Goal: Transaction & Acquisition: Book appointment/travel/reservation

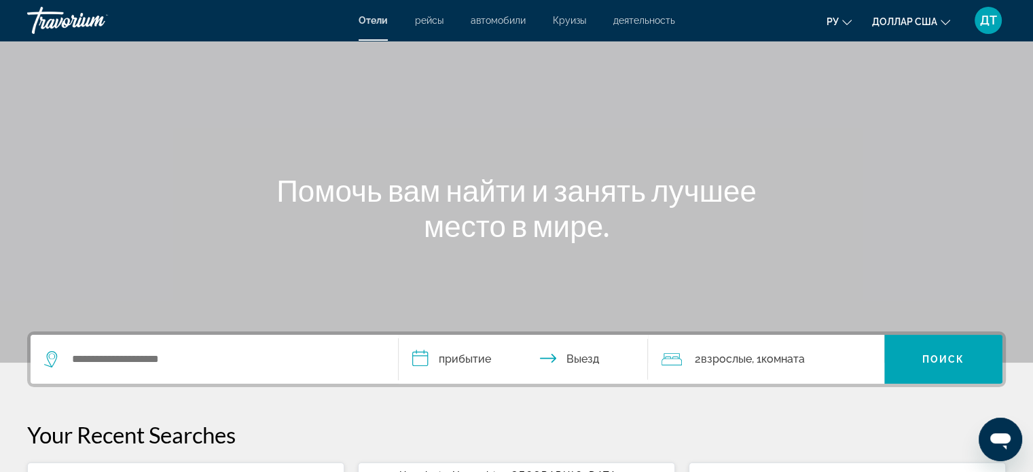
scroll to position [68, 0]
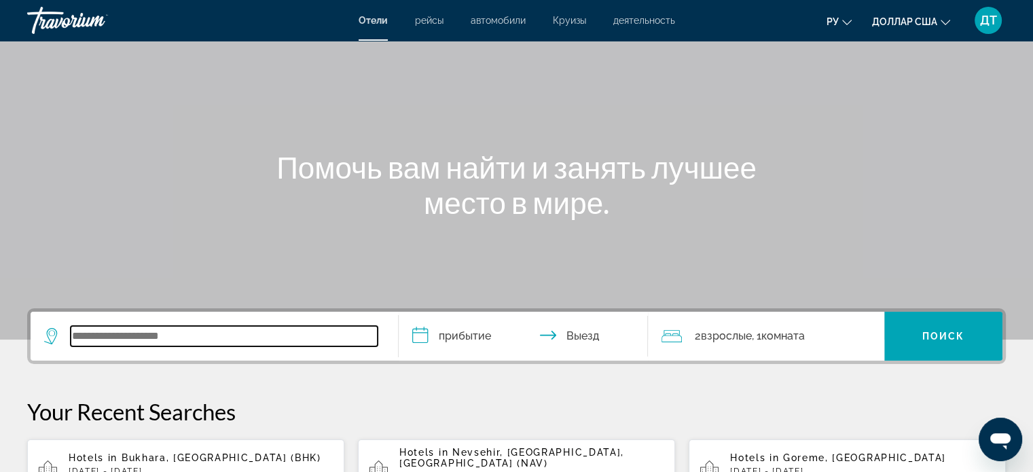
click at [109, 334] on input "Виджет поиска" at bounding box center [224, 336] width 307 height 20
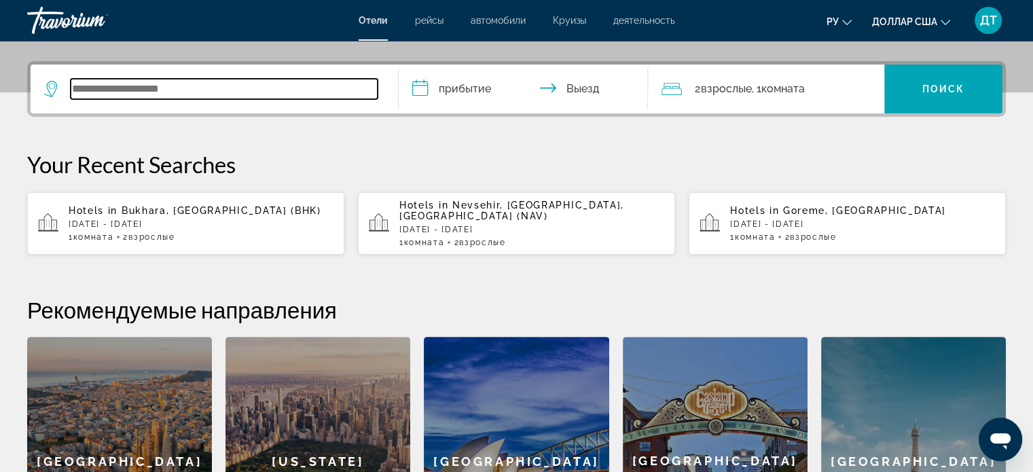
scroll to position [332, 0]
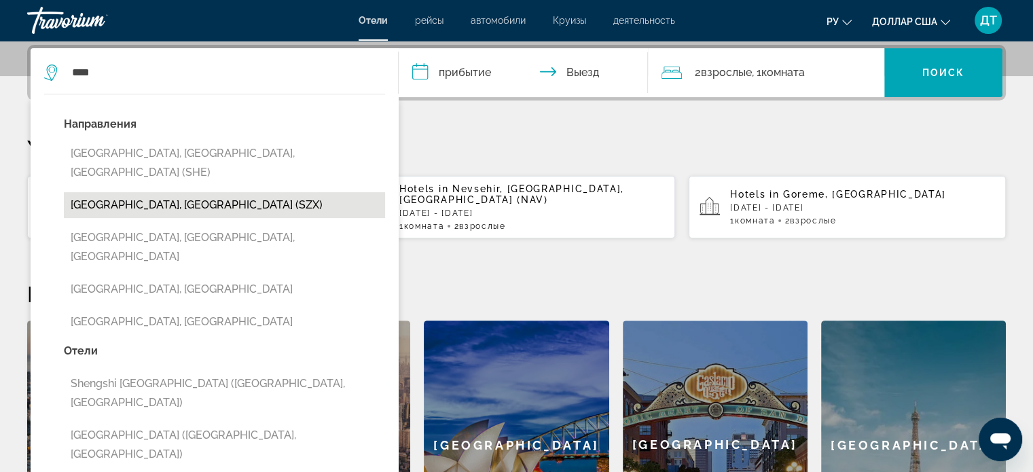
click at [139, 192] on button "[GEOGRAPHIC_DATA], [GEOGRAPHIC_DATA] (SZX)" at bounding box center [224, 205] width 321 height 26
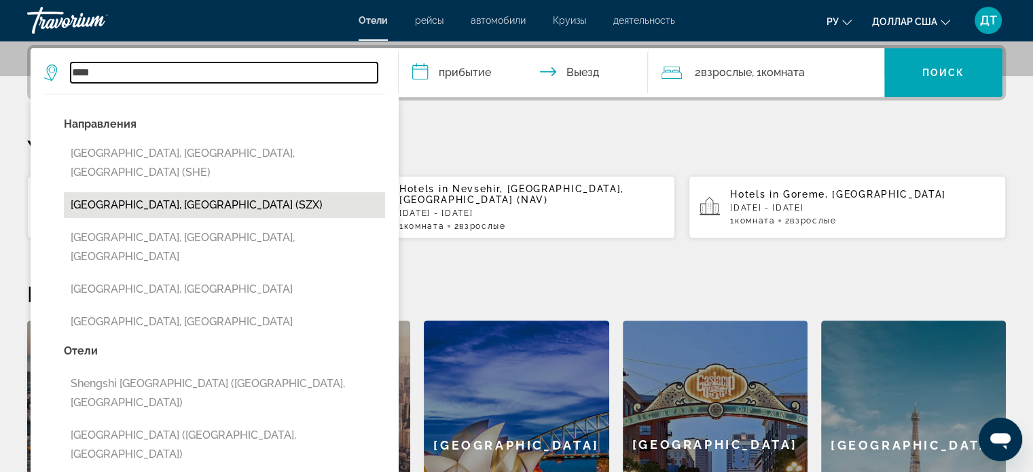
type input "**********"
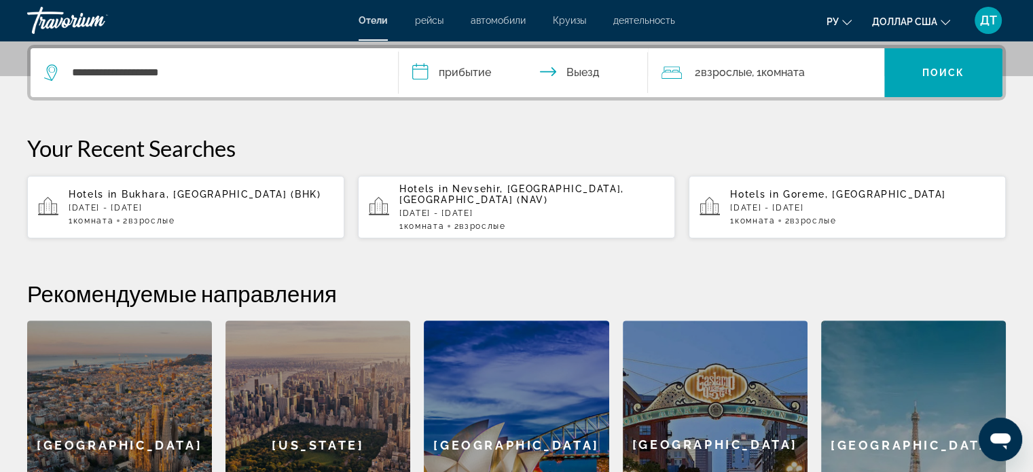
click at [421, 72] on input "**********" at bounding box center [526, 74] width 255 height 53
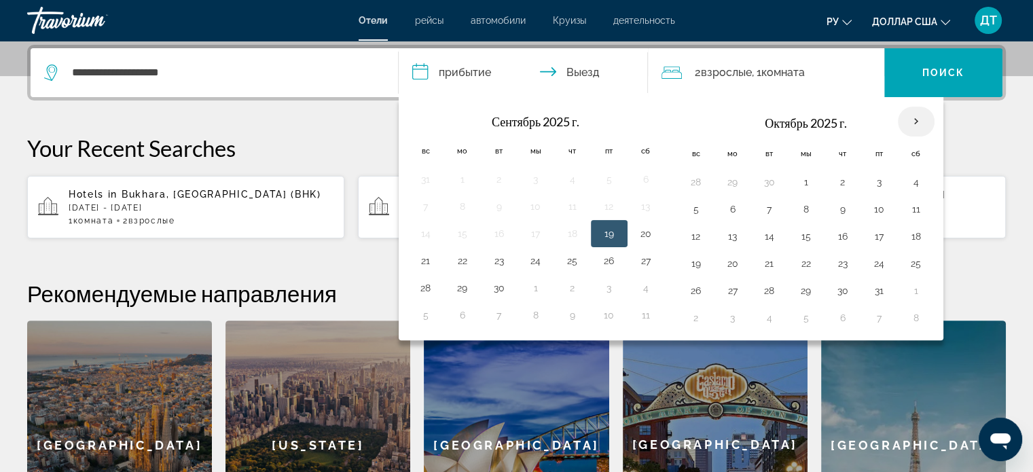
click at [908, 124] on th "В следующем месяце" at bounding box center [916, 122] width 37 height 30
click at [909, 124] on th "В следующем месяце" at bounding box center [916, 122] width 37 height 30
click at [912, 118] on th "В следующем месяце" at bounding box center [916, 122] width 37 height 30
click at [914, 120] on th "В следующем месяце" at bounding box center [916, 122] width 37 height 30
click at [431, 122] on th "Previous month" at bounding box center [426, 122] width 37 height 30
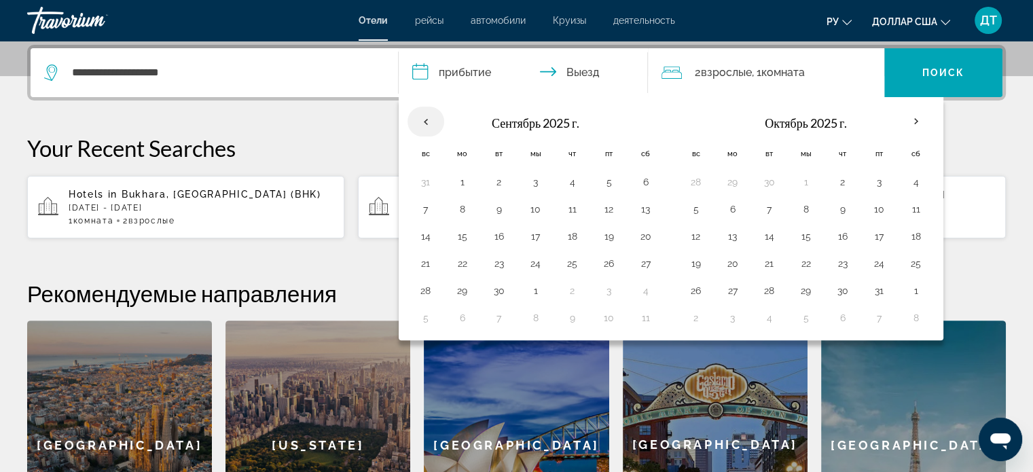
click at [419, 120] on th "Previous month" at bounding box center [426, 122] width 37 height 30
click at [836, 262] on button "23" at bounding box center [843, 263] width 22 height 19
click at [693, 290] on button "26" at bounding box center [697, 290] width 22 height 19
type input "**********"
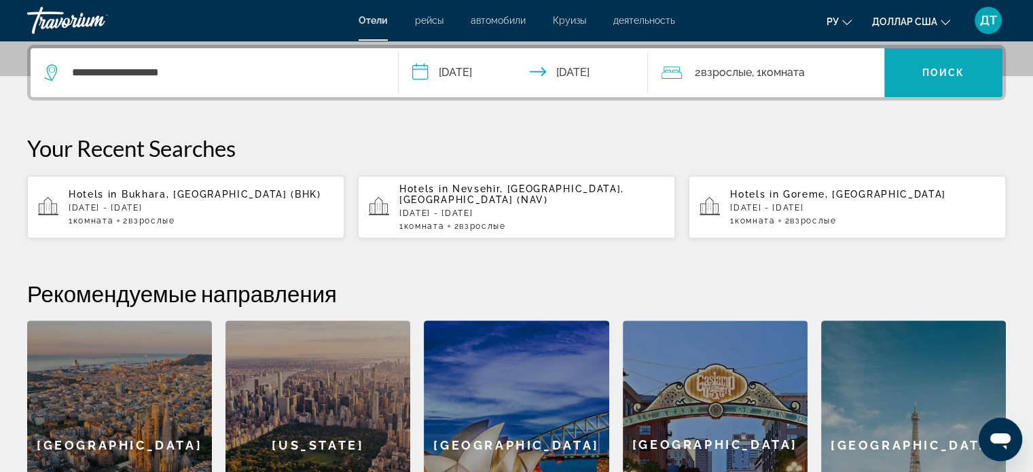
click at [943, 79] on span "Виджет поиска" at bounding box center [944, 72] width 118 height 33
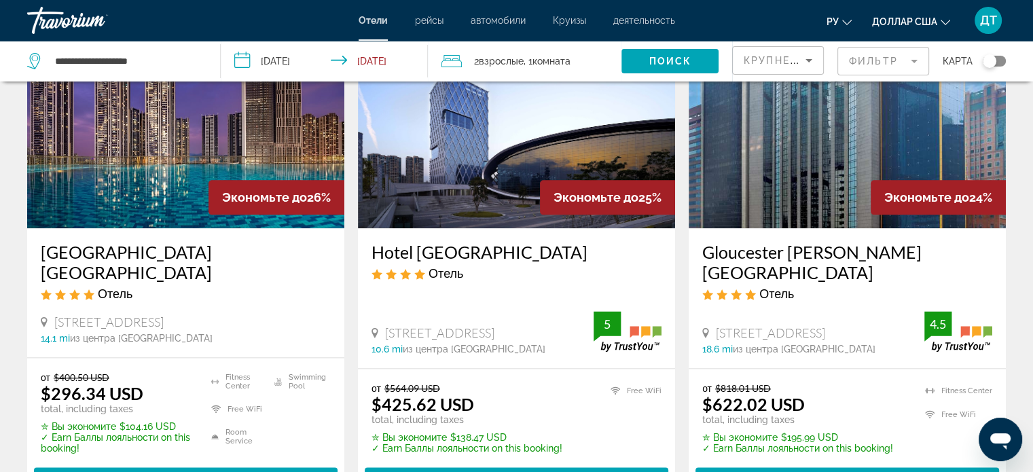
scroll to position [1675, 0]
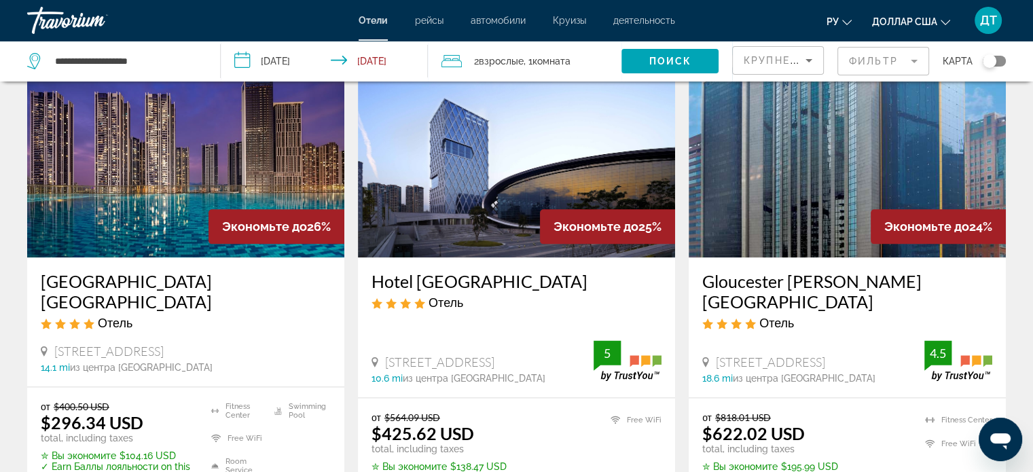
click at [156, 186] on img "Основное содержание" at bounding box center [185, 148] width 317 height 217
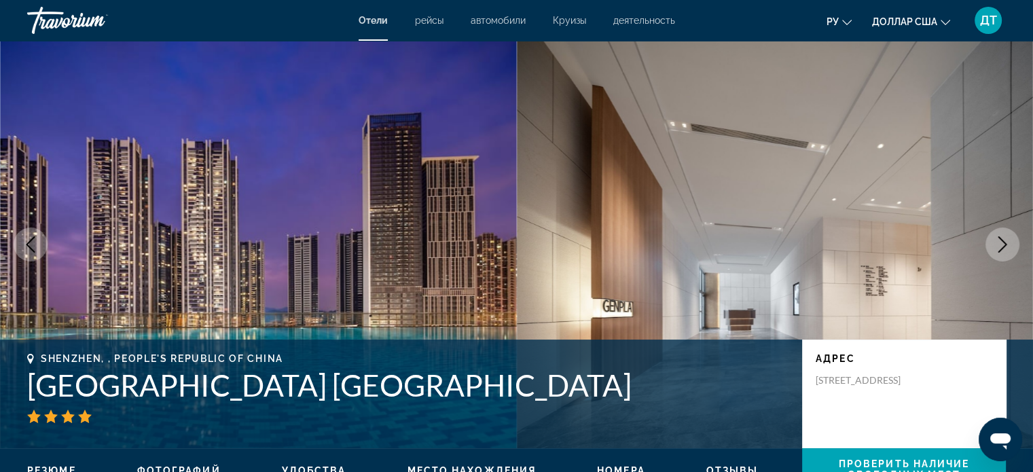
click at [1000, 243] on icon "Next image" at bounding box center [1003, 244] width 16 height 16
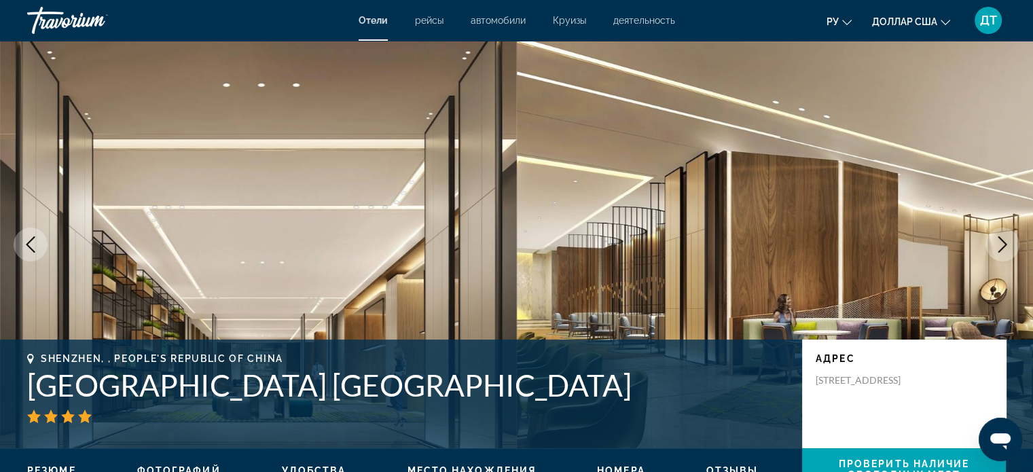
click at [1000, 243] on icon "Next image" at bounding box center [1003, 244] width 16 height 16
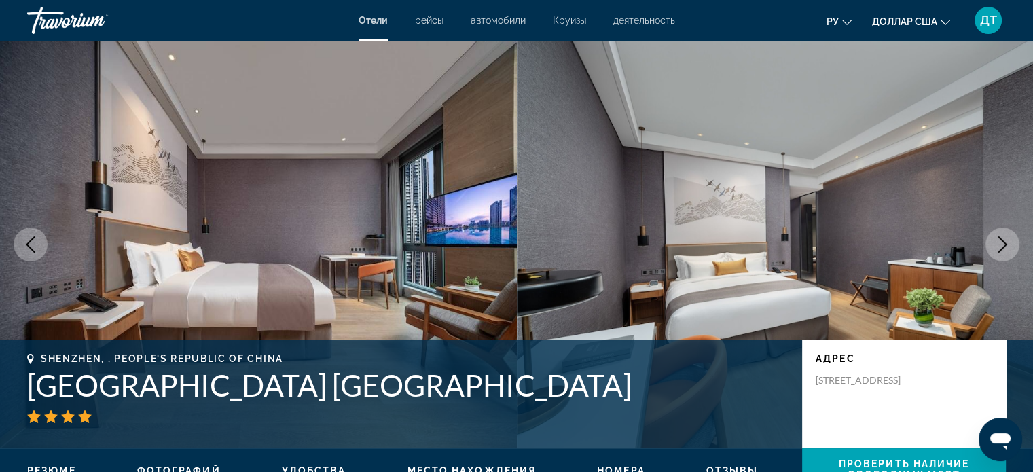
click at [1000, 243] on icon "Next image" at bounding box center [1003, 244] width 16 height 16
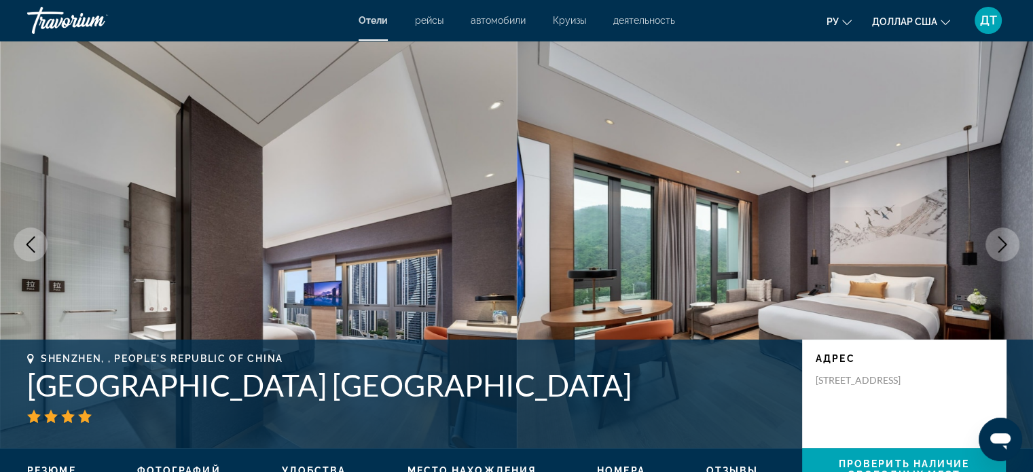
click at [1000, 243] on icon "Next image" at bounding box center [1003, 244] width 16 height 16
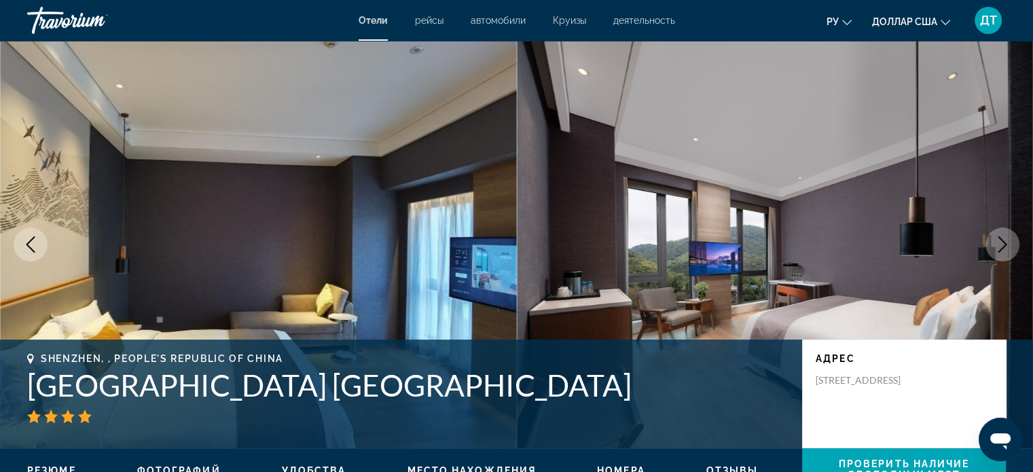
click at [1000, 243] on icon "Next image" at bounding box center [1003, 244] width 16 height 16
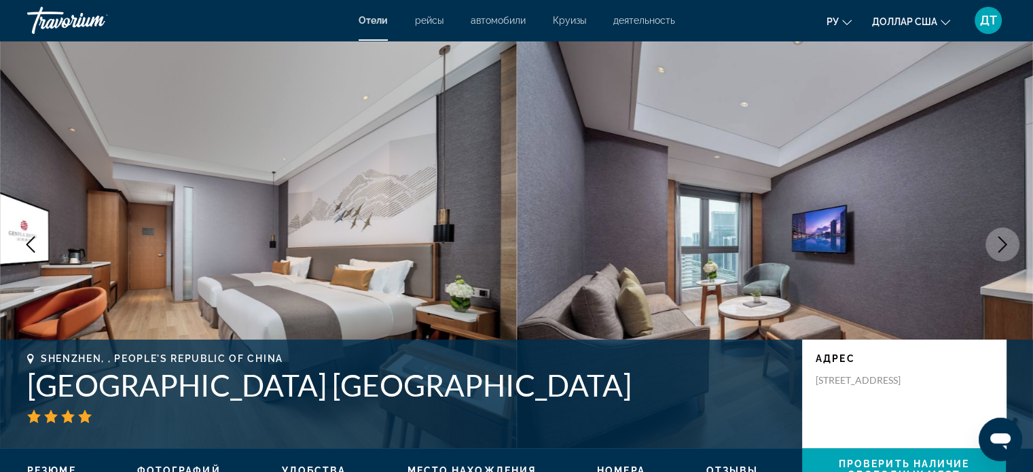
click at [1000, 243] on icon "Next image" at bounding box center [1003, 244] width 16 height 16
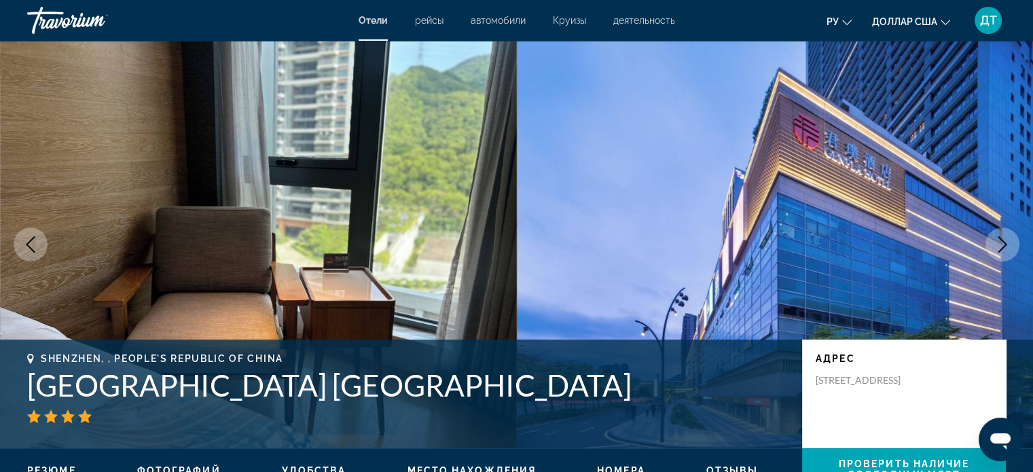
click at [1000, 243] on icon "Next image" at bounding box center [1003, 244] width 16 height 16
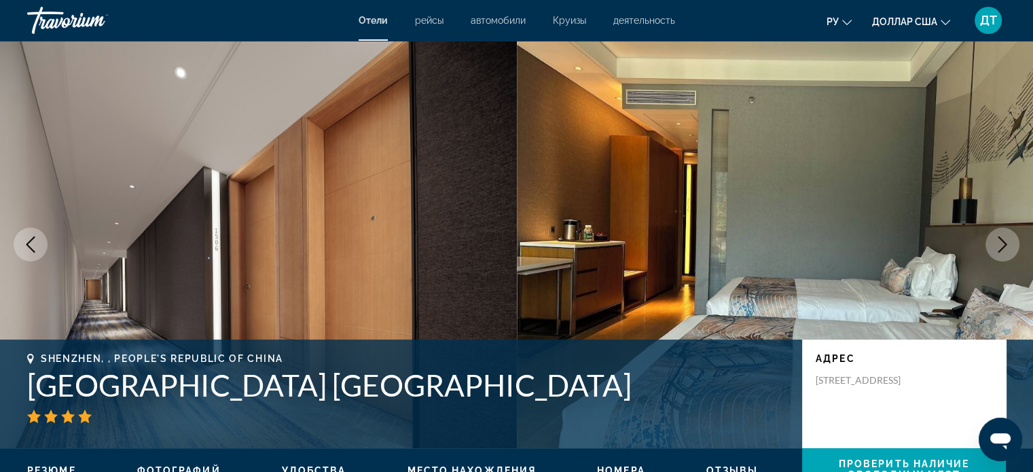
click at [1000, 243] on icon "Next image" at bounding box center [1003, 244] width 16 height 16
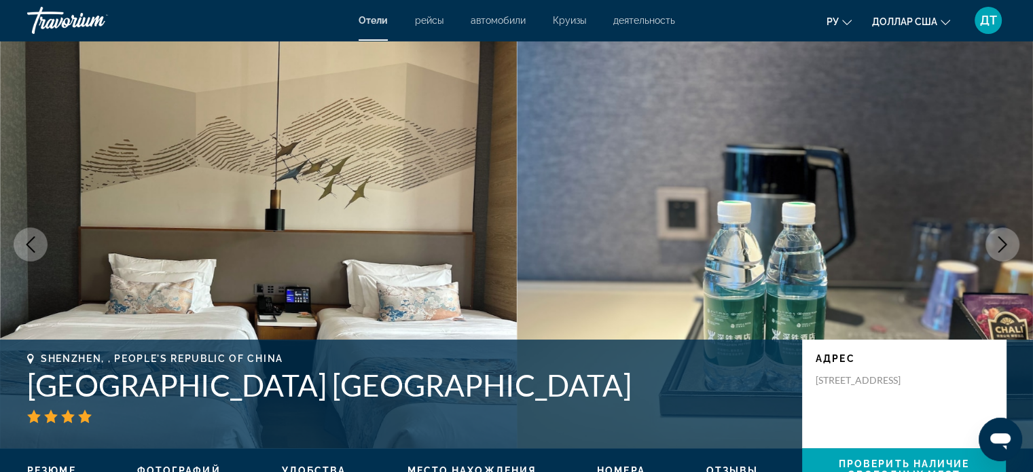
click at [1000, 243] on icon "Next image" at bounding box center [1003, 244] width 16 height 16
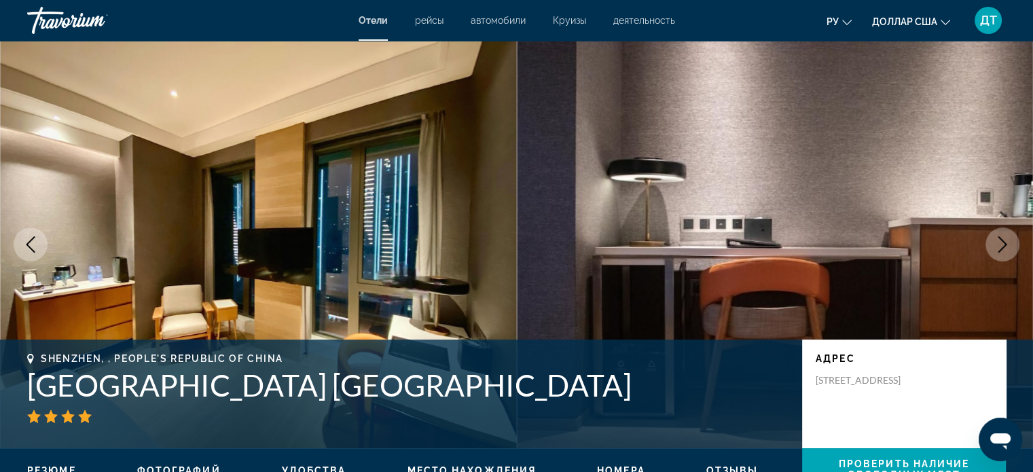
click at [1000, 243] on icon "Next image" at bounding box center [1003, 244] width 16 height 16
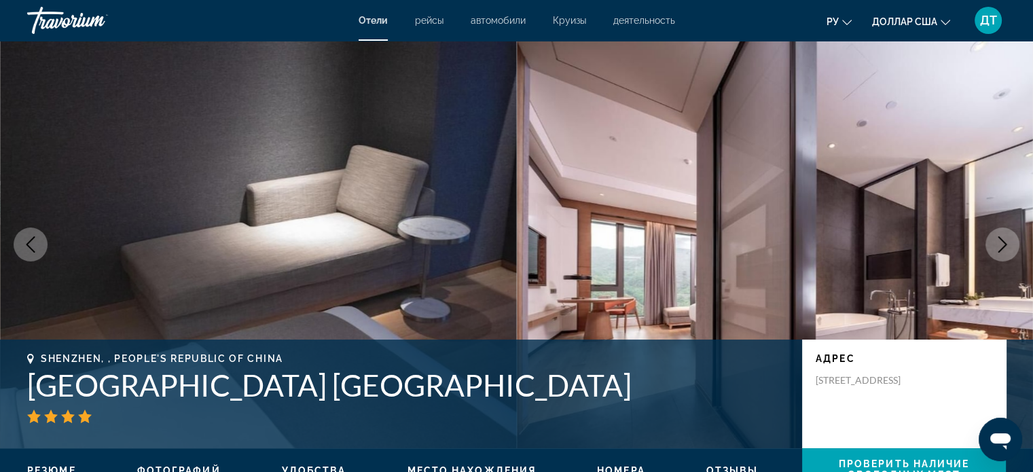
click at [1000, 243] on icon "Next image" at bounding box center [1003, 244] width 16 height 16
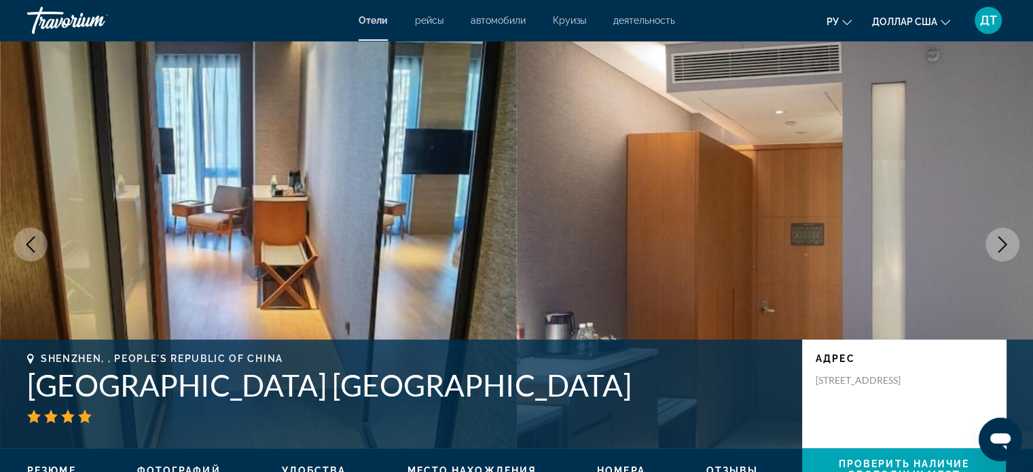
click at [1000, 243] on icon "Next image" at bounding box center [1003, 244] width 16 height 16
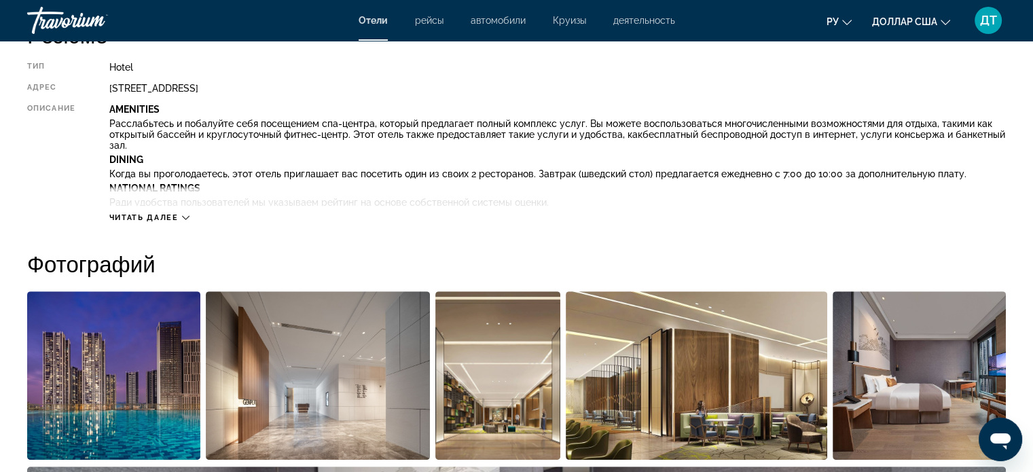
scroll to position [500, 0]
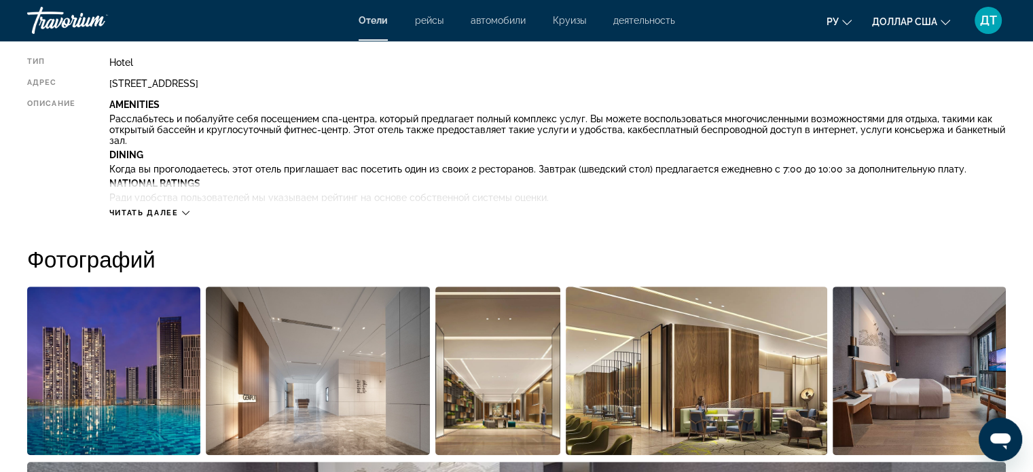
click at [155, 211] on span "Читать далее" at bounding box center [143, 213] width 69 height 9
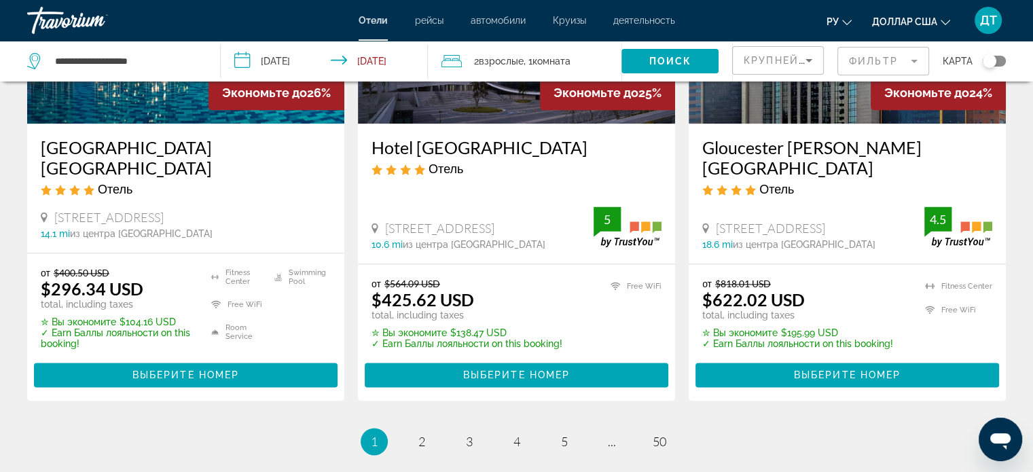
scroll to position [1835, 0]
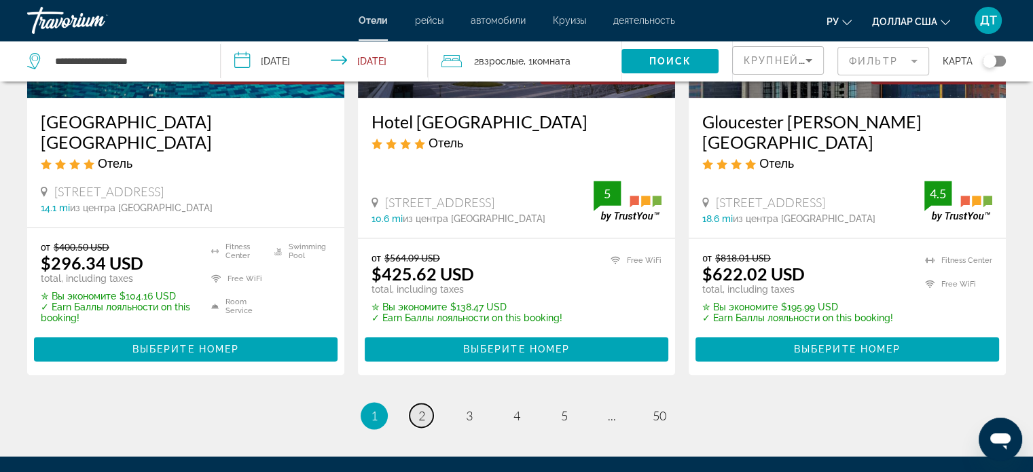
click at [428, 404] on link "page 2" at bounding box center [422, 416] width 24 height 24
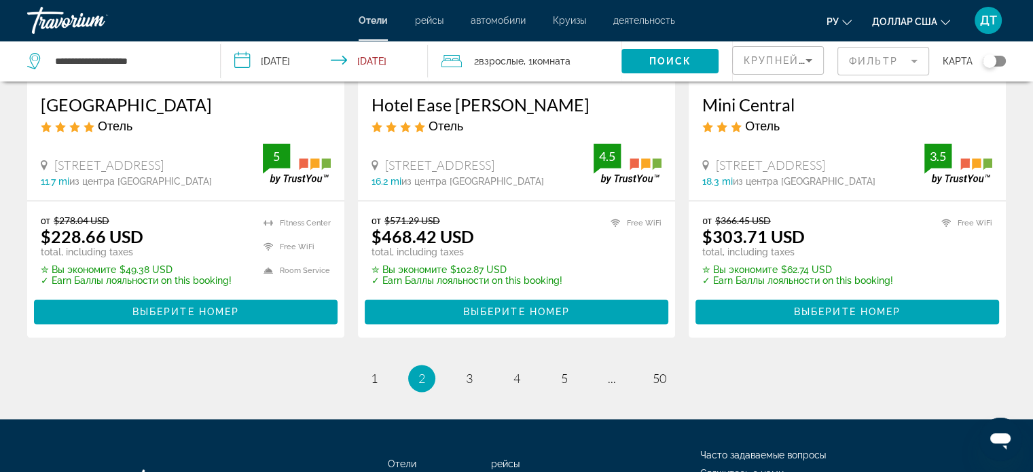
scroll to position [1881, 0]
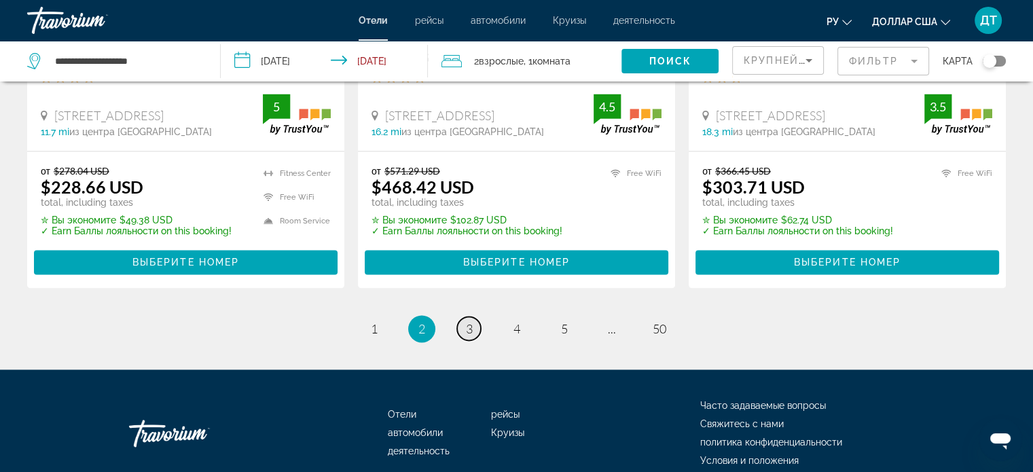
click at [467, 321] on span "3" at bounding box center [469, 328] width 7 height 15
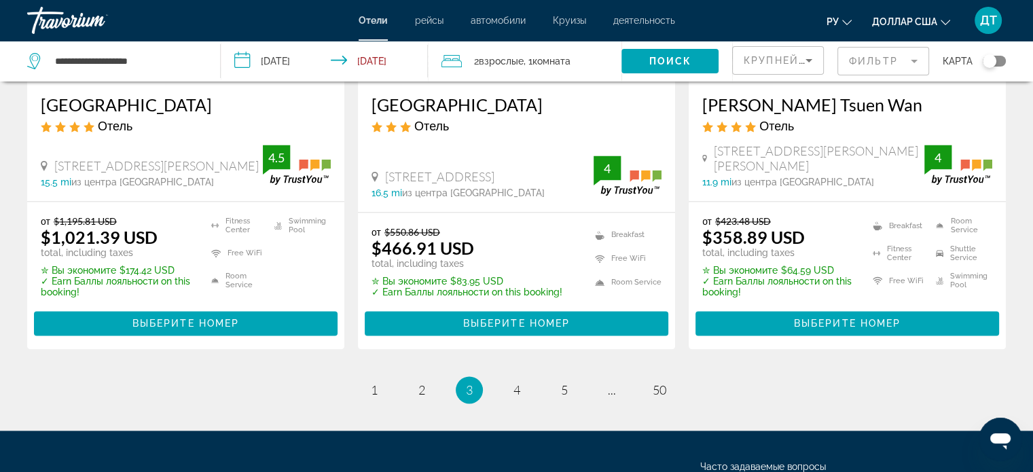
scroll to position [1835, 0]
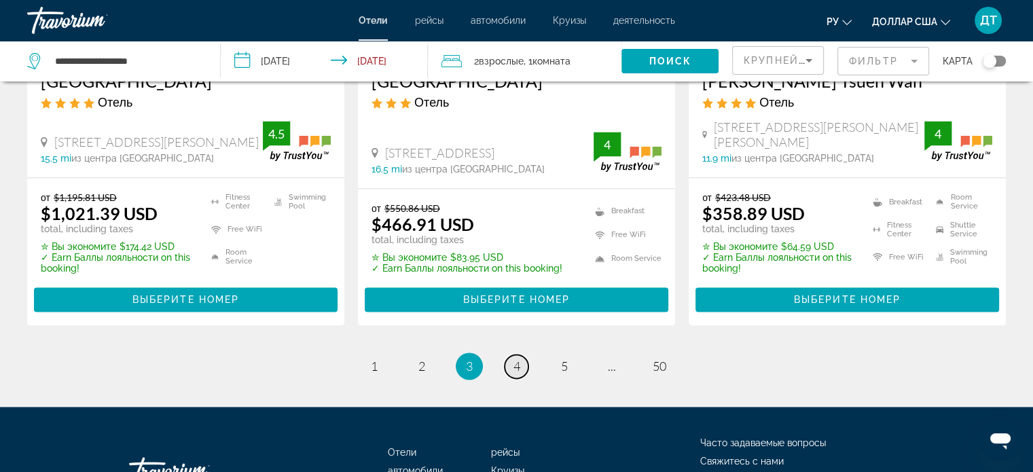
click at [522, 361] on link "page 4" at bounding box center [517, 367] width 24 height 24
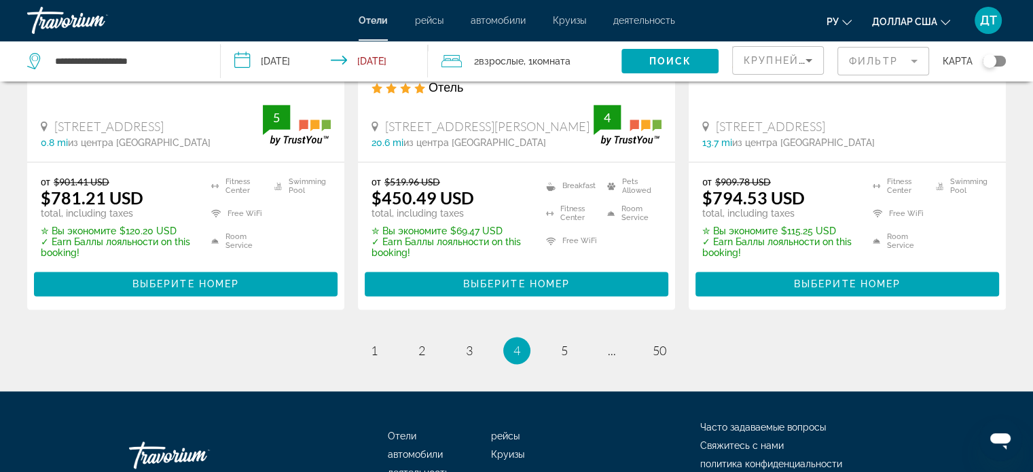
scroll to position [1909, 0]
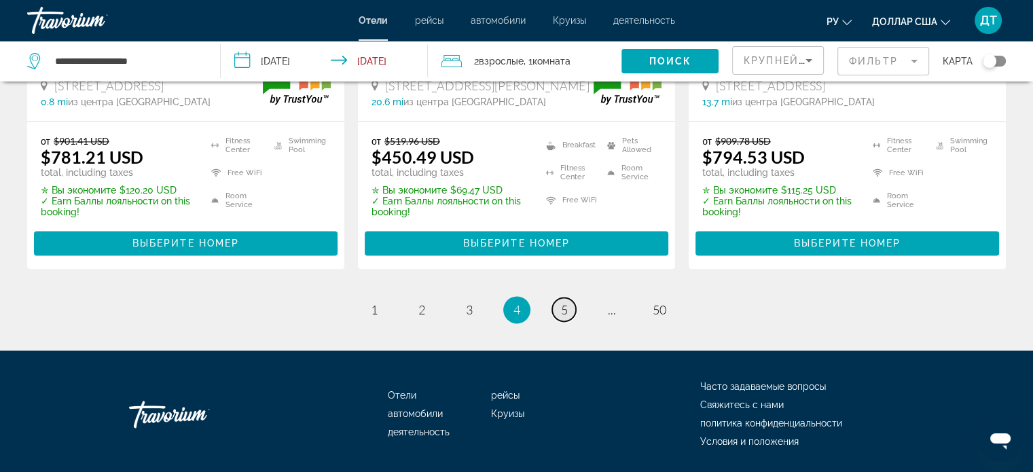
click at [562, 302] on span "5" at bounding box center [564, 309] width 7 height 15
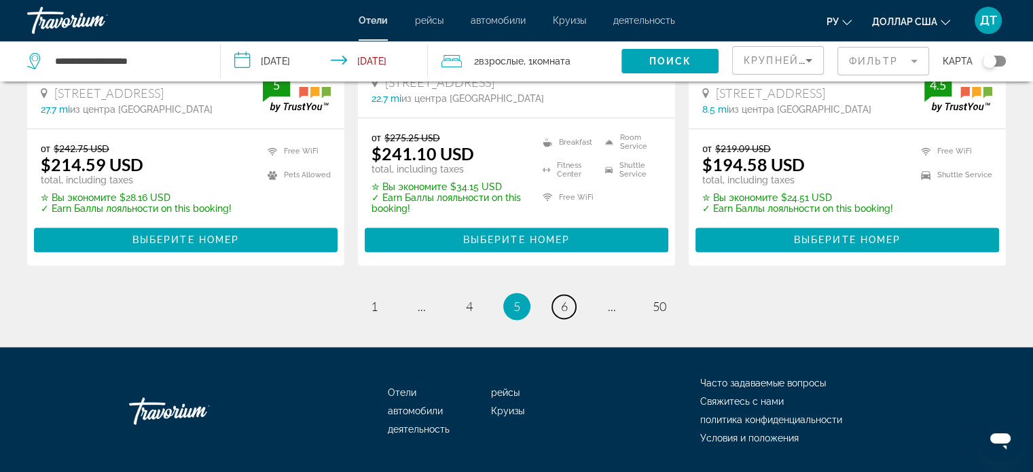
scroll to position [1942, 0]
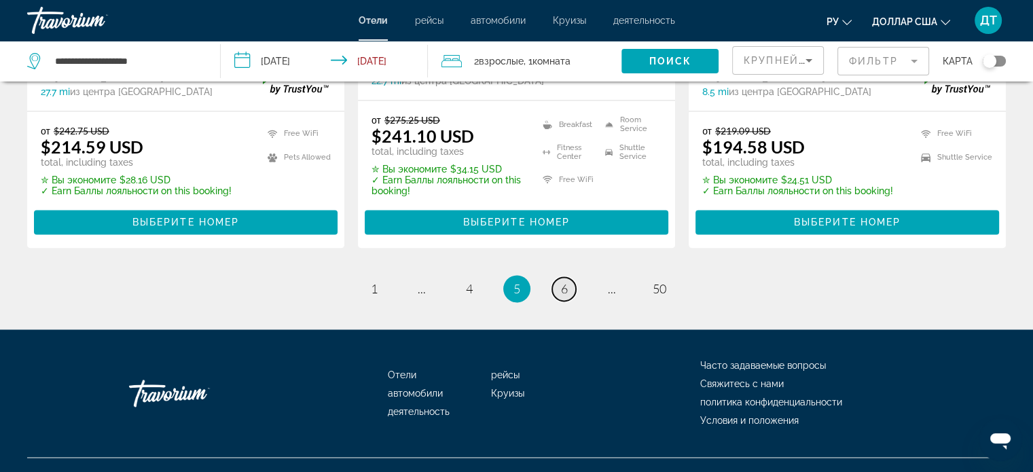
click at [558, 277] on link "page 6" at bounding box center [564, 289] width 24 height 24
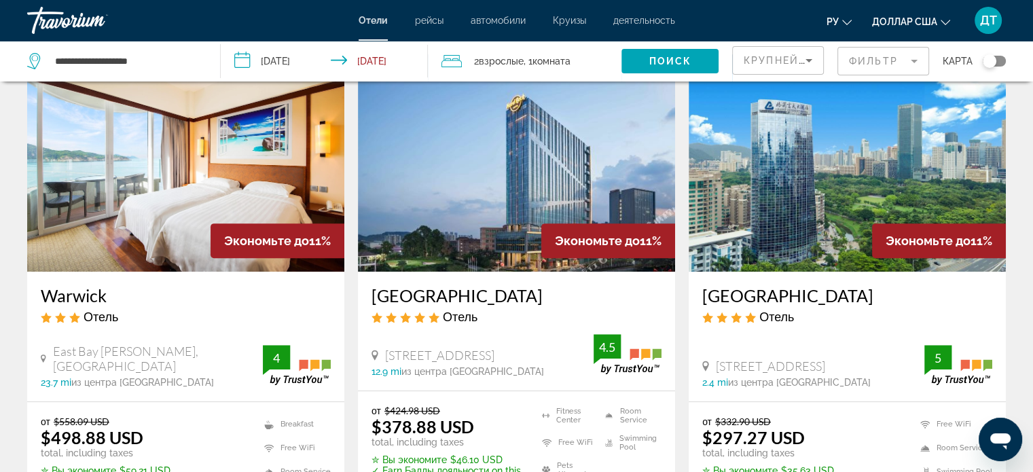
scroll to position [612, 0]
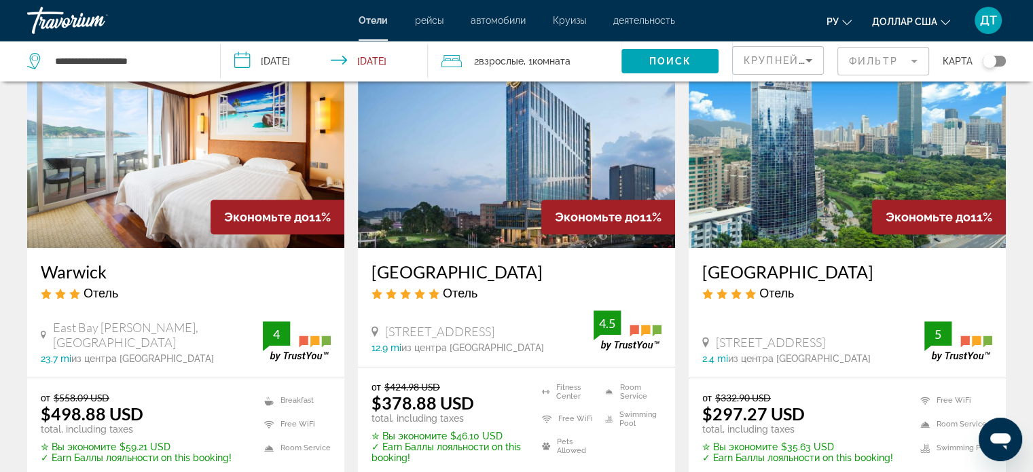
click at [781, 185] on img "Основное содержание" at bounding box center [847, 139] width 317 height 217
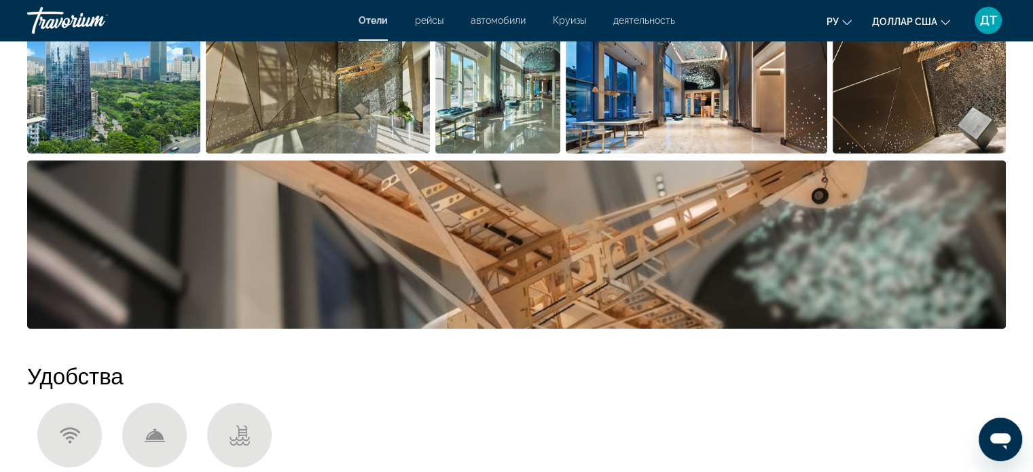
scroll to position [815, 0]
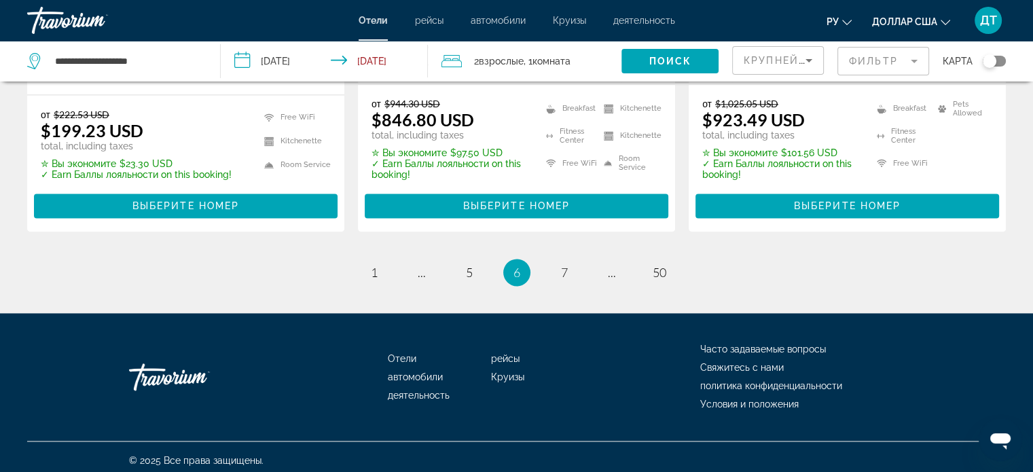
scroll to position [1947, 0]
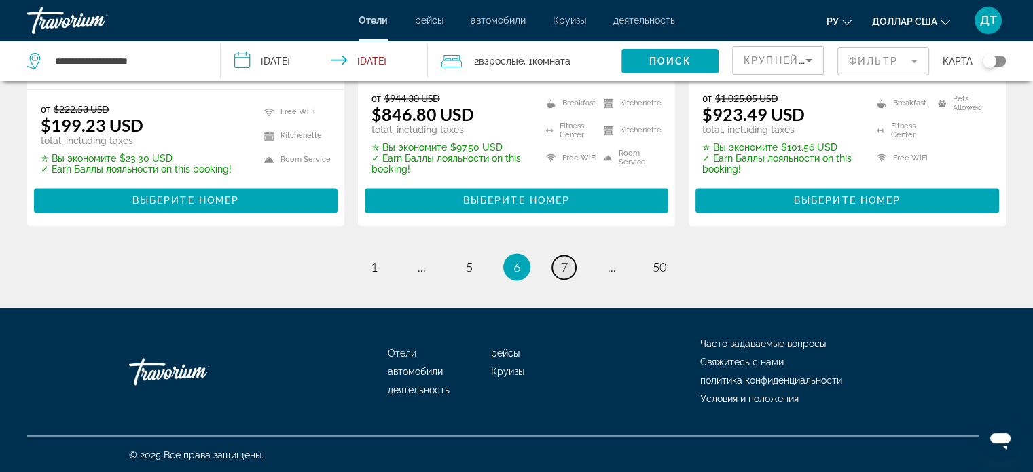
click at [565, 264] on span "7" at bounding box center [564, 267] width 7 height 15
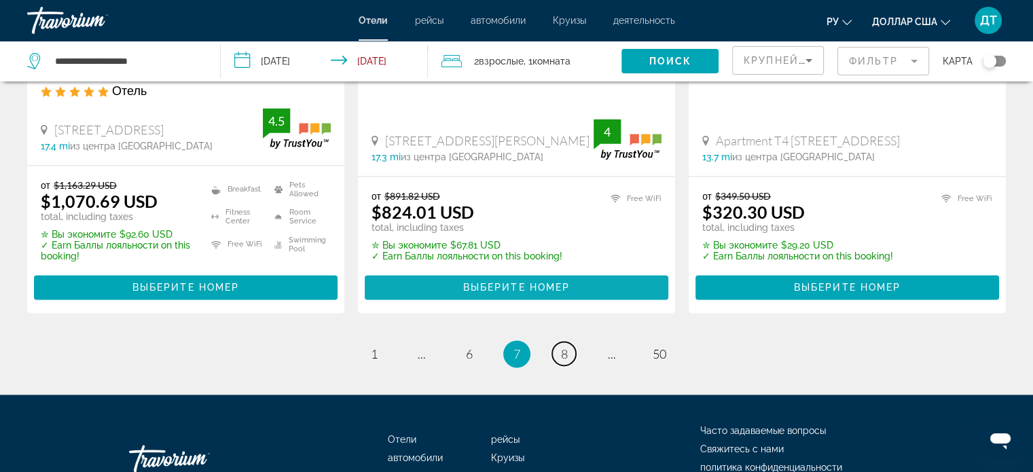
scroll to position [1970, 0]
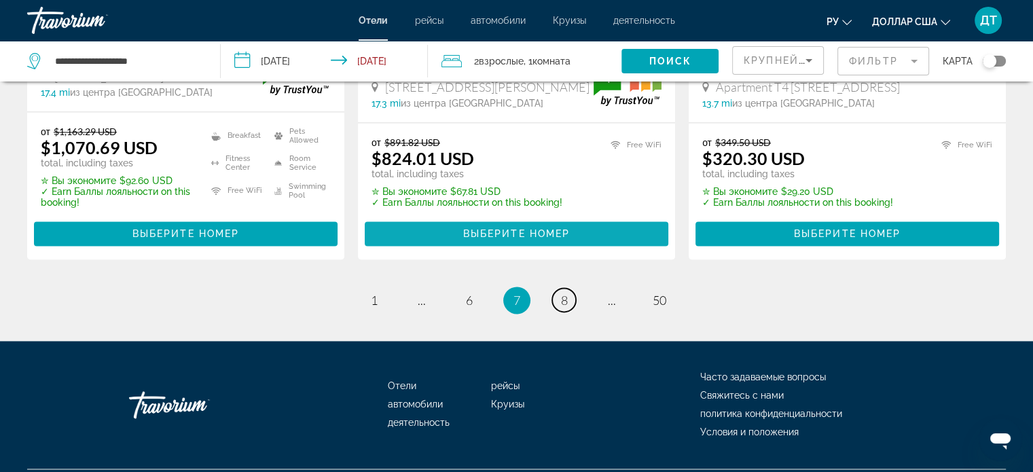
click at [563, 293] on span "8" at bounding box center [564, 300] width 7 height 15
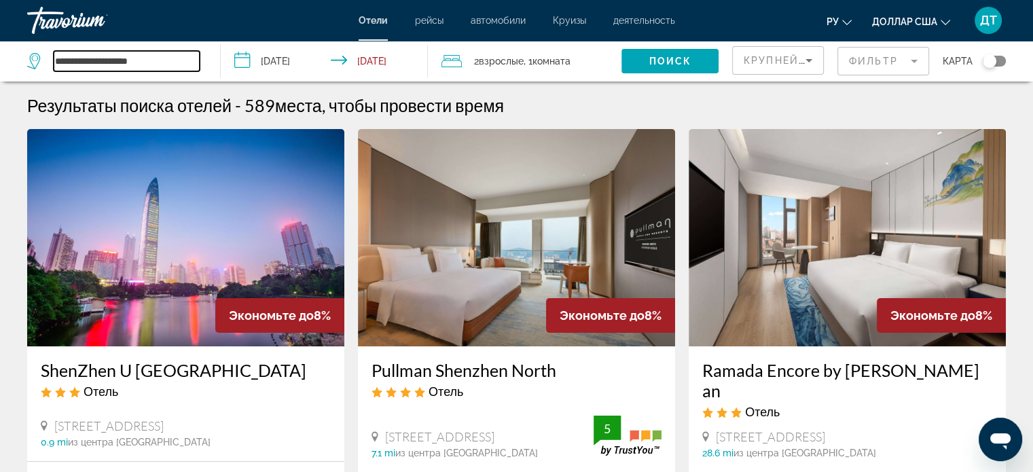
drag, startPoint x: 155, startPoint y: 60, endPoint x: 36, endPoint y: 72, distance: 119.5
click at [36, 72] on div "**********" at bounding box center [116, 61] width 179 height 41
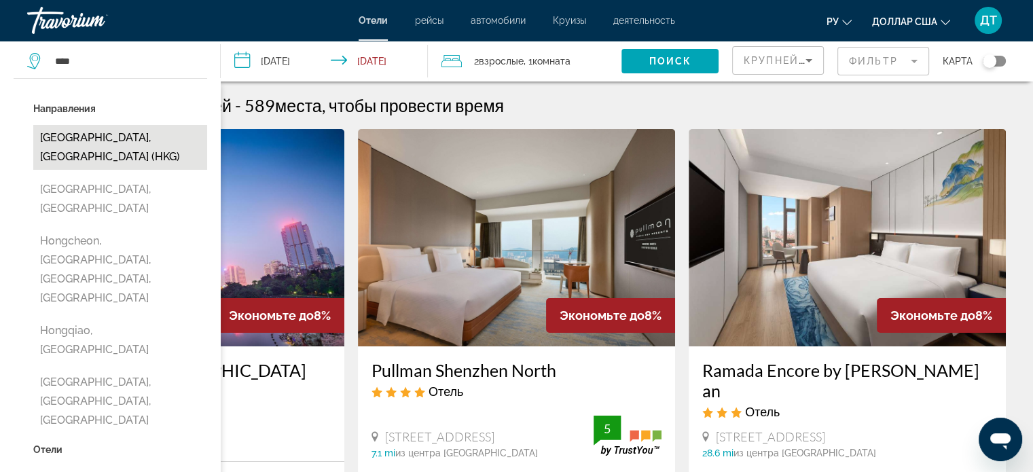
click at [90, 135] on button "Hong Kong, Hong Kong (HKG)" at bounding box center [120, 147] width 174 height 45
type input "**********"
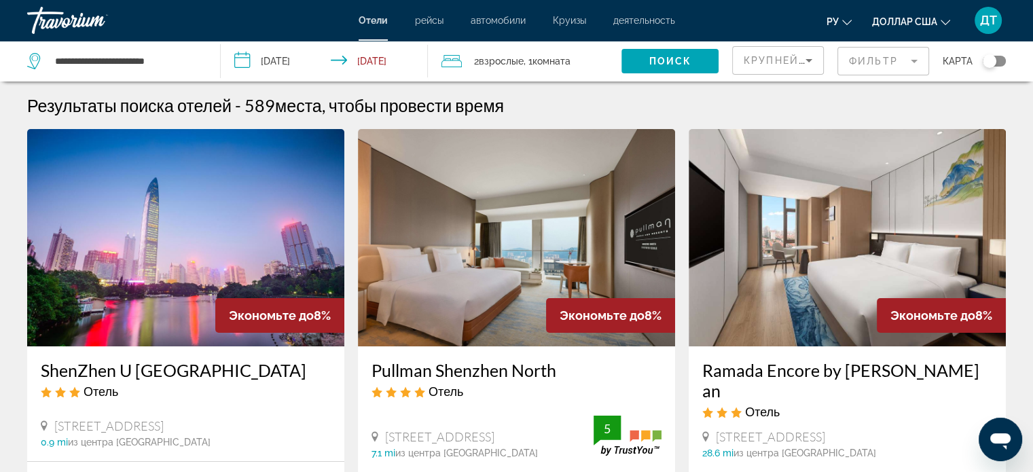
click at [241, 59] on input "**********" at bounding box center [327, 63] width 213 height 45
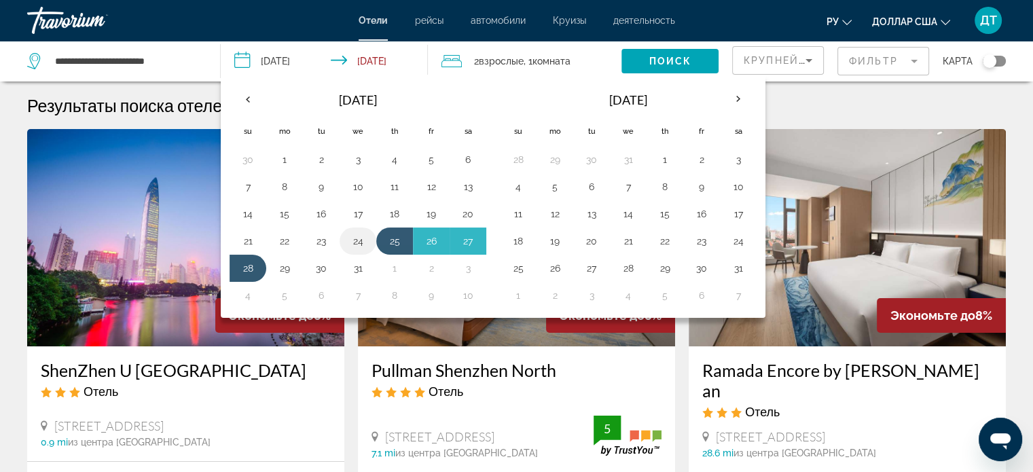
click at [359, 241] on button "24" at bounding box center [358, 241] width 22 height 19
click at [246, 268] on button "28" at bounding box center [248, 268] width 22 height 19
type input "**********"
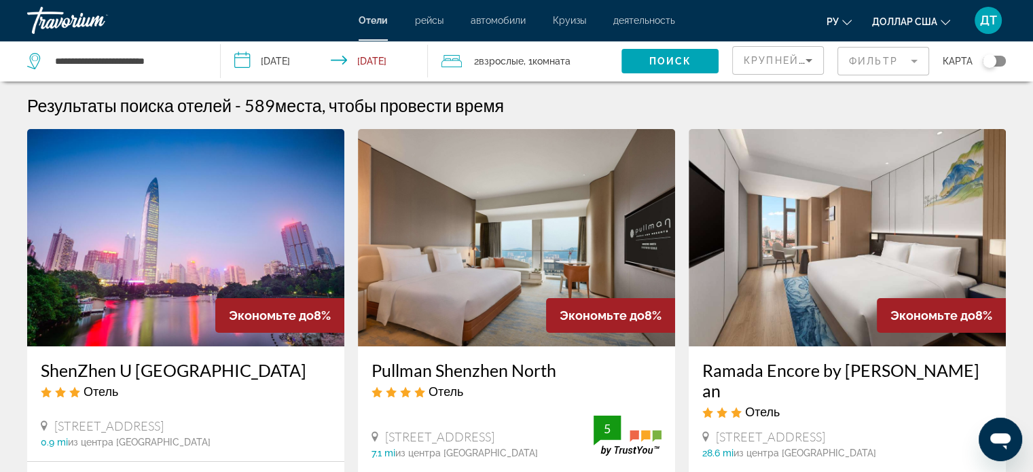
click at [480, 63] on span "2 Взрослый Взрослые" at bounding box center [499, 61] width 50 height 19
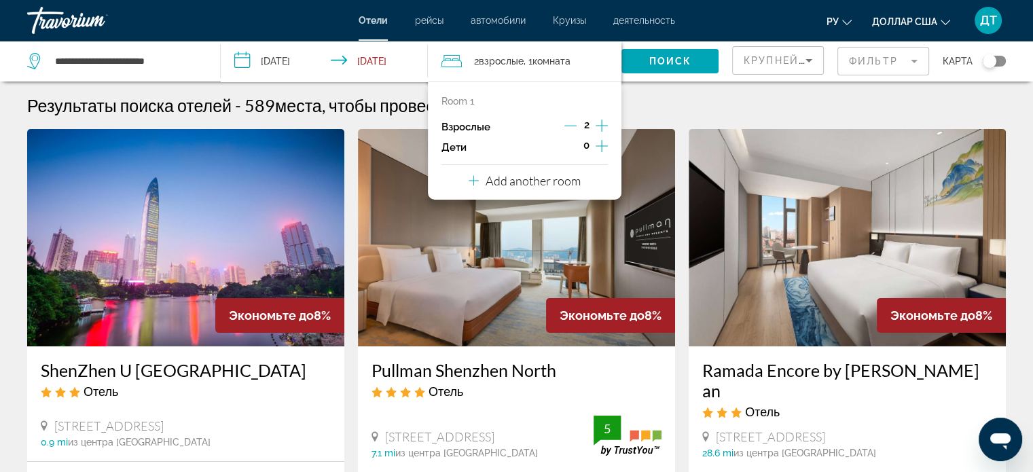
click at [601, 143] on icon "Increment children" at bounding box center [602, 146] width 12 height 16
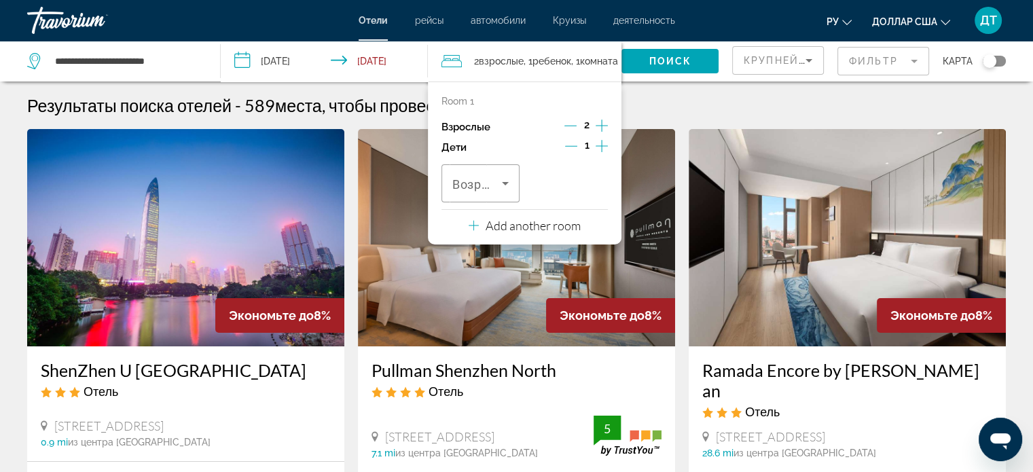
click at [601, 143] on icon "Increment children" at bounding box center [602, 146] width 12 height 16
click at [493, 189] on span "Travelers: 2 adults, 2 children" at bounding box center [478, 183] width 50 height 16
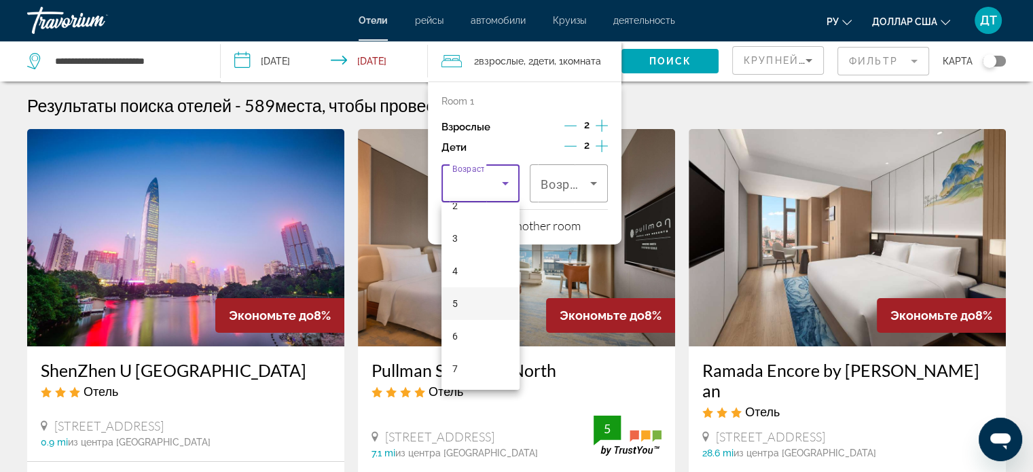
scroll to position [88, 0]
click at [459, 327] on mat-option "6" at bounding box center [481, 332] width 78 height 33
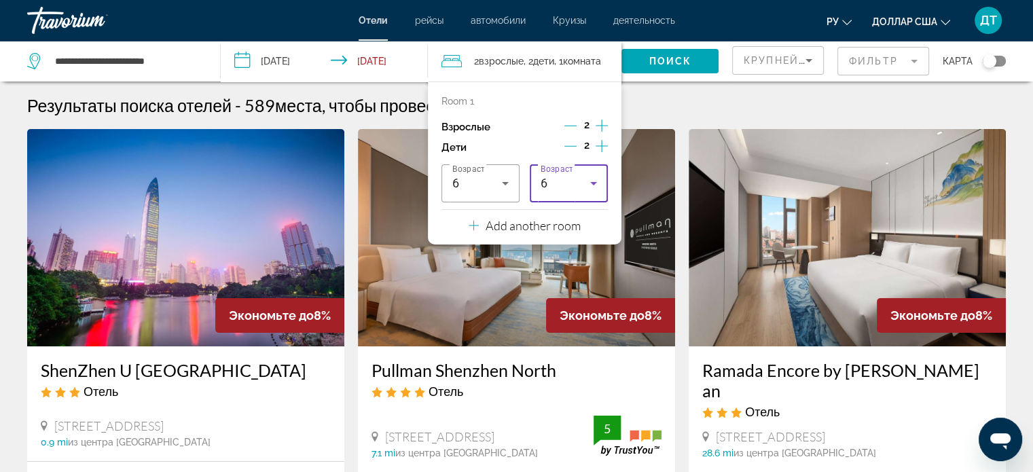
click at [595, 181] on icon "Travelers: 2 adults, 2 children" at bounding box center [594, 183] width 16 height 16
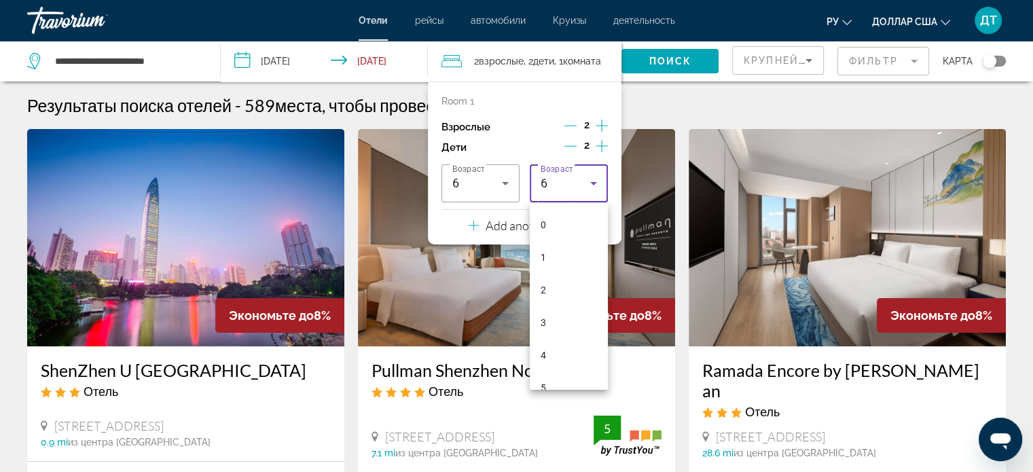
scroll to position [46, 0]
click at [554, 244] on mat-option "2" at bounding box center [569, 244] width 78 height 33
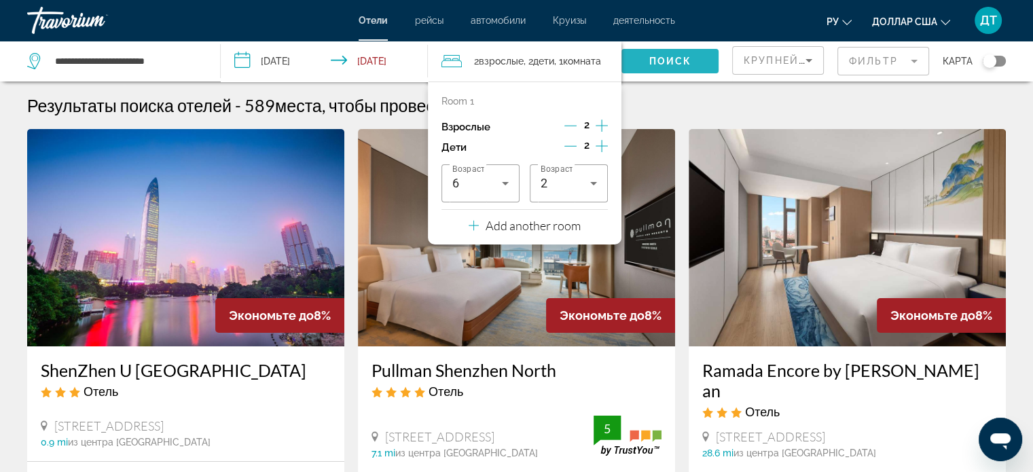
click at [675, 60] on span "Поиск" at bounding box center [670, 61] width 43 height 11
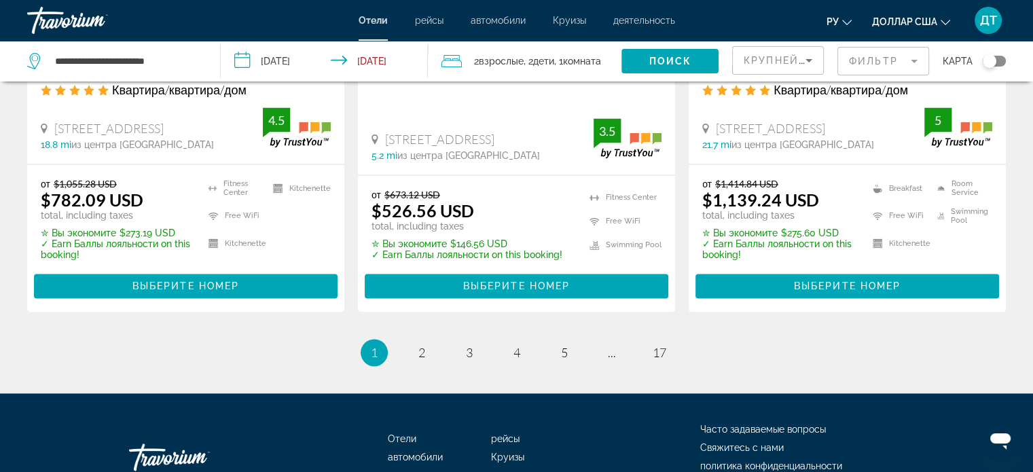
scroll to position [1957, 0]
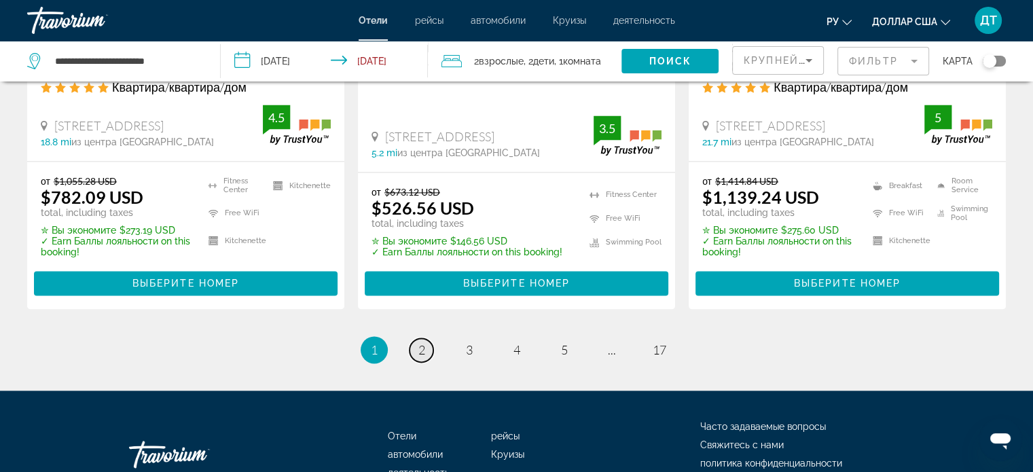
click at [421, 338] on link "page 2" at bounding box center [422, 350] width 24 height 24
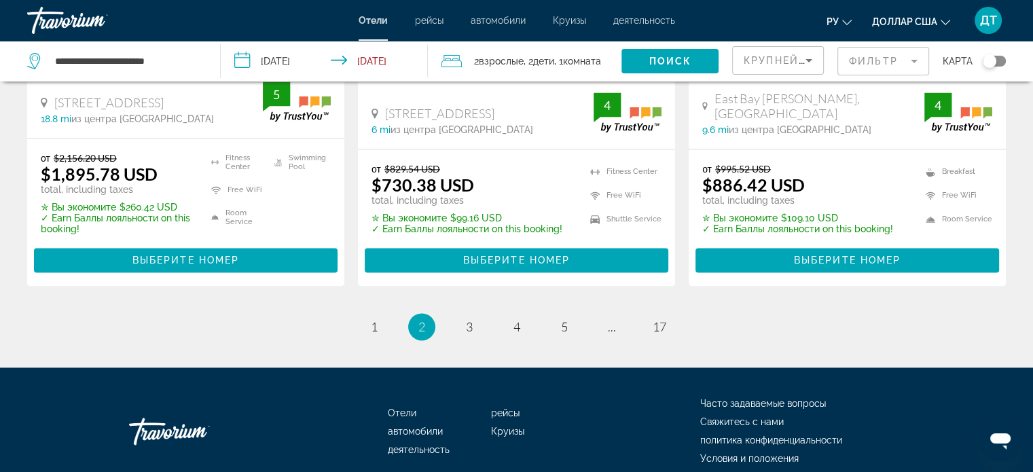
scroll to position [1902, 0]
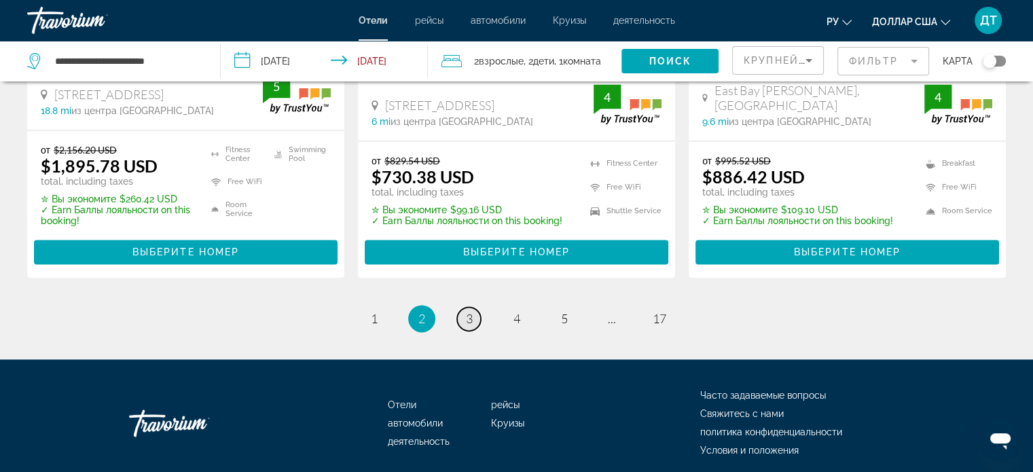
click at [471, 311] on span "3" at bounding box center [469, 318] width 7 height 15
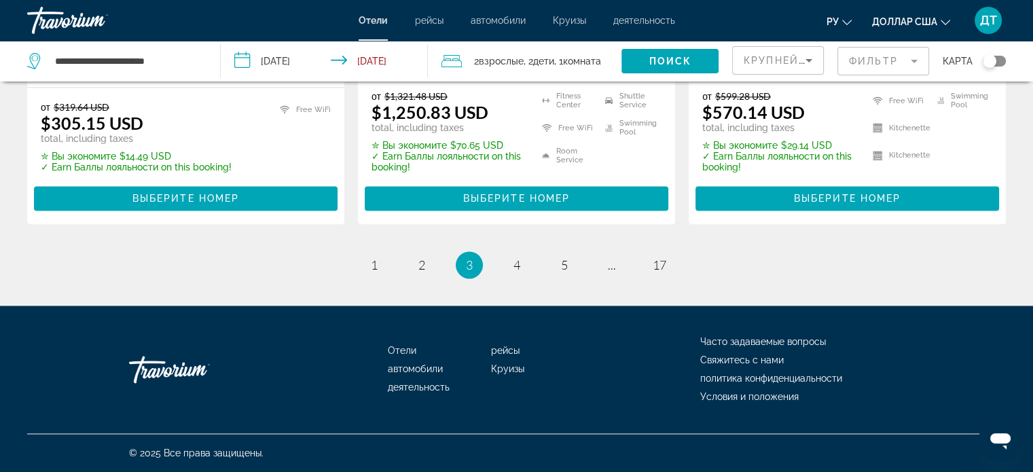
scroll to position [1993, 0]
click at [515, 265] on span "4" at bounding box center [517, 265] width 7 height 15
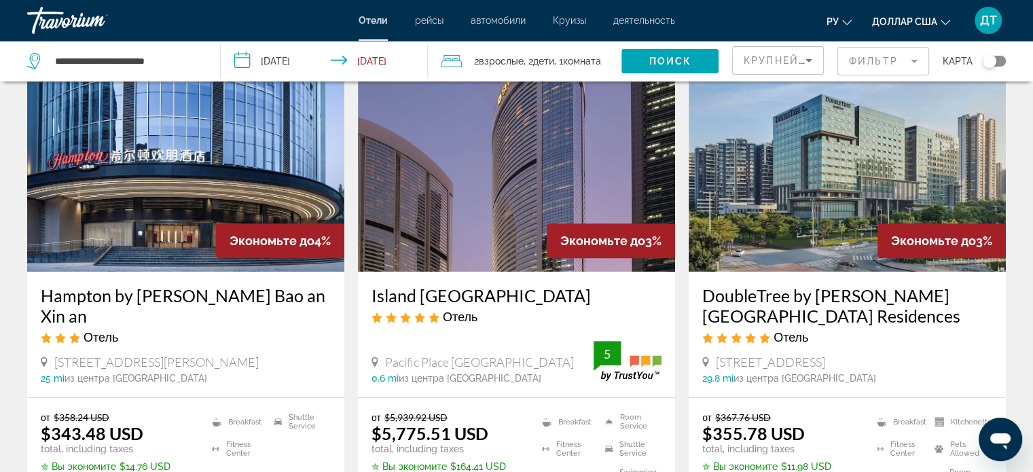
scroll to position [612, 0]
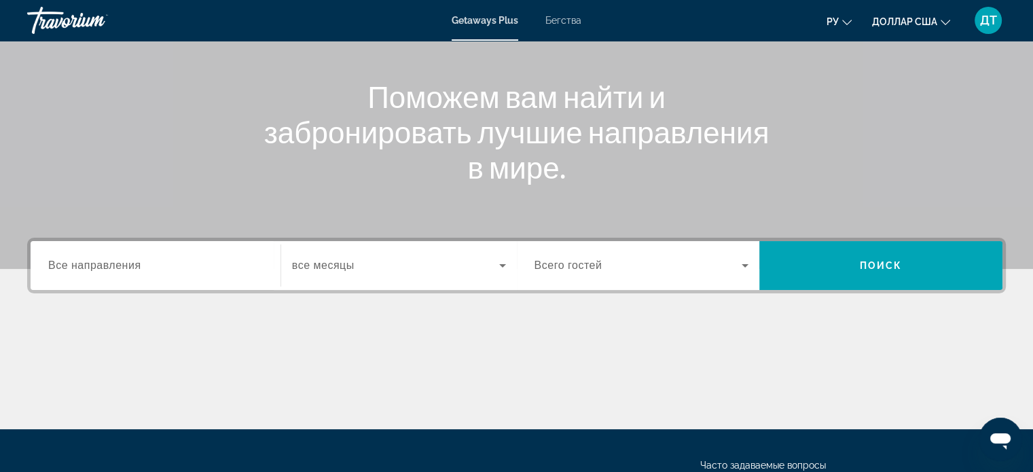
scroll to position [262, 0]
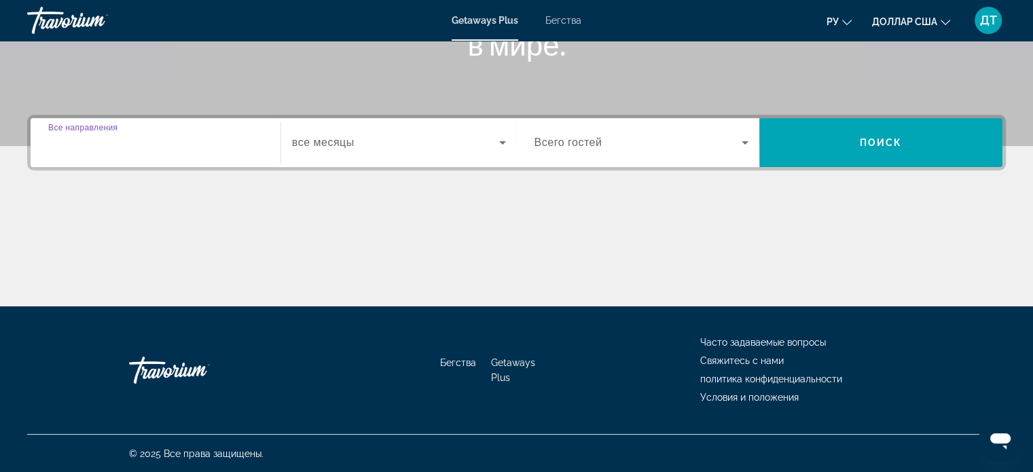
click at [205, 136] on input "Destination Все направления" at bounding box center [155, 143] width 215 height 16
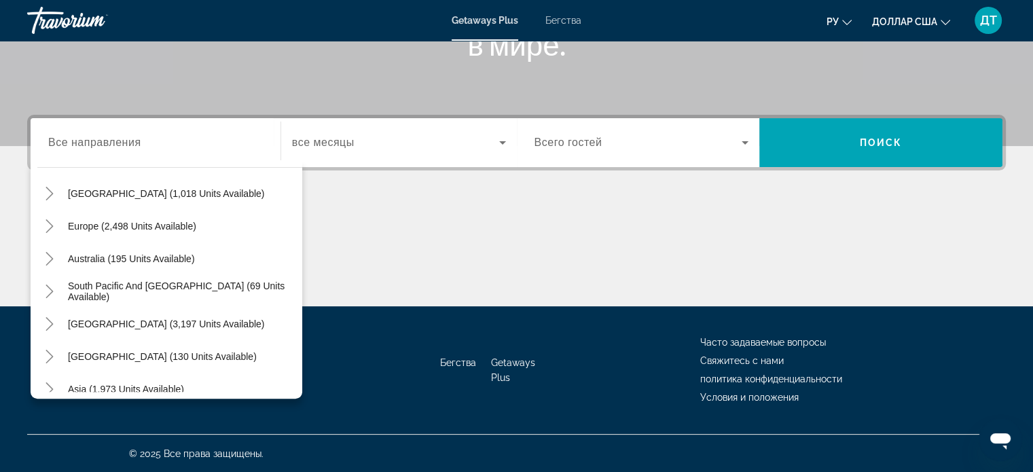
scroll to position [220, 0]
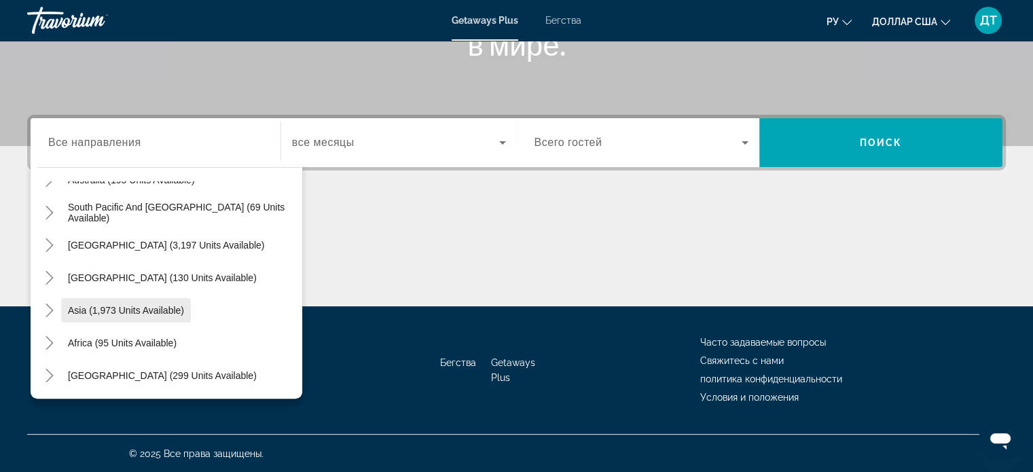
click at [118, 298] on span "Виджет поиска" at bounding box center [126, 310] width 130 height 33
type input "**********"
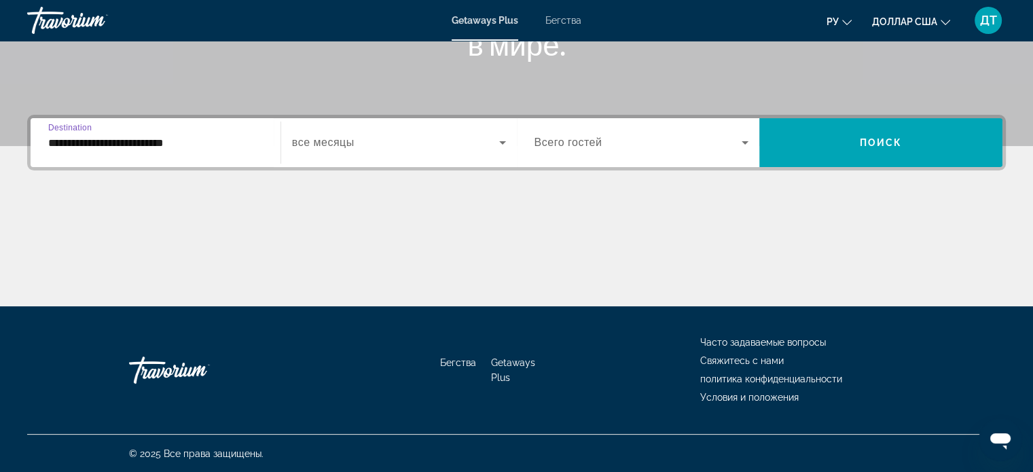
click at [459, 139] on span "Виджет поиска" at bounding box center [395, 143] width 207 height 16
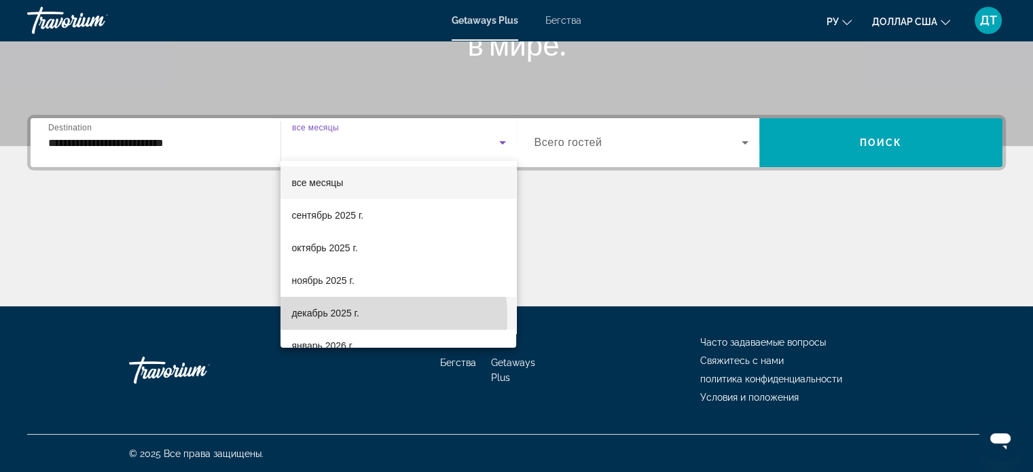
click at [332, 317] on font "декабрь 2025 г." at bounding box center [324, 313] width 67 height 11
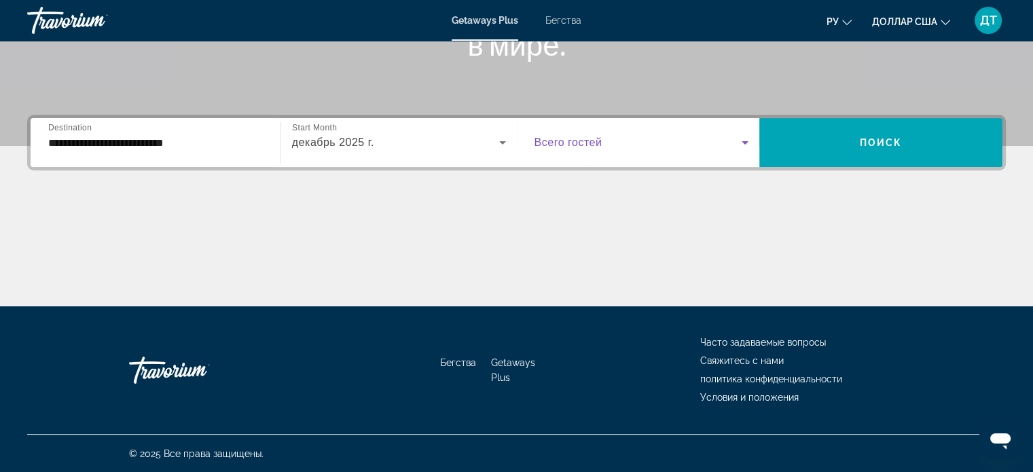
click at [683, 143] on span "Виджет поиска" at bounding box center [639, 143] width 208 height 16
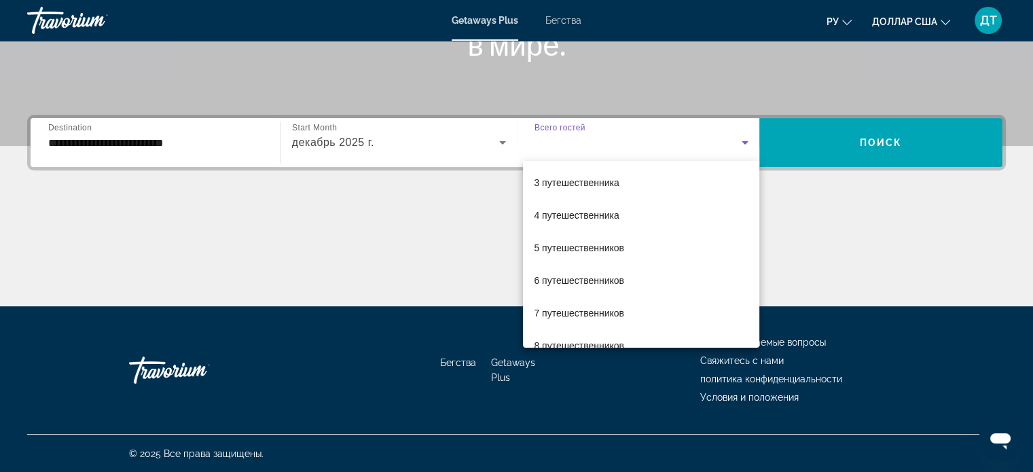
scroll to position [73, 0]
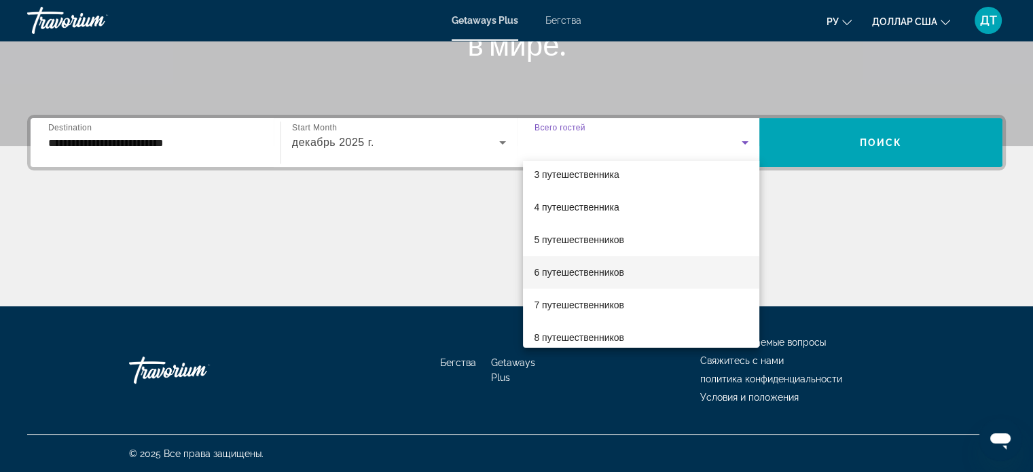
click at [614, 271] on font "6 путешественников" at bounding box center [579, 272] width 90 height 11
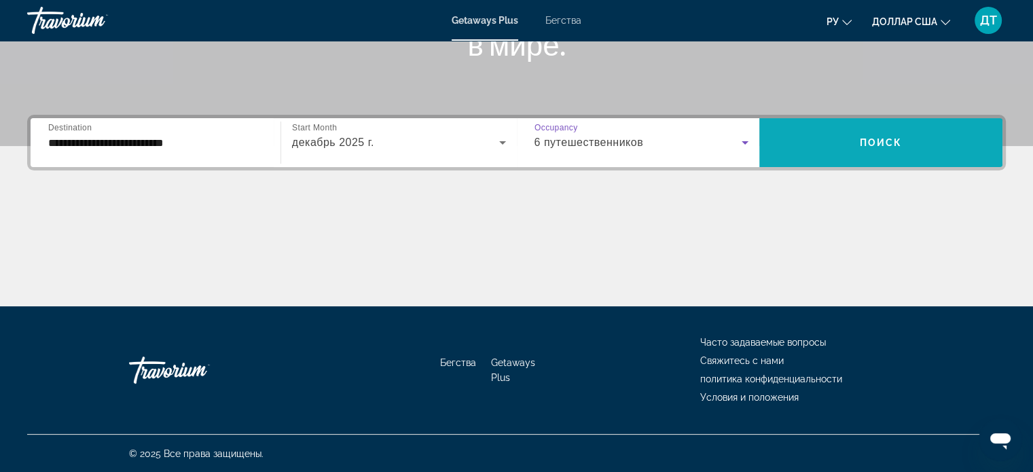
click at [910, 131] on span "Виджет поиска" at bounding box center [881, 142] width 243 height 33
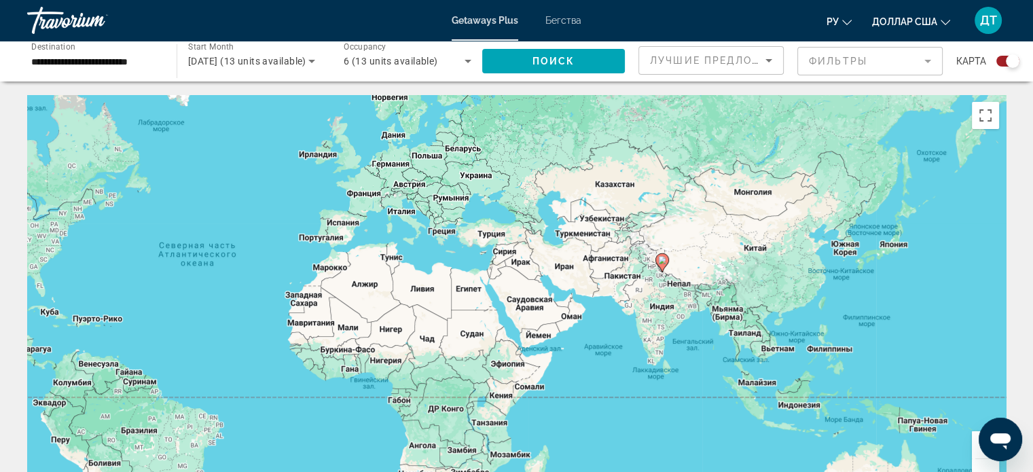
drag, startPoint x: 959, startPoint y: 339, endPoint x: 676, endPoint y: 316, distance: 284.3
click at [676, 316] on div "Чтобы активировать перетаскивание с помощью клавиатуры, нажмите Alt + Ввод. Пос…" at bounding box center [516, 299] width 979 height 408
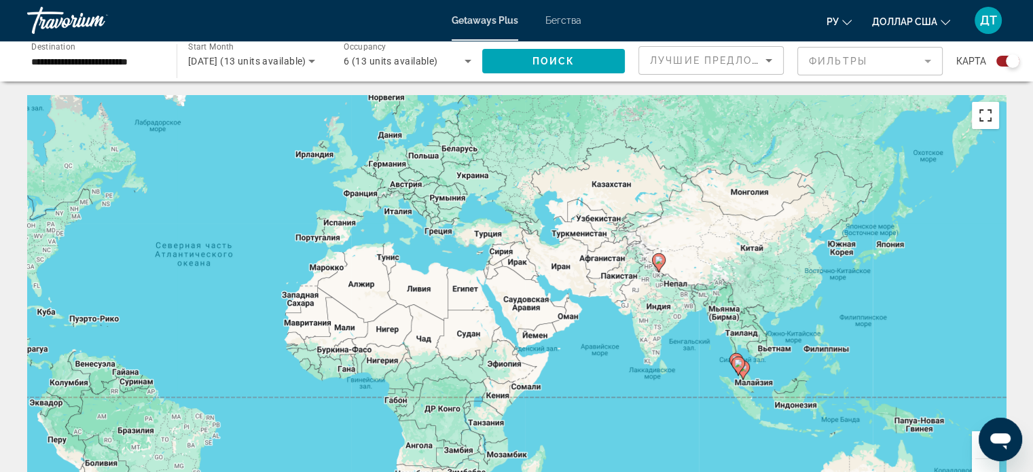
click at [983, 115] on button "Включить полноэкранный режим" at bounding box center [985, 115] width 27 height 27
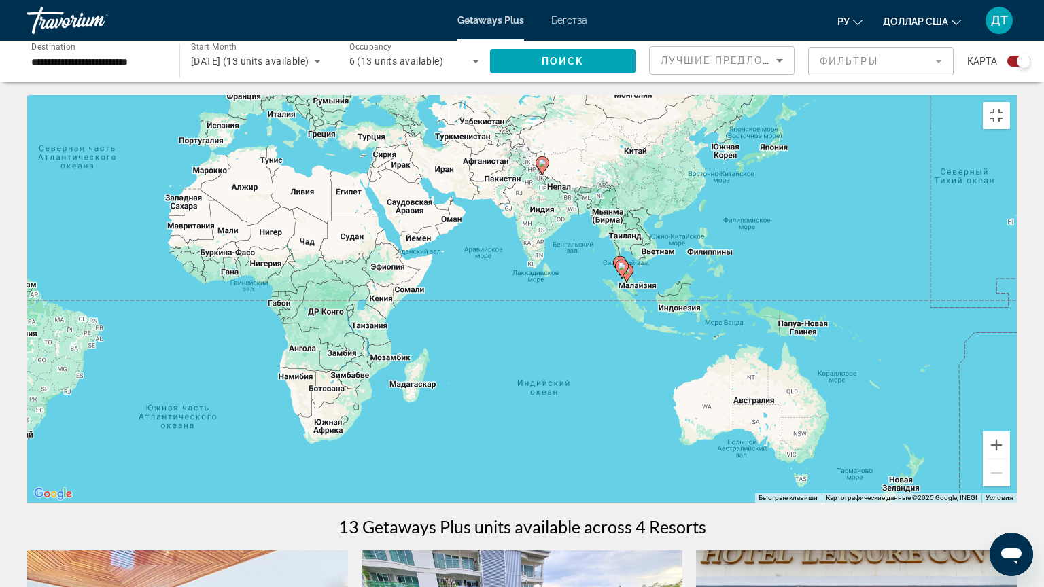
drag, startPoint x: 926, startPoint y: 341, endPoint x: 800, endPoint y: 241, distance: 160.6
click at [800, 241] on div "Чтобы активировать перетаскивание с помощью клавиатуры, нажмите Alt + Ввод. Пос…" at bounding box center [521, 299] width 989 height 408
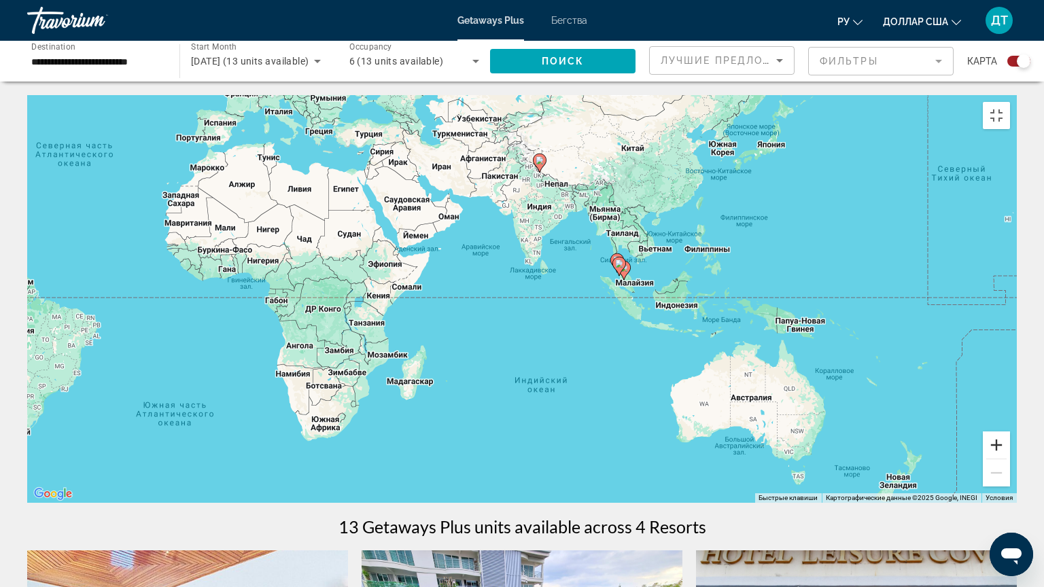
click at [1010, 459] on button "Увеличить" at bounding box center [995, 444] width 27 height 27
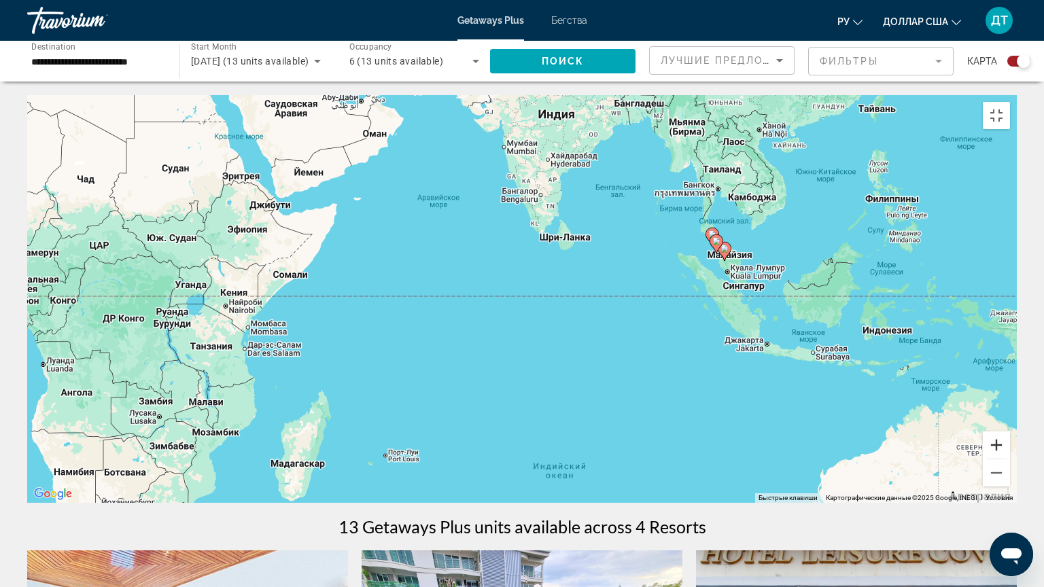
click at [1010, 459] on button "Увеличить" at bounding box center [995, 444] width 27 height 27
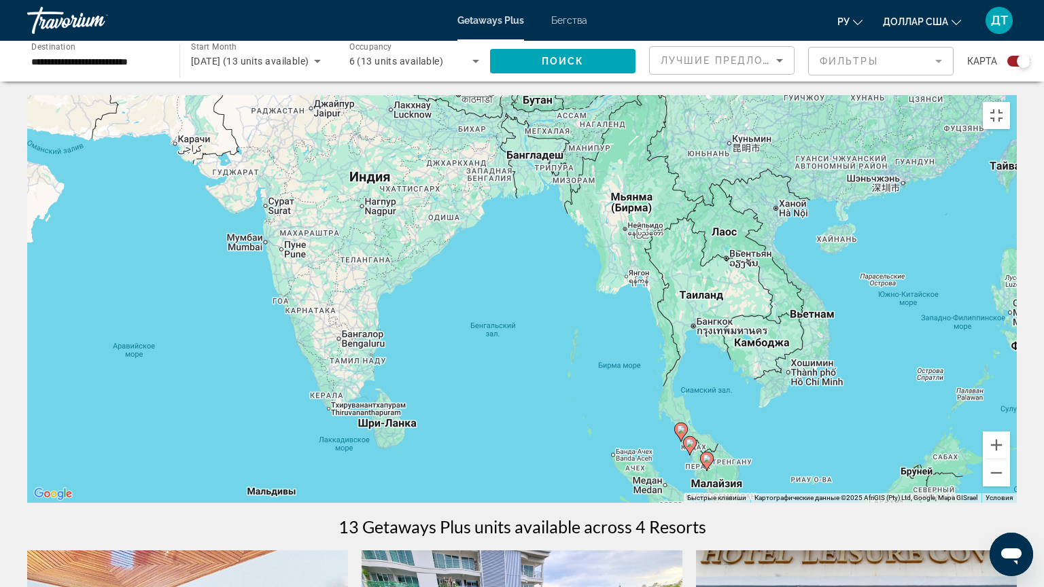
drag, startPoint x: 815, startPoint y: 156, endPoint x: 591, endPoint y: 405, distance: 334.4
click at [591, 406] on div "Чтобы активировать перетаскивание с помощью клавиатуры, нажмите Alt + Ввод. Пос…" at bounding box center [521, 299] width 989 height 408
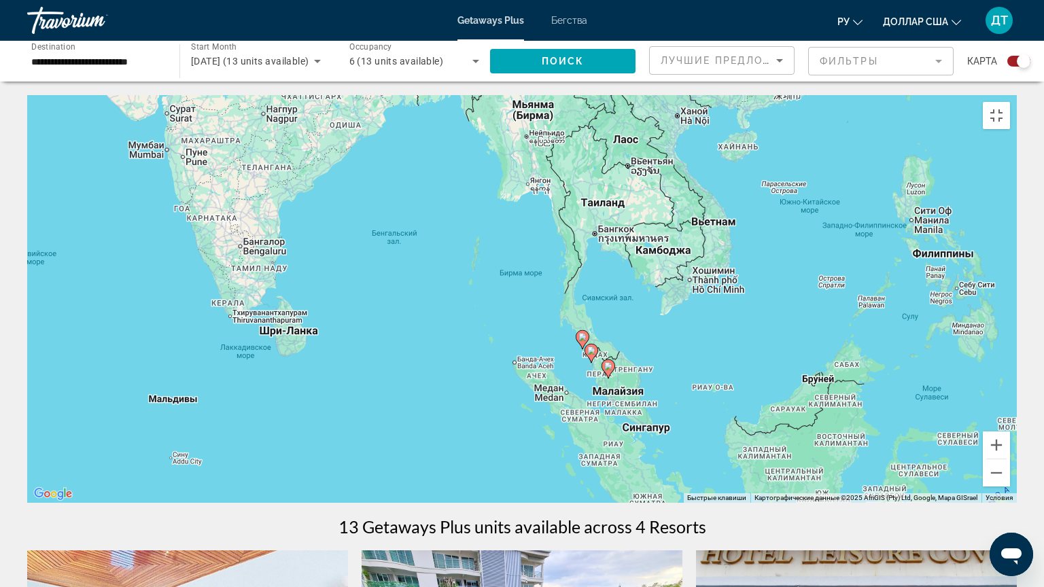
drag, startPoint x: 531, startPoint y: 279, endPoint x: 431, endPoint y: 180, distance: 140.3
click at [431, 180] on div "Чтобы активировать перетаскивание с помощью клавиатуры, нажмите Alt + Ввод. Пос…" at bounding box center [521, 299] width 989 height 408
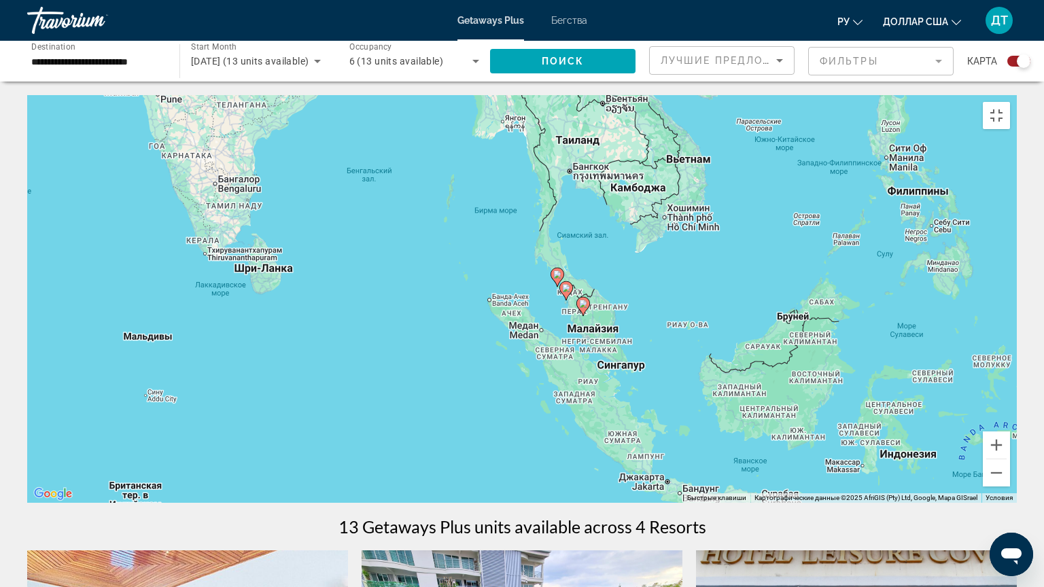
drag, startPoint x: 728, startPoint y: 362, endPoint x: 704, endPoint y: 300, distance: 67.1
click at [704, 300] on div "Чтобы активировать перетаскивание с помощью клавиатуры, нажмите Alt + Ввод. Пос…" at bounding box center [521, 299] width 989 height 408
click at [1010, 459] on button "Увеличить" at bounding box center [995, 444] width 27 height 27
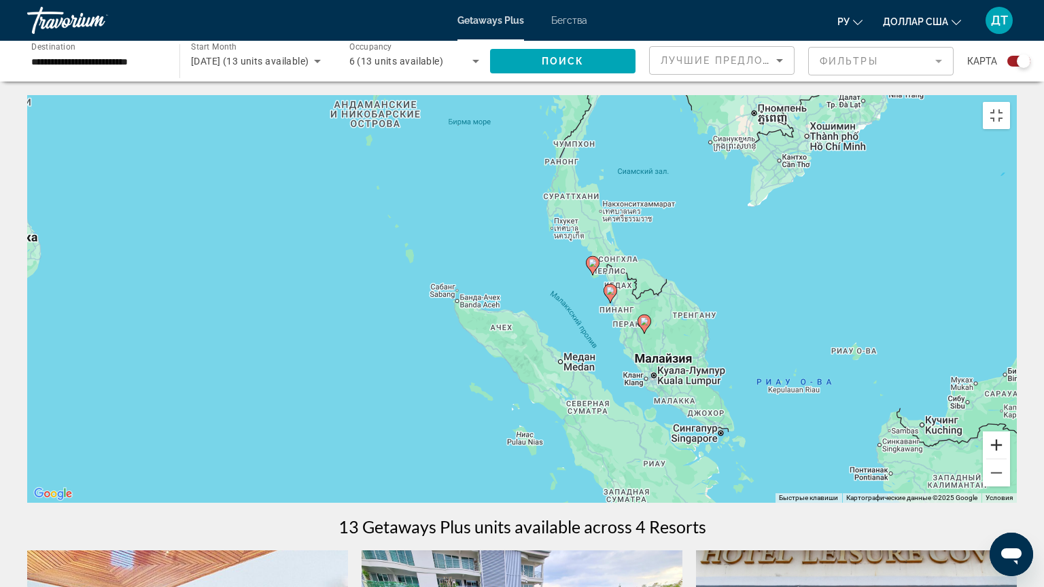
click at [1010, 459] on button "Увеличить" at bounding box center [995, 444] width 27 height 27
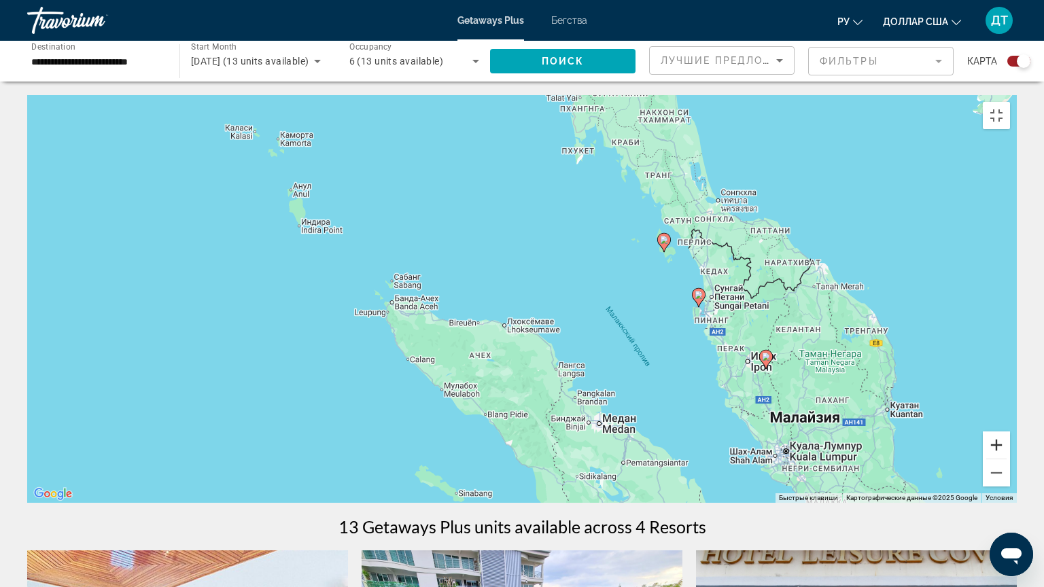
click at [1010, 459] on button "Увеличить" at bounding box center [995, 444] width 27 height 27
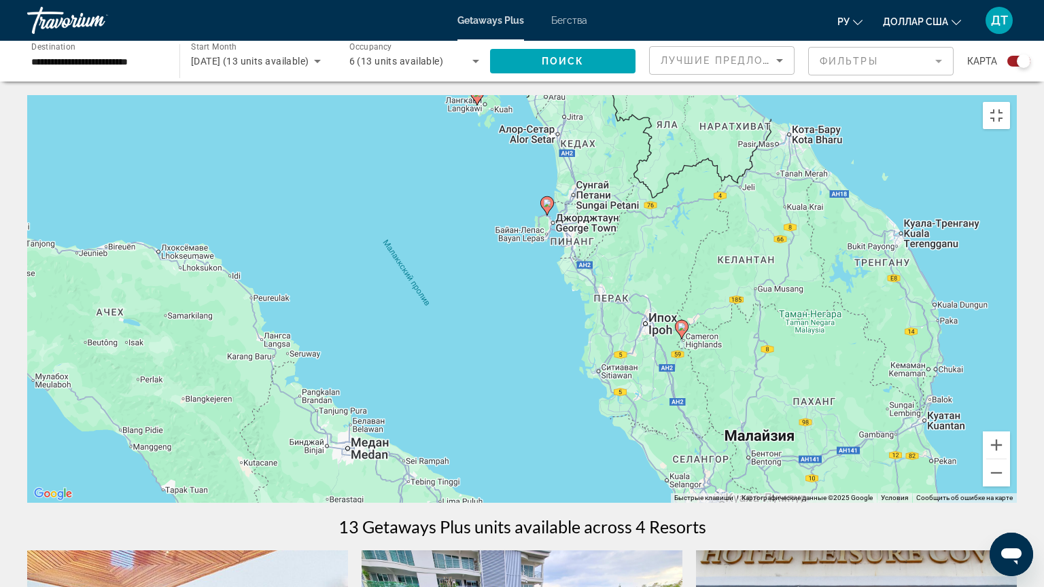
drag, startPoint x: 974, startPoint y: 457, endPoint x: 647, endPoint y: 361, distance: 340.6
click at [647, 361] on div "Чтобы активировать перетаскивание с помощью клавиатуры, нажмите Alt + Ввод. Пос…" at bounding box center [521, 299] width 989 height 408
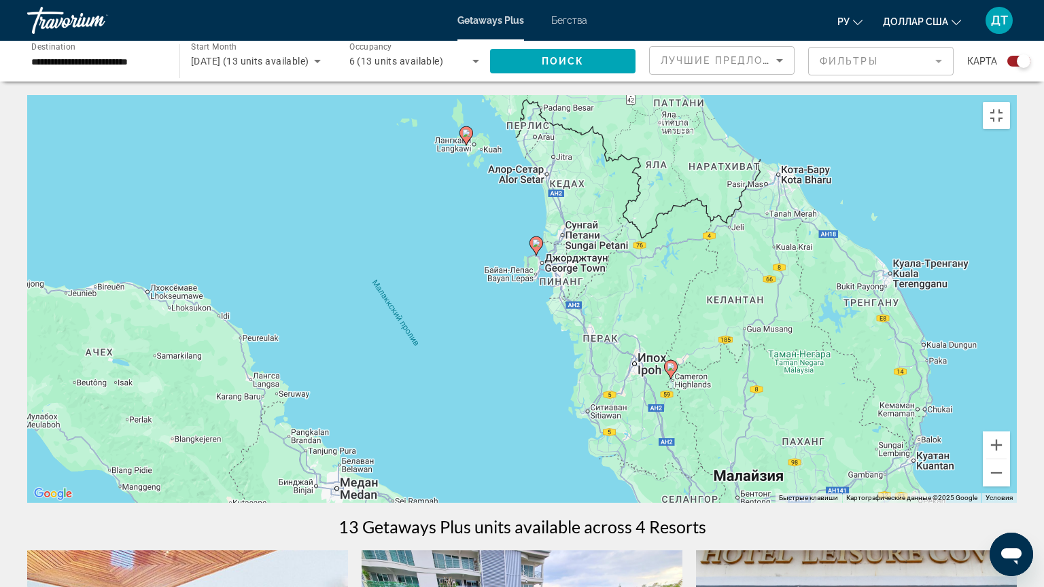
drag, startPoint x: 467, startPoint y: 270, endPoint x: 458, endPoint y: 309, distance: 39.9
click at [458, 309] on div "Чтобы активировать перетаскивание с помощью клавиатуры, нажмите Alt + Ввод. Пос…" at bounding box center [521, 299] width 989 height 408
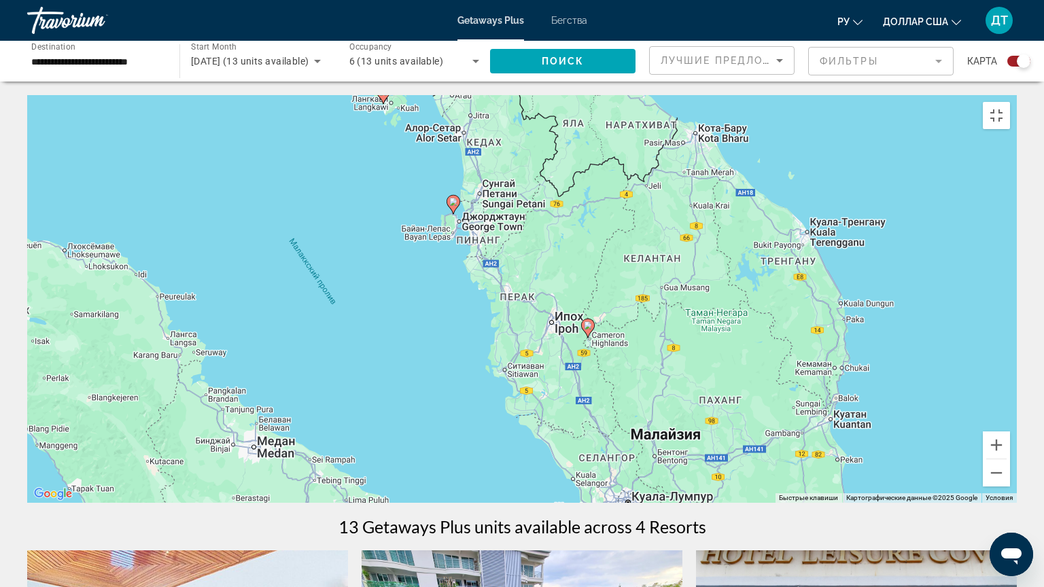
drag, startPoint x: 552, startPoint y: 438, endPoint x: 469, endPoint y: 394, distance: 93.6
click at [469, 394] on div "Чтобы активировать перетаскивание с помощью клавиатуры, нажмите Alt + Ввод. Пос…" at bounding box center [521, 299] width 989 height 408
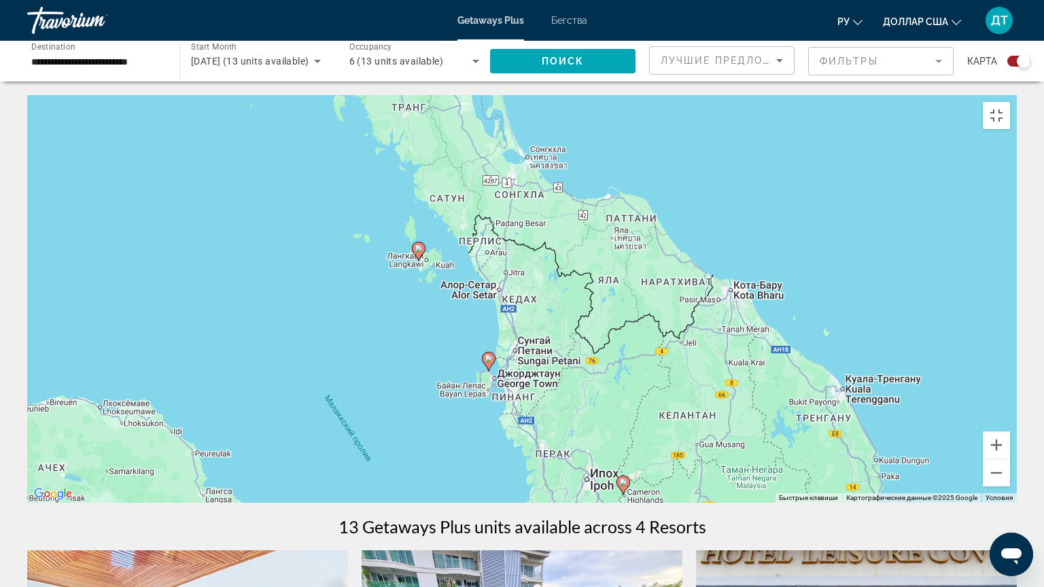
drag, startPoint x: 377, startPoint y: 196, endPoint x: 416, endPoint y: 366, distance: 174.2
click at [416, 366] on div "Чтобы активировать перетаскивание с помощью клавиатуры, нажмите Alt + Ввод. Пос…" at bounding box center [521, 299] width 989 height 408
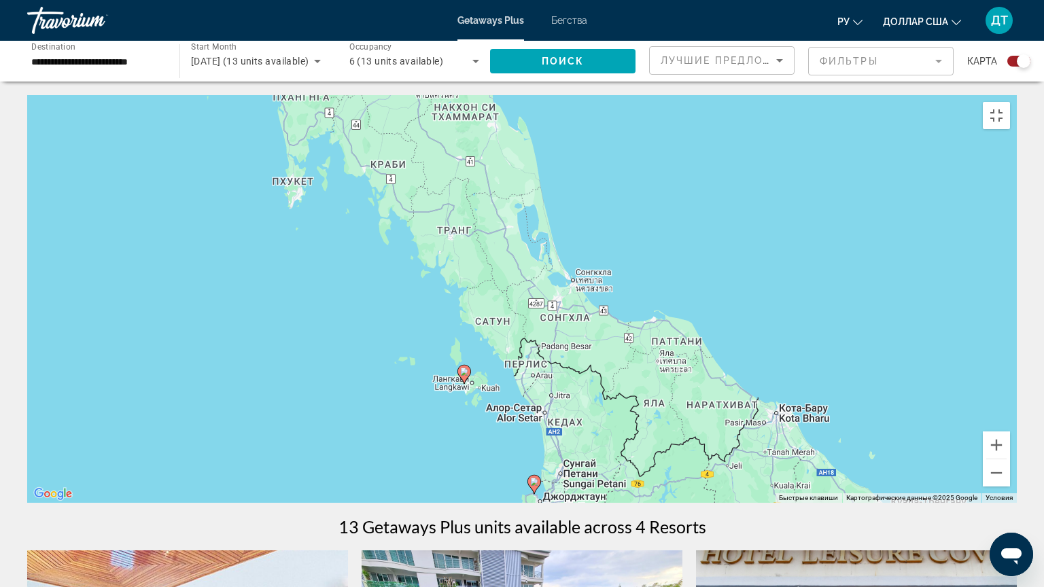
drag, startPoint x: 304, startPoint y: 227, endPoint x: 338, endPoint y: 266, distance: 52.0
click at [346, 340] on div "Чтобы активировать перетаскивание с помощью клавиатуры, нажмите Alt + Ввод. Пос…" at bounding box center [521, 299] width 989 height 408
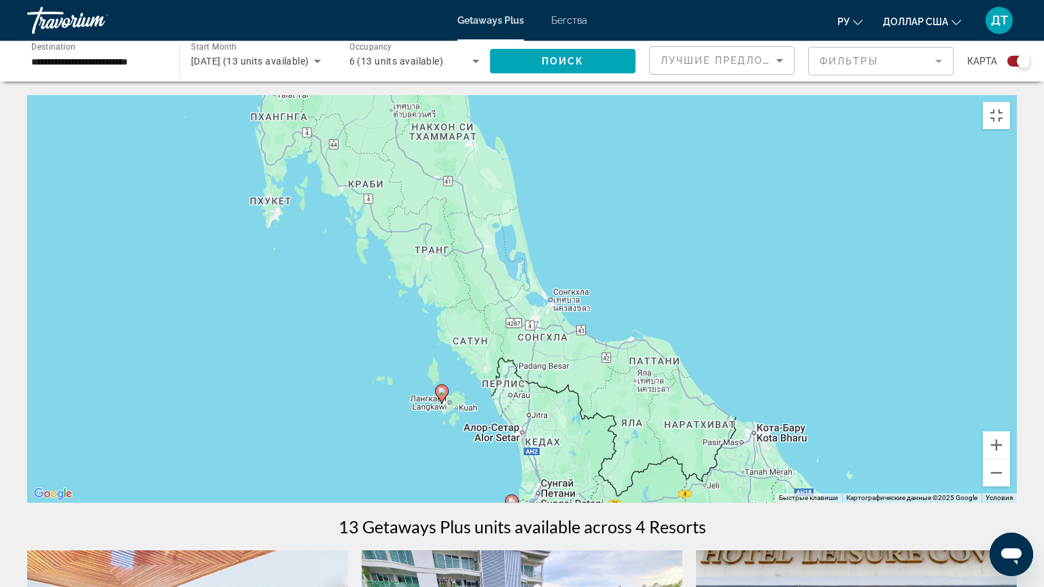
drag, startPoint x: 332, startPoint y: 231, endPoint x: 310, endPoint y: 255, distance: 33.2
click at [310, 255] on div "Чтобы активировать перетаскивание с помощью клавиатуры, нажмите Alt + Ввод. Пос…" at bounding box center [521, 299] width 989 height 408
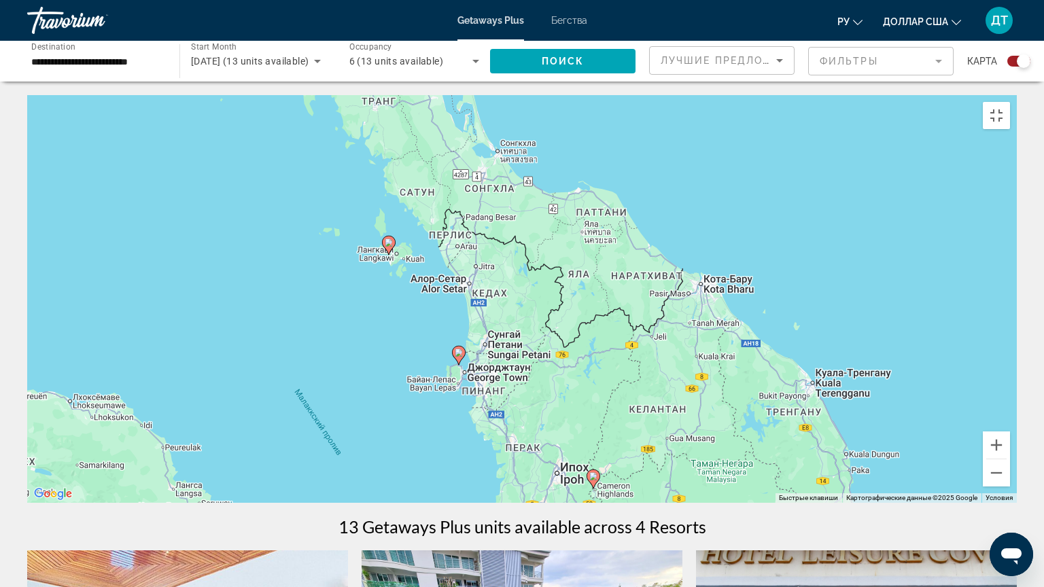
drag, startPoint x: 434, startPoint y: 473, endPoint x: 383, endPoint y: 315, distance: 166.3
click at [383, 315] on div "Чтобы активировать перетаскивание с помощью клавиатуры, нажмите Alt + Ввод. Пос…" at bounding box center [521, 299] width 989 height 408
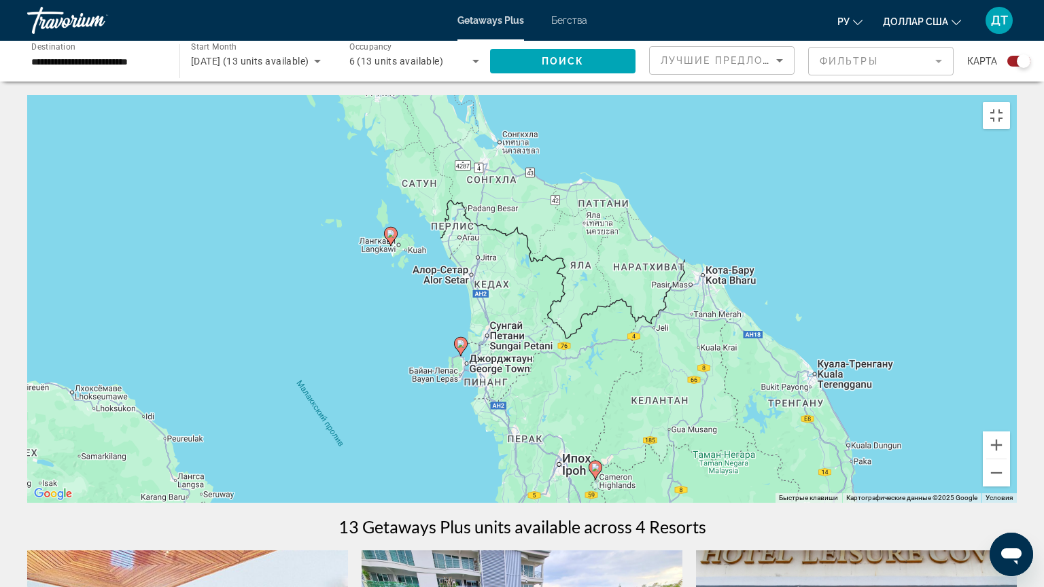
click at [392, 234] on icon "Основное содержание" at bounding box center [391, 237] width 12 height 18
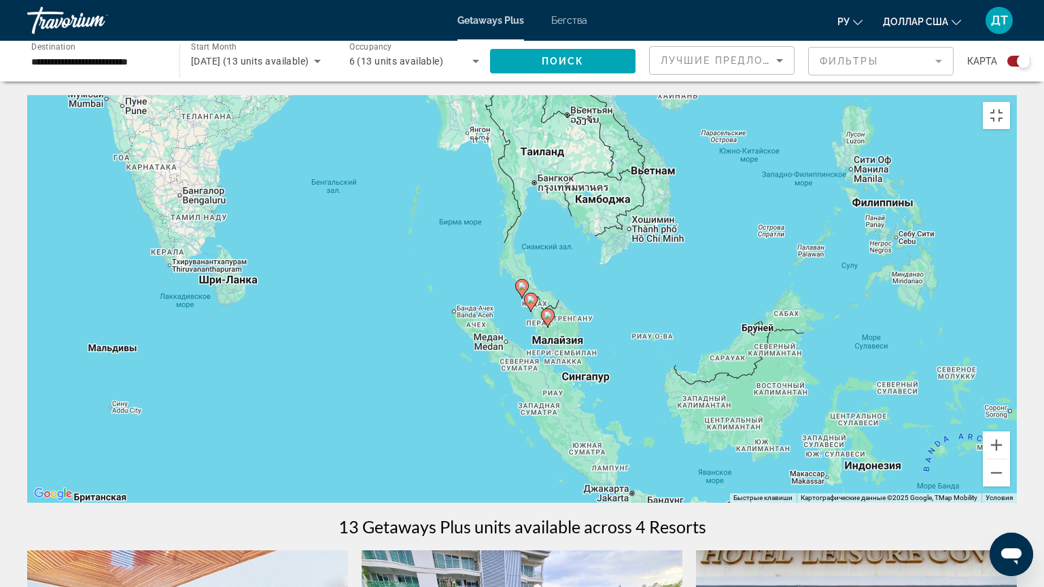
click at [523, 282] on image "Основное содержание" at bounding box center [522, 286] width 8 height 8
type input "**********"
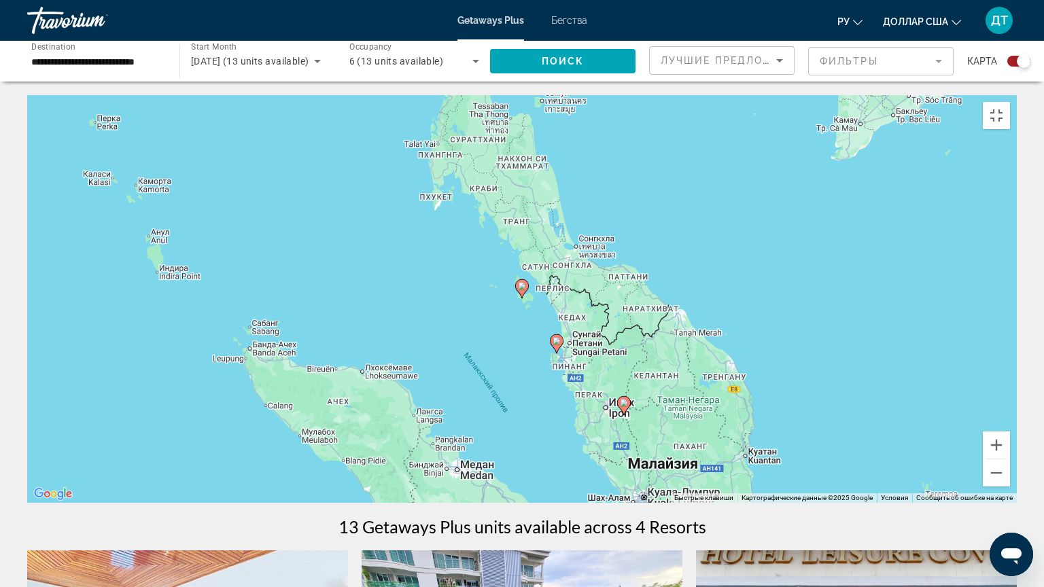
click at [523, 282] on image "Основное содержание" at bounding box center [522, 286] width 8 height 8
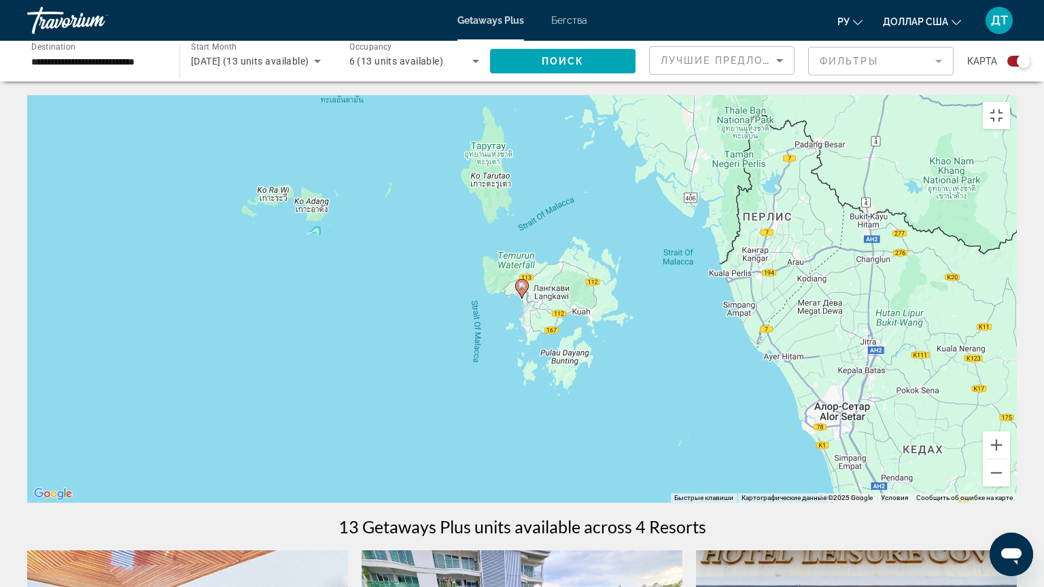
click at [523, 282] on image "Основное содержание" at bounding box center [522, 286] width 8 height 8
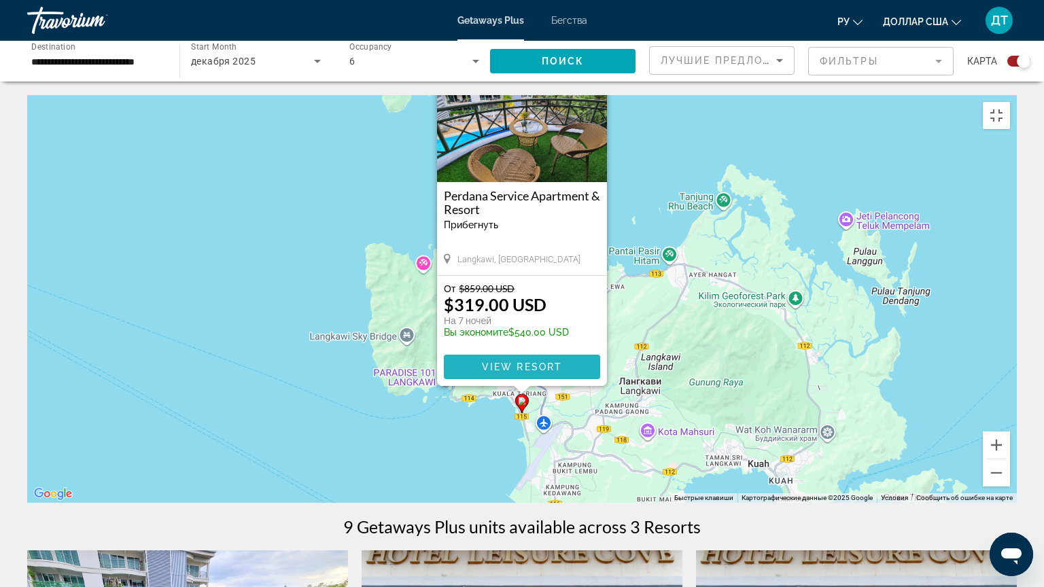
click at [522, 366] on span "View Resort" at bounding box center [522, 366] width 80 height 11
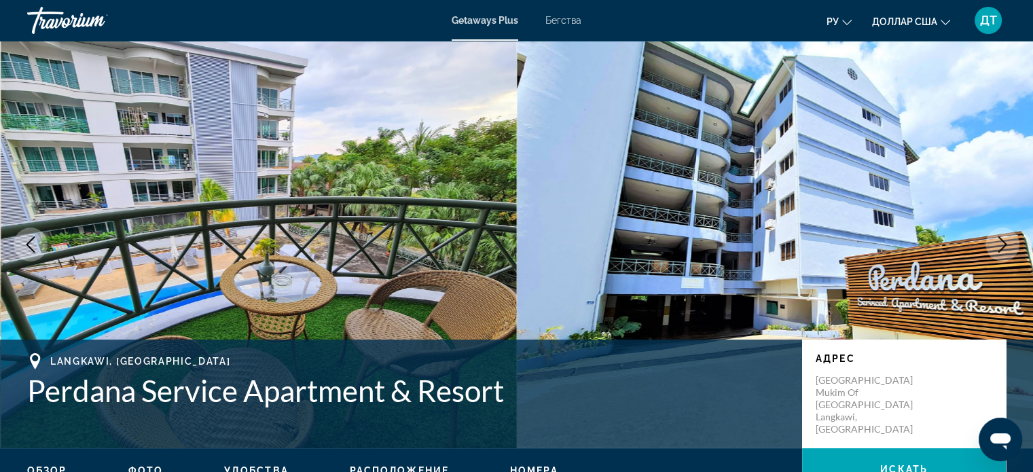
click at [1003, 241] on icon "Next image" at bounding box center [1003, 244] width 9 height 16
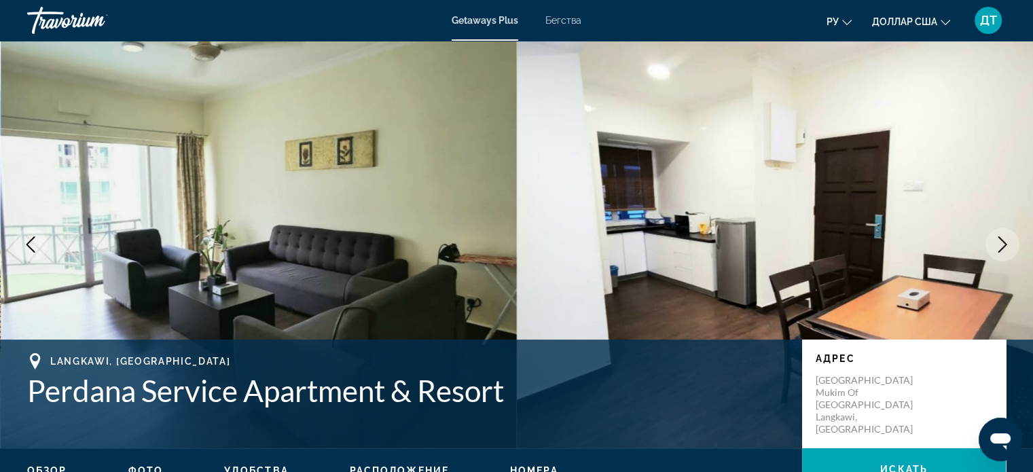
click at [1003, 243] on icon "Next image" at bounding box center [1003, 244] width 16 height 16
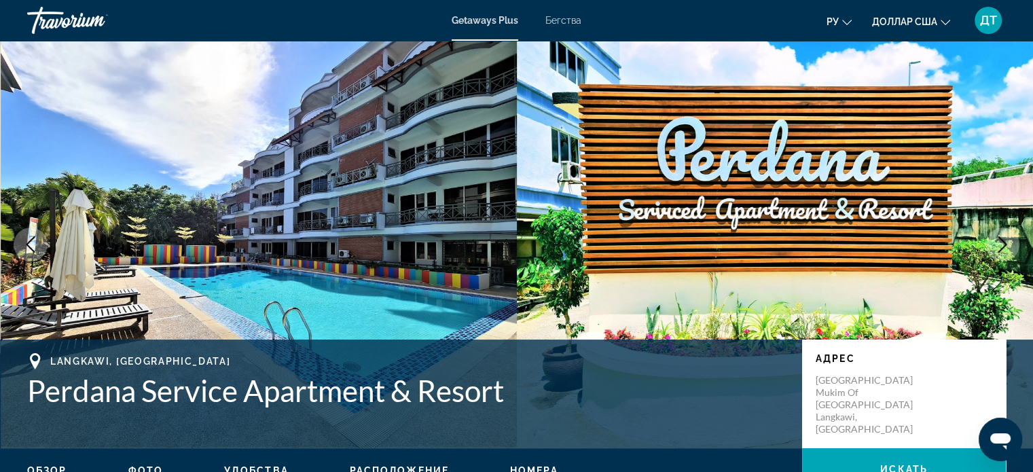
click at [1003, 243] on icon "Next image" at bounding box center [1003, 244] width 16 height 16
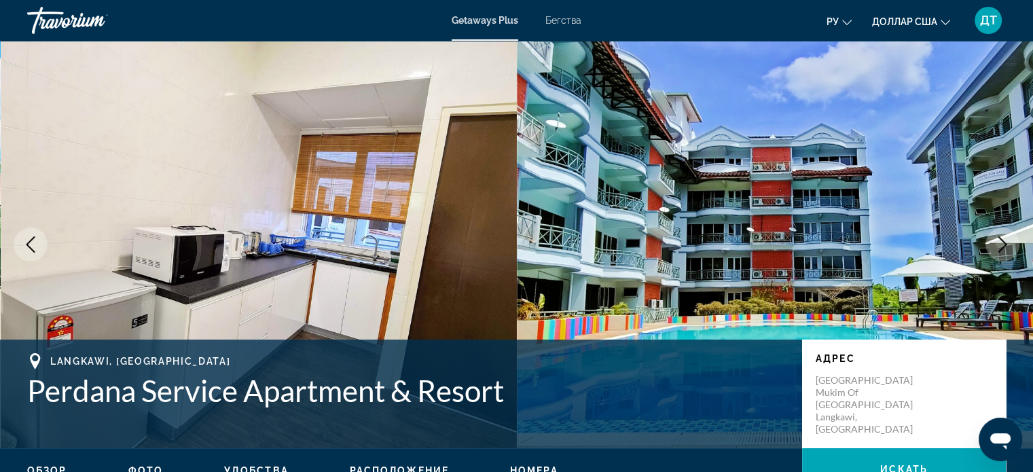
click at [1003, 243] on icon "Next image" at bounding box center [1003, 244] width 16 height 16
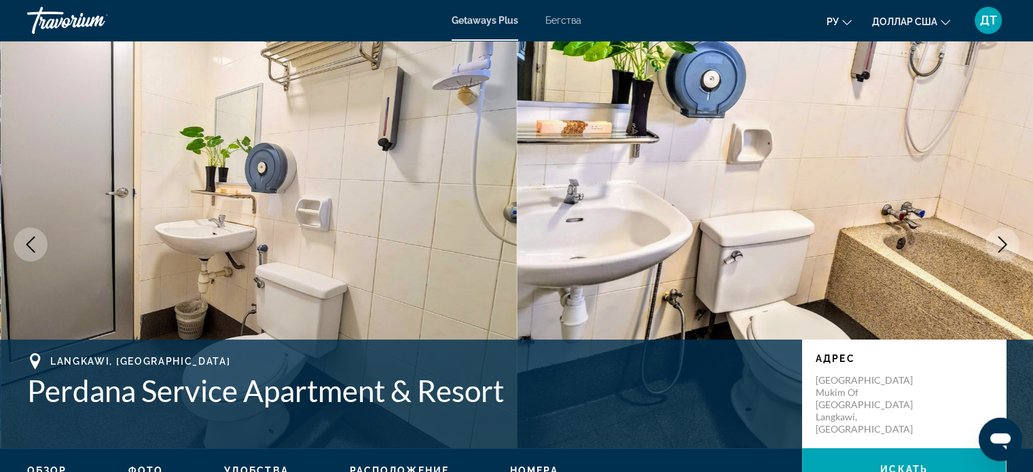
click at [1003, 243] on icon "Next image" at bounding box center [1003, 244] width 16 height 16
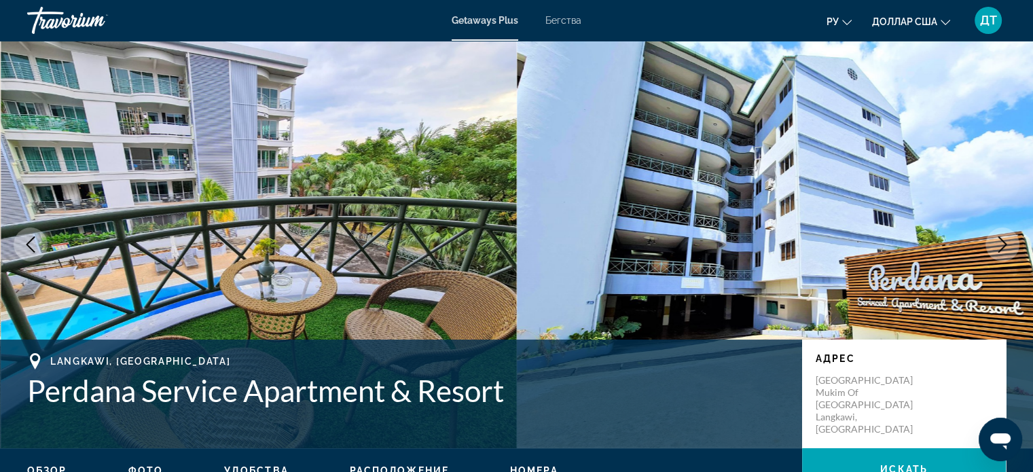
click at [1003, 243] on icon "Next image" at bounding box center [1003, 244] width 16 height 16
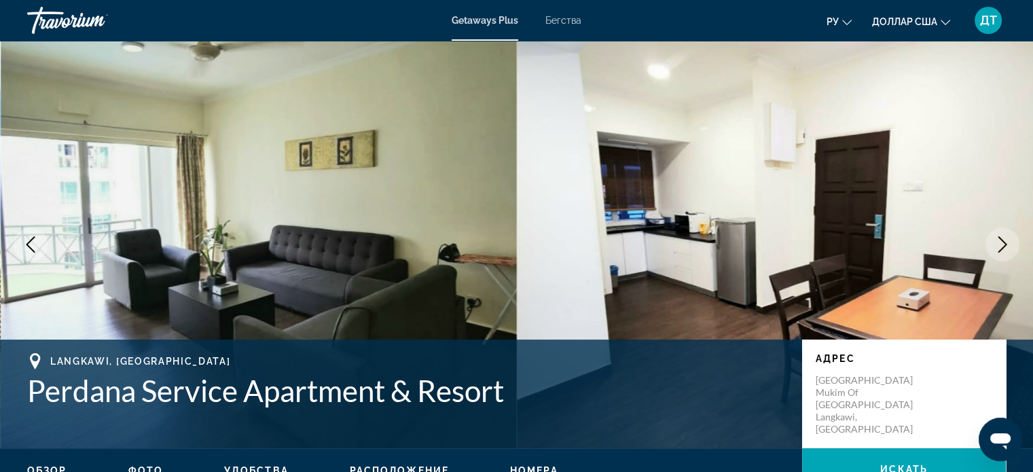
click at [1003, 243] on icon "Next image" at bounding box center [1003, 244] width 16 height 16
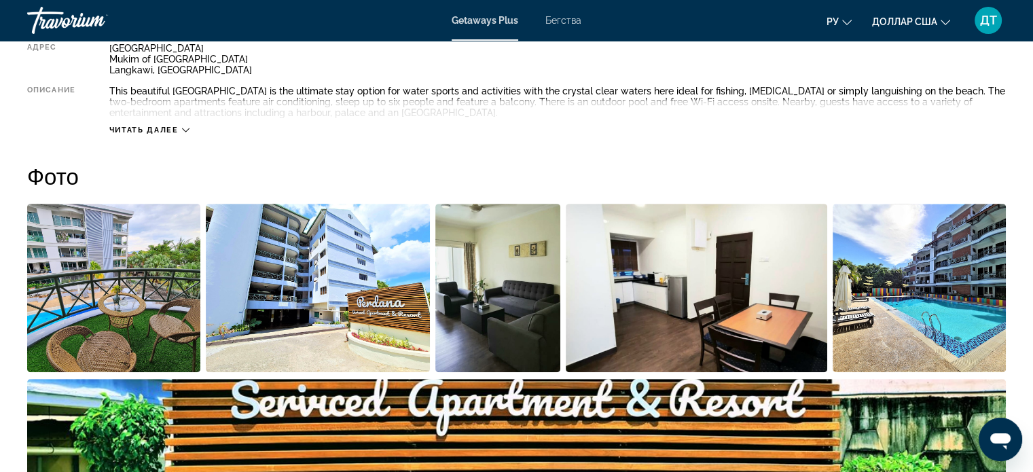
scroll to position [544, 0]
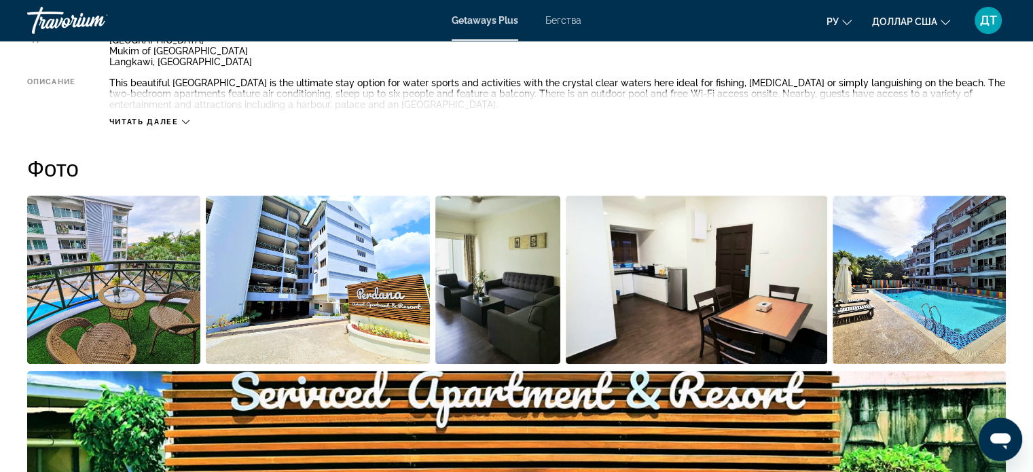
click at [181, 120] on div "Читать далее" at bounding box center [149, 122] width 80 height 9
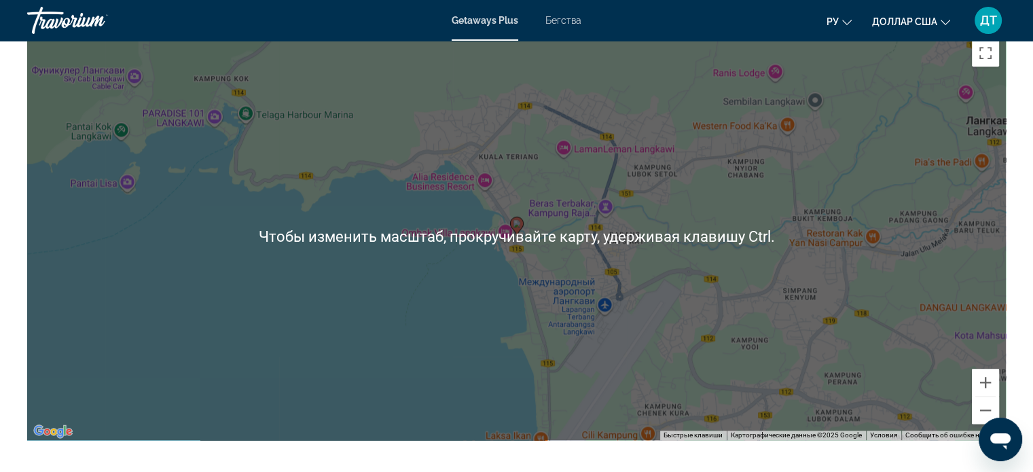
scroll to position [1767, 0]
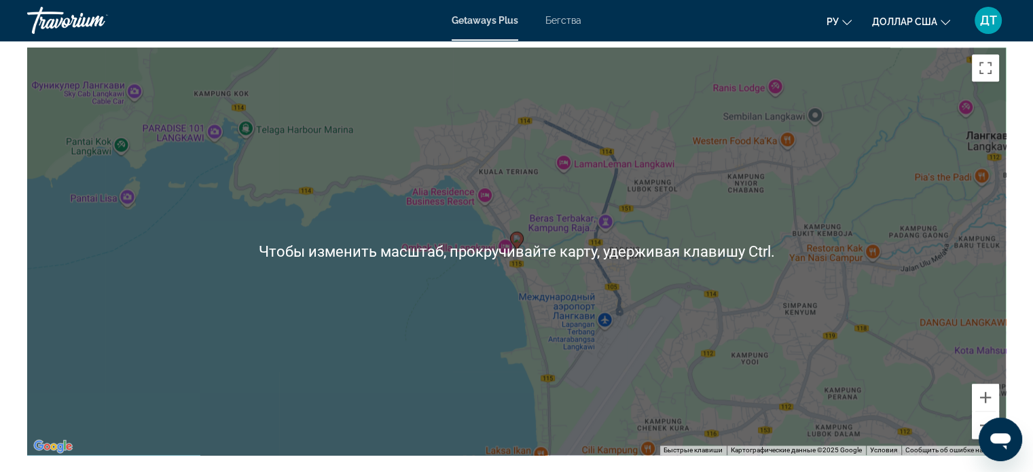
click at [406, 317] on div "Чтобы активировать перетаскивание с помощью клавиатуры, нажмите Alt + Ввод. Пос…" at bounding box center [516, 252] width 979 height 408
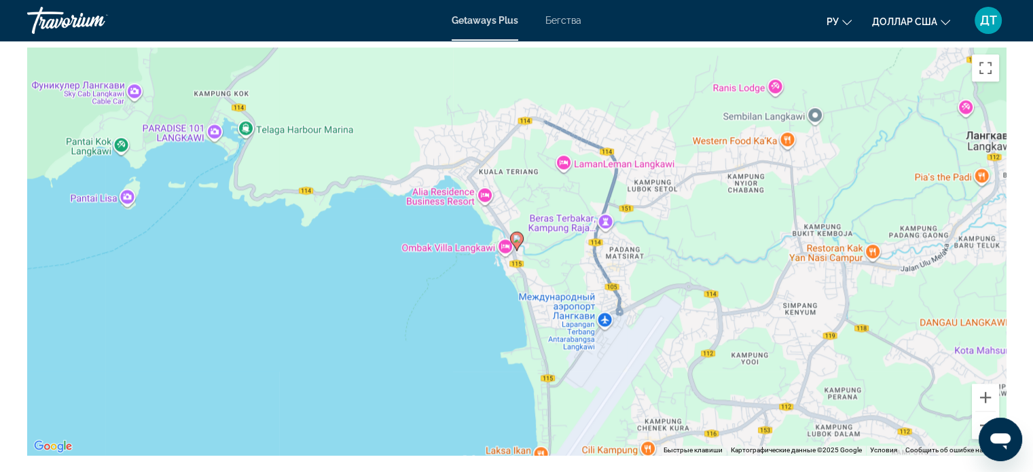
click at [517, 238] on image "Основное содержание" at bounding box center [517, 238] width 8 height 8
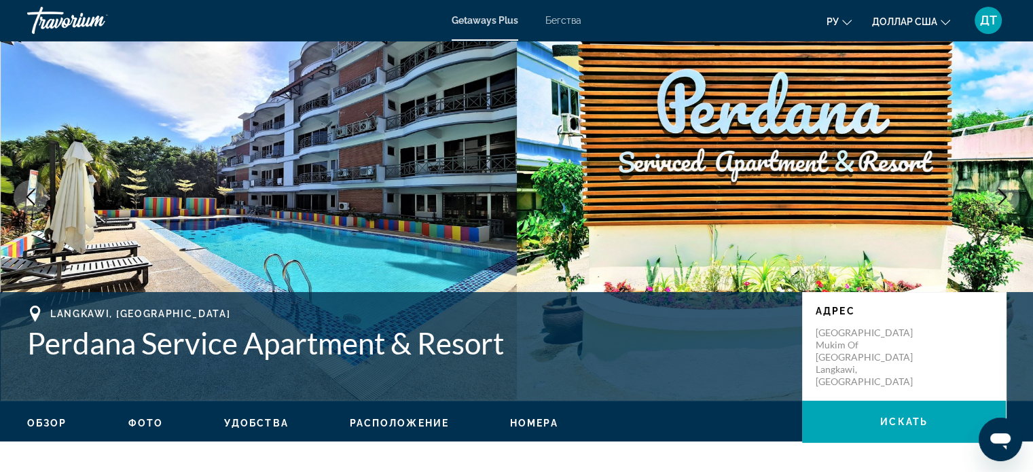
scroll to position [0, 0]
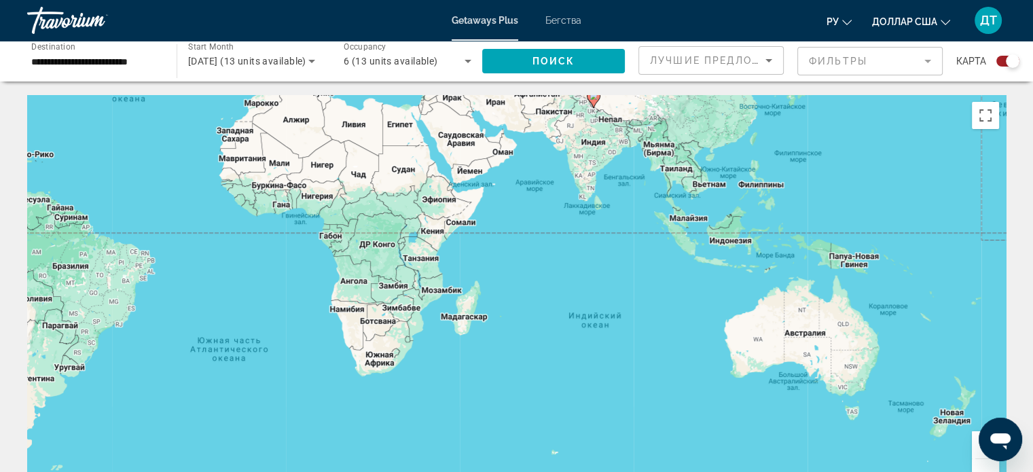
drag, startPoint x: 852, startPoint y: 311, endPoint x: 497, endPoint y: 119, distance: 403.7
click at [497, 119] on div "Чтобы активировать перетаскивание с помощью клавиатуры, нажмите Alt + Ввод. Пос…" at bounding box center [516, 299] width 979 height 408
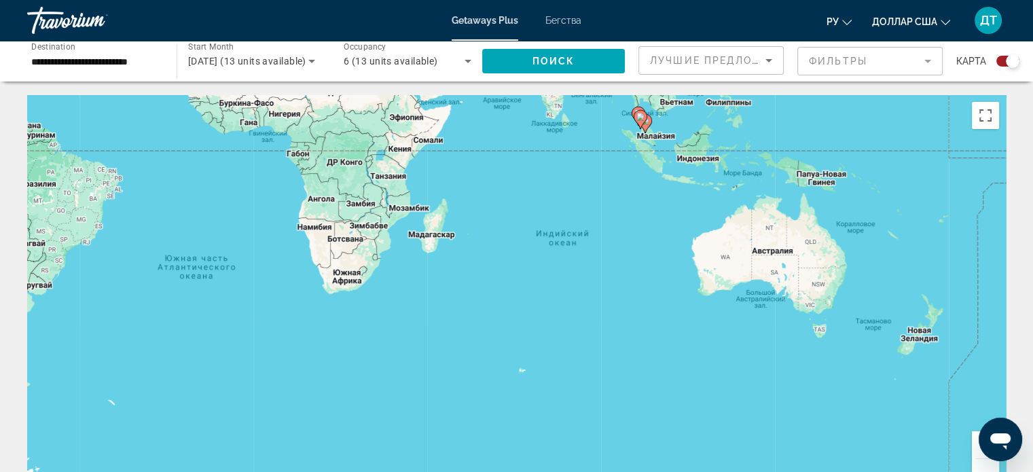
drag, startPoint x: 963, startPoint y: 401, endPoint x: 931, endPoint y: 313, distance: 93.3
click at [934, 312] on div "Чтобы активировать перетаскивание с помощью клавиатуры, нажмите Alt + Ввод. Пос…" at bounding box center [516, 299] width 979 height 408
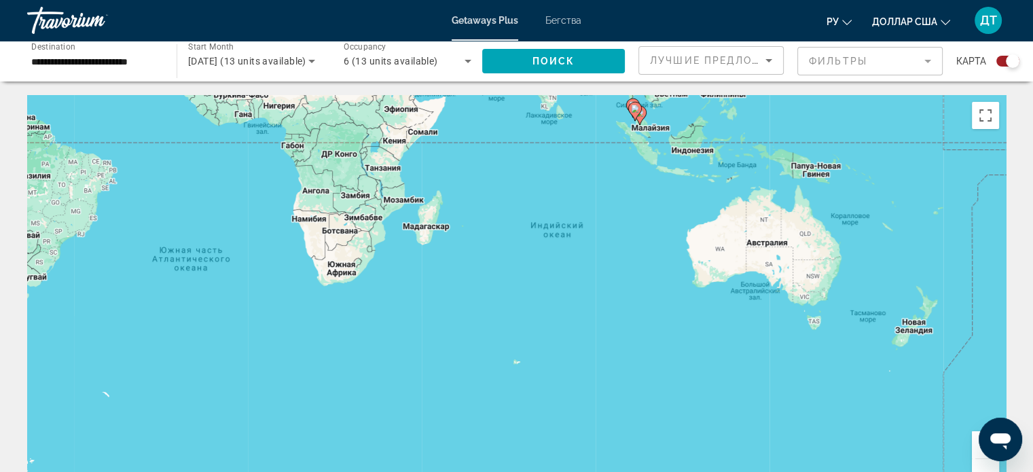
click at [978, 450] on button "Увеличить" at bounding box center [985, 444] width 27 height 27
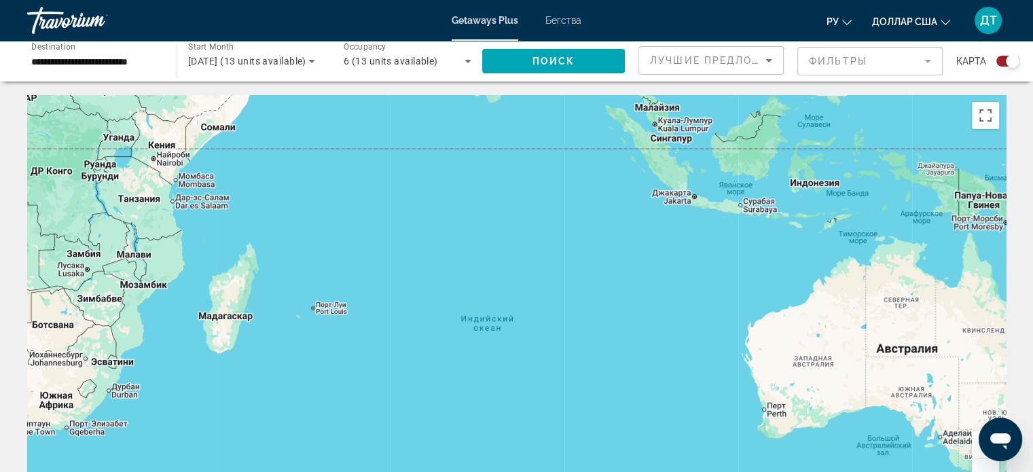
drag, startPoint x: 809, startPoint y: 236, endPoint x: 692, endPoint y: 408, distance: 206.9
click at [692, 408] on div "Основное содержание" at bounding box center [516, 299] width 979 height 408
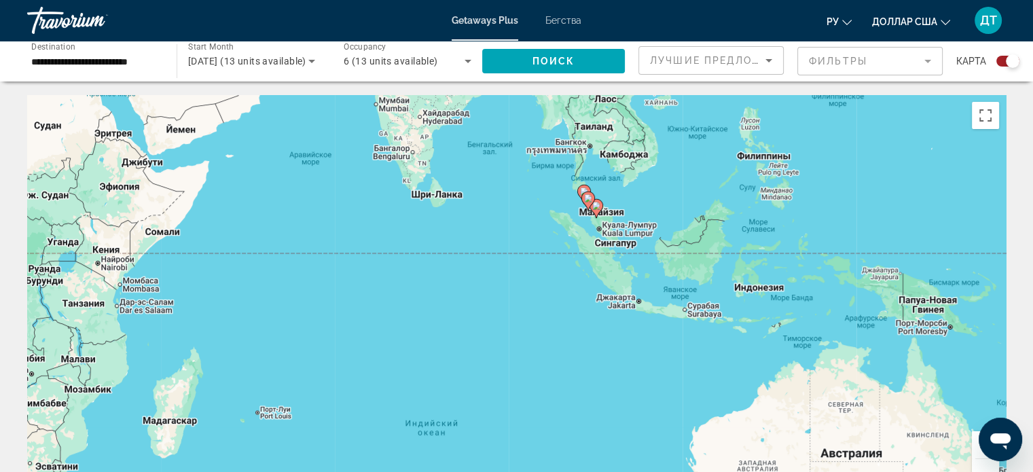
drag, startPoint x: 695, startPoint y: 189, endPoint x: 656, endPoint y: 232, distance: 57.7
click at [656, 232] on div "Чтобы активировать перетаскивание с помощью клавиатуры, нажмите Alt + Ввод. Пос…" at bounding box center [516, 299] width 979 height 408
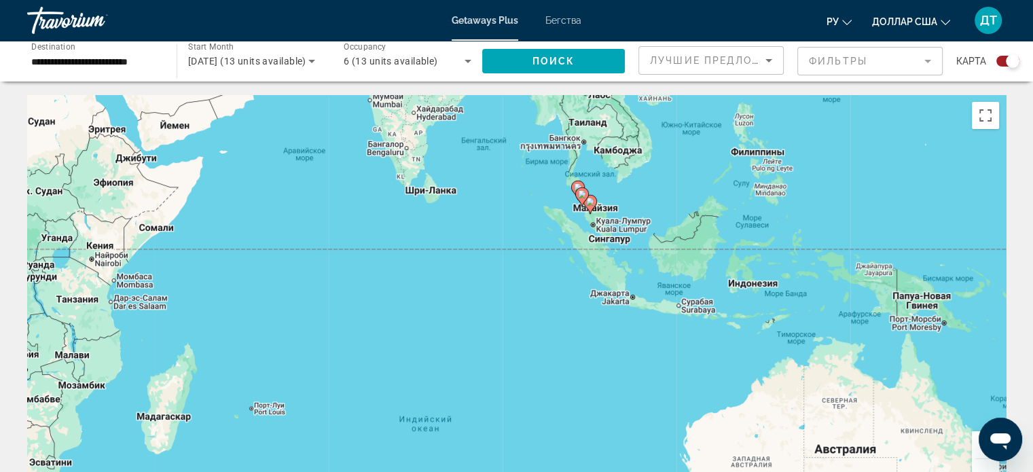
click at [976, 457] on button "Увеличить" at bounding box center [985, 444] width 27 height 27
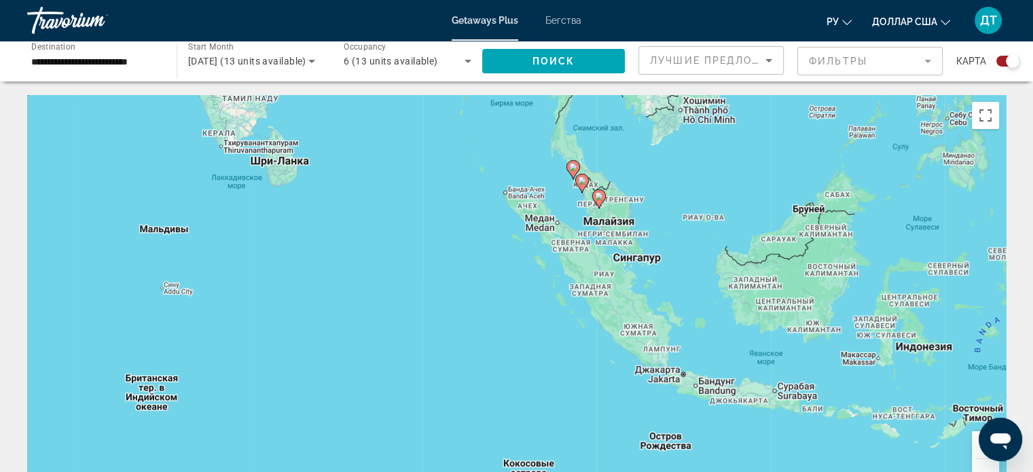
drag, startPoint x: 752, startPoint y: 152, endPoint x: 686, endPoint y: 234, distance: 105.4
click at [686, 234] on div "Чтобы активировать перетаскивание с помощью клавиатуры, нажмите Alt + Ввод. Пос…" at bounding box center [516, 299] width 979 height 408
click at [980, 456] on button "Увеличить" at bounding box center [985, 444] width 27 height 27
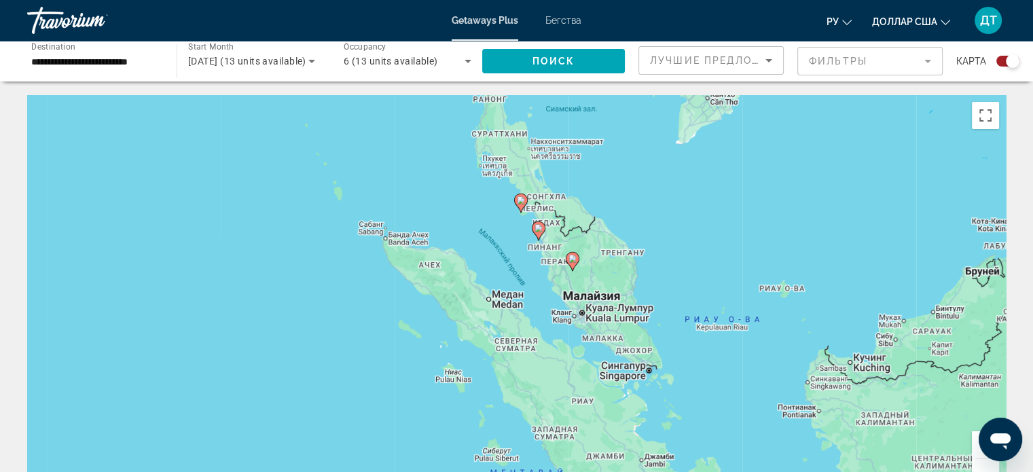
drag, startPoint x: 832, startPoint y: 176, endPoint x: 724, endPoint y: 330, distance: 188.1
click at [724, 330] on div "Чтобы активировать перетаскивание с помощью клавиатуры, нажмите Alt + Ввод. Пос…" at bounding box center [516, 299] width 979 height 408
click at [977, 453] on button "Увеличить" at bounding box center [985, 444] width 27 height 27
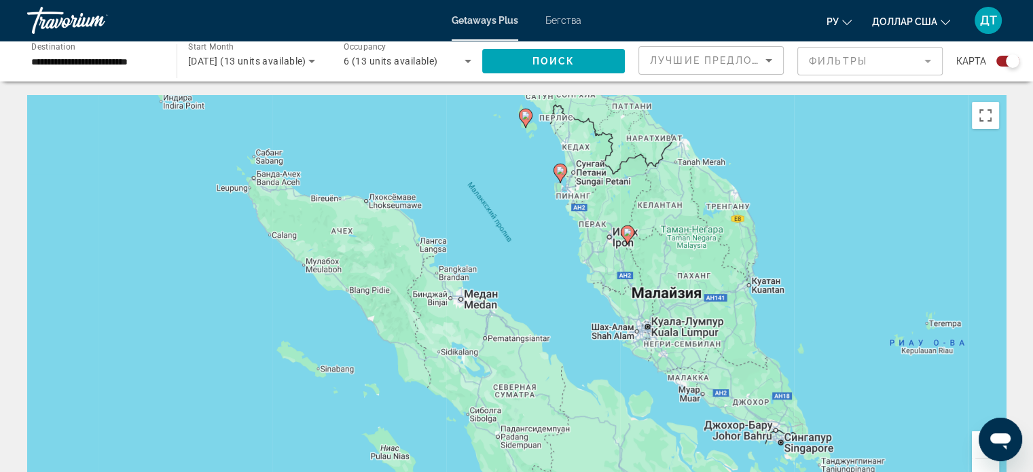
click at [977, 453] on button "Увеличить" at bounding box center [985, 444] width 27 height 27
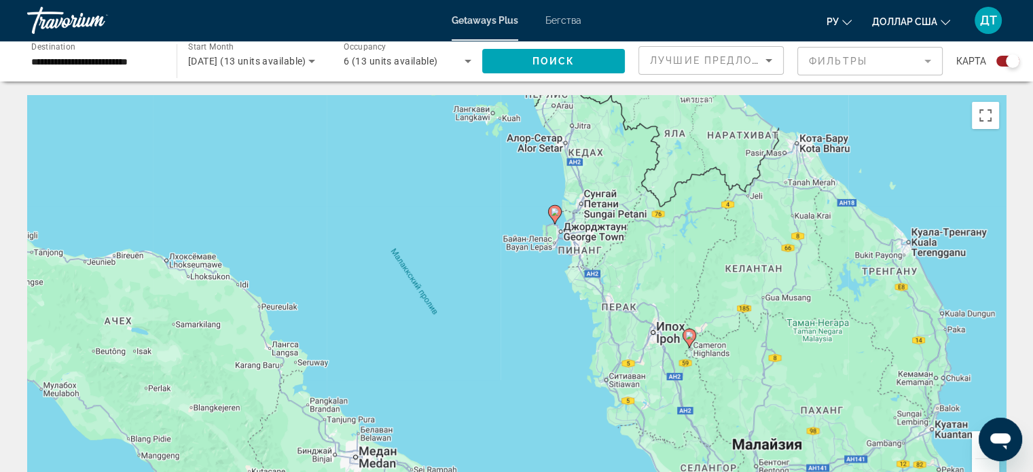
drag, startPoint x: 736, startPoint y: 182, endPoint x: 689, endPoint y: 329, distance: 154.1
click at [689, 329] on div "Чтобы активировать перетаскивание с помощью клавиатуры, нажмите Alt + Ввод. Пос…" at bounding box center [516, 299] width 979 height 408
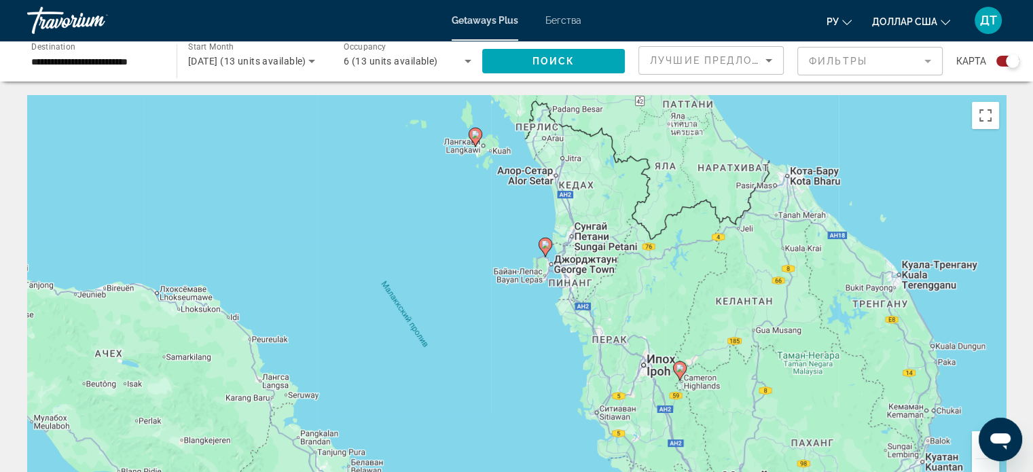
drag, startPoint x: 433, startPoint y: 210, endPoint x: 423, endPoint y: 244, distance: 35.5
click at [423, 244] on div "Чтобы активировать перетаскивание с помощью клавиатуры, нажмите Alt + Ввод. Пос…" at bounding box center [516, 299] width 979 height 408
click at [975, 451] on button "Увеличить" at bounding box center [985, 444] width 27 height 27
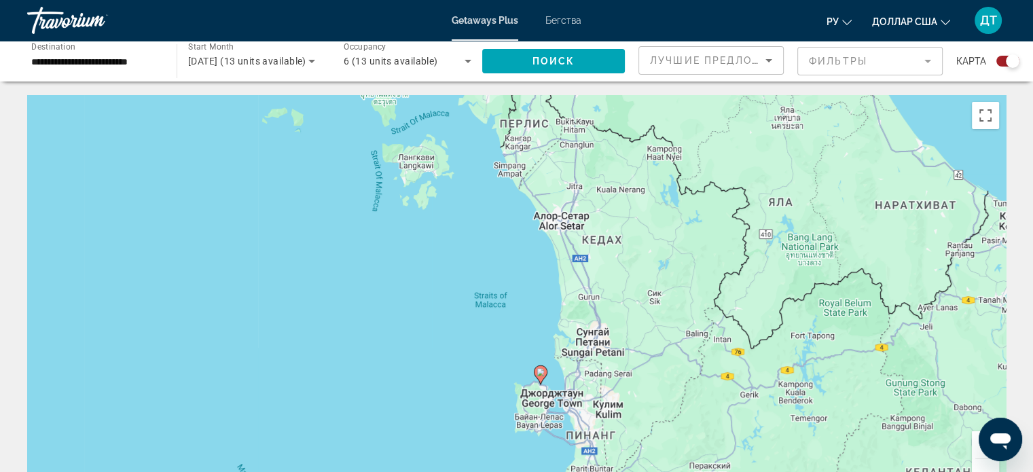
drag, startPoint x: 842, startPoint y: 206, endPoint x: 809, endPoint y: 371, distance: 168.3
click at [809, 371] on div "Чтобы активировать перетаскивание с помощью клавиатуры, нажмите Alt + Ввод. Пос…" at bounding box center [516, 299] width 979 height 408
click at [539, 384] on gmp-advanced-marker "Основное содержание" at bounding box center [541, 375] width 14 height 20
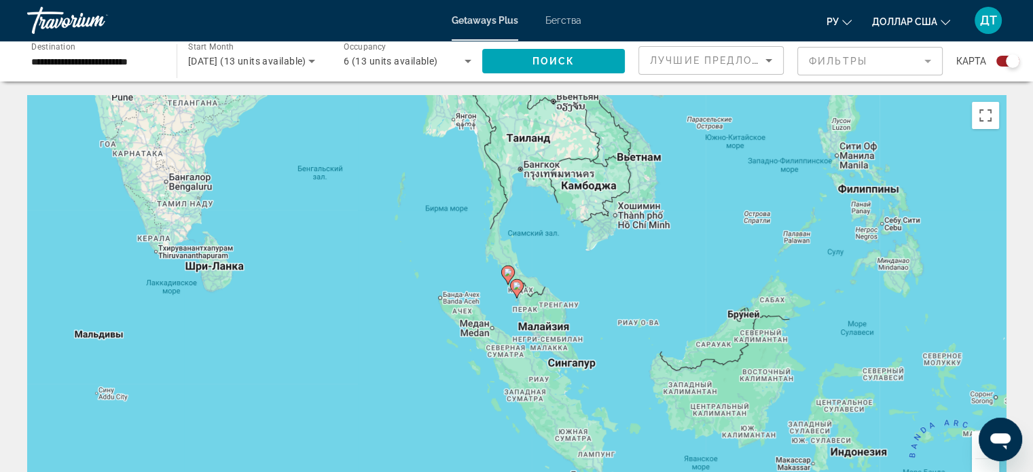
click at [519, 292] on icon "Основное содержание" at bounding box center [516, 289] width 12 height 18
type input "**********"
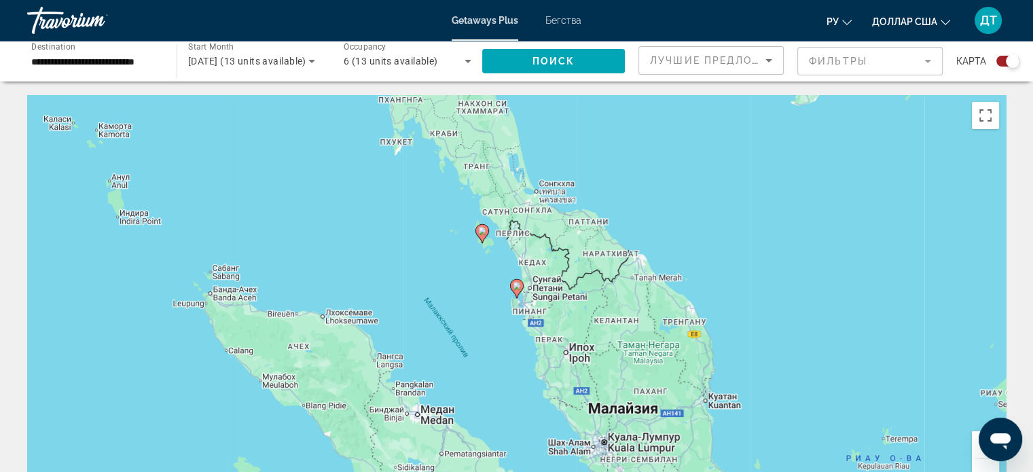
click at [515, 287] on image "Основное содержание" at bounding box center [517, 286] width 8 height 8
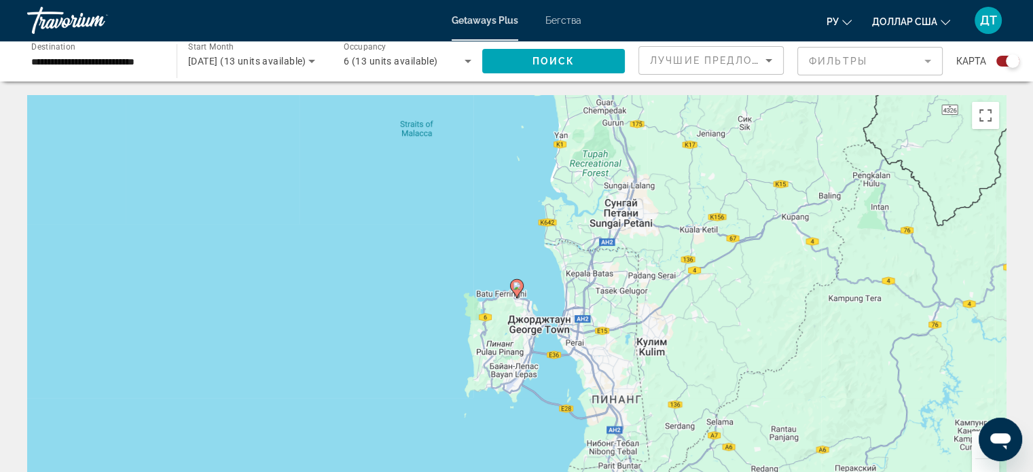
click at [515, 287] on image "Основное содержание" at bounding box center [517, 286] width 8 height 8
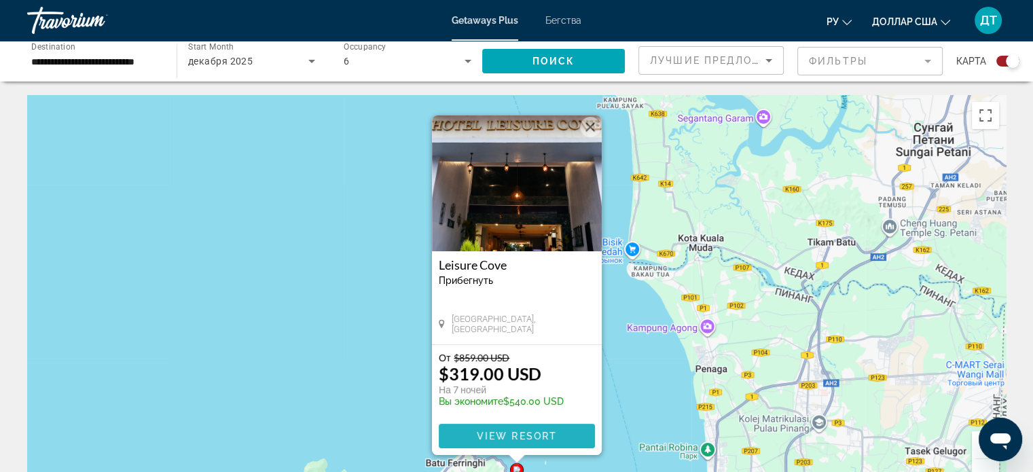
click at [506, 446] on span "Основное содержание" at bounding box center [517, 436] width 156 height 33
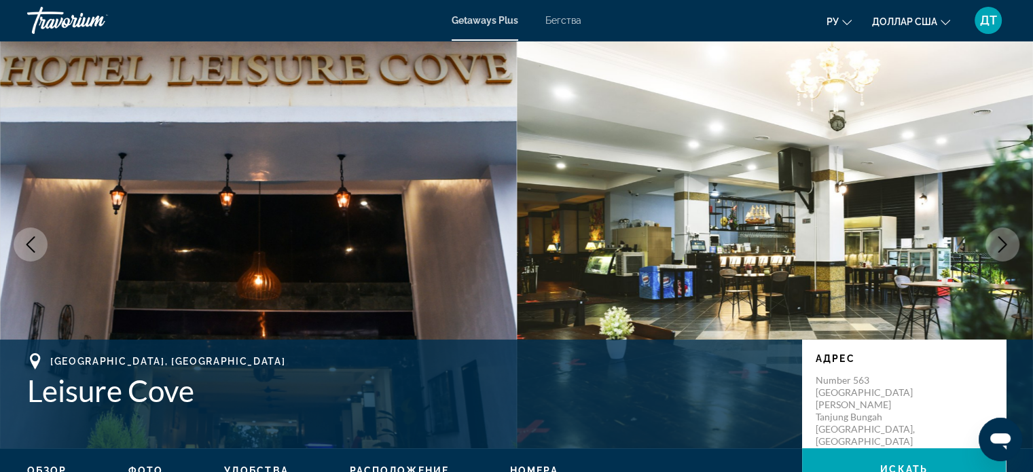
click at [1011, 243] on button "Next image" at bounding box center [1003, 245] width 34 height 34
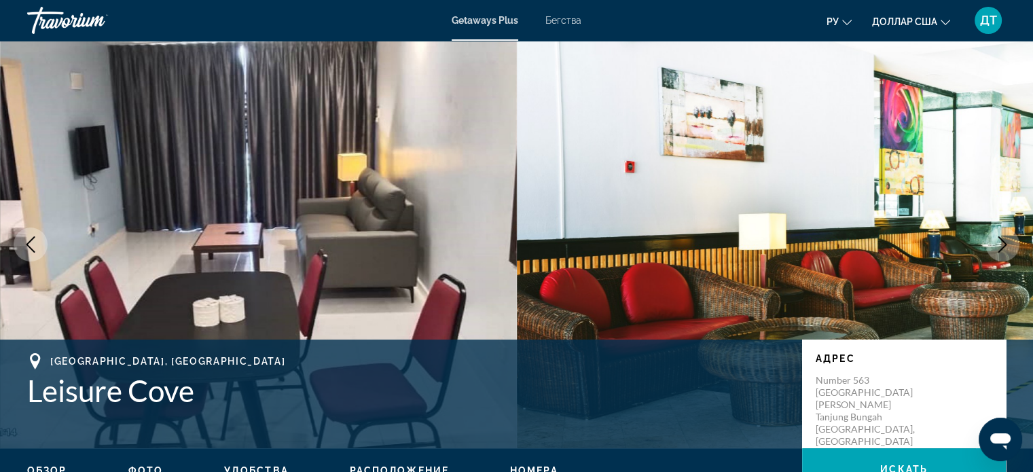
click at [1011, 243] on button "Next image" at bounding box center [1003, 245] width 34 height 34
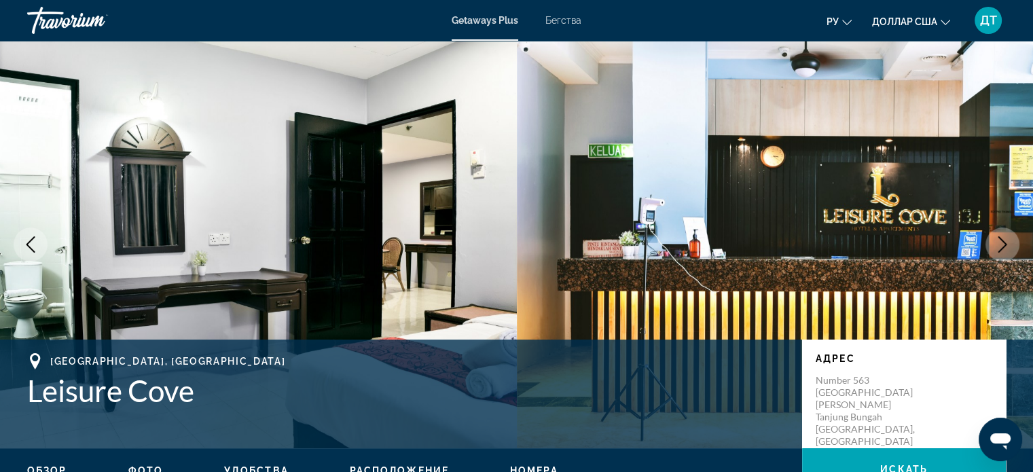
click at [1011, 243] on button "Next image" at bounding box center [1003, 245] width 34 height 34
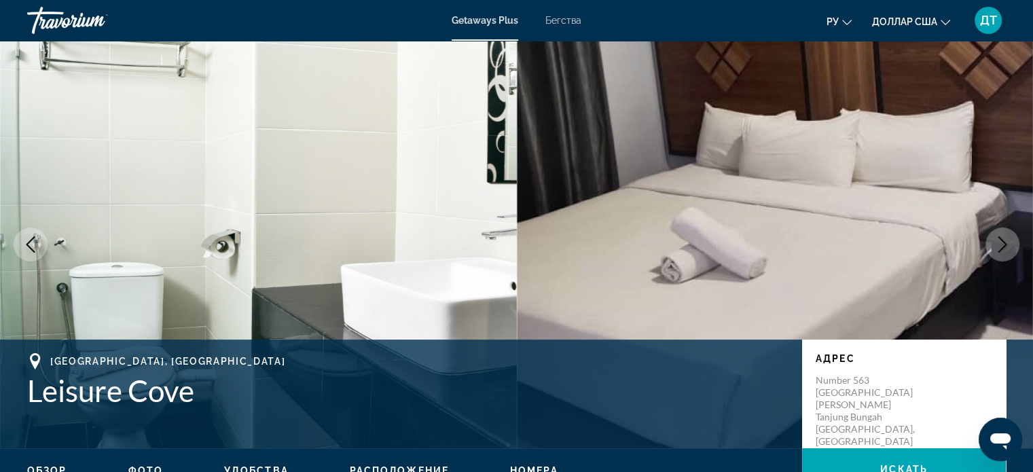
click at [1011, 243] on button "Next image" at bounding box center [1003, 245] width 34 height 34
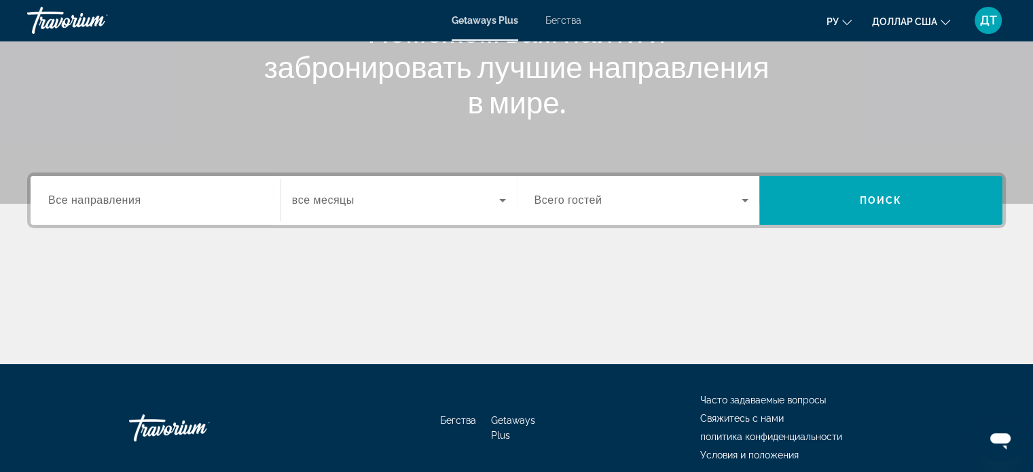
click at [188, 190] on div "Виджет поиска" at bounding box center [155, 200] width 215 height 39
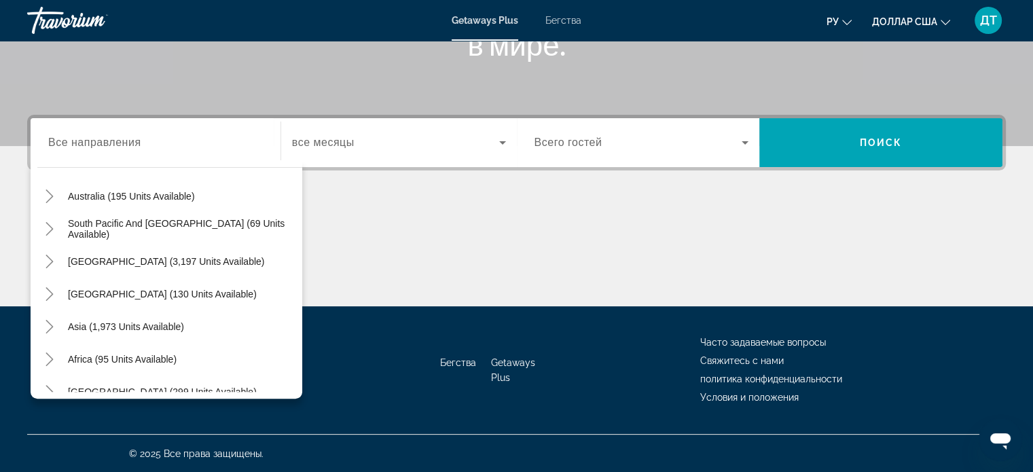
scroll to position [220, 0]
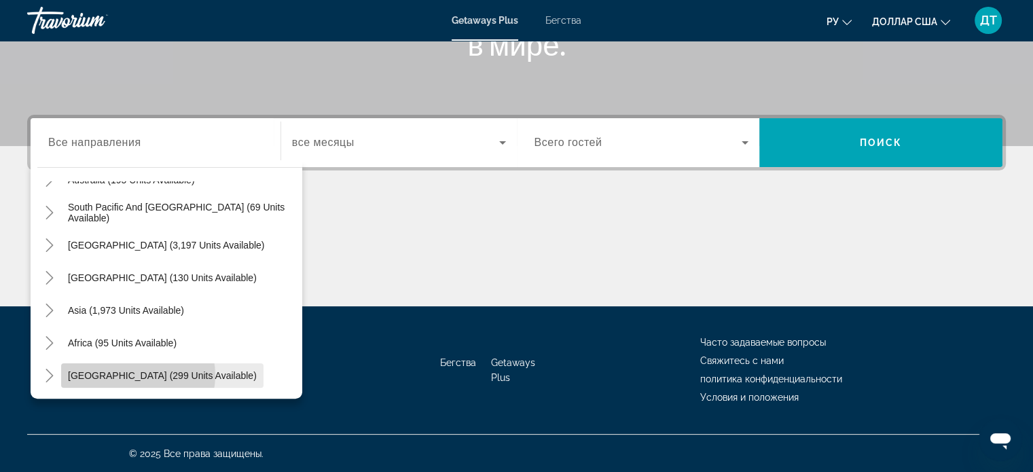
click at [134, 375] on span "Middle East (299 units available)" at bounding box center [162, 375] width 189 height 11
type input "**********"
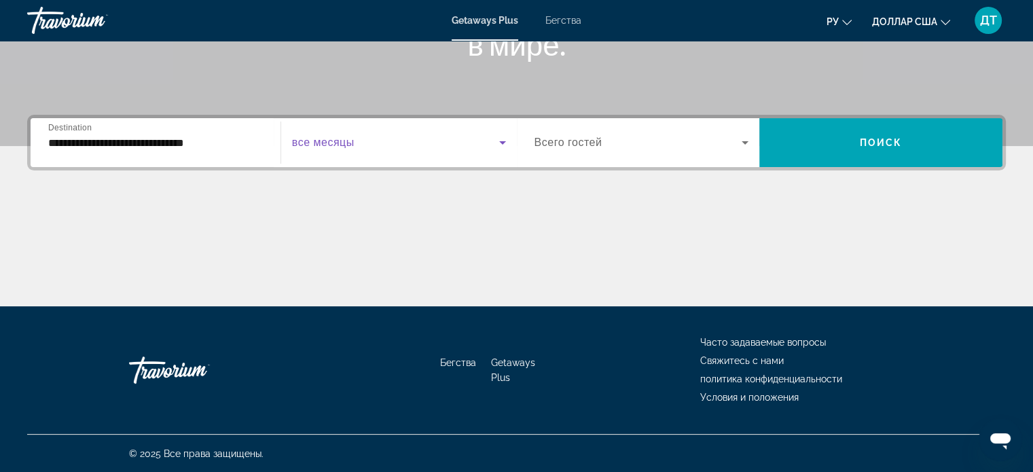
click at [364, 141] on span "Виджет поиска" at bounding box center [395, 143] width 207 height 16
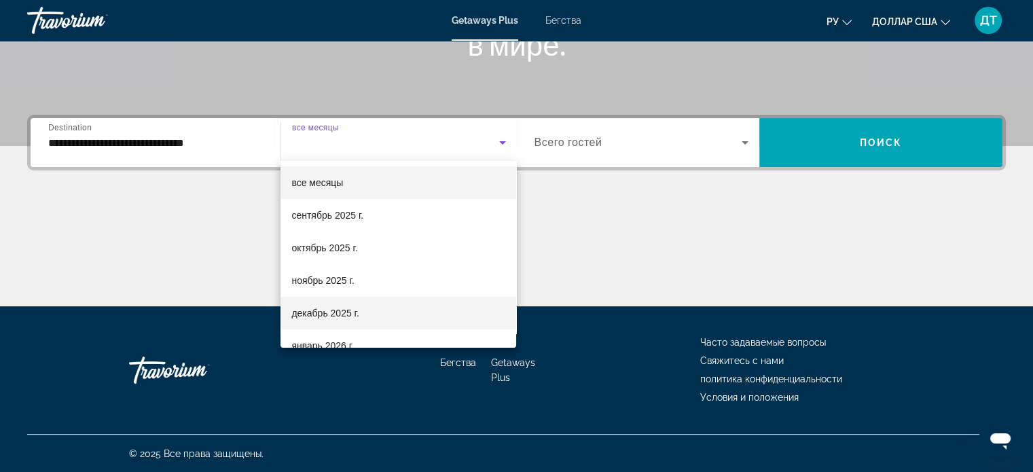
click at [332, 315] on font "декабрь 2025 г." at bounding box center [324, 313] width 67 height 11
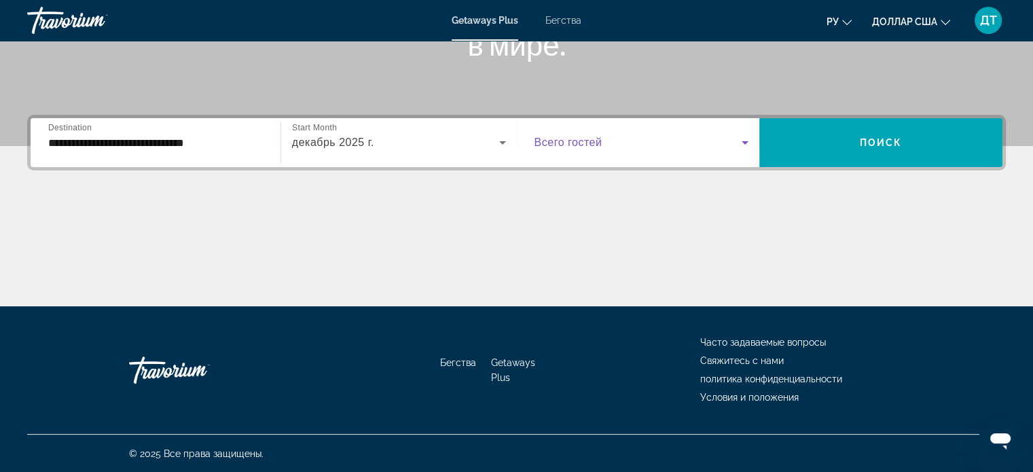
click at [737, 138] on span "Виджет поиска" at bounding box center [639, 143] width 208 height 16
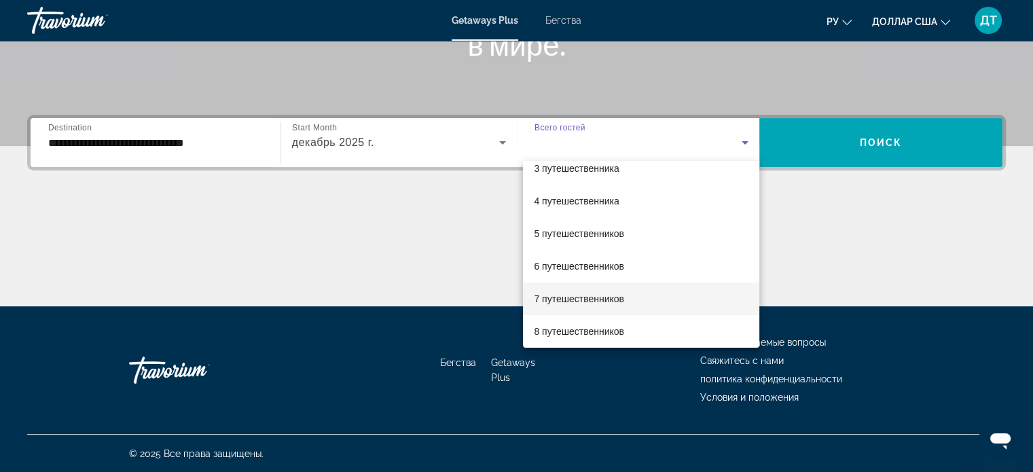
scroll to position [82, 0]
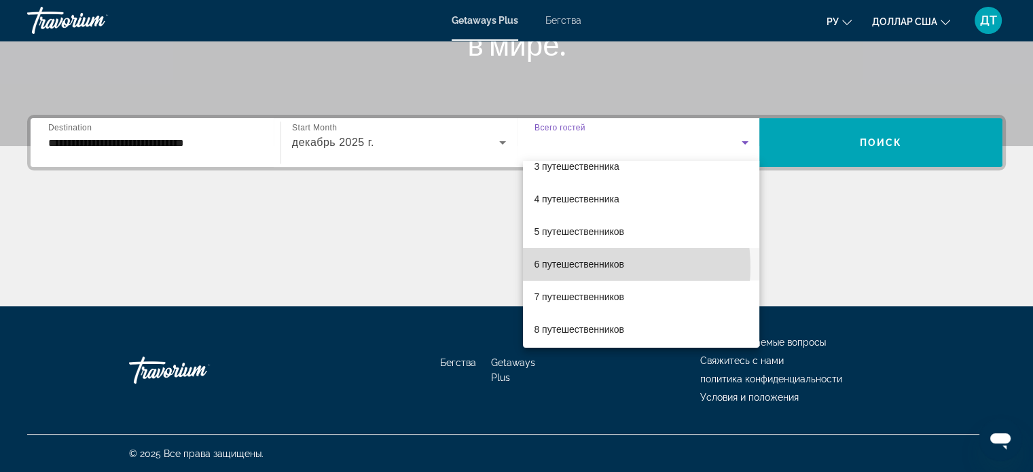
click at [590, 267] on font "6 путешественников" at bounding box center [579, 264] width 90 height 11
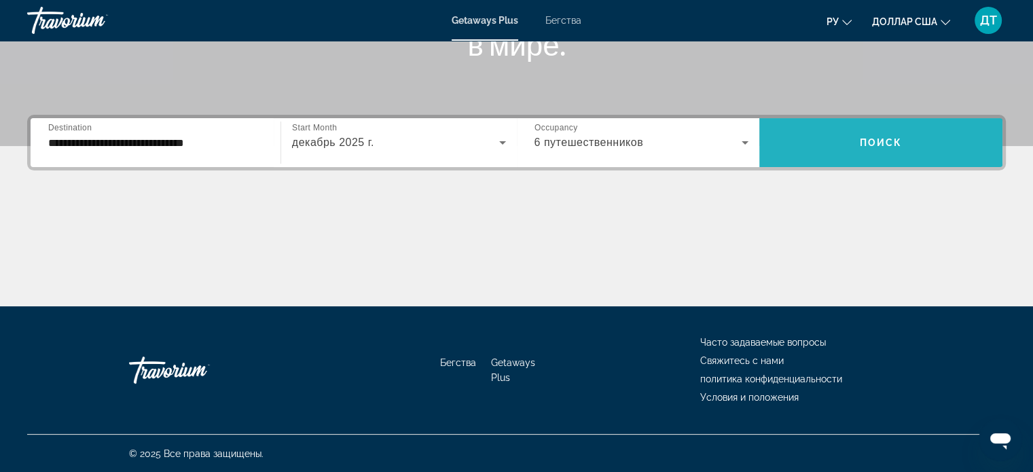
click at [894, 143] on span "Поиск" at bounding box center [881, 142] width 43 height 11
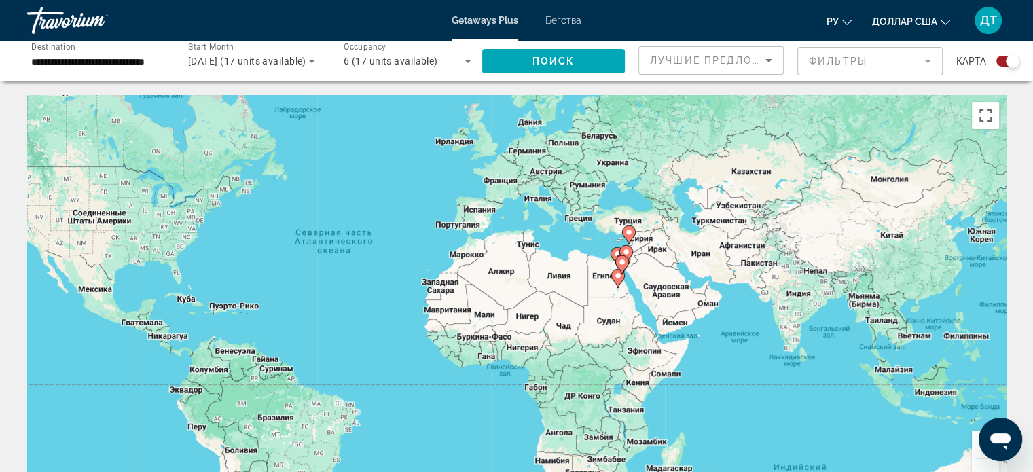
drag, startPoint x: 866, startPoint y: 383, endPoint x: 722, endPoint y: 347, distance: 148.5
click at [722, 347] on div "Чтобы активировать перетаскивание с помощью клавиатуры, нажмите Alt + Ввод. Пос…" at bounding box center [516, 299] width 979 height 408
click at [974, 453] on button "Увеличить" at bounding box center [985, 444] width 27 height 27
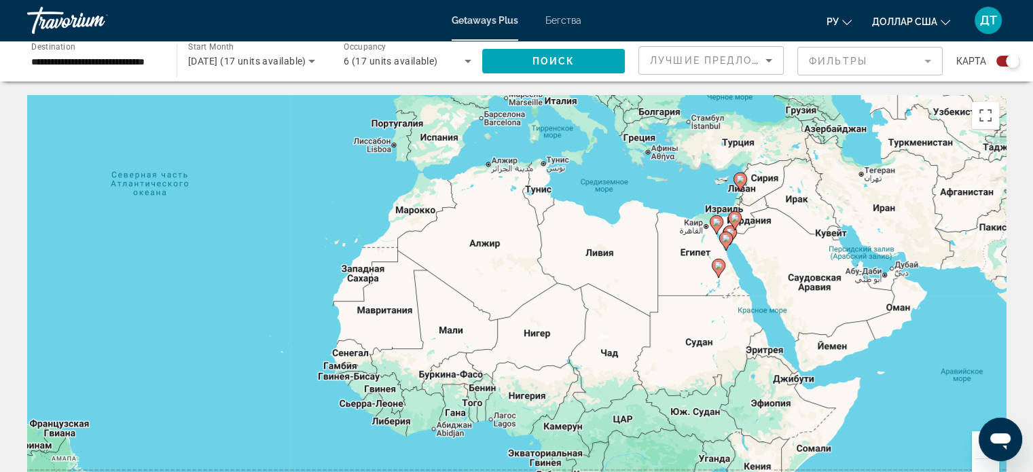
click at [976, 453] on button "Увеличить" at bounding box center [985, 444] width 27 height 27
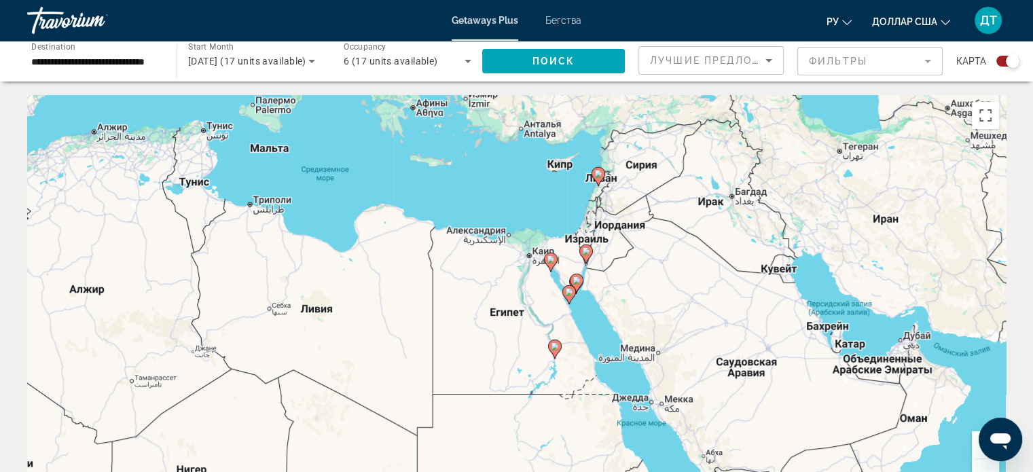
drag, startPoint x: 957, startPoint y: 278, endPoint x: 590, endPoint y: 378, distance: 380.4
click at [590, 378] on div "Чтобы активировать перетаскивание с помощью клавиатуры, нажмите Alt + Ввод. Пос…" at bounding box center [516, 299] width 979 height 408
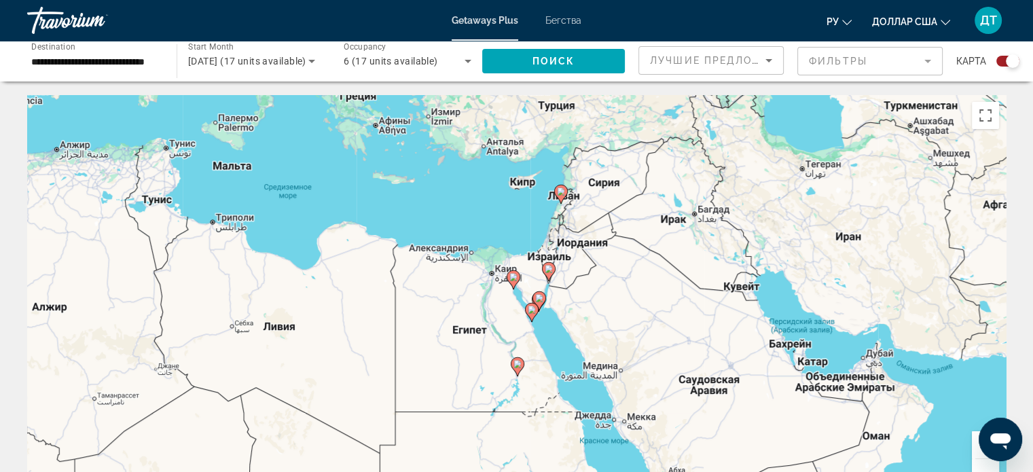
drag, startPoint x: 774, startPoint y: 258, endPoint x: 734, endPoint y: 276, distance: 44.1
click at [734, 276] on div "Чтобы активировать перетаскивание с помощью клавиатуры, нажмите Alt + Ввод. Пос…" at bounding box center [516, 299] width 979 height 408
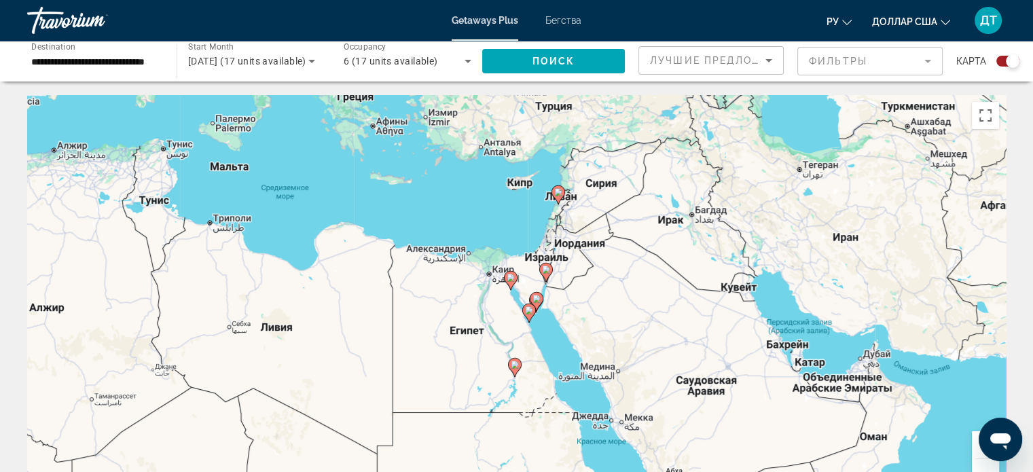
click at [976, 459] on div "Основное содержание" at bounding box center [986, 459] width 20 height 1
click at [980, 455] on button "Увеличить" at bounding box center [985, 444] width 27 height 27
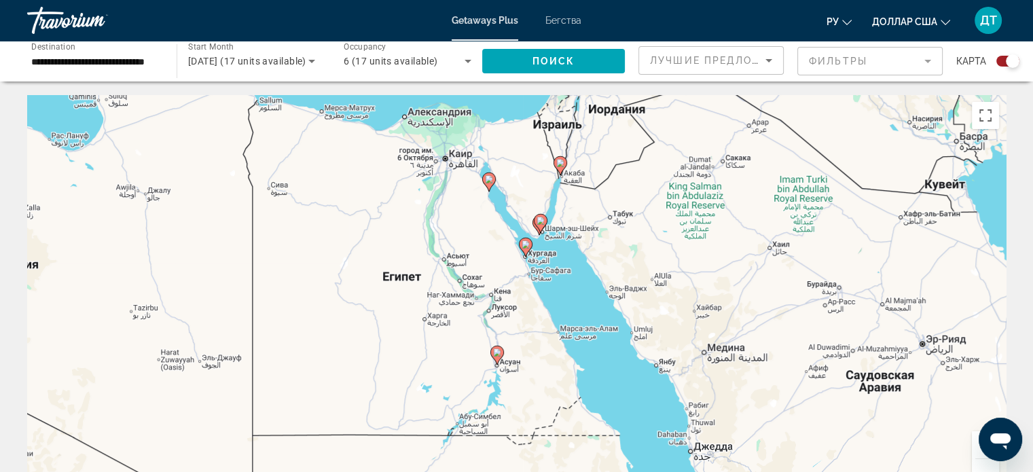
drag, startPoint x: 692, startPoint y: 377, endPoint x: 677, endPoint y: 284, distance: 94.4
click at [676, 283] on div "Чтобы активировать перетаскивание с помощью клавиатуры, нажмите Alt + Ввод. Пос…" at bounding box center [516, 299] width 979 height 408
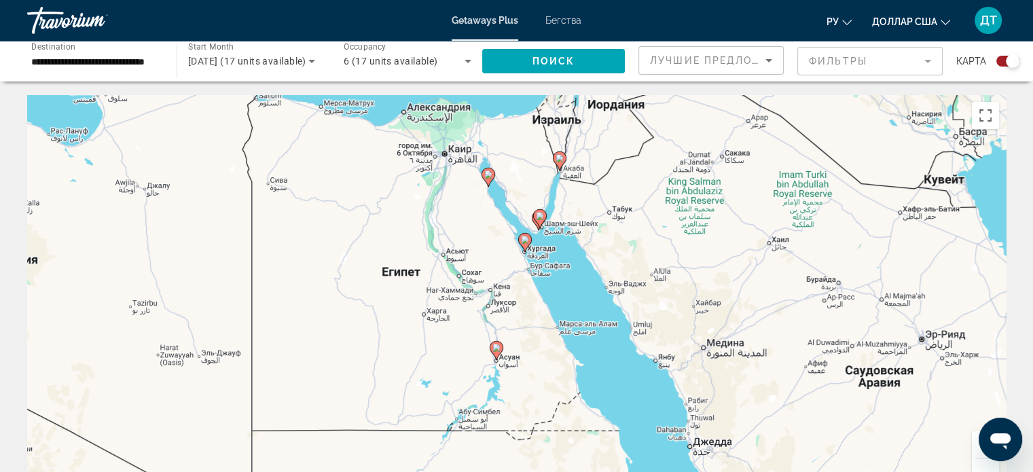
click at [976, 455] on button "Увеличить" at bounding box center [985, 444] width 27 height 27
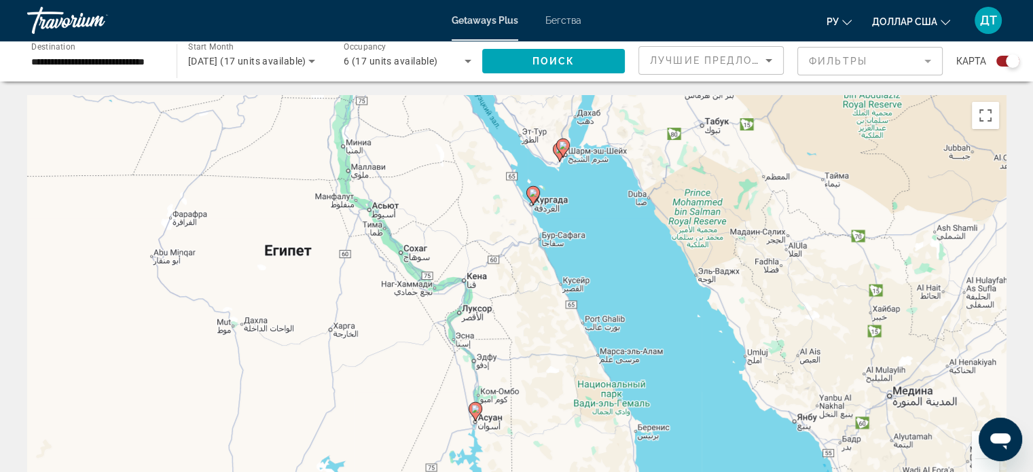
click at [978, 455] on button "Увеличить" at bounding box center [985, 444] width 27 height 27
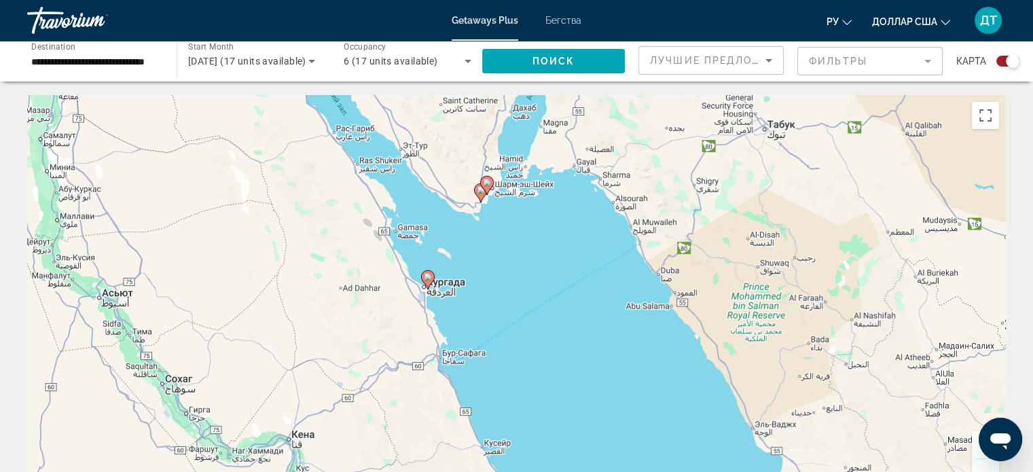
drag, startPoint x: 746, startPoint y: 147, endPoint x: 624, endPoint y: 322, distance: 212.8
click at [624, 322] on div "Чтобы активировать перетаскивание с помощью клавиатуры, нажмите Alt + Ввод. Пос…" at bounding box center [516, 299] width 979 height 408
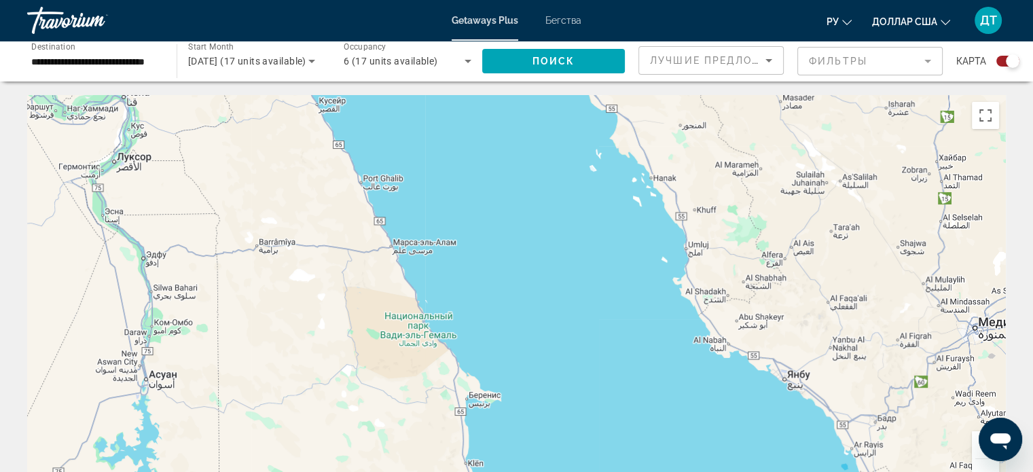
drag, startPoint x: 704, startPoint y: 445, endPoint x: 539, endPoint y: 101, distance: 381.4
click at [539, 101] on div "Чтобы активировать перетаскивание с помощью клавиатуры, нажмите Alt + Ввод. Пос…" at bounding box center [516, 299] width 979 height 408
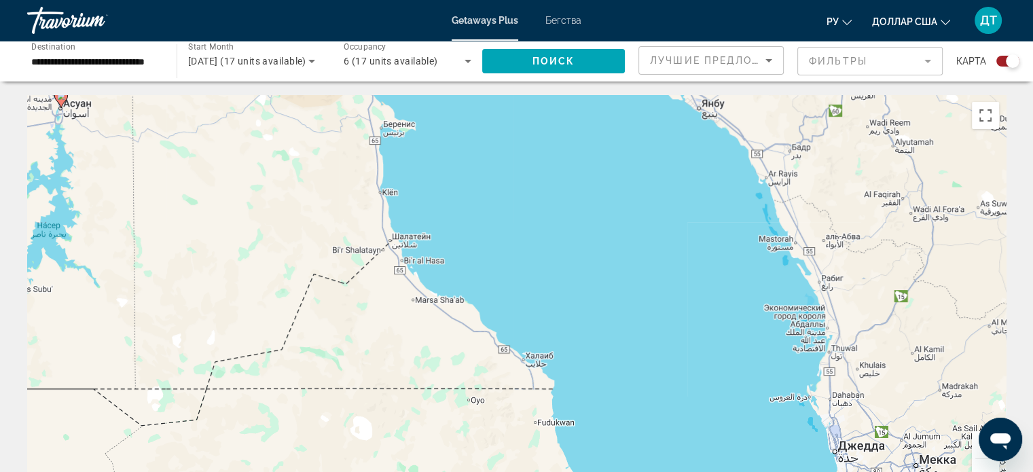
drag, startPoint x: 701, startPoint y: 460, endPoint x: 617, endPoint y: 189, distance: 283.9
click at [617, 189] on div "Чтобы активировать перетаскивание с помощью клавиатуры, нажмите Alt + Ввод. Пос…" at bounding box center [516, 299] width 979 height 408
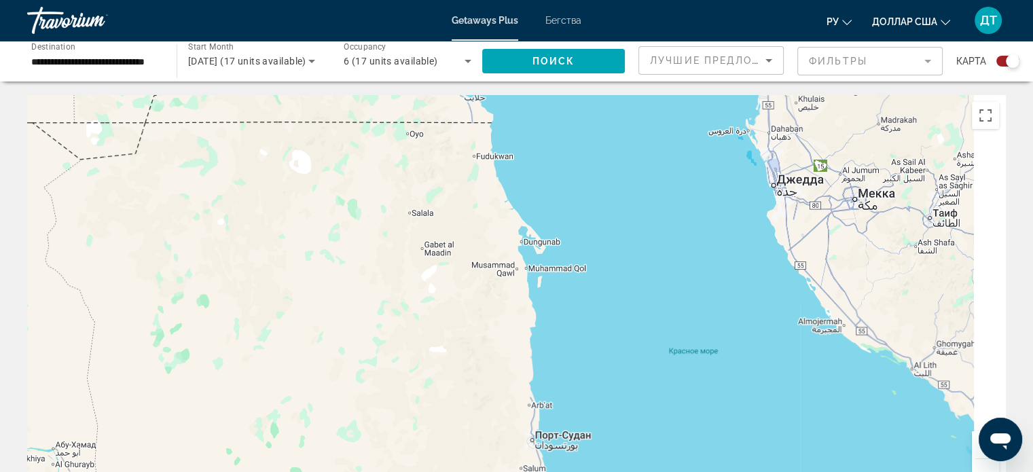
drag, startPoint x: 698, startPoint y: 408, endPoint x: 633, endPoint y: 131, distance: 284.9
click at [633, 131] on div "Чтобы активировать перетаскивание с помощью клавиатуры, нажмите Alt + Ввод. Пос…" at bounding box center [516, 299] width 979 height 408
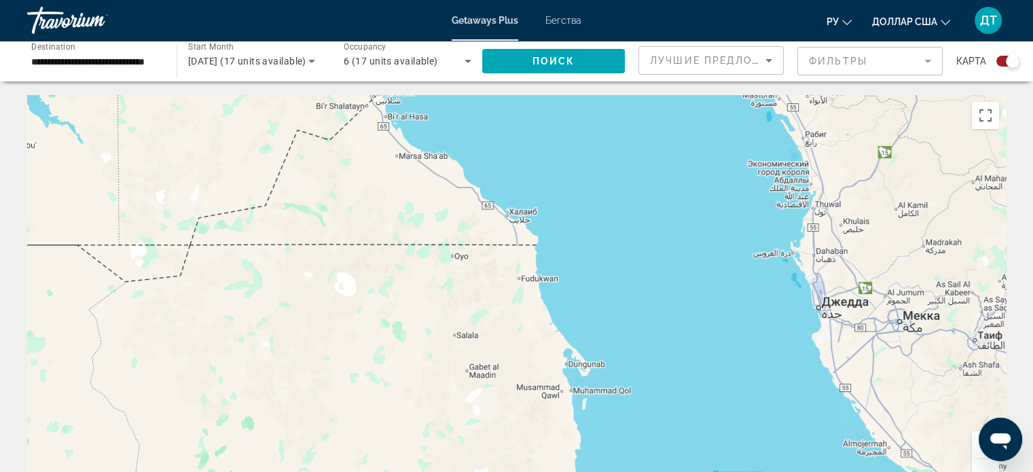
drag, startPoint x: 731, startPoint y: 367, endPoint x: 563, endPoint y: 220, distance: 223.5
click at [782, 472] on html "**********" at bounding box center [516, 236] width 1033 height 472
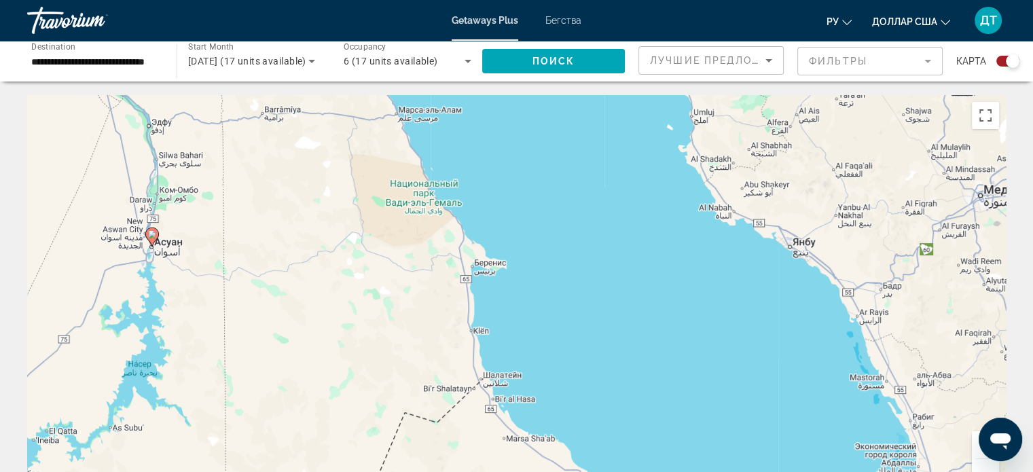
drag, startPoint x: 546, startPoint y: 184, endPoint x: 630, endPoint y: 461, distance: 289.5
click at [630, 461] on div "Чтобы активировать перетаскивание с помощью клавиатуры, нажмите Alt + Ввод. Пос…" at bounding box center [516, 299] width 979 height 408
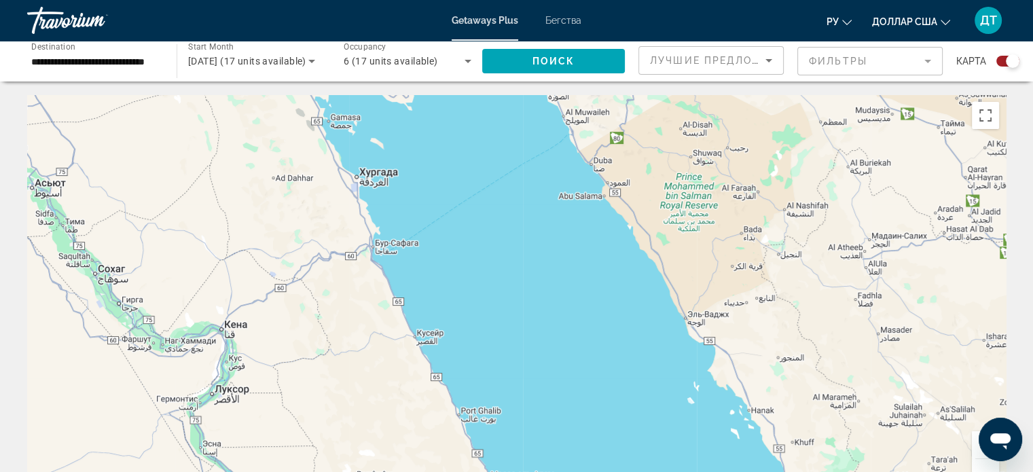
drag, startPoint x: 537, startPoint y: 244, endPoint x: 598, endPoint y: 478, distance: 241.6
click at [598, 472] on html "**********" at bounding box center [516, 236] width 1033 height 472
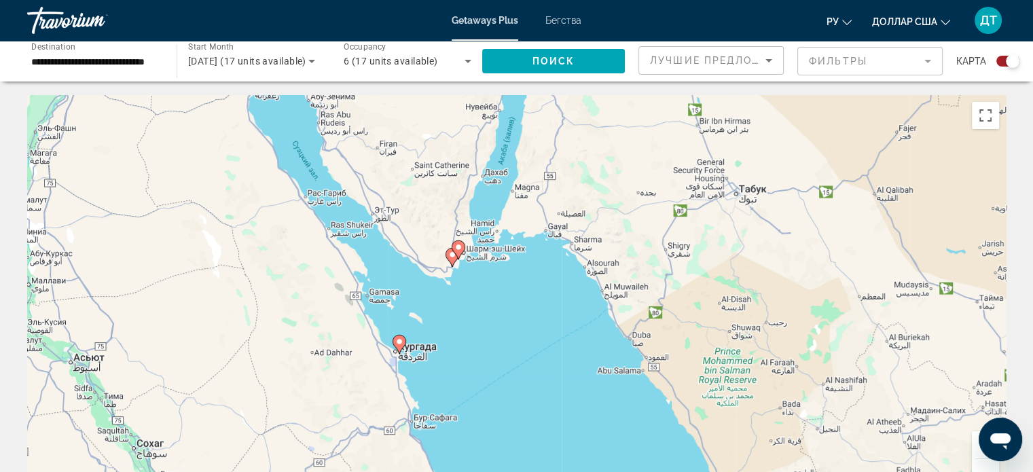
drag, startPoint x: 470, startPoint y: 222, endPoint x: 503, endPoint y: 372, distance: 153.8
click at [503, 372] on div "Чтобы активировать перетаскивание с помощью клавиатуры, нажмите Alt + Ввод. Пос…" at bounding box center [516, 299] width 979 height 408
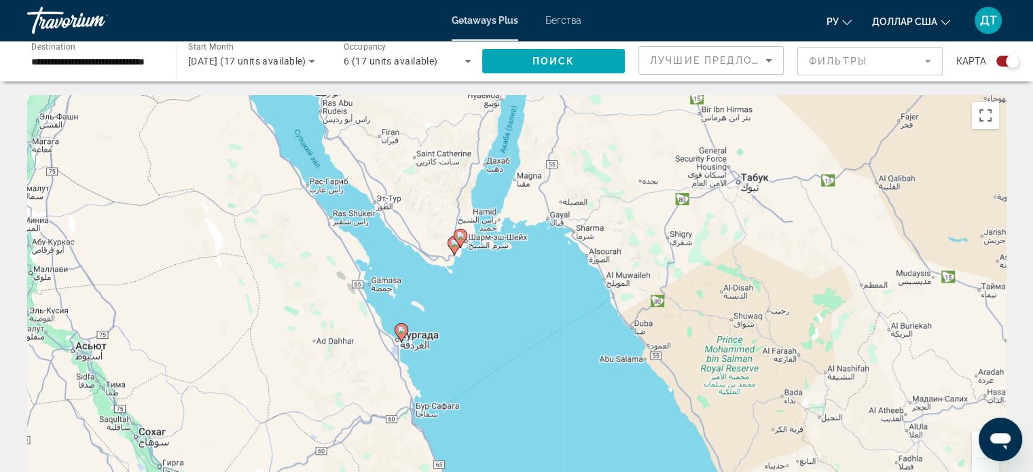
drag, startPoint x: 533, startPoint y: 317, endPoint x: 535, endPoint y: 306, distance: 11.2
click at [535, 306] on div "Чтобы активировать перетаскивание с помощью клавиатуры, нажмите Alt + Ввод. Пос…" at bounding box center [516, 299] width 979 height 408
click at [976, 456] on button "Увеличить" at bounding box center [985, 444] width 27 height 27
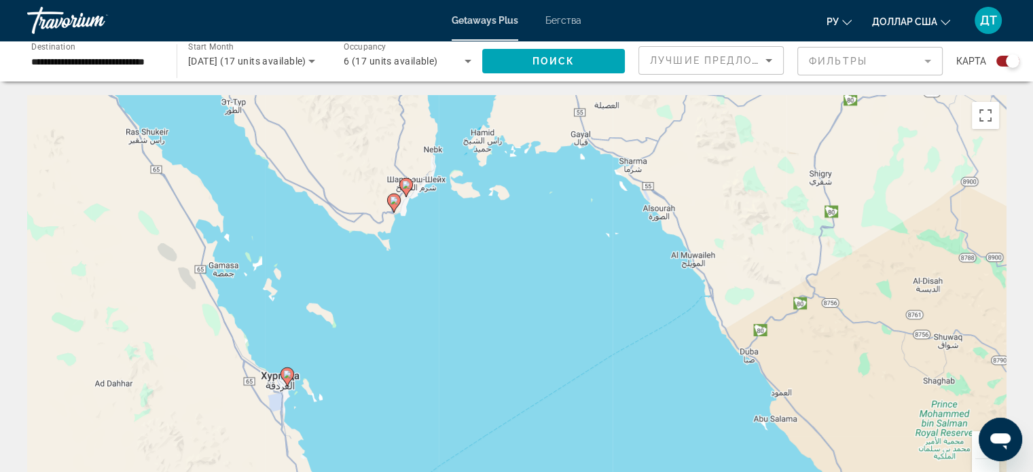
click at [976, 456] on button "Увеличить" at bounding box center [985, 444] width 27 height 27
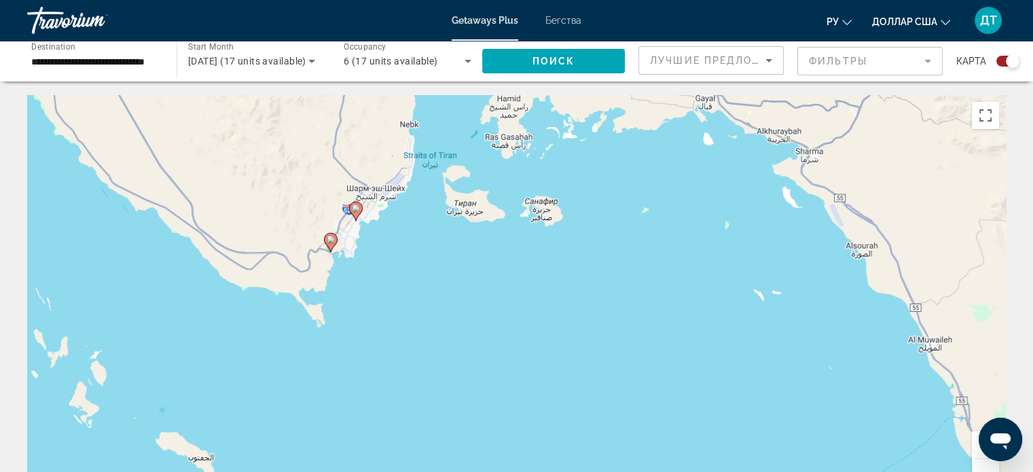
drag, startPoint x: 439, startPoint y: 214, endPoint x: 500, endPoint y: 340, distance: 139.8
click at [500, 340] on div "Чтобы активировать перетаскивание с помощью клавиатуры, нажмите Alt + Ввод. Пос…" at bounding box center [516, 299] width 979 height 408
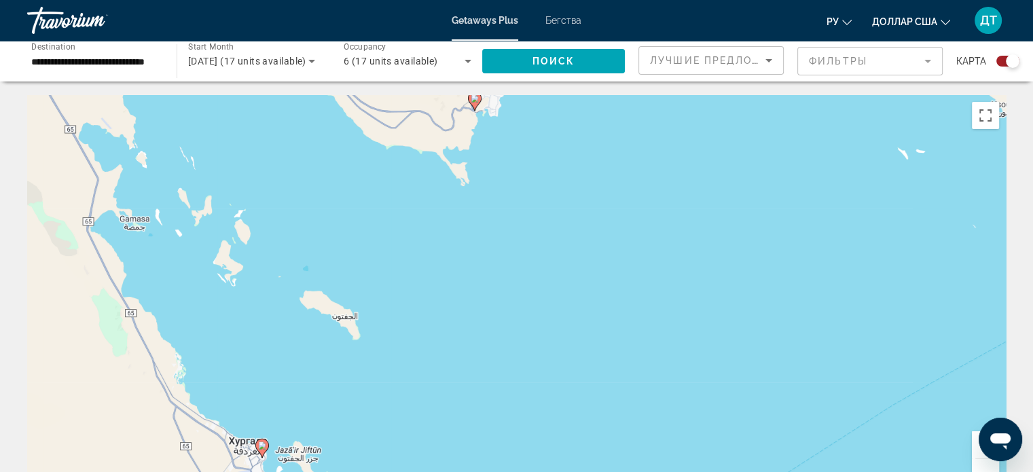
drag, startPoint x: 401, startPoint y: 406, endPoint x: 555, endPoint y: 242, distance: 225.4
click at [550, 260] on div "Чтобы активировать перетаскивание с помощью клавиатуры, нажмите Alt + Ввод. Пос…" at bounding box center [516, 299] width 979 height 408
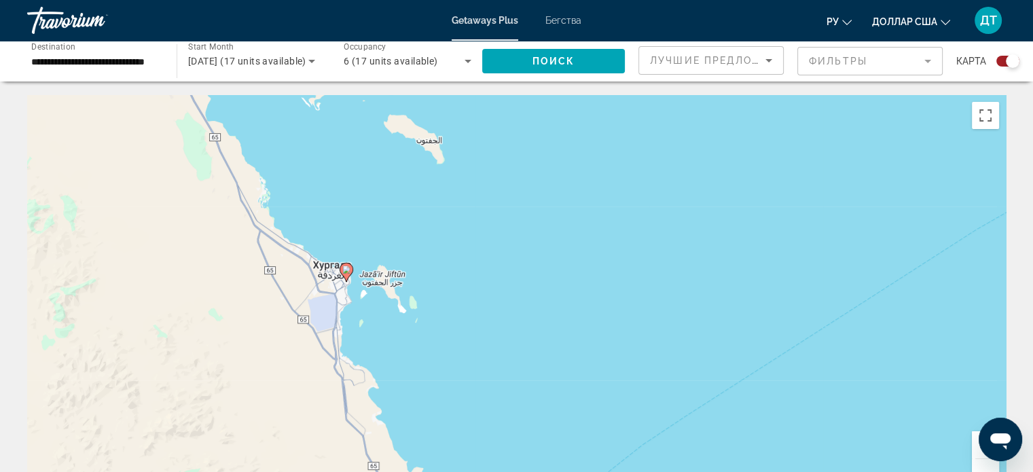
drag, startPoint x: 389, startPoint y: 417, endPoint x: 470, endPoint y: 248, distance: 187.5
click at [470, 248] on div "Чтобы активировать перетаскивание с помощью клавиатуры, нажмите Alt + Ввод. Пос…" at bounding box center [516, 299] width 979 height 408
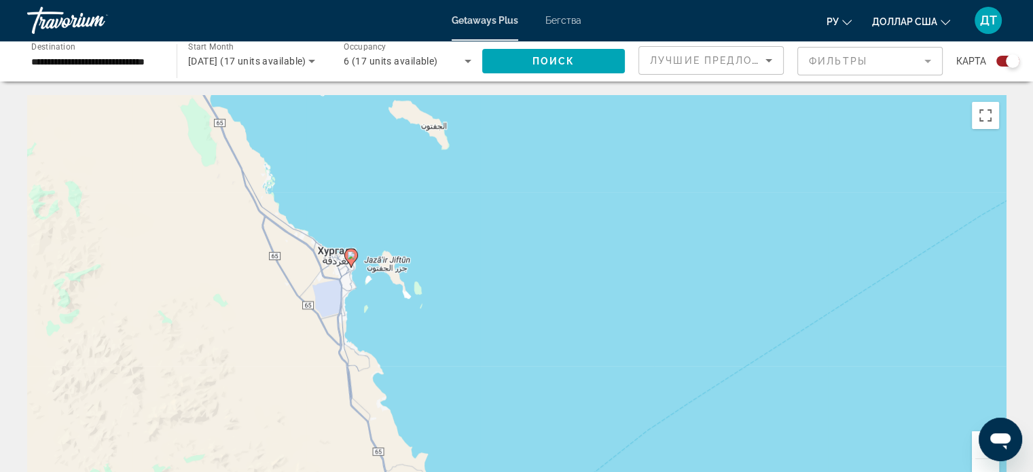
click at [351, 263] on icon "Основное содержание" at bounding box center [350, 258] width 12 height 18
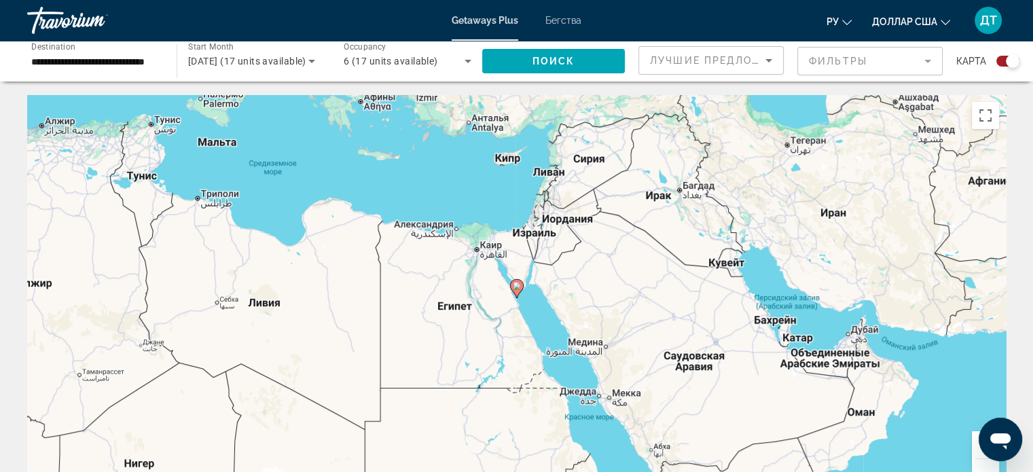
click at [516, 287] on image "Основное содержание" at bounding box center [517, 286] width 8 height 8
type input "**********"
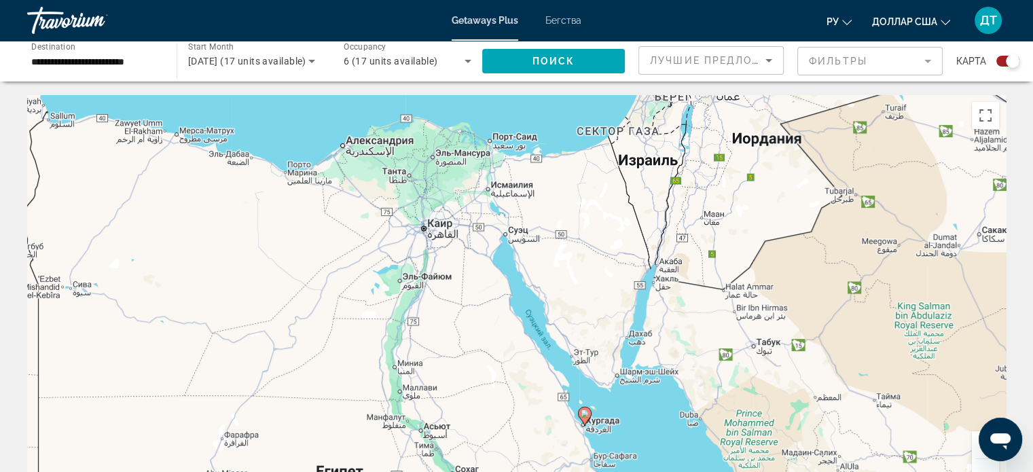
drag, startPoint x: 560, startPoint y: 280, endPoint x: 628, endPoint y: 409, distance: 145.9
click at [628, 409] on div "Чтобы активировать перетаскивание с помощью клавиатуры, нажмите Alt + Ввод. Пос…" at bounding box center [516, 299] width 979 height 408
click at [582, 413] on image "Основное содержание" at bounding box center [585, 414] width 8 height 8
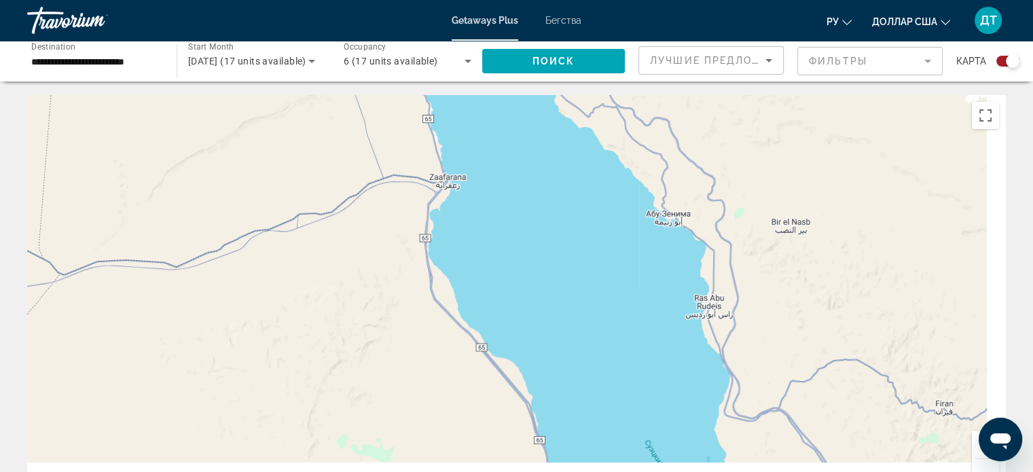
drag, startPoint x: 705, startPoint y: 406, endPoint x: 616, endPoint y: 158, distance: 264.4
click at [616, 158] on div "Для навигации используйте клавиши со стрелками. Чтобы активировать перетаскиван…" at bounding box center [516, 299] width 979 height 408
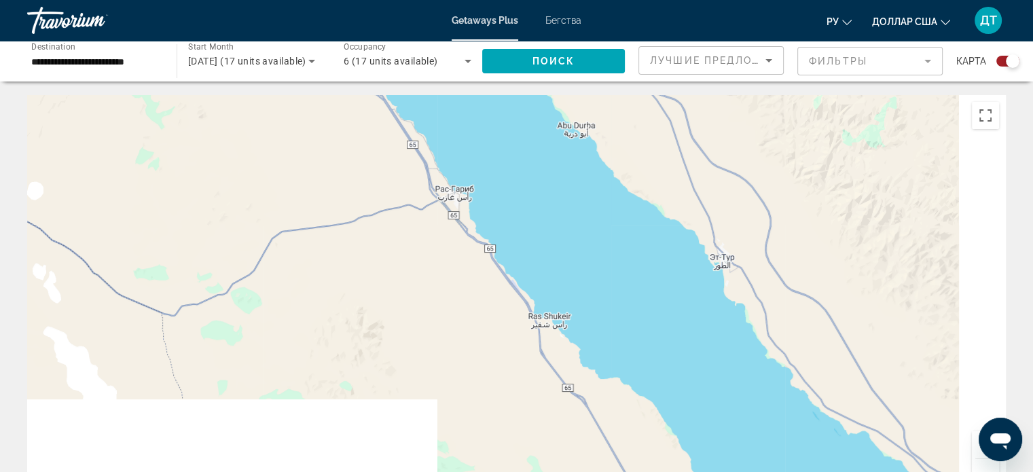
drag, startPoint x: 716, startPoint y: 376, endPoint x: 561, endPoint y: 145, distance: 278.5
click at [564, 149] on div "Для навигации используйте клавиши со стрелками. Чтобы активировать перетаскиван…" at bounding box center [516, 299] width 979 height 408
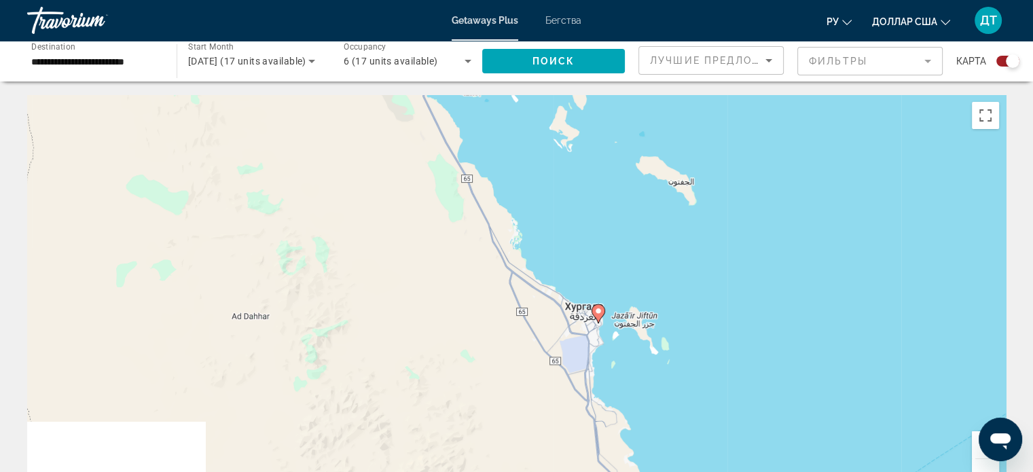
drag, startPoint x: 639, startPoint y: 404, endPoint x: 554, endPoint y: 82, distance: 333.1
click at [563, 118] on div "Для навигации используйте клавиши со стрелками. Чтобы активировать перетаскиван…" at bounding box center [516, 299] width 979 height 408
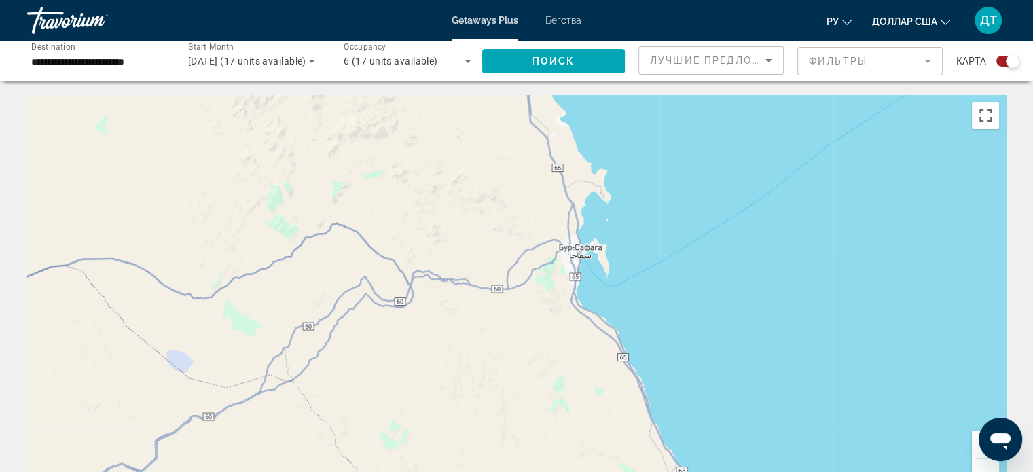
drag, startPoint x: 556, startPoint y: 116, endPoint x: 681, endPoint y: 378, distance: 290.3
click at [675, 414] on div "Для навигации используйте клавиши со стрелками. Чтобы активировать перетаскиван…" at bounding box center [516, 299] width 979 height 408
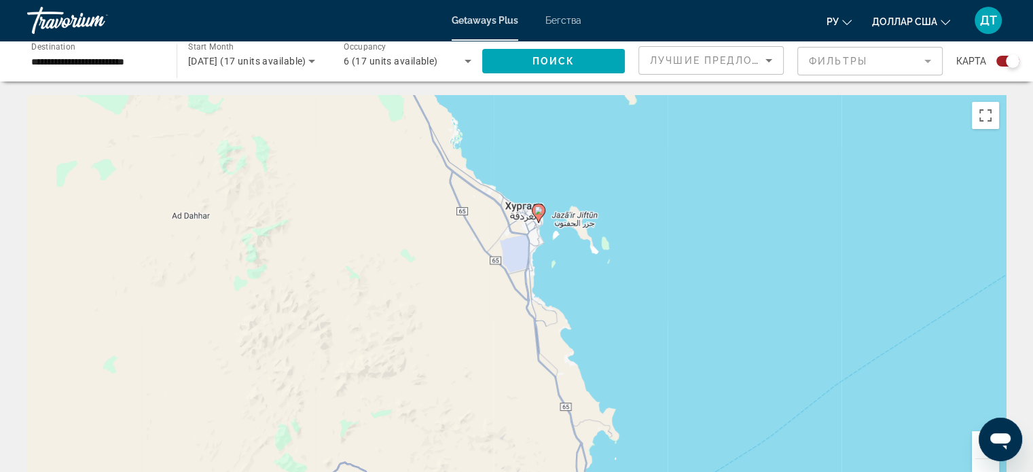
drag, startPoint x: 677, startPoint y: 192, endPoint x: 672, endPoint y: 350, distance: 158.4
click at [672, 350] on div "Для навигации используйте клавиши со стрелками. Чтобы активировать перетаскиван…" at bounding box center [516, 299] width 979 height 408
click at [538, 217] on icon "Основное содержание" at bounding box center [538, 214] width 12 height 18
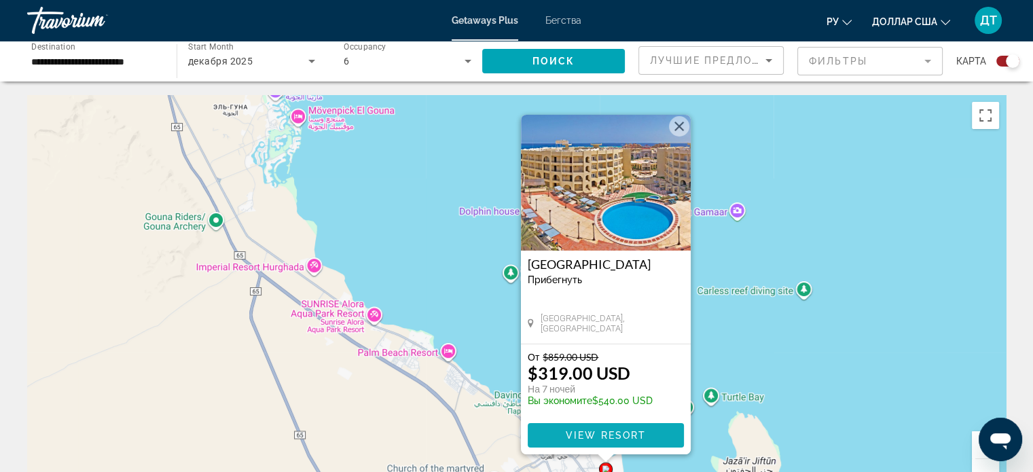
click at [591, 429] on span "Основное содержание" at bounding box center [606, 435] width 156 height 33
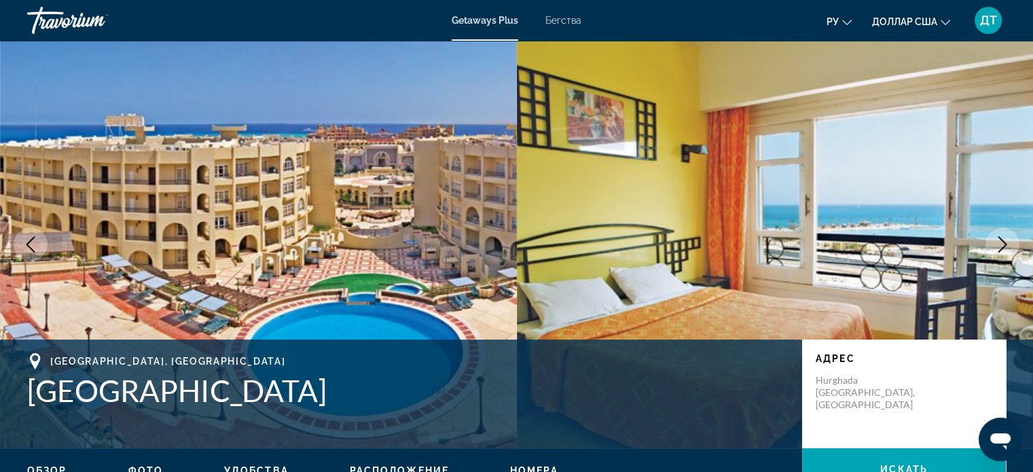
click at [1000, 243] on icon "Next image" at bounding box center [1003, 244] width 16 height 16
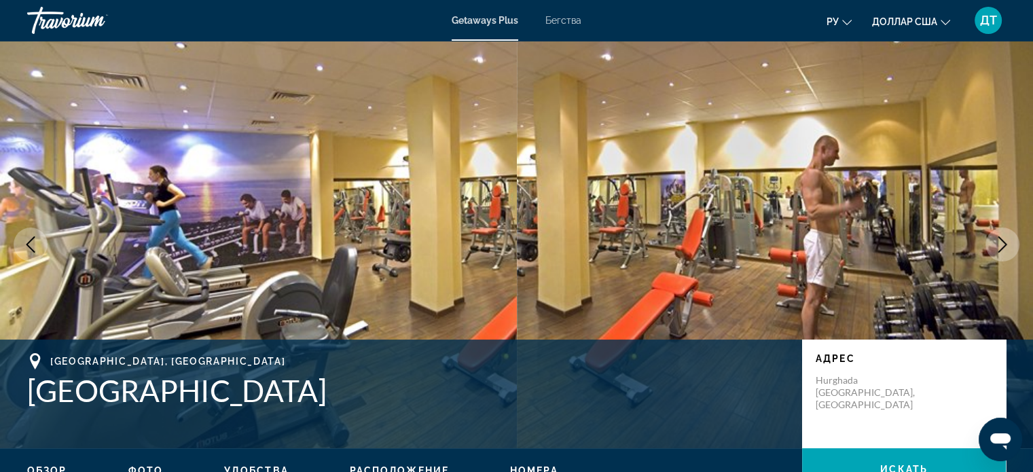
click at [1000, 243] on icon "Next image" at bounding box center [1003, 244] width 16 height 16
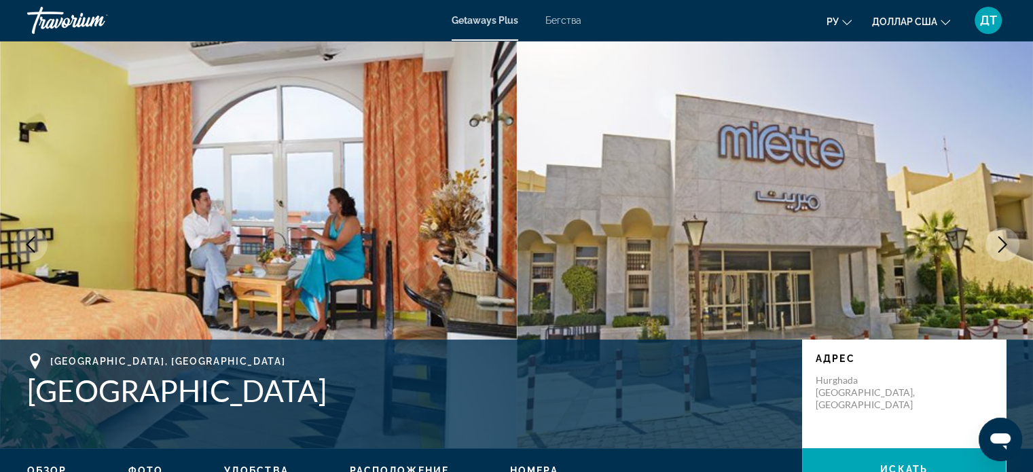
click at [1000, 243] on icon "Next image" at bounding box center [1003, 244] width 16 height 16
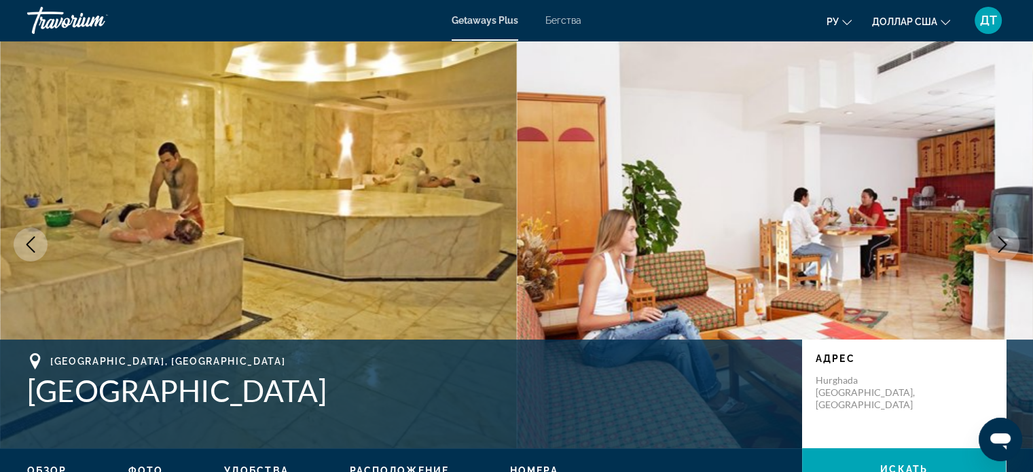
click at [1000, 243] on icon "Next image" at bounding box center [1003, 244] width 16 height 16
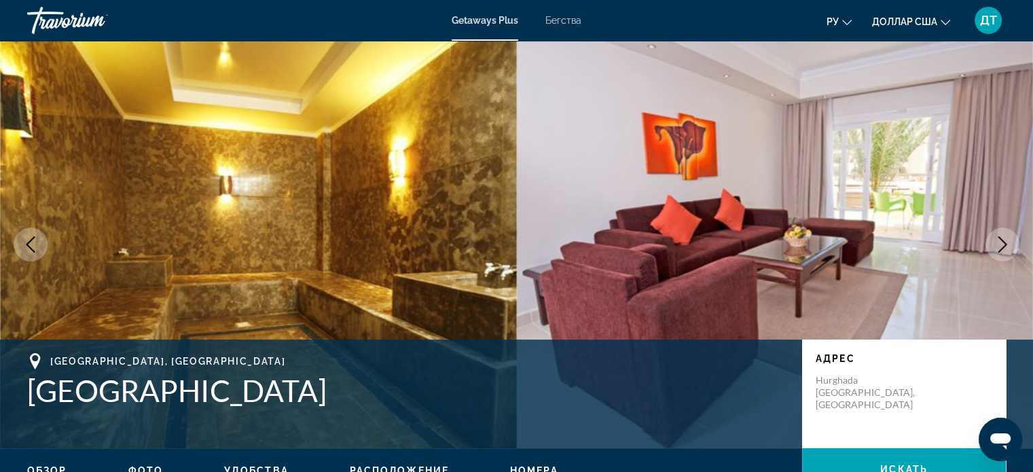
click at [1004, 243] on icon "Next image" at bounding box center [1003, 244] width 16 height 16
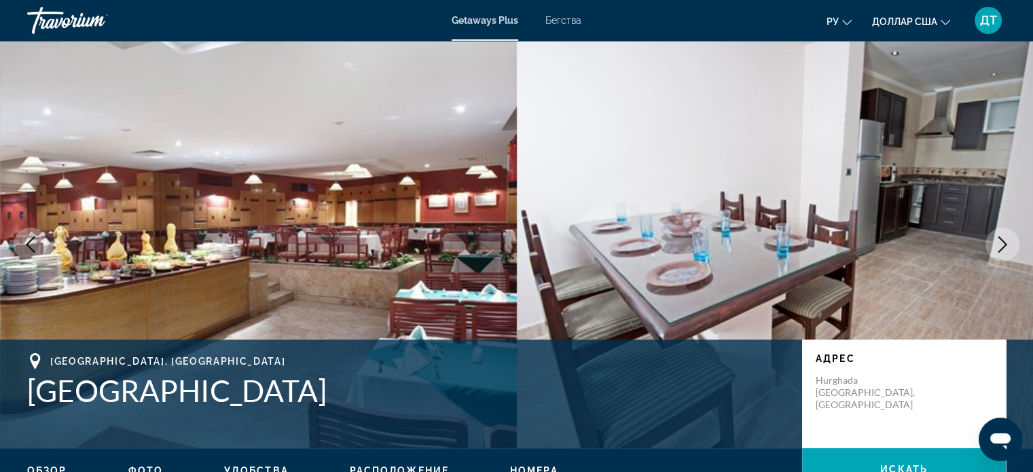
click at [1005, 243] on icon "Next image" at bounding box center [1003, 244] width 9 height 16
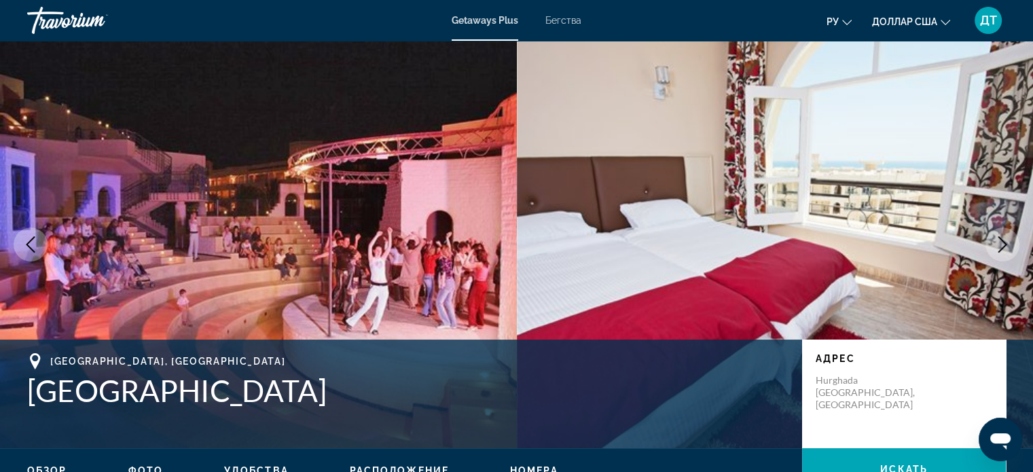
click at [1005, 243] on icon "Next image" at bounding box center [1003, 244] width 9 height 16
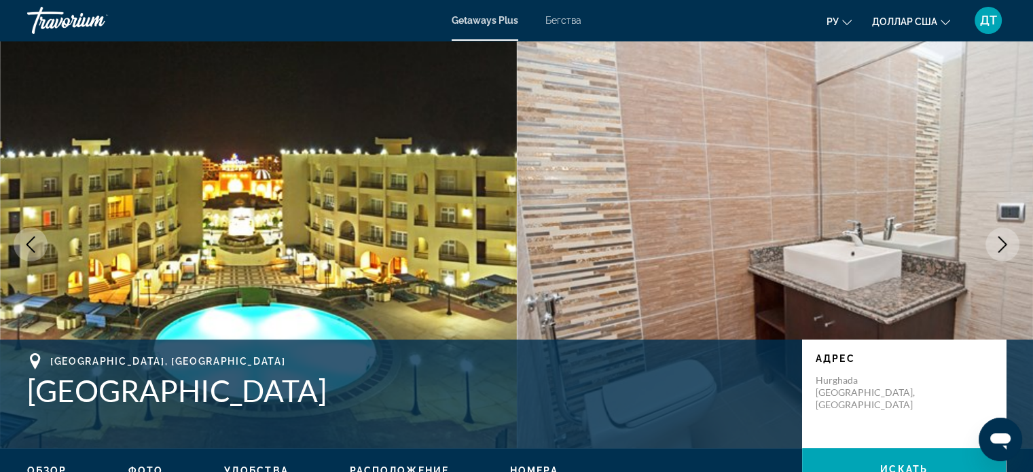
click at [1005, 243] on icon "Next image" at bounding box center [1003, 244] width 9 height 16
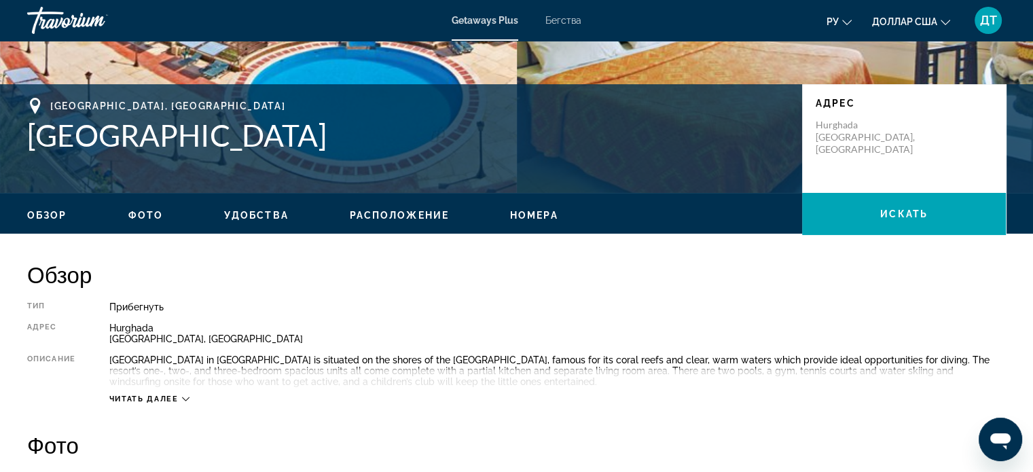
scroll to position [260, 0]
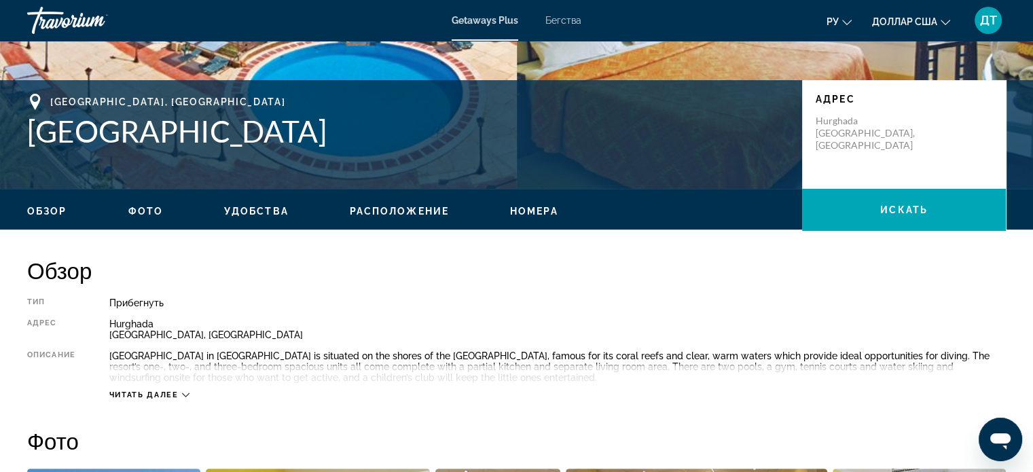
click at [186, 393] on icon "Основное содержание" at bounding box center [185, 394] width 7 height 7
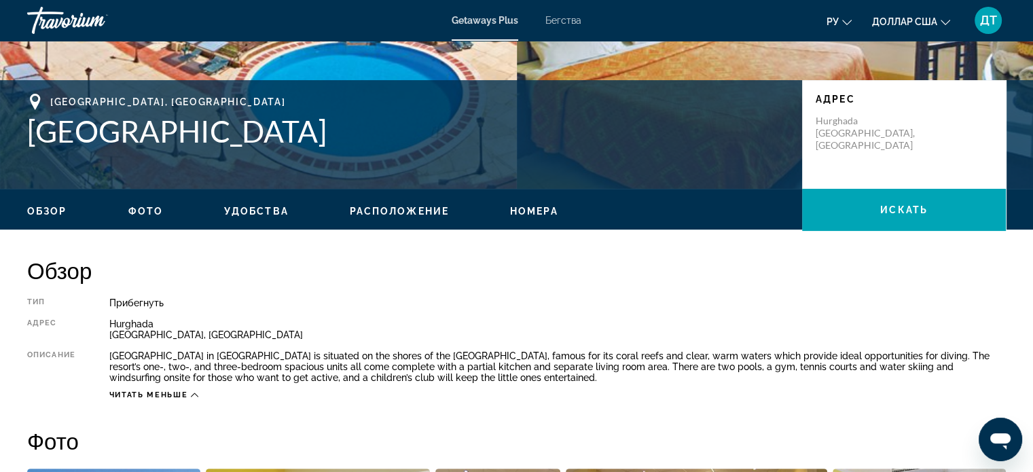
click at [243, 213] on span "Удобства" at bounding box center [256, 211] width 65 height 11
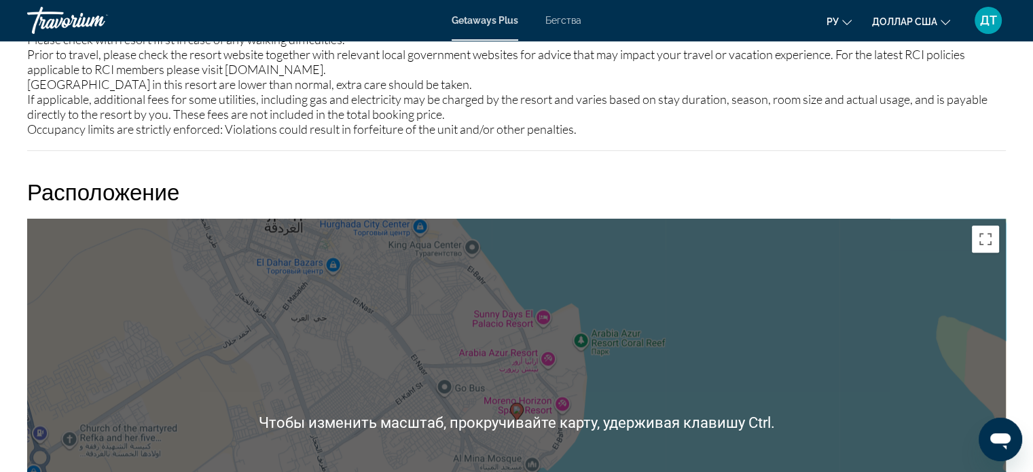
scroll to position [1568, 0]
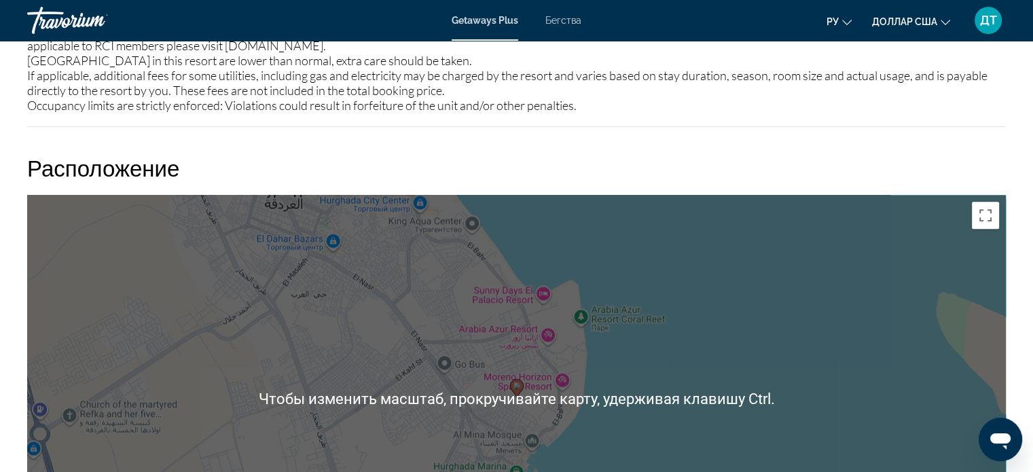
click at [796, 317] on div "Чтобы активировать перетаскивание с помощью клавиатуры, нажмите Alt + Ввод. Пос…" at bounding box center [516, 399] width 979 height 408
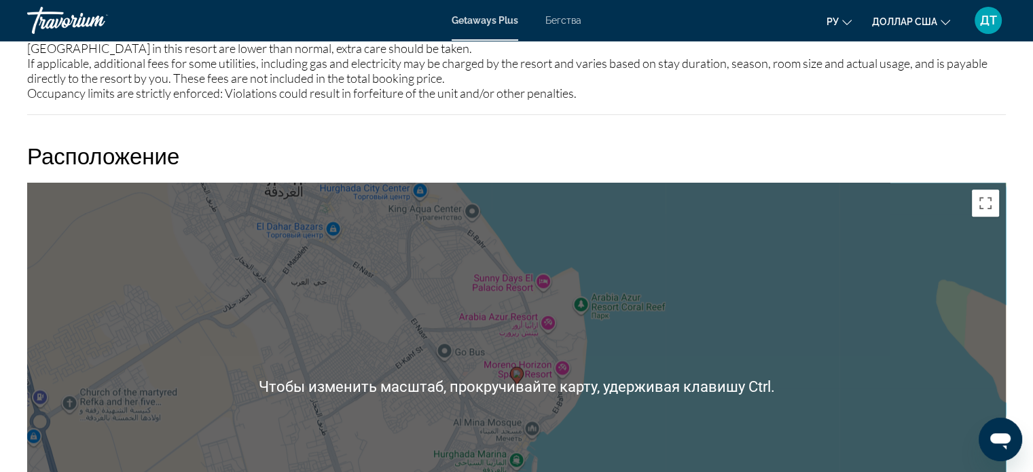
scroll to position [1635, 0]
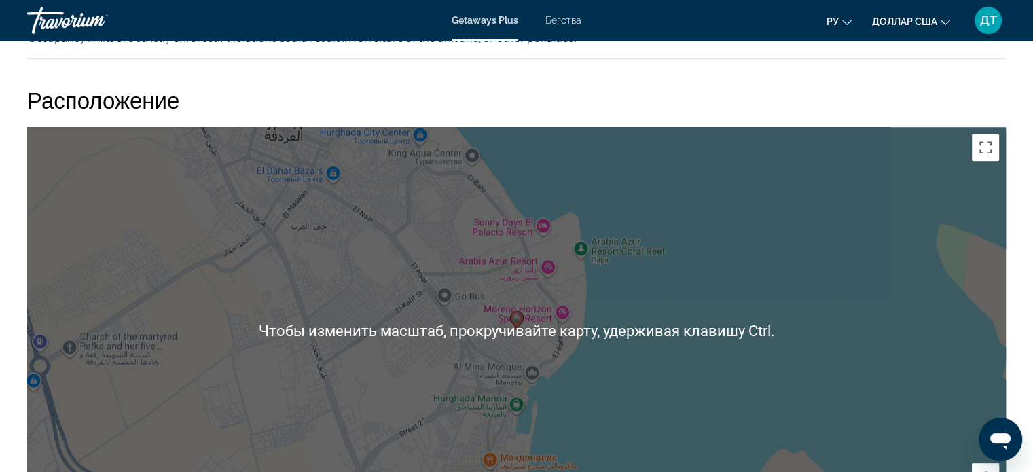
click at [796, 316] on div "Чтобы активировать перетаскивание с помощью клавиатуры, нажмите Alt + Ввод. Пос…" at bounding box center [516, 331] width 979 height 408
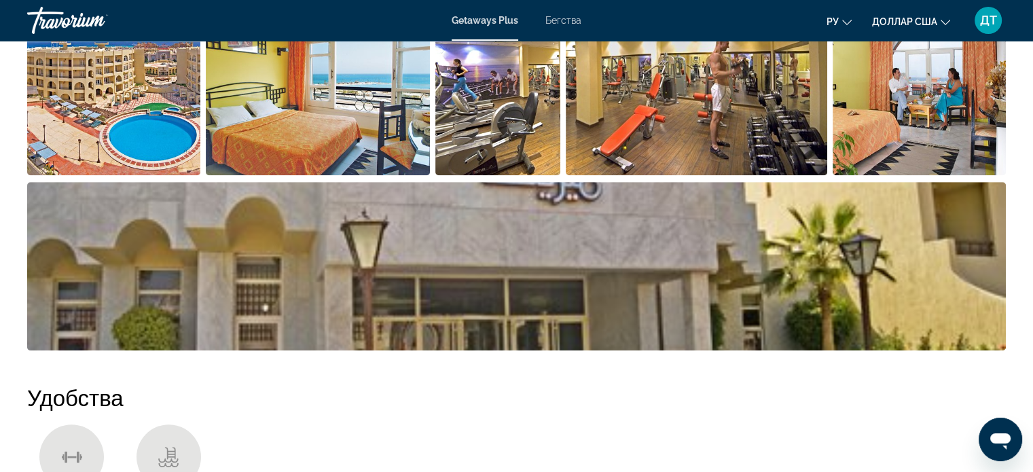
scroll to position [448, 0]
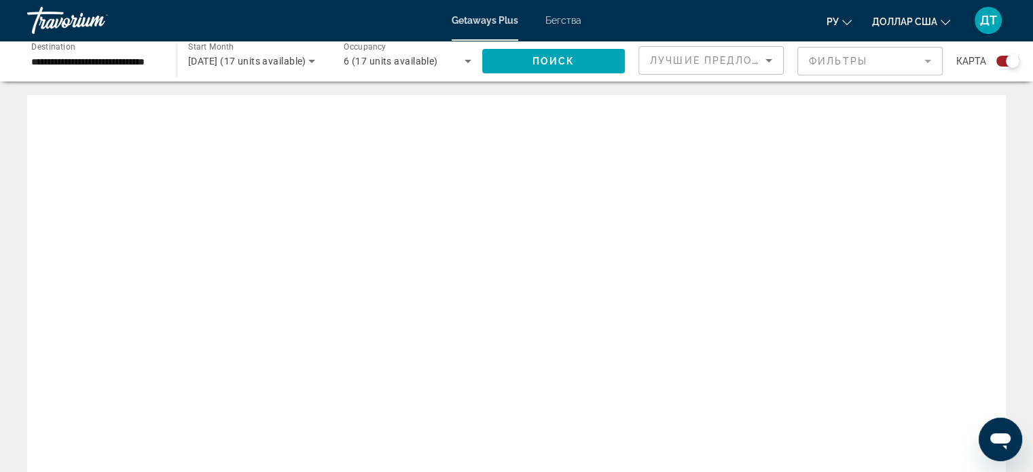
drag, startPoint x: 885, startPoint y: 390, endPoint x: 658, endPoint y: 320, distance: 237.5
click at [658, 320] on div "Основное содержание" at bounding box center [516, 299] width 979 height 408
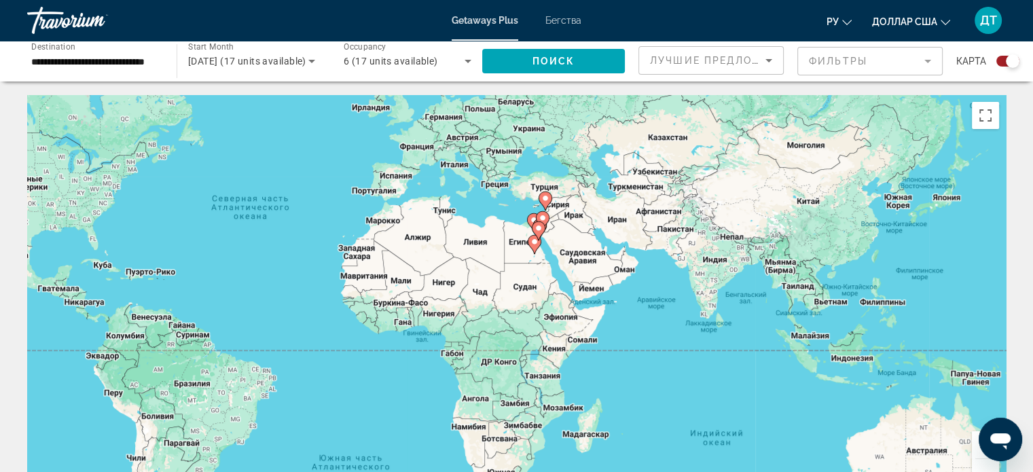
click at [532, 247] on icon "Основное содержание" at bounding box center [534, 245] width 12 height 18
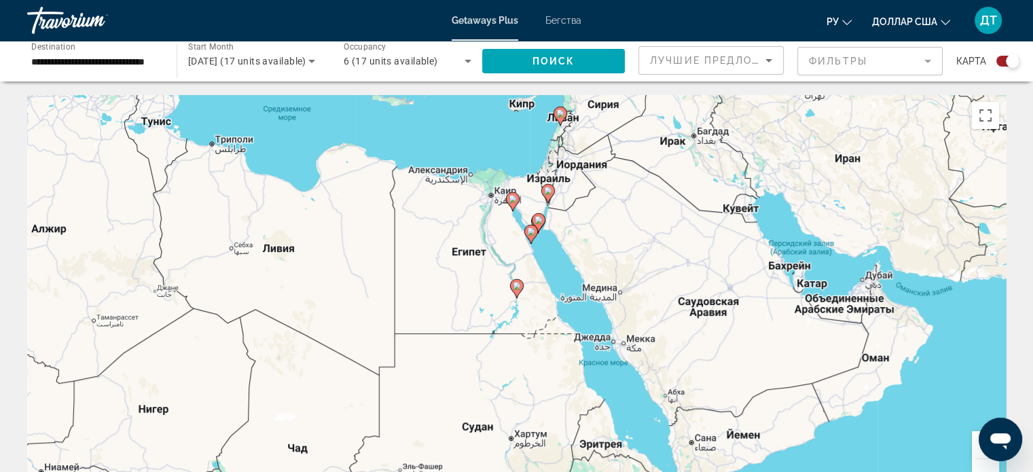
click at [532, 247] on div "Для навигации используйте клавиши со стрелками. Чтобы активировать перетаскиван…" at bounding box center [516, 299] width 979 height 408
click at [531, 233] on image "Основное содержание" at bounding box center [531, 232] width 8 height 8
type input "**********"
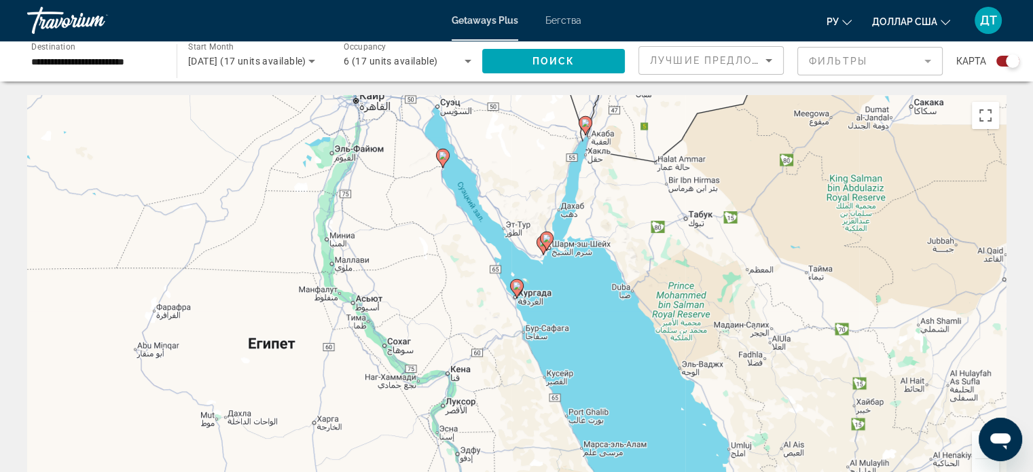
click at [548, 233] on icon "Основное содержание" at bounding box center [546, 241] width 12 height 18
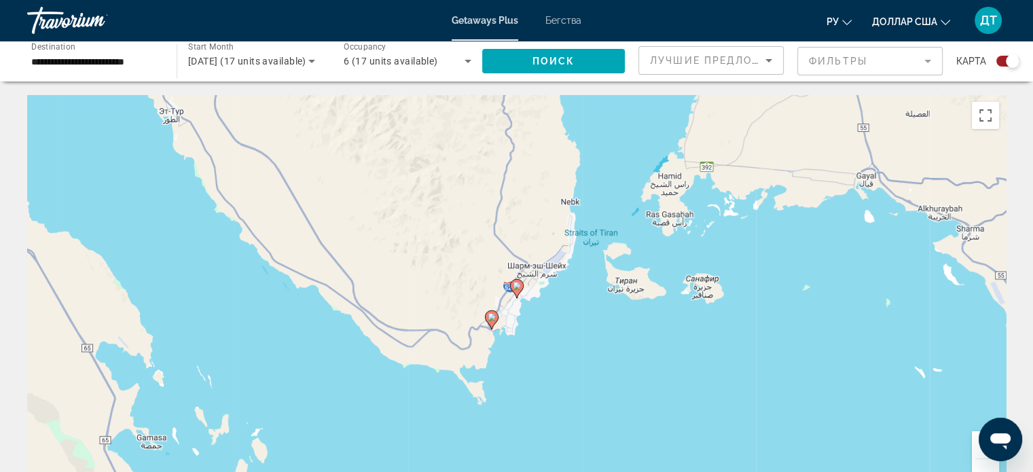
click at [516, 286] on image "Основное содержание" at bounding box center [517, 286] width 8 height 8
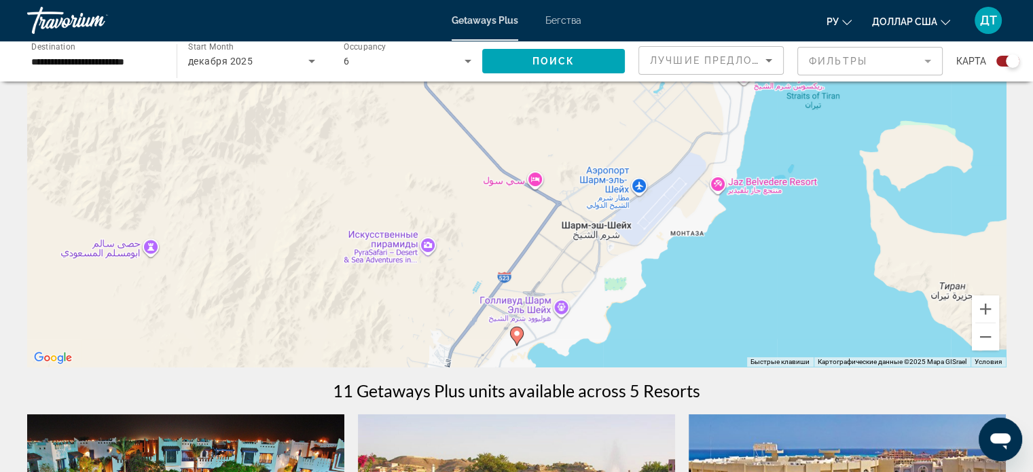
scroll to position [204, 0]
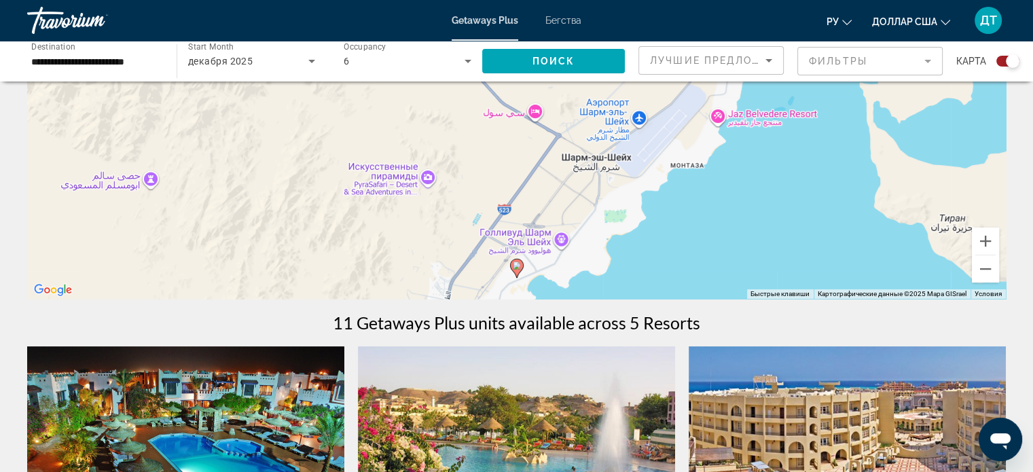
click at [516, 268] on image "Основное содержание" at bounding box center [517, 266] width 8 height 8
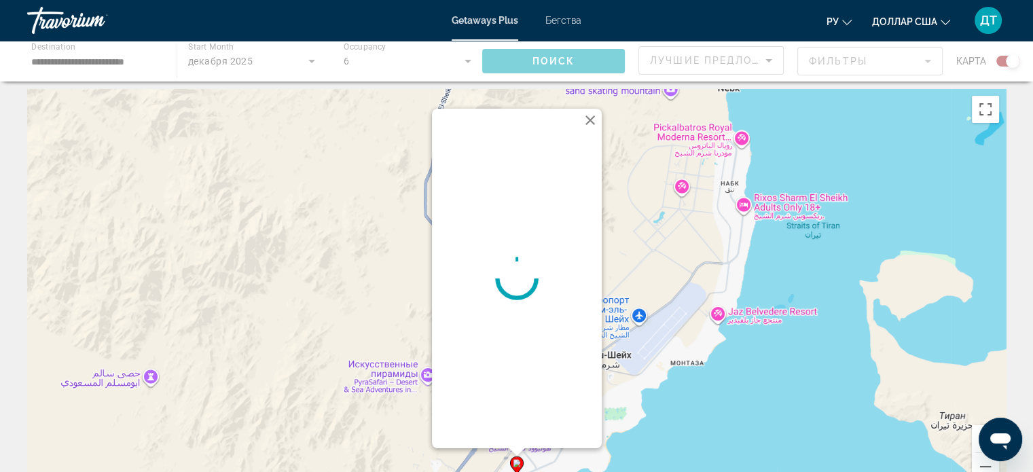
scroll to position [0, 0]
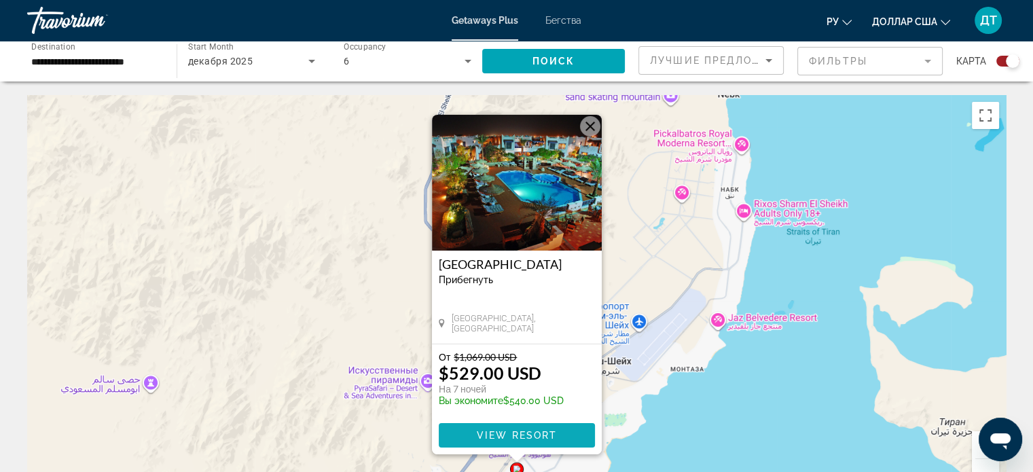
click at [525, 442] on span "Основное содержание" at bounding box center [517, 435] width 156 height 33
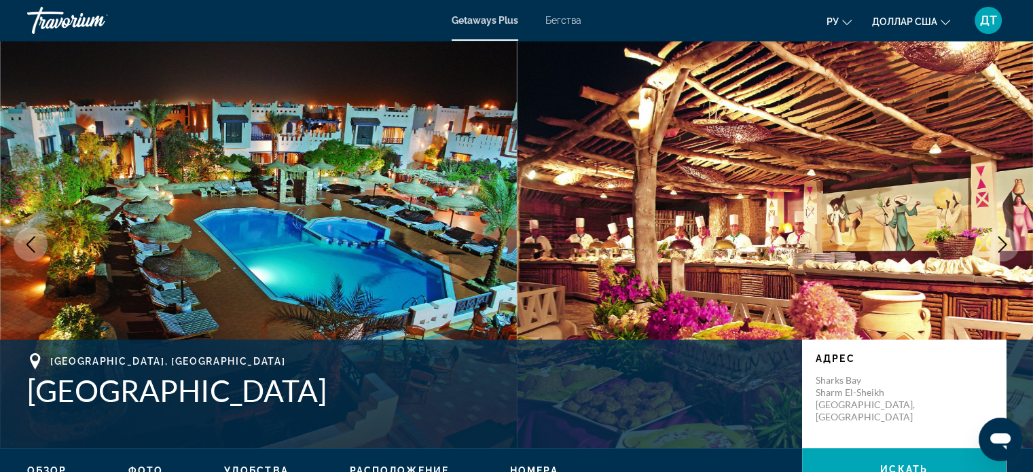
click at [1003, 243] on icon "Next image" at bounding box center [1003, 244] width 16 height 16
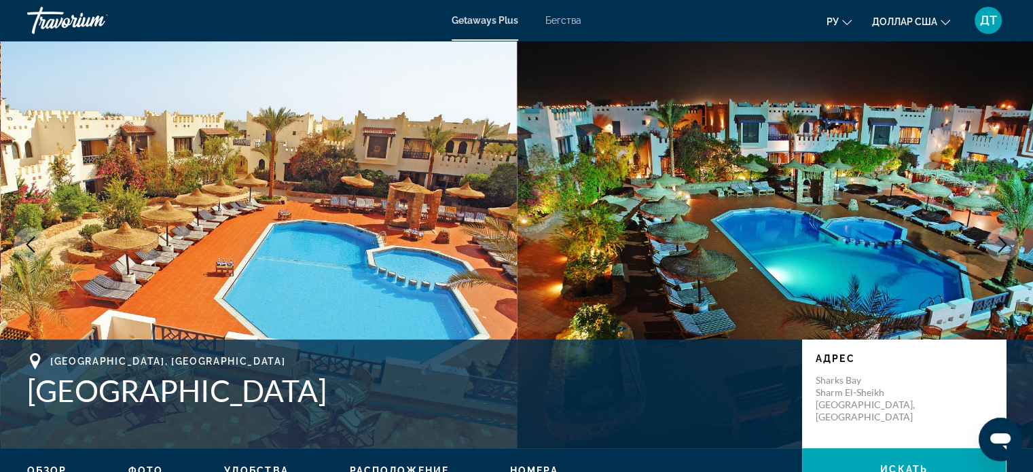
click at [1000, 244] on icon "Next image" at bounding box center [1003, 244] width 16 height 16
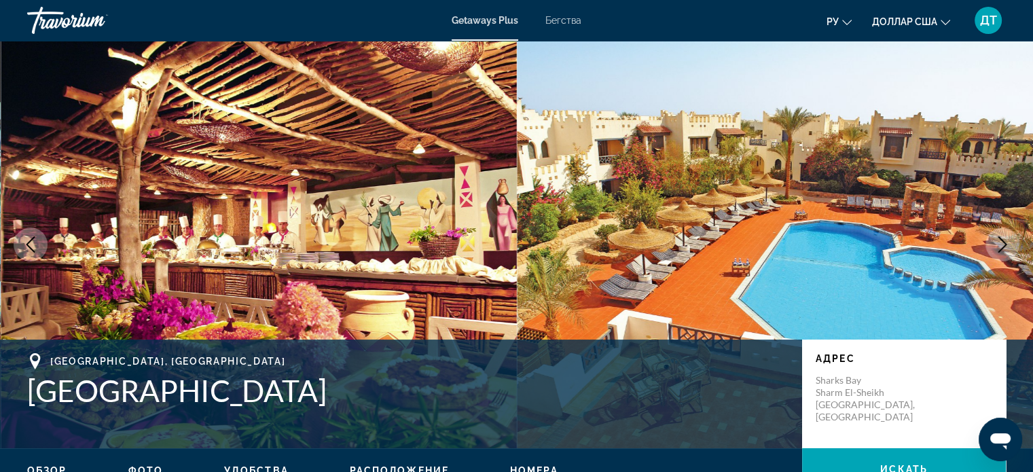
click at [1000, 244] on icon "Next image" at bounding box center [1003, 244] width 16 height 16
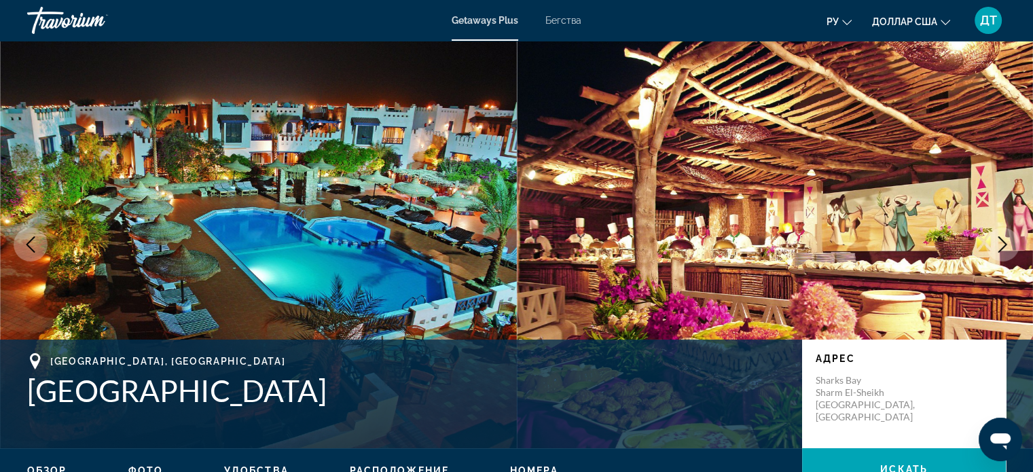
click at [1000, 244] on icon "Next image" at bounding box center [1003, 244] width 16 height 16
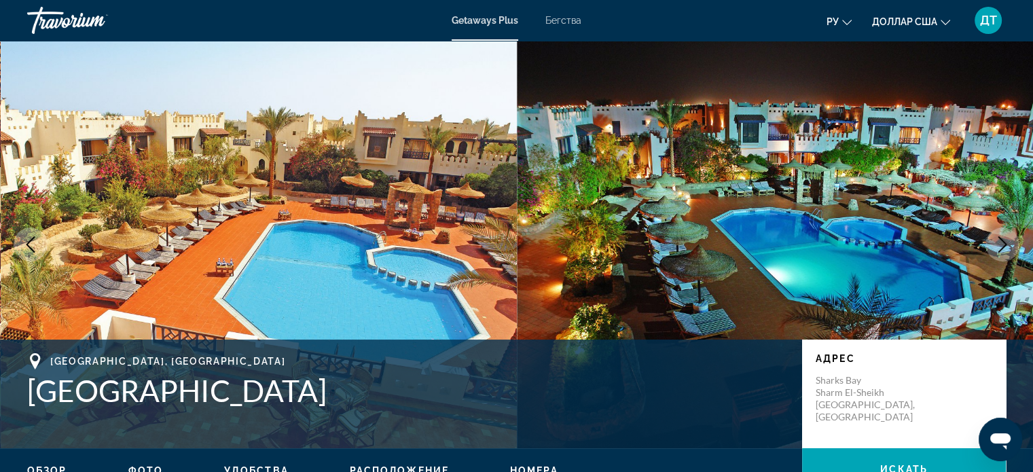
click at [1000, 244] on icon "Next image" at bounding box center [1003, 244] width 16 height 16
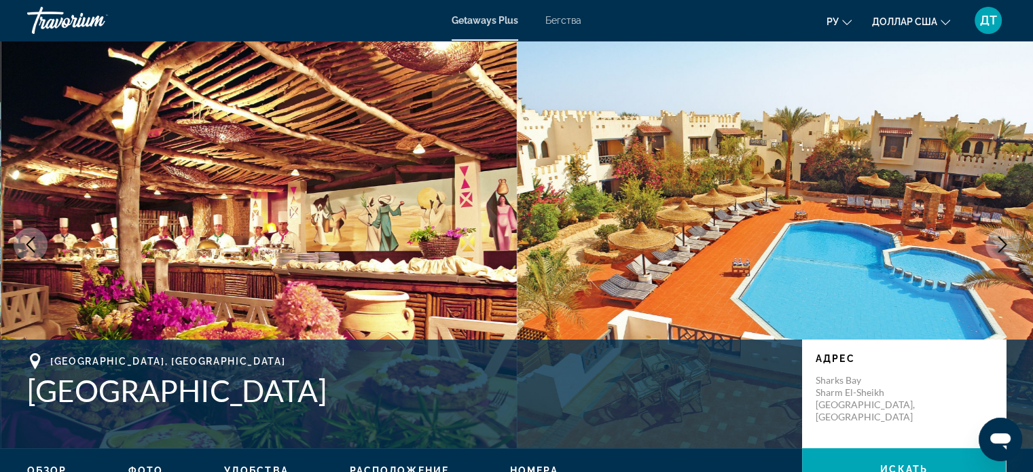
click at [1000, 244] on icon "Next image" at bounding box center [1003, 244] width 16 height 16
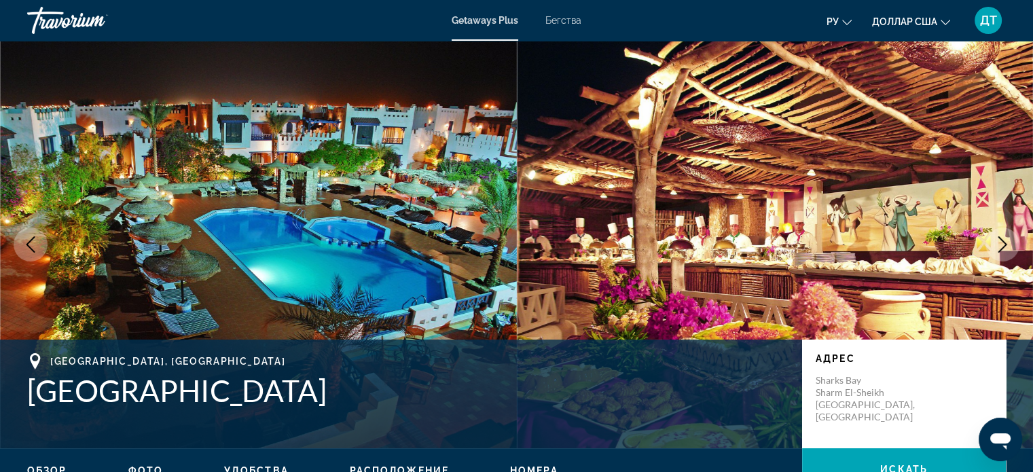
click at [1000, 244] on icon "Next image" at bounding box center [1003, 244] width 16 height 16
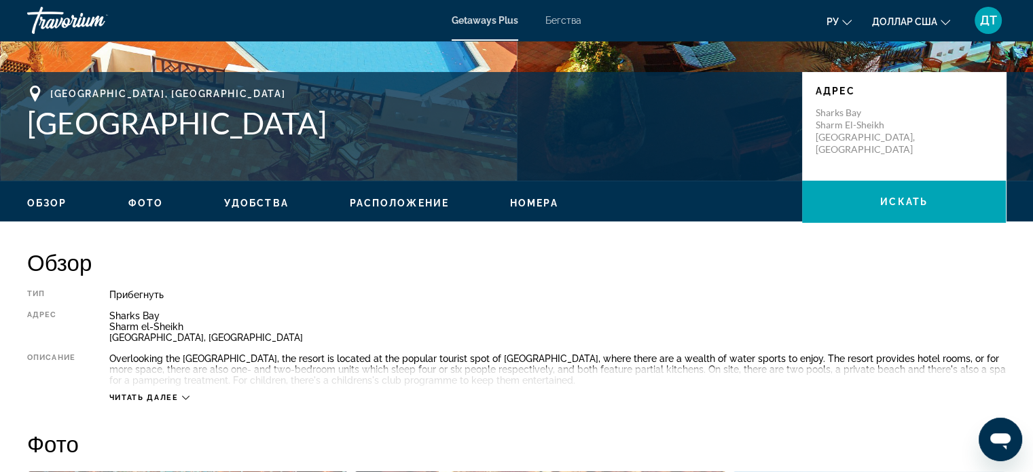
scroll to position [328, 0]
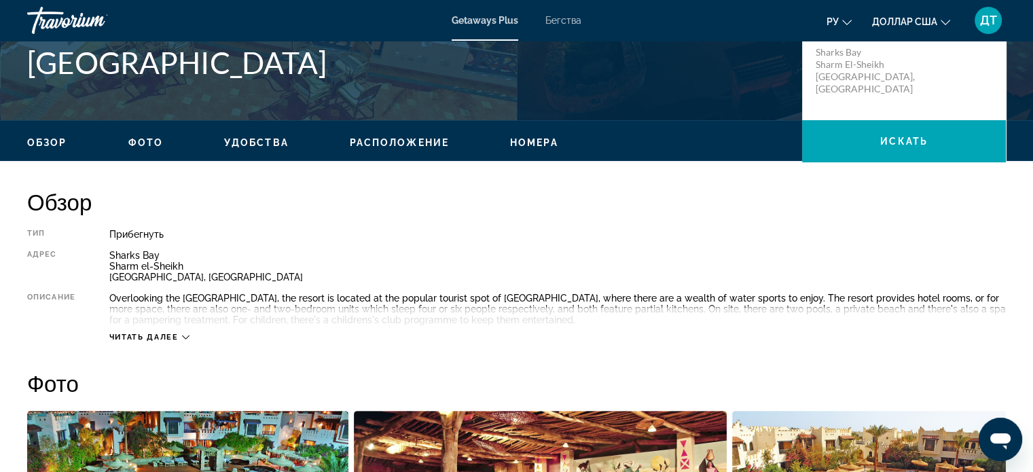
click at [172, 334] on span "Читать далее" at bounding box center [143, 337] width 69 height 9
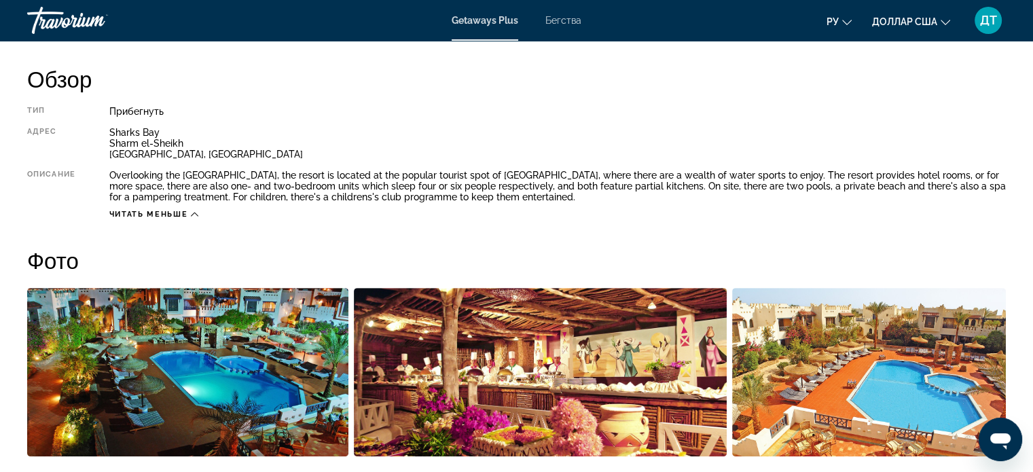
scroll to position [429, 0]
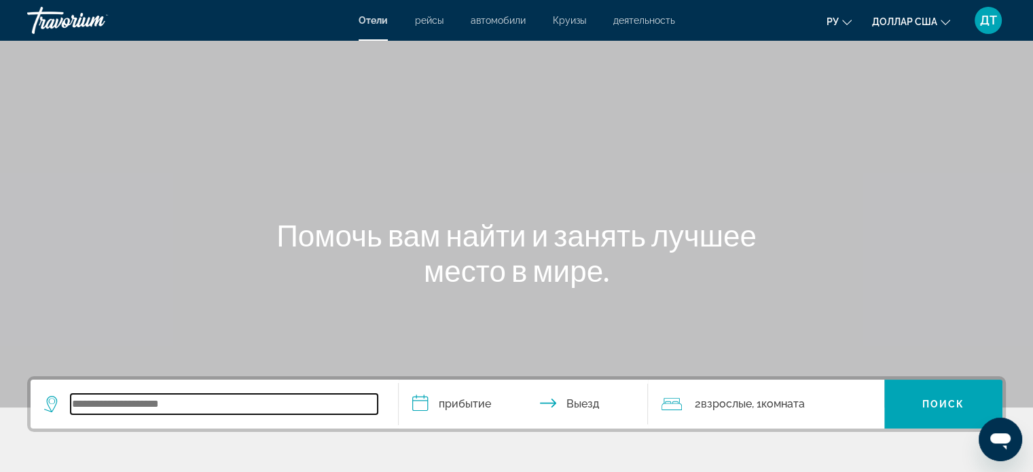
click at [130, 404] on input "Виджет поиска" at bounding box center [224, 404] width 307 height 20
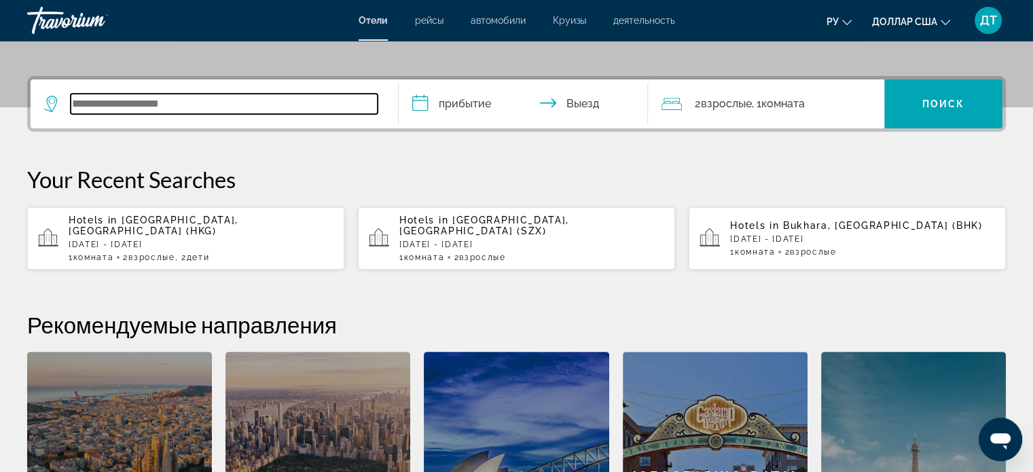
scroll to position [332, 0]
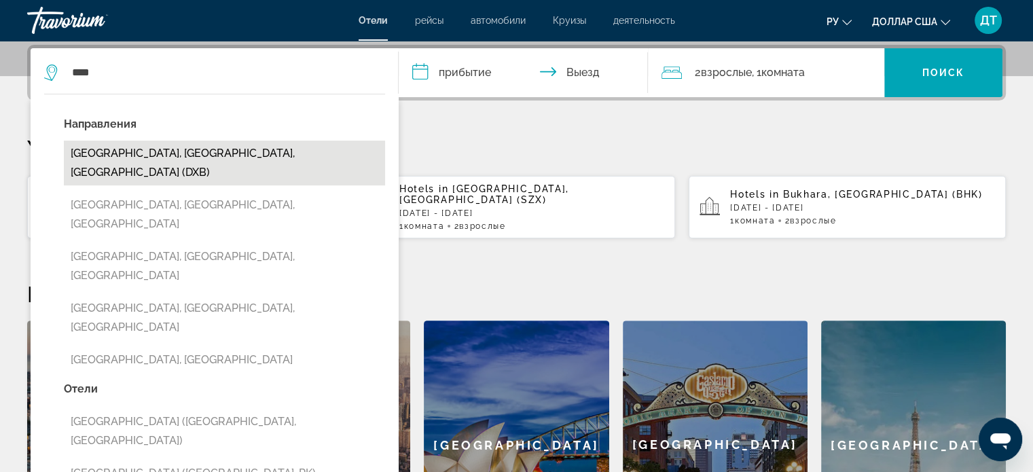
click at [141, 153] on button "Dubai, Dubai Emirate, United Arab Emirates (DXB)" at bounding box center [224, 163] width 321 height 45
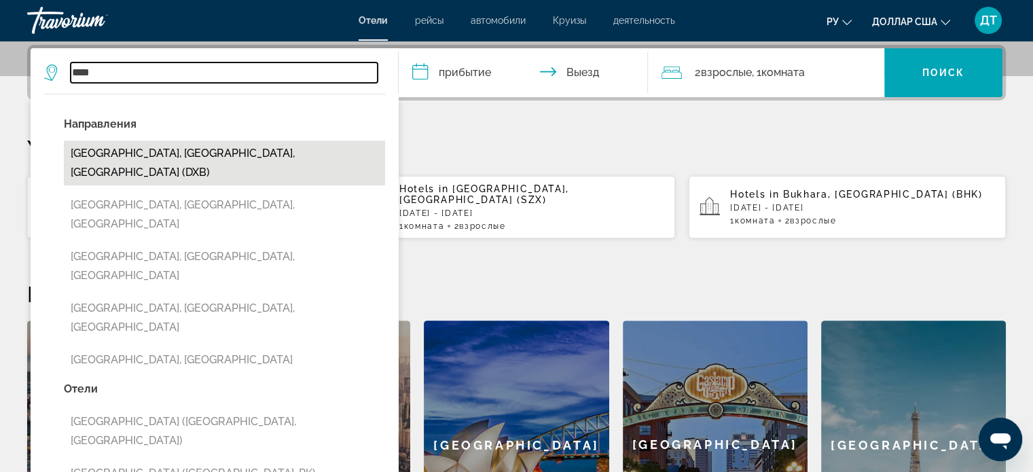
type input "**********"
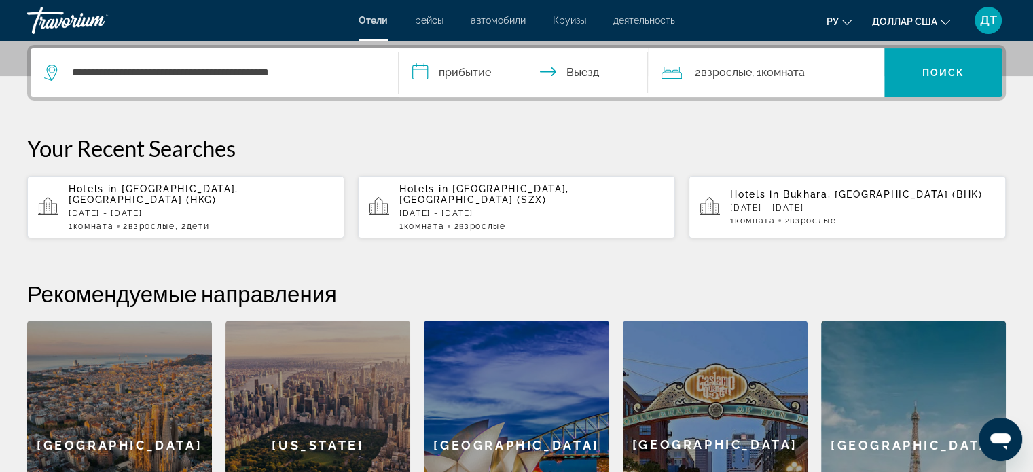
click at [425, 71] on input "**********" at bounding box center [526, 74] width 255 height 53
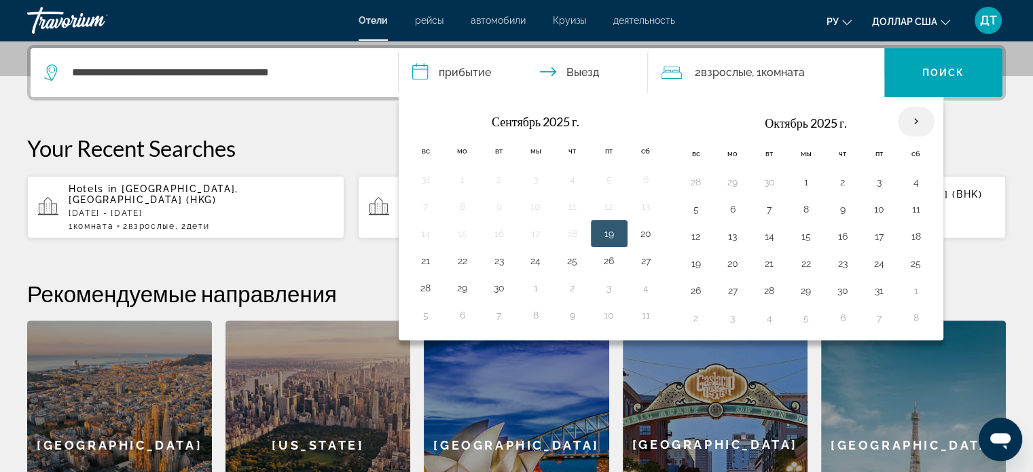
click at [912, 116] on th "В следующем месяце" at bounding box center [916, 122] width 37 height 30
click at [912, 118] on th "В следующем месяце" at bounding box center [916, 122] width 37 height 30
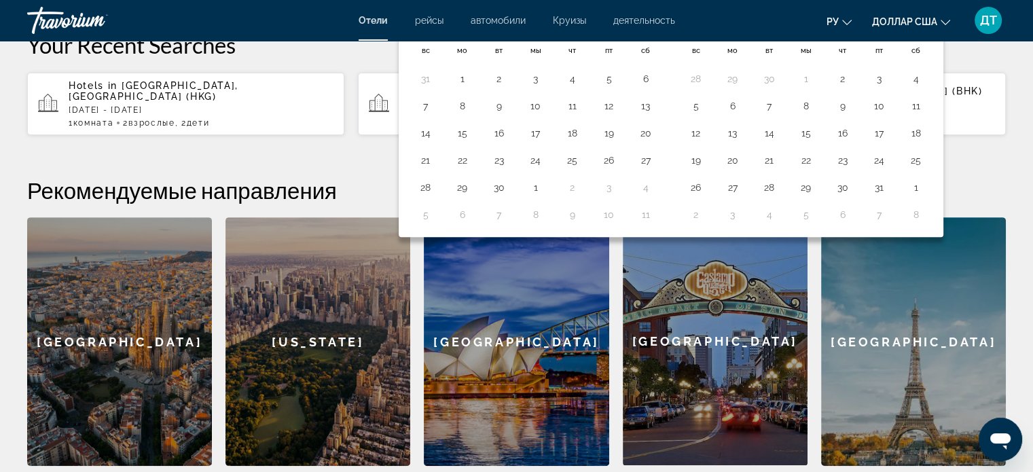
scroll to position [467, 0]
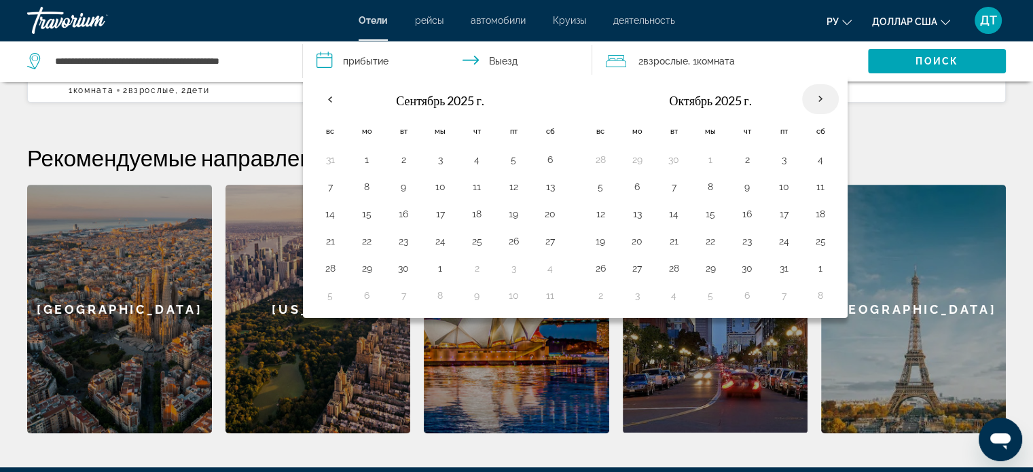
click at [813, 94] on th "В следующем месяце" at bounding box center [820, 99] width 37 height 30
click at [741, 266] on button "30" at bounding box center [748, 268] width 22 height 19
click at [631, 293] on button "3" at bounding box center [637, 295] width 22 height 19
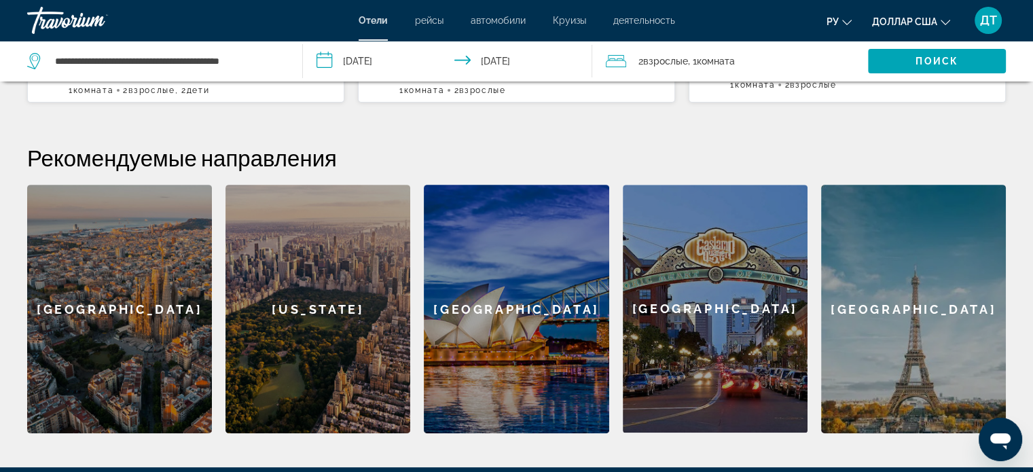
click at [356, 58] on input "**********" at bounding box center [450, 63] width 295 height 45
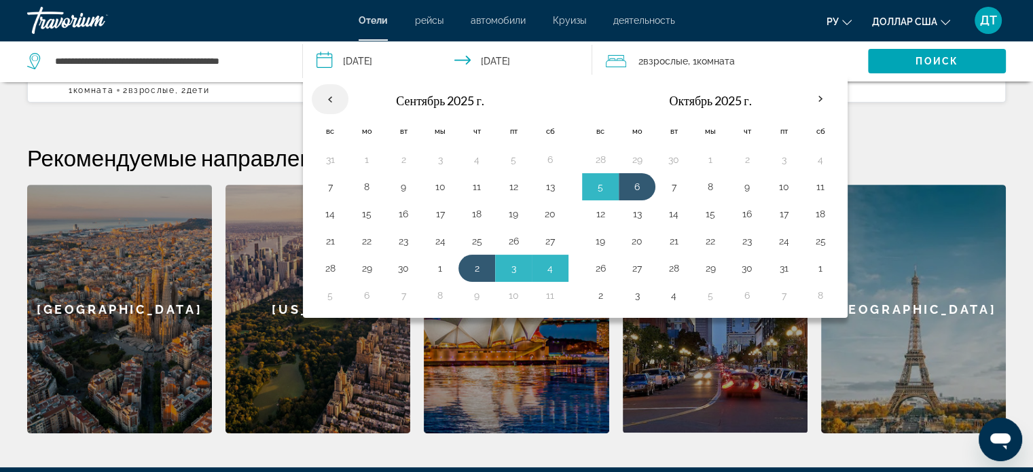
click at [327, 99] on th "Previous month" at bounding box center [330, 99] width 37 height 30
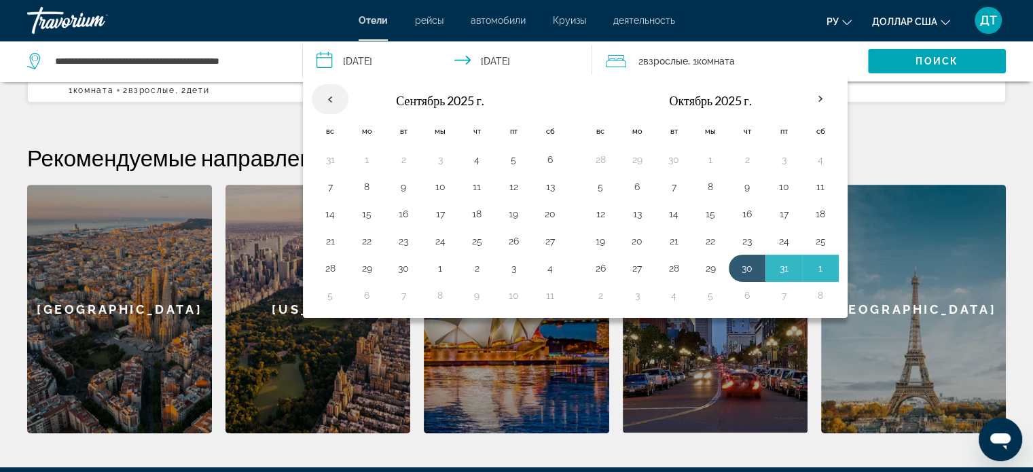
click at [327, 99] on th "Previous month" at bounding box center [330, 99] width 37 height 30
click at [743, 264] on button "30" at bounding box center [748, 268] width 22 height 19
click at [636, 293] on button "3" at bounding box center [637, 295] width 22 height 19
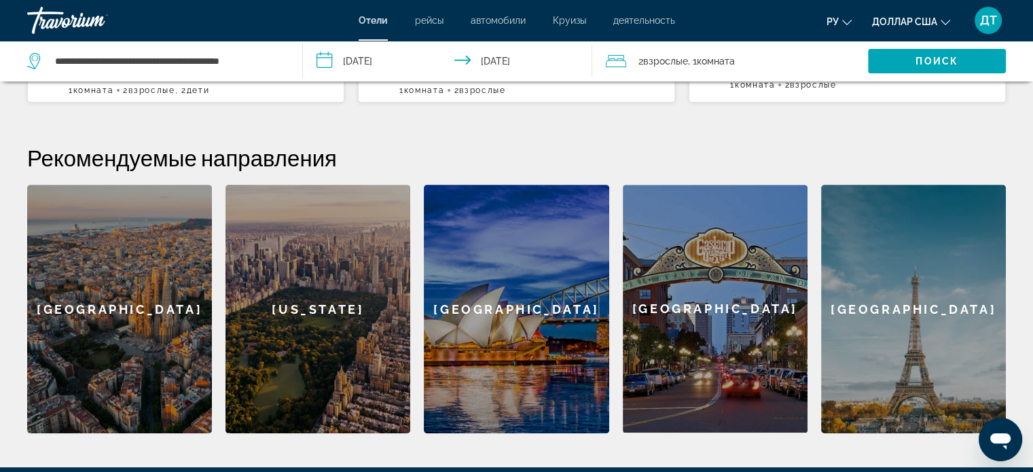
click at [323, 57] on input "**********" at bounding box center [450, 63] width 295 height 45
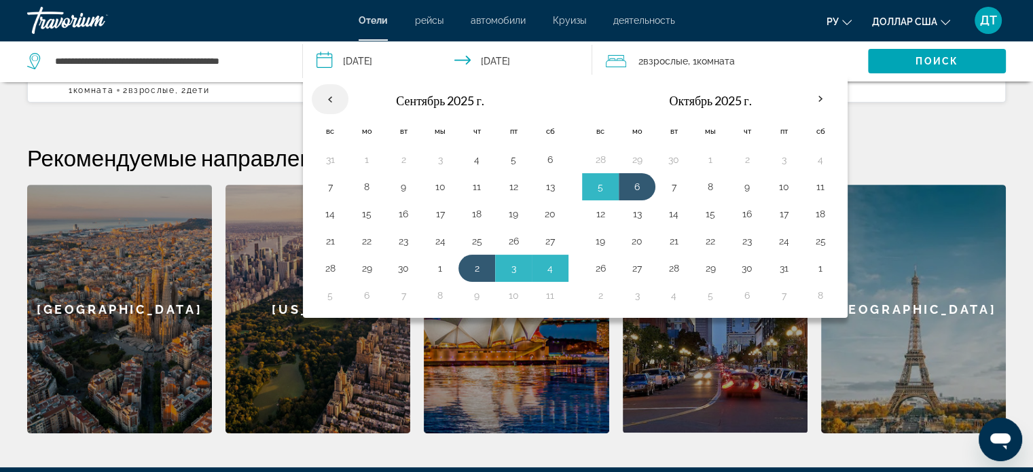
click at [326, 101] on th "Previous month" at bounding box center [330, 99] width 37 height 30
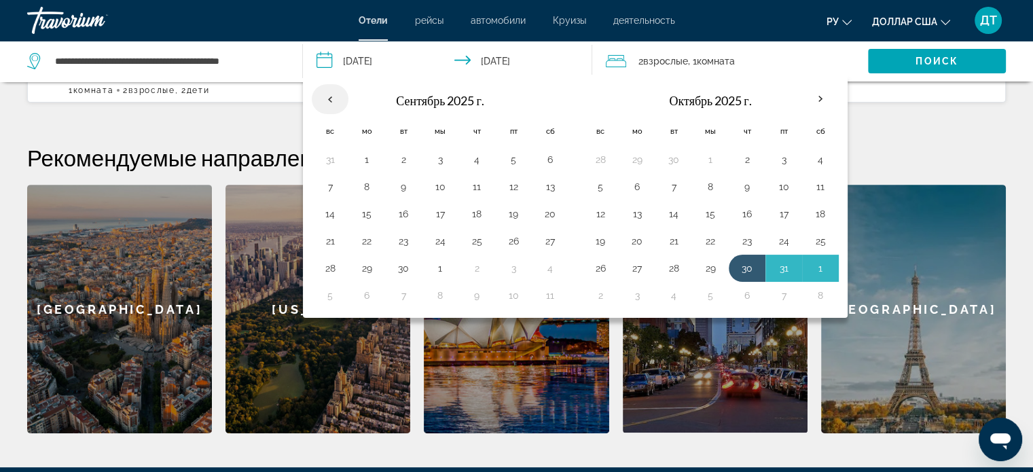
click at [326, 101] on th "Previous month" at bounding box center [330, 99] width 37 height 30
click at [745, 268] on button "30" at bounding box center [748, 268] width 22 height 19
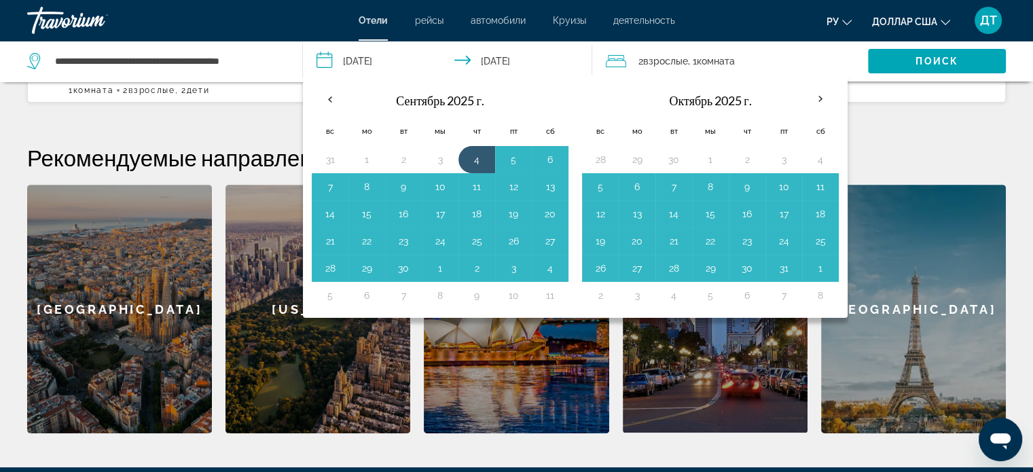
click at [630, 296] on button "3" at bounding box center [637, 295] width 22 height 19
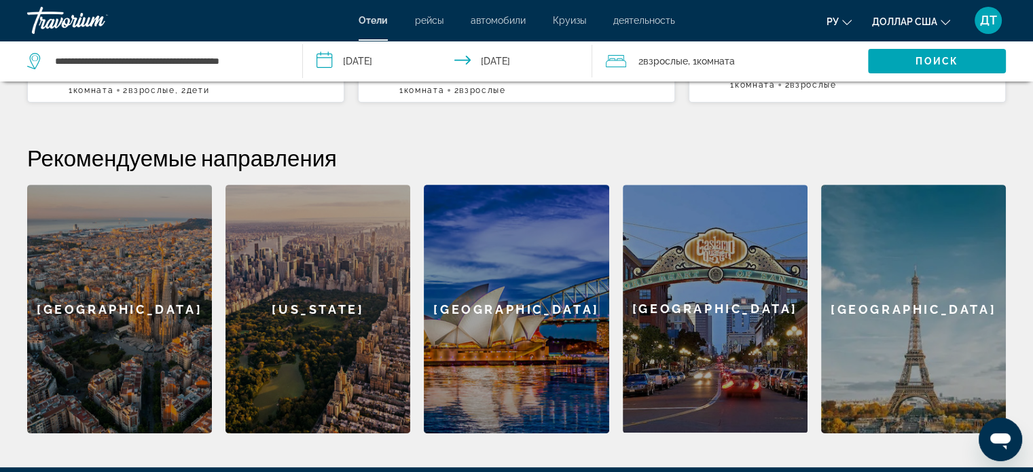
click at [321, 63] on input "**********" at bounding box center [450, 63] width 295 height 45
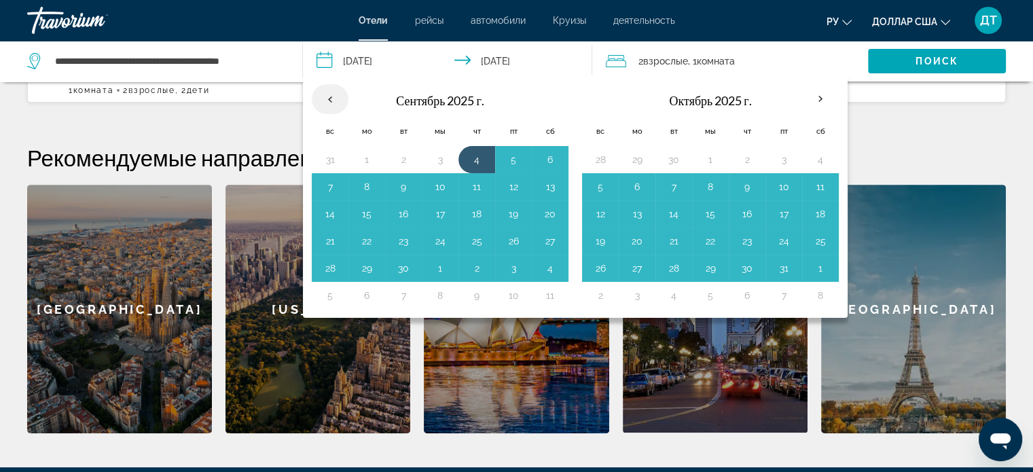
click at [332, 101] on th "Previous month" at bounding box center [330, 99] width 37 height 30
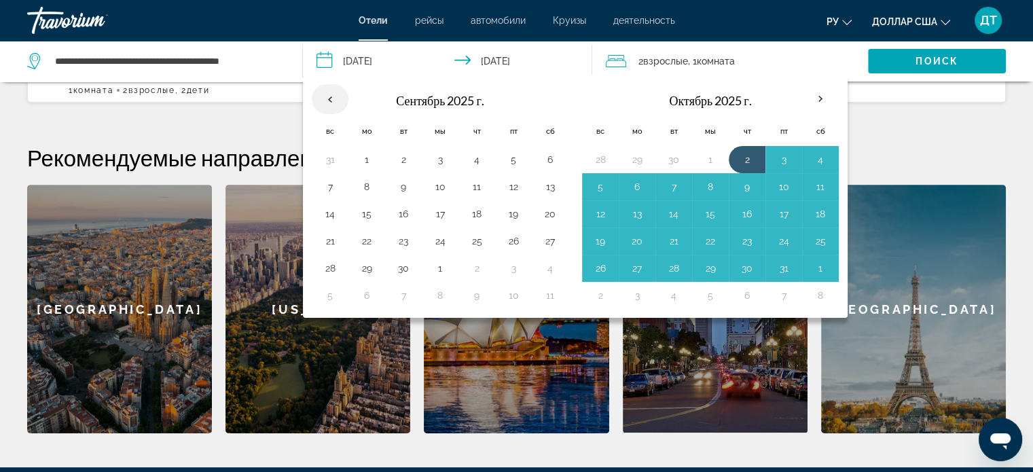
click at [332, 101] on th "Previous month" at bounding box center [330, 99] width 37 height 30
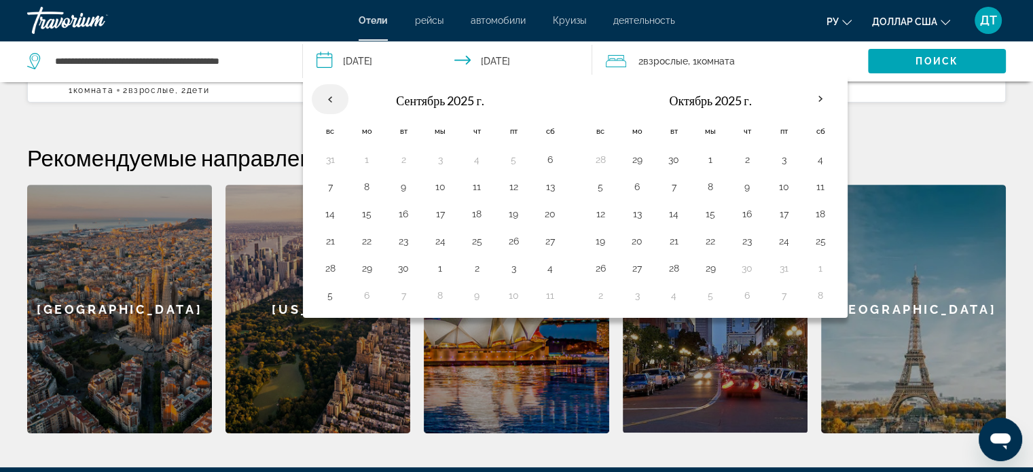
click at [332, 101] on th "Previous month" at bounding box center [330, 99] width 37 height 30
click at [402, 262] on button "30" at bounding box center [404, 268] width 22 height 19
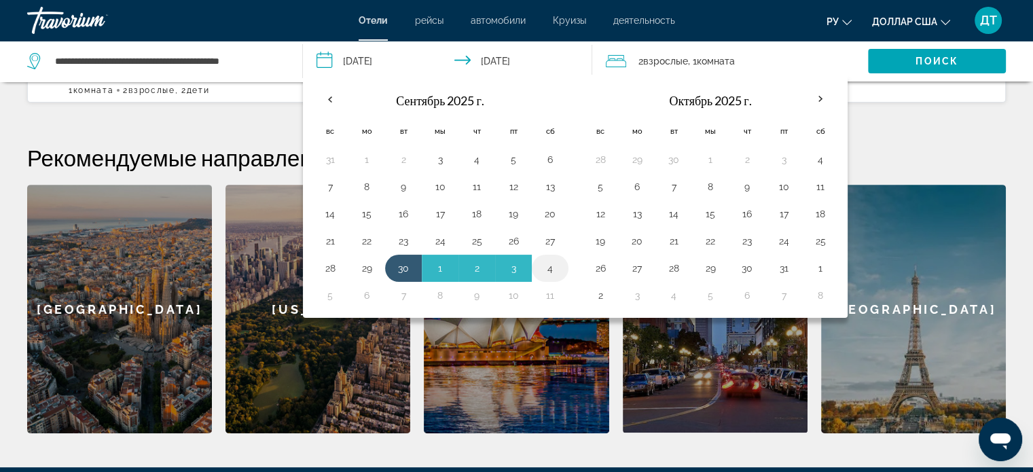
click at [548, 267] on button "4" at bounding box center [550, 268] width 22 height 19
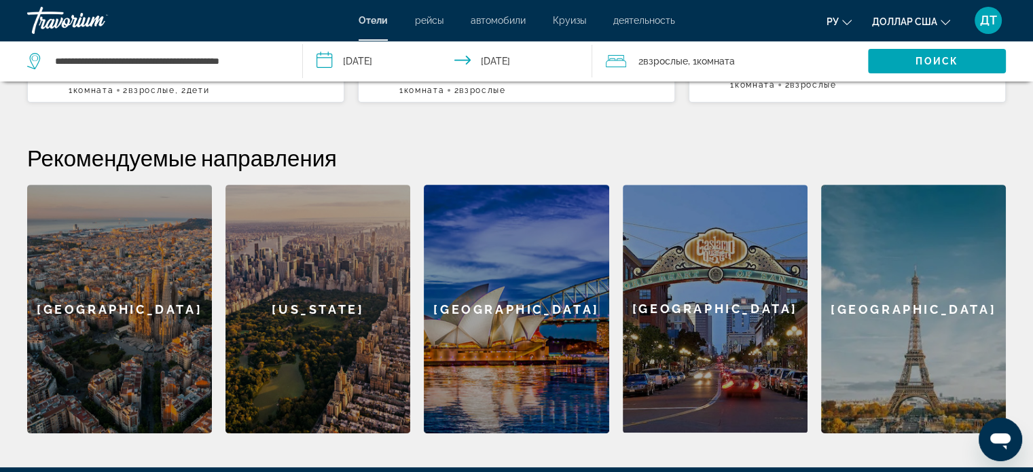
click at [327, 62] on input "**********" at bounding box center [450, 63] width 295 height 45
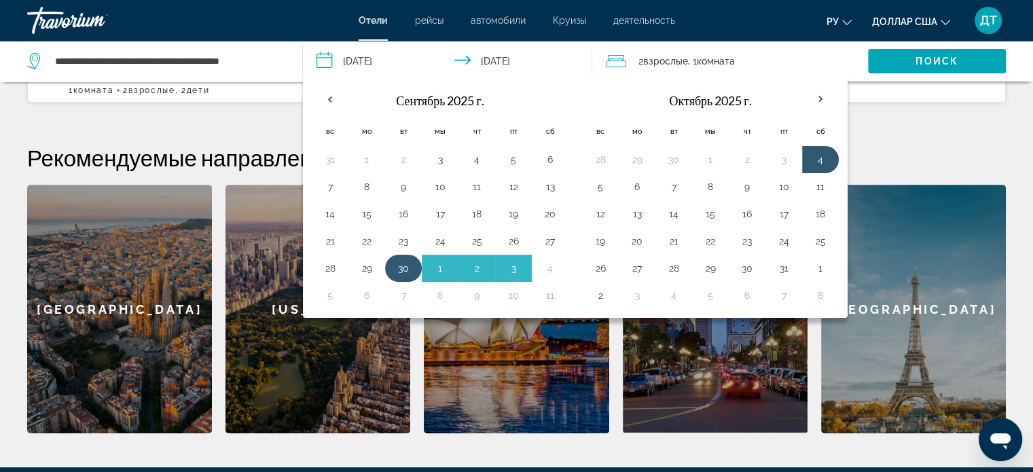
click at [400, 266] on button "30" at bounding box center [404, 268] width 22 height 19
click at [325, 296] on button "5" at bounding box center [330, 295] width 22 height 19
type input "**********"
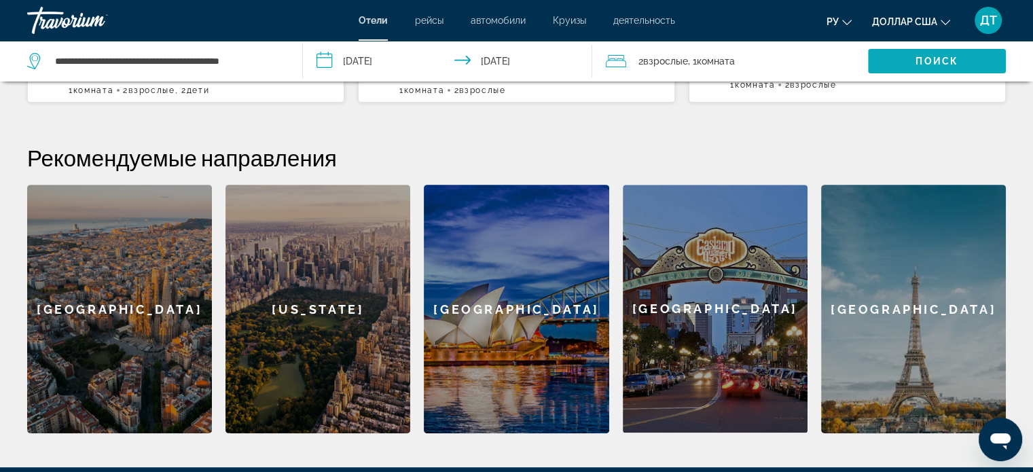
click at [913, 57] on span "Виджет поиска" at bounding box center [937, 61] width 138 height 33
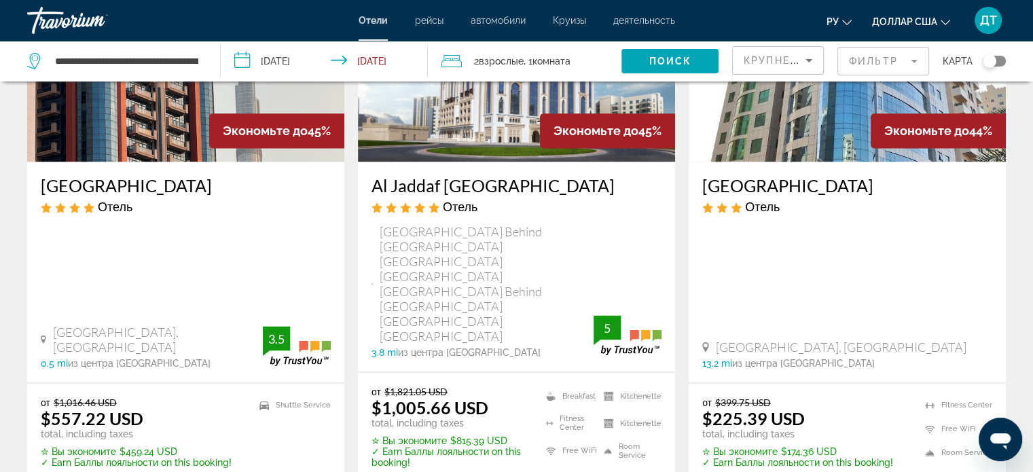
scroll to position [1835, 0]
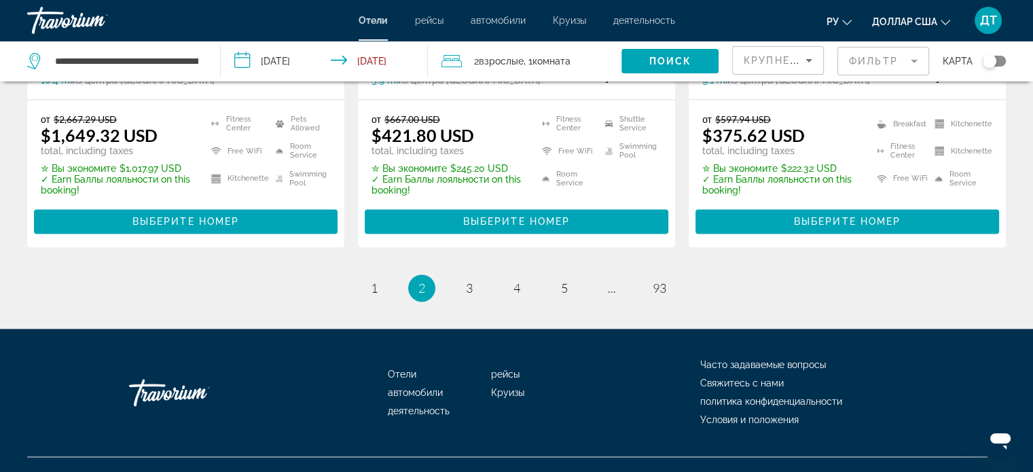
scroll to position [1958, 0]
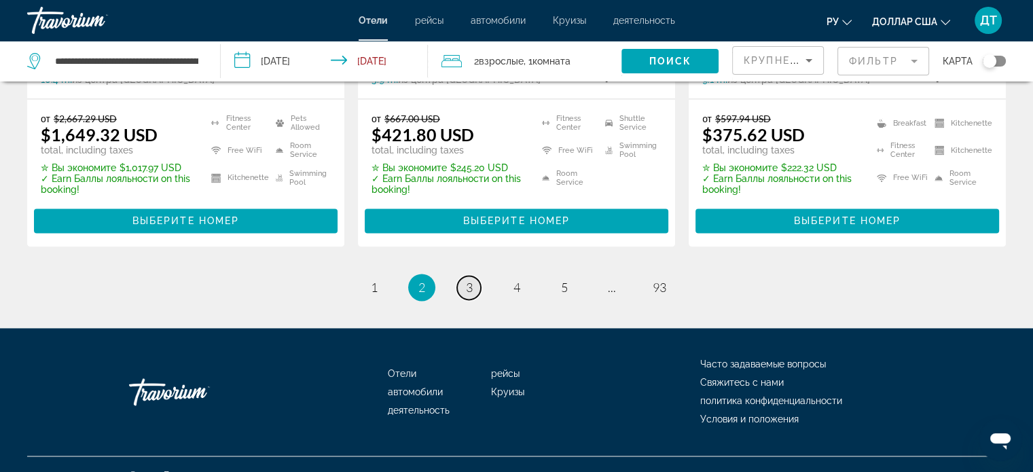
click at [470, 280] on span "3" at bounding box center [469, 287] width 7 height 15
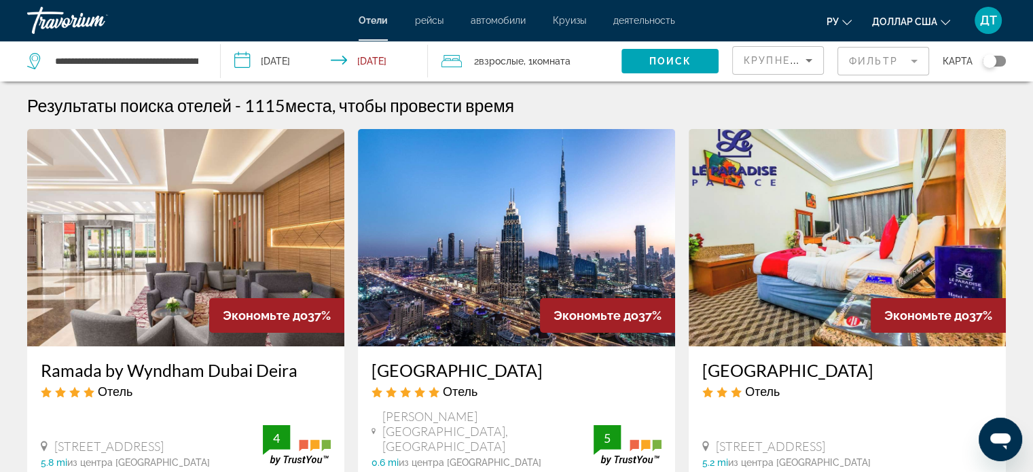
click at [235, 56] on input "**********" at bounding box center [327, 63] width 213 height 45
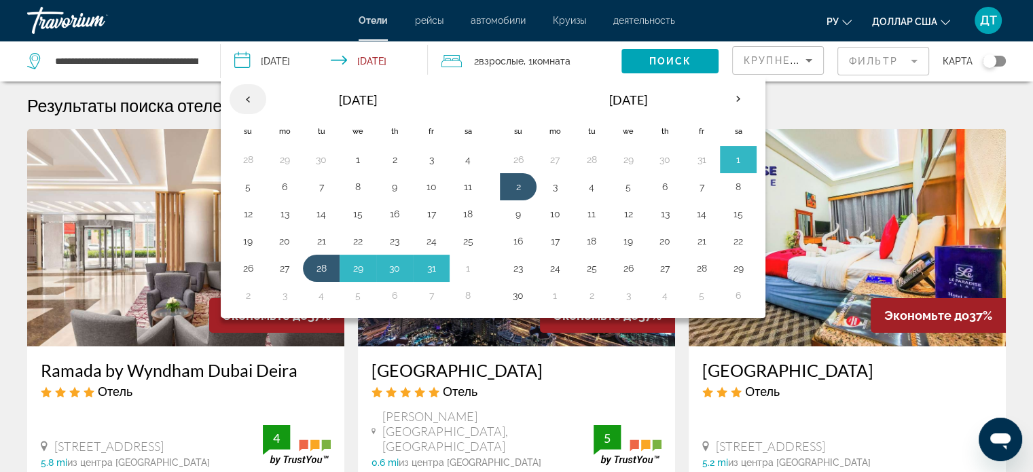
click at [247, 103] on th "Previous month" at bounding box center [248, 99] width 37 height 30
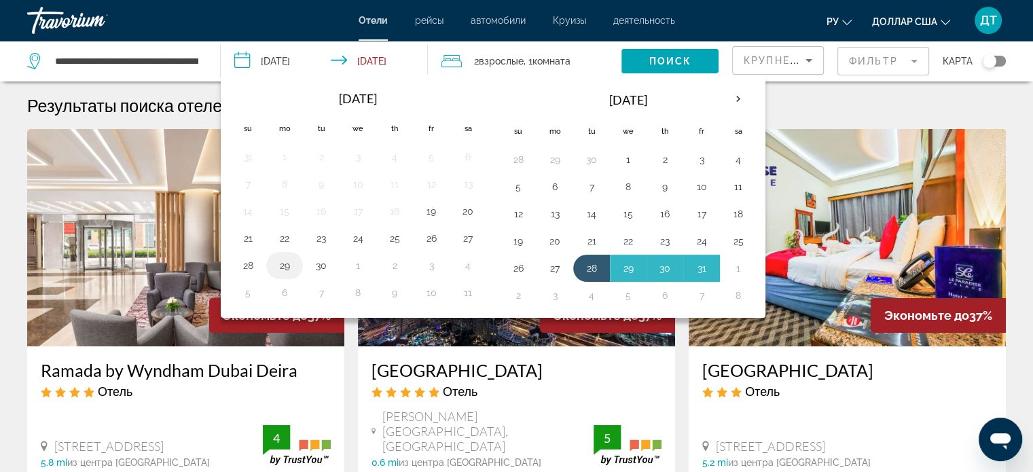
click at [278, 267] on button "29" at bounding box center [285, 265] width 22 height 19
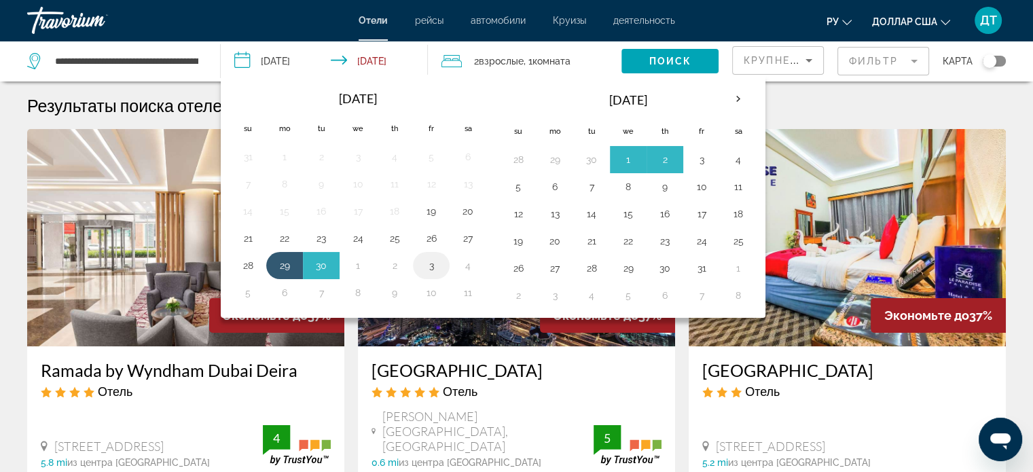
click at [425, 265] on button "3" at bounding box center [432, 265] width 22 height 19
type input "**********"
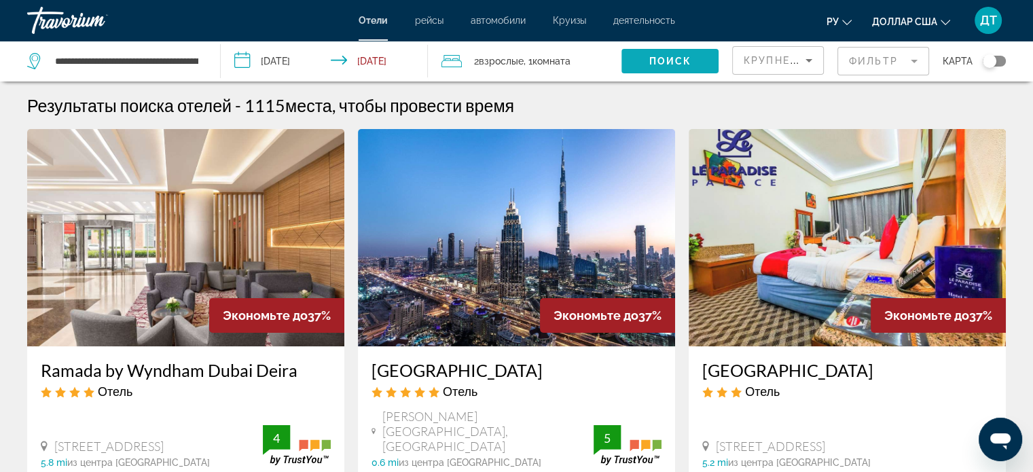
click at [643, 62] on span "Search widget" at bounding box center [670, 61] width 97 height 33
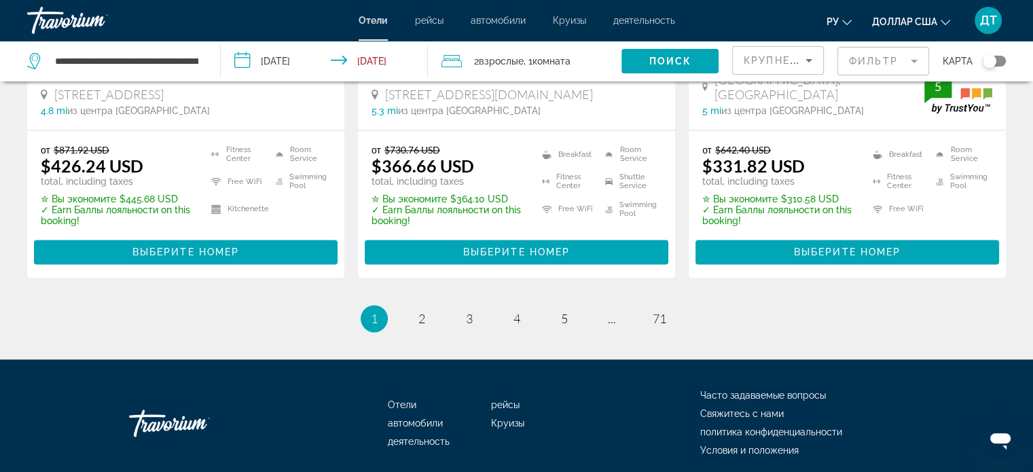
scroll to position [1962, 0]
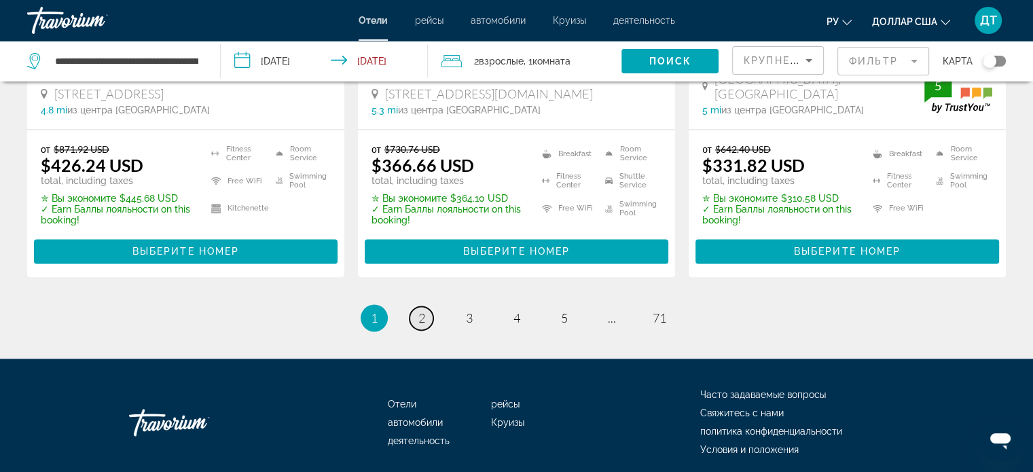
click at [416, 306] on link "page 2" at bounding box center [422, 318] width 24 height 24
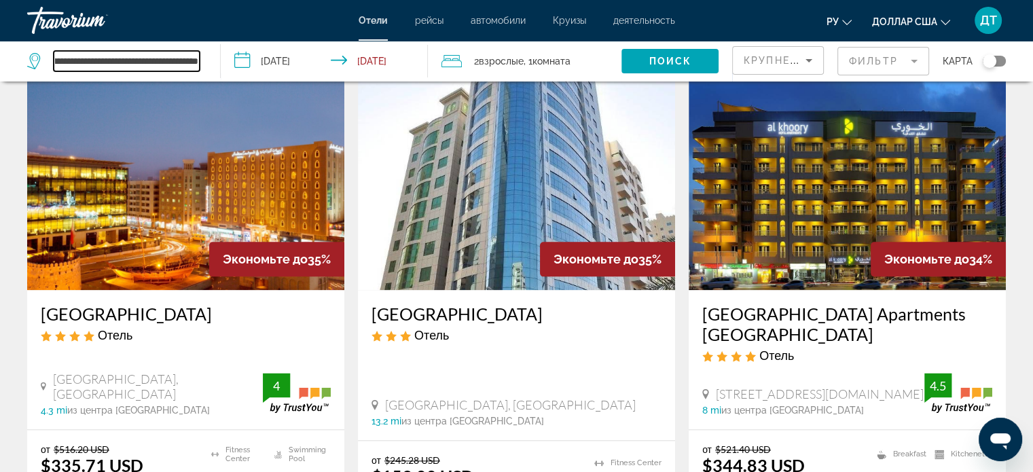
scroll to position [0, 75]
drag, startPoint x: 54, startPoint y: 60, endPoint x: 201, endPoint y: 69, distance: 147.1
click at [201, 69] on div "**********" at bounding box center [116, 61] width 179 height 41
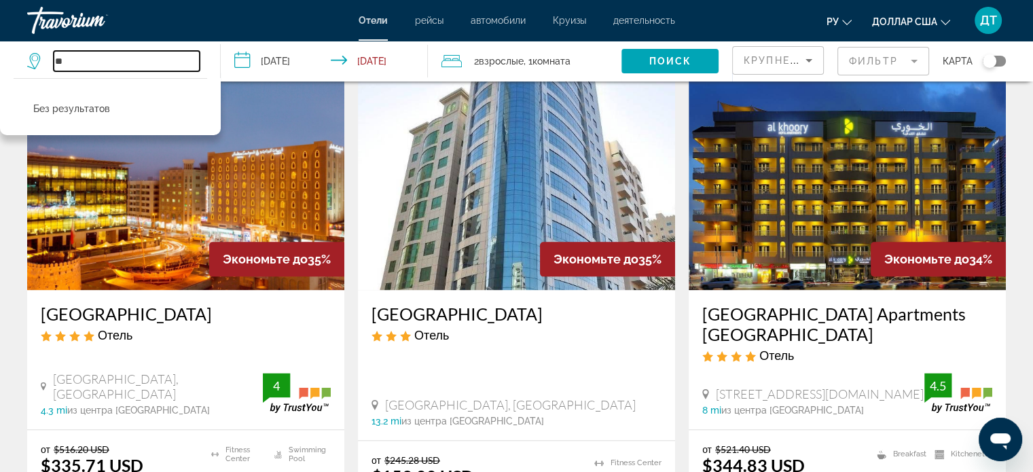
type input "*"
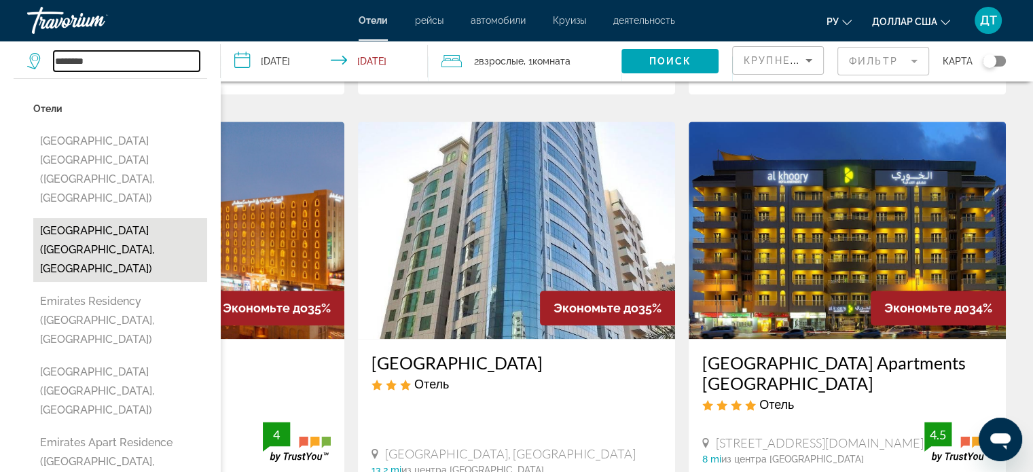
scroll to position [1563, 0]
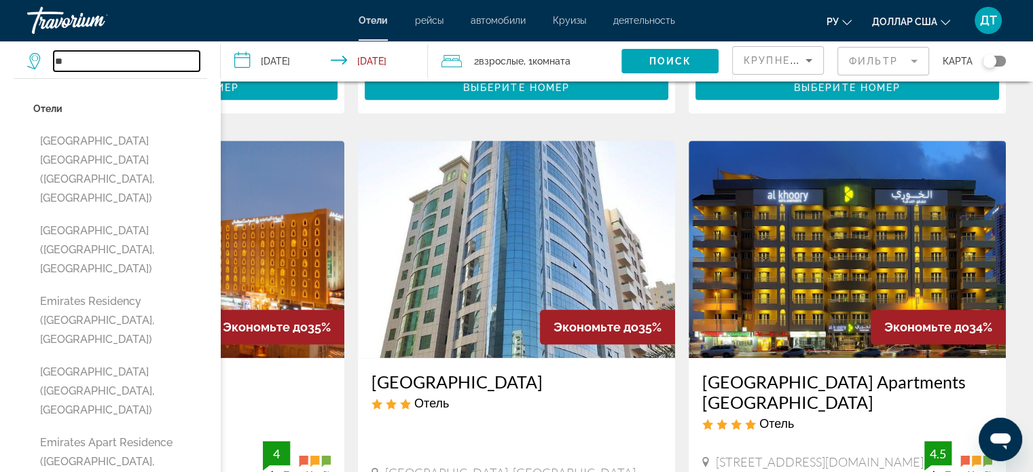
type input "*"
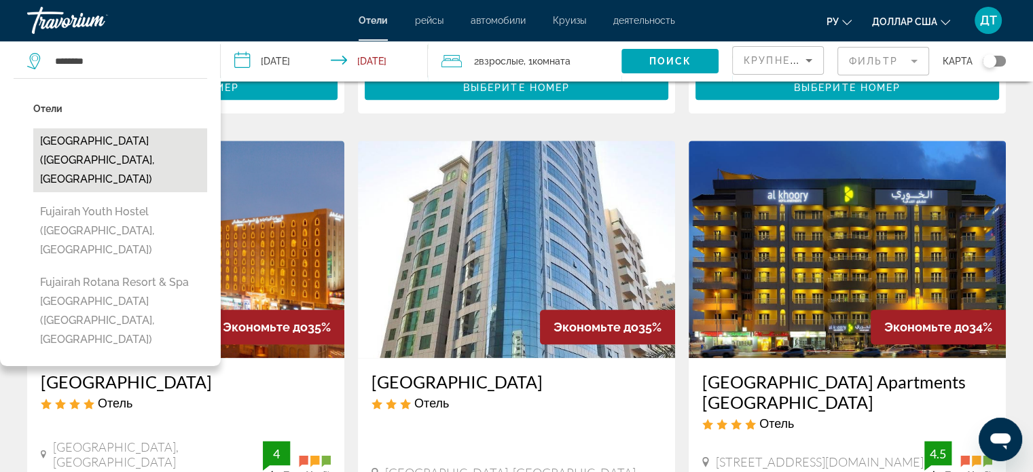
click at [66, 143] on button "Fujairah Hotel & Resort (Al Fujairah City, AE)" at bounding box center [120, 160] width 174 height 64
type input "**********"
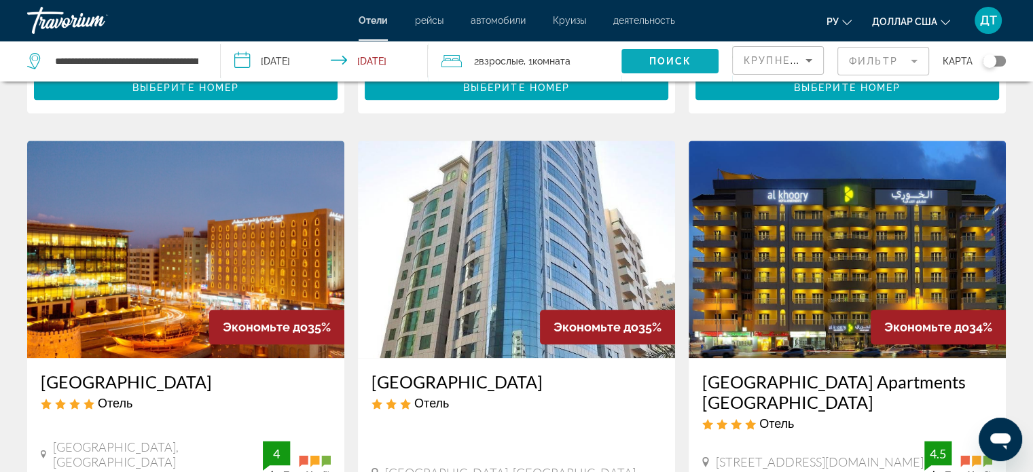
click at [649, 67] on span "Search widget" at bounding box center [670, 61] width 97 height 33
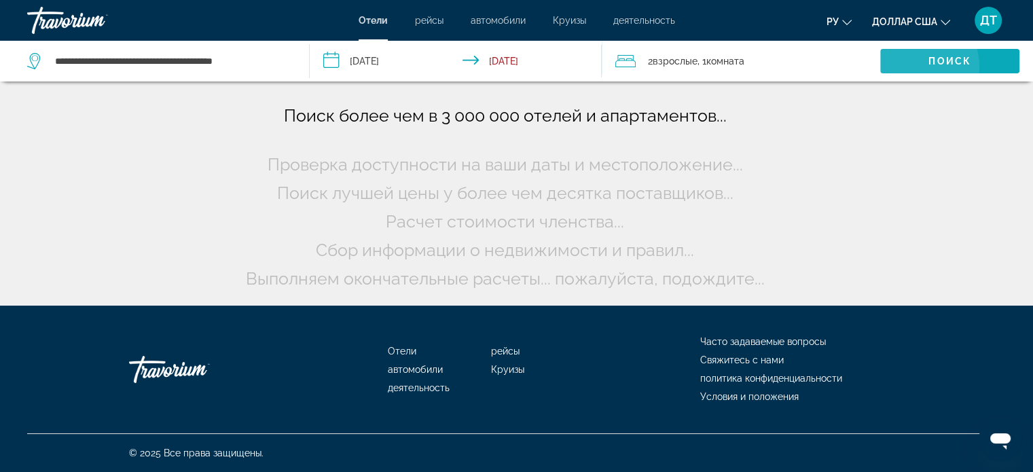
scroll to position [0, 0]
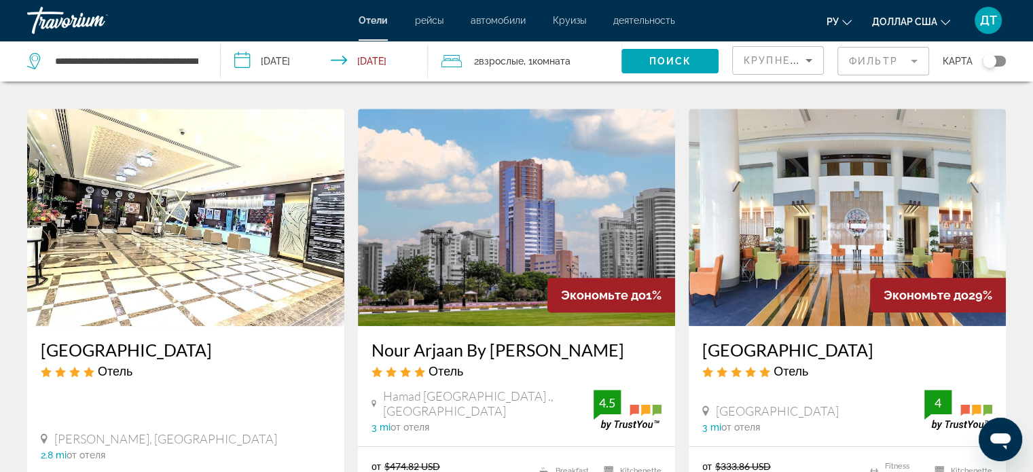
scroll to position [1155, 0]
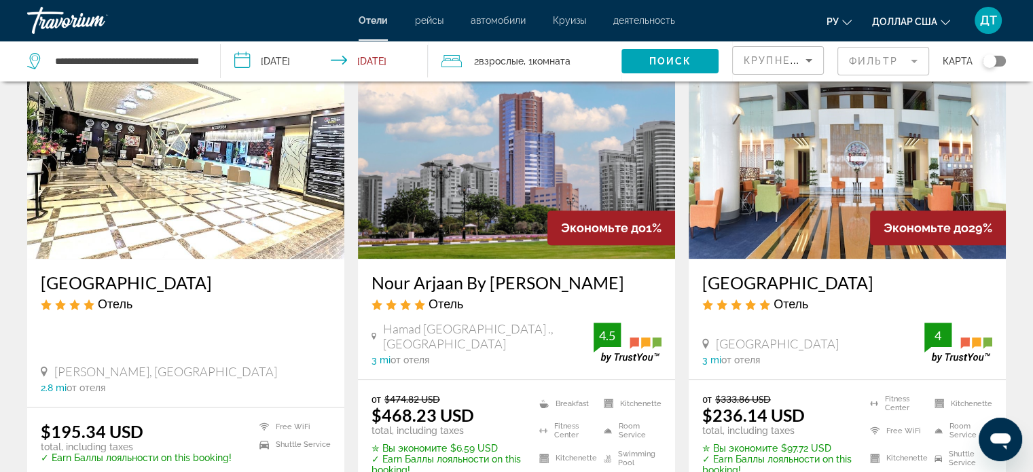
click at [745, 141] on img "Основное содержание" at bounding box center [847, 149] width 317 height 217
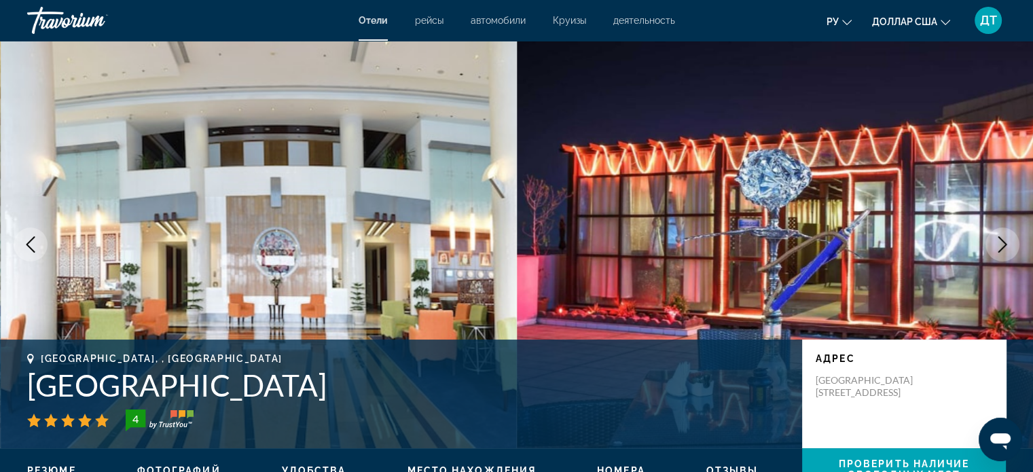
click at [1003, 247] on icon "Next image" at bounding box center [1003, 244] width 16 height 16
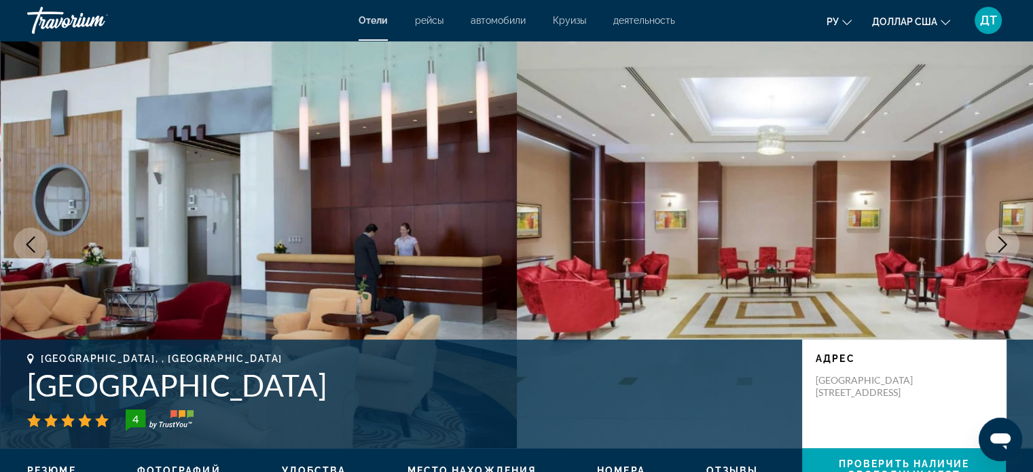
click at [1003, 247] on icon "Next image" at bounding box center [1003, 244] width 16 height 16
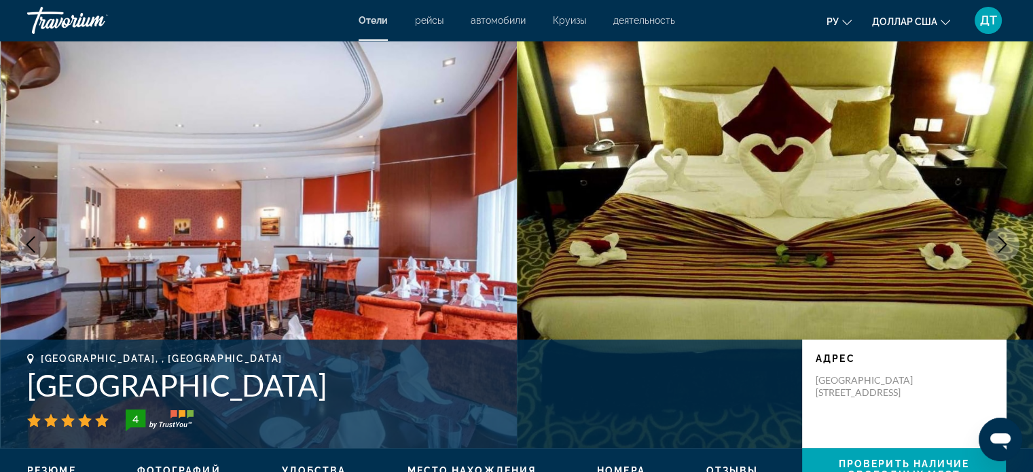
click at [1003, 247] on icon "Next image" at bounding box center [1003, 244] width 16 height 16
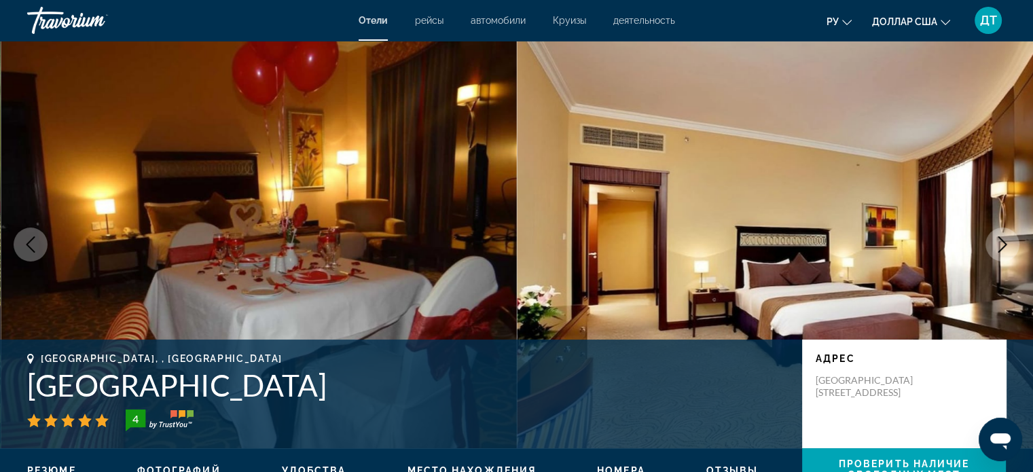
click at [1003, 247] on icon "Next image" at bounding box center [1003, 244] width 16 height 16
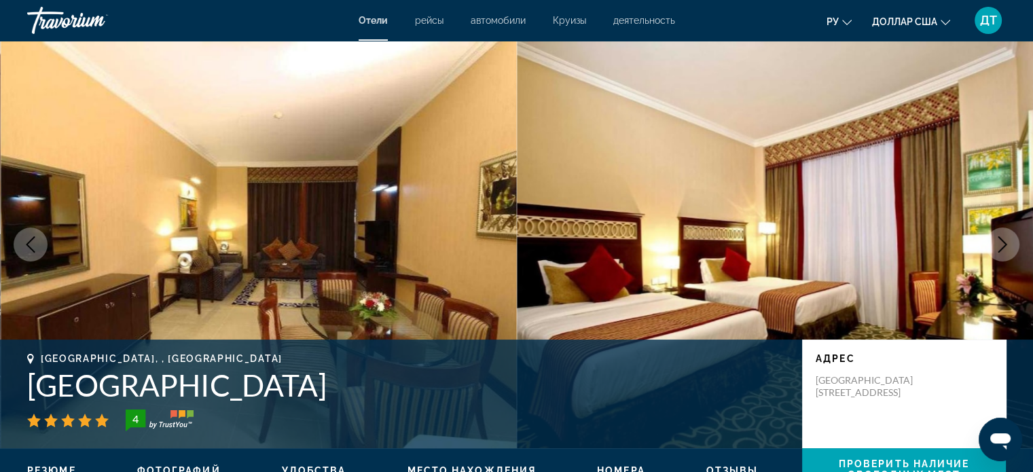
click at [1003, 247] on icon "Next image" at bounding box center [1003, 244] width 16 height 16
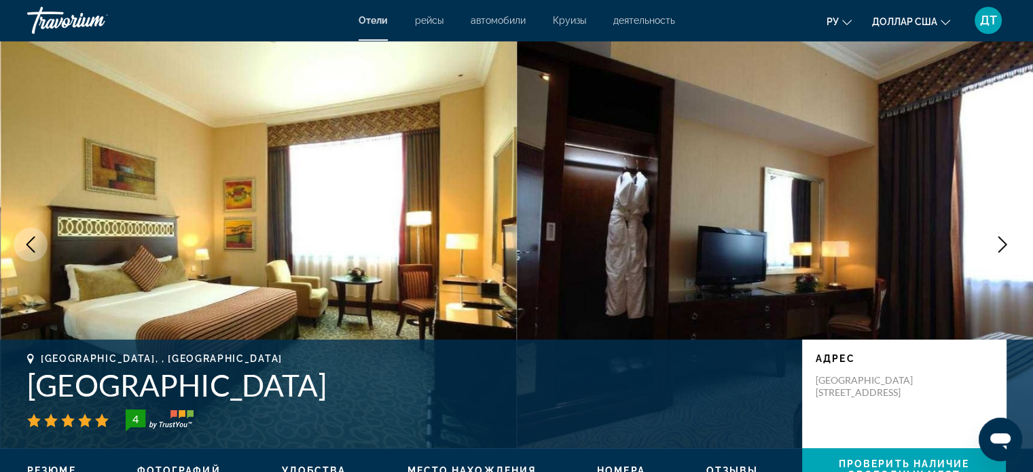
click at [1003, 247] on icon "Next image" at bounding box center [1003, 244] width 16 height 16
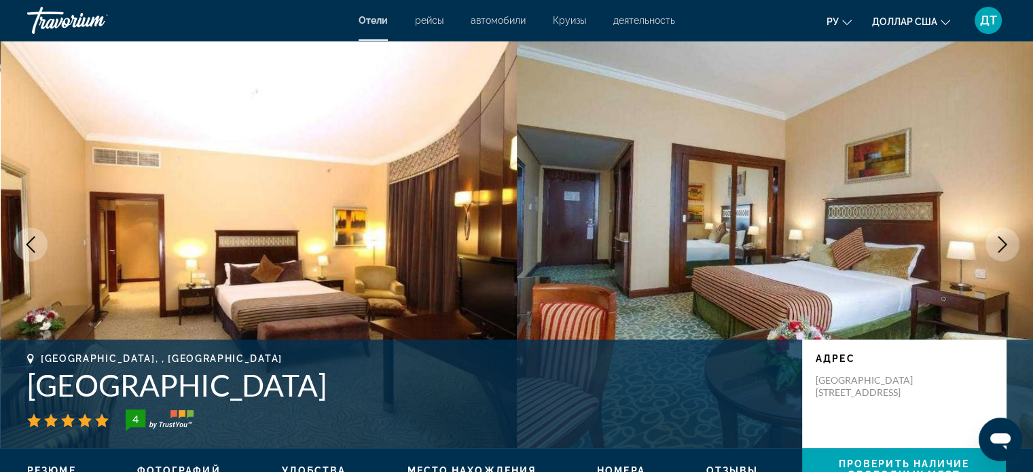
click at [1003, 247] on icon "Next image" at bounding box center [1003, 244] width 16 height 16
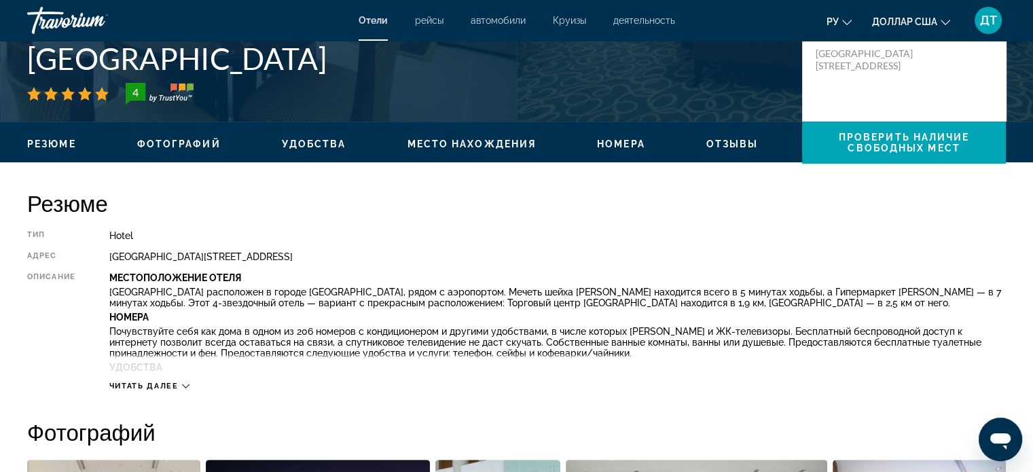
scroll to position [355, 0]
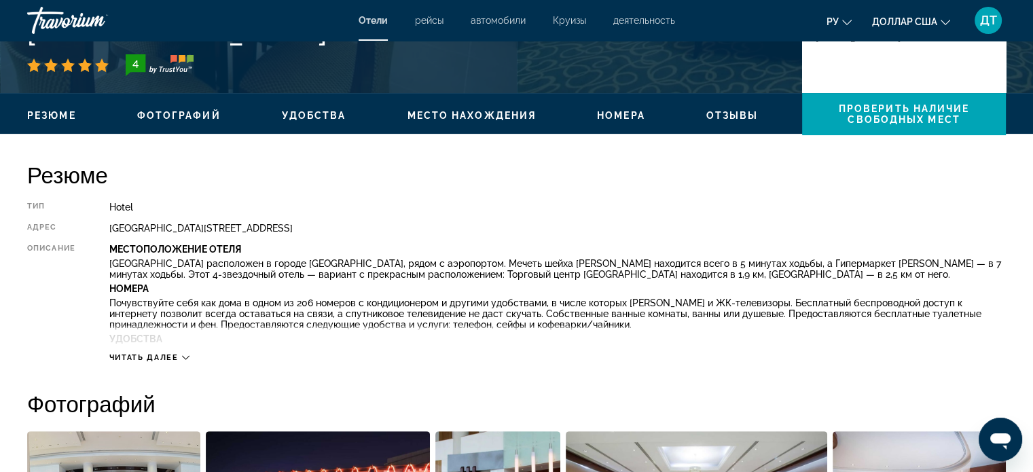
click at [180, 355] on div "Читать далее" at bounding box center [149, 357] width 80 height 9
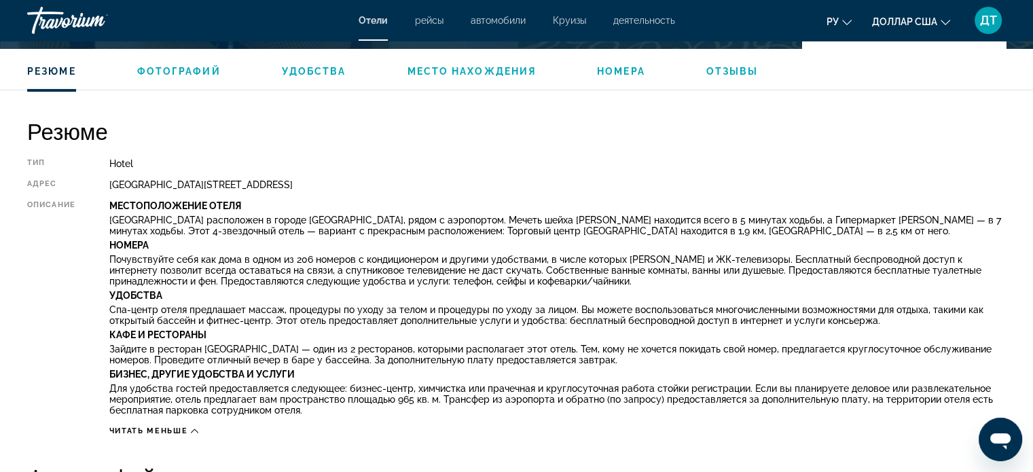
scroll to position [423, 0]
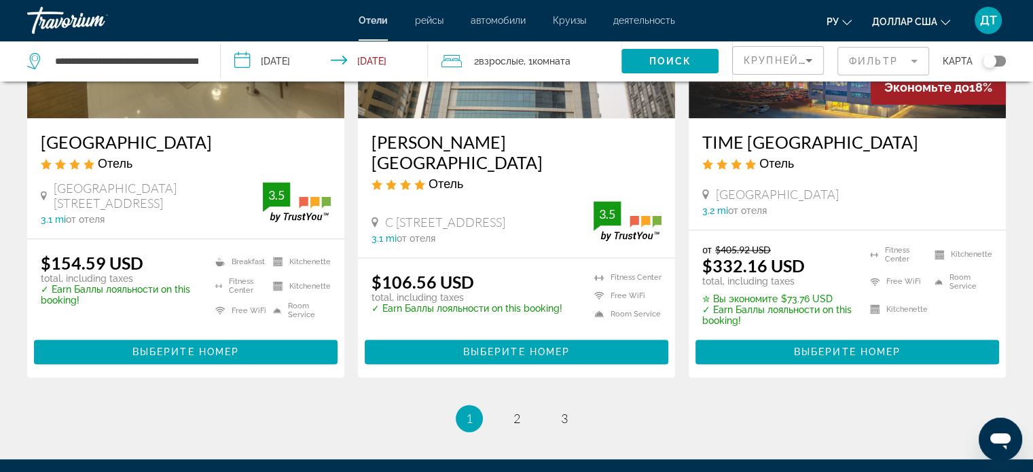
scroll to position [1835, 0]
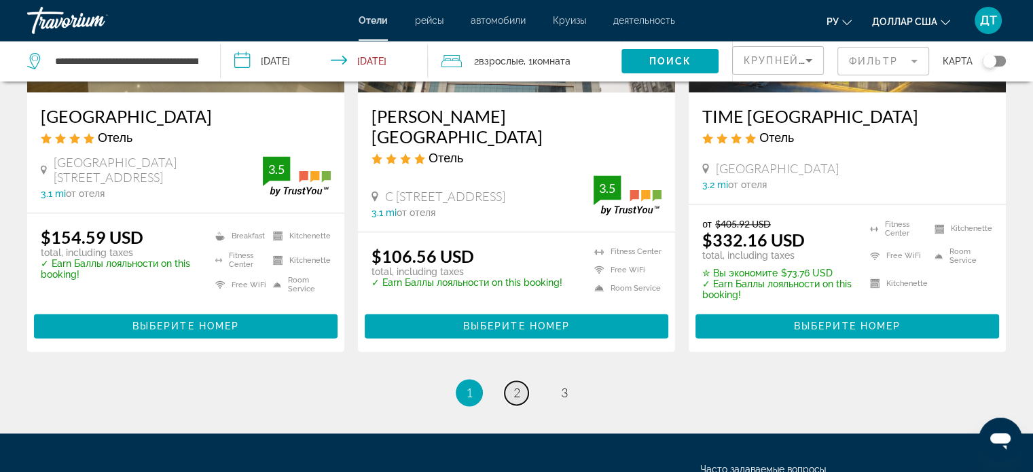
click at [521, 381] on link "page 2" at bounding box center [517, 393] width 24 height 24
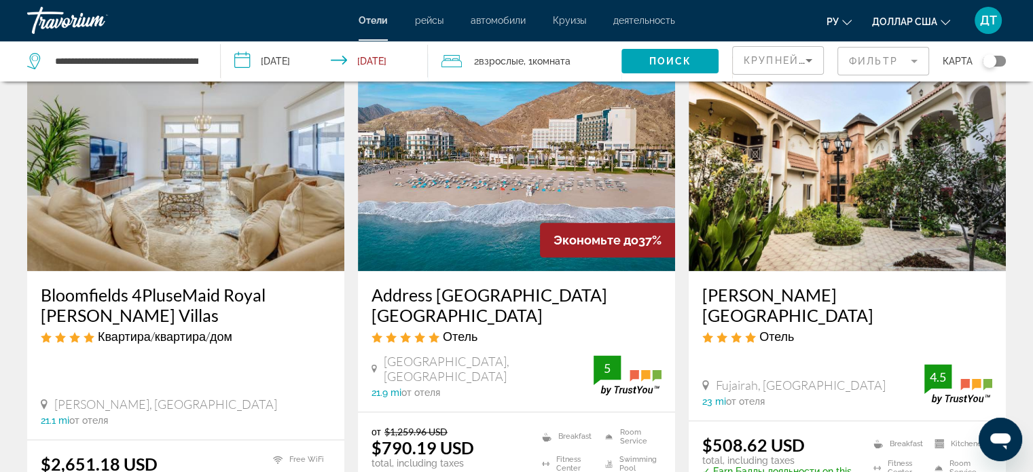
scroll to position [1631, 0]
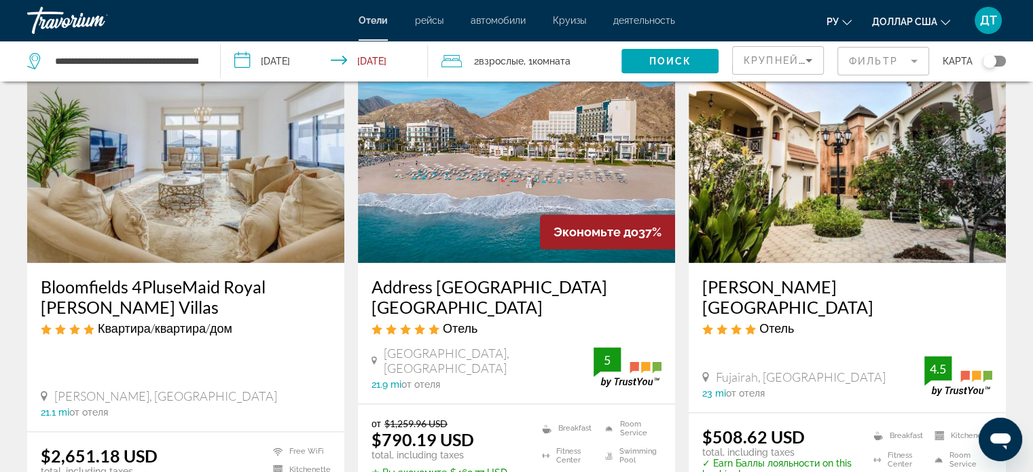
click at [459, 174] on img "Основное содержание" at bounding box center [516, 154] width 317 height 217
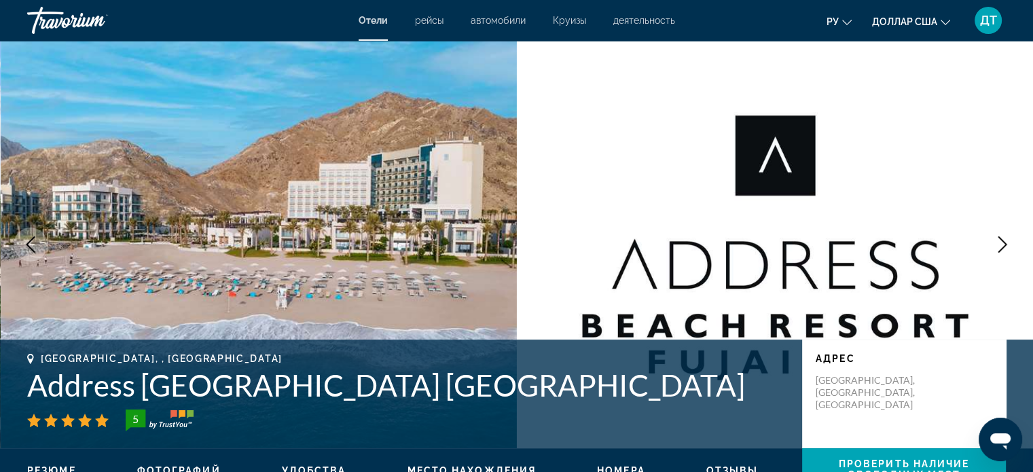
click at [991, 244] on button "Next image" at bounding box center [1003, 245] width 34 height 34
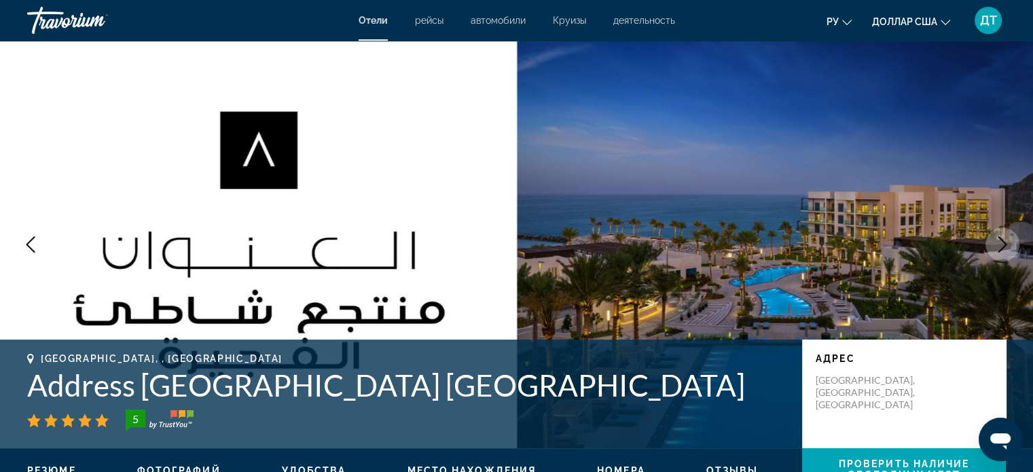
click at [991, 244] on button "Next image" at bounding box center [1003, 245] width 34 height 34
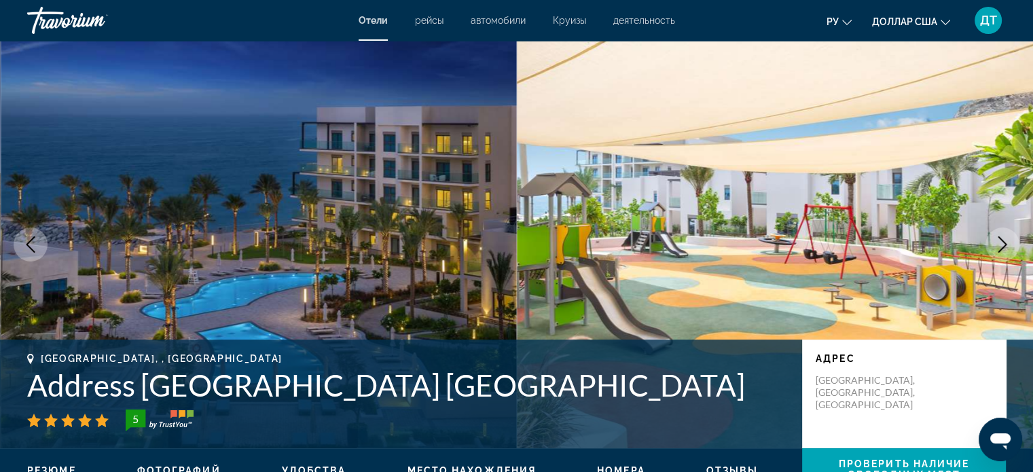
click at [1006, 244] on icon "Next image" at bounding box center [1003, 244] width 9 height 16
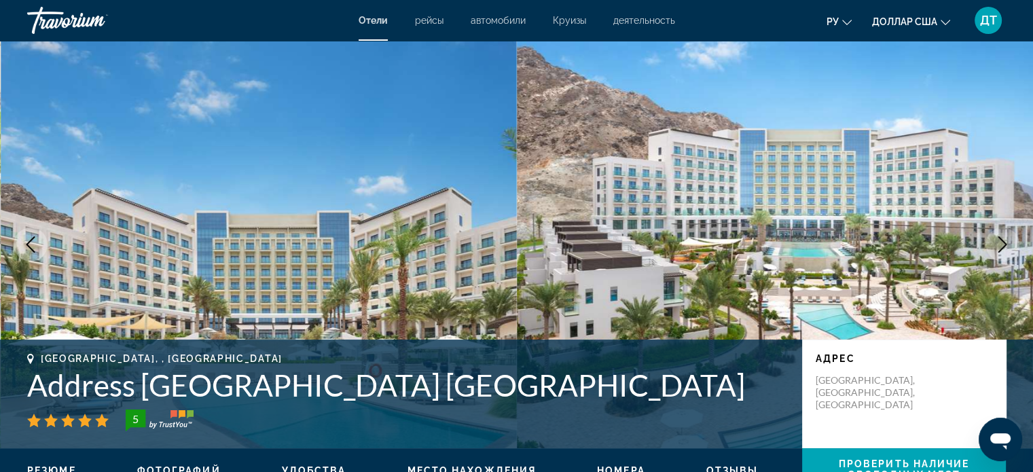
click at [1006, 244] on icon "Next image" at bounding box center [1003, 244] width 9 height 16
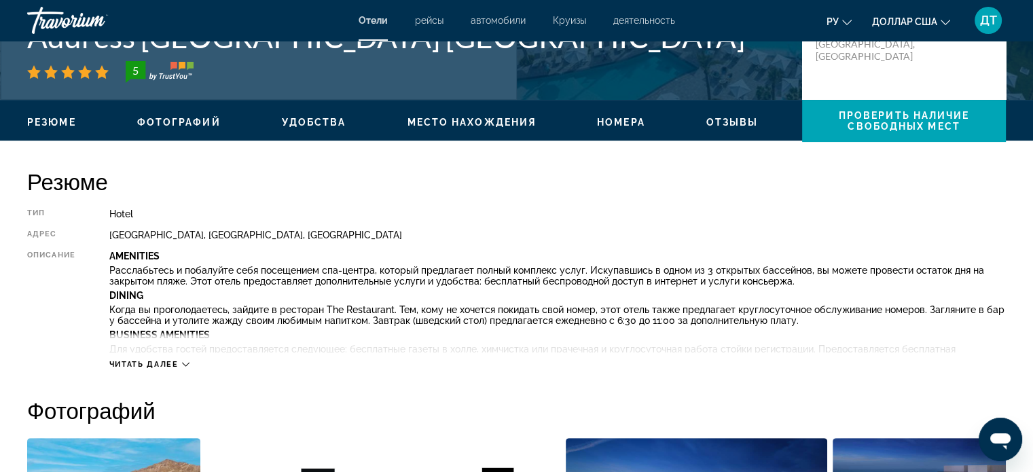
scroll to position [411, 0]
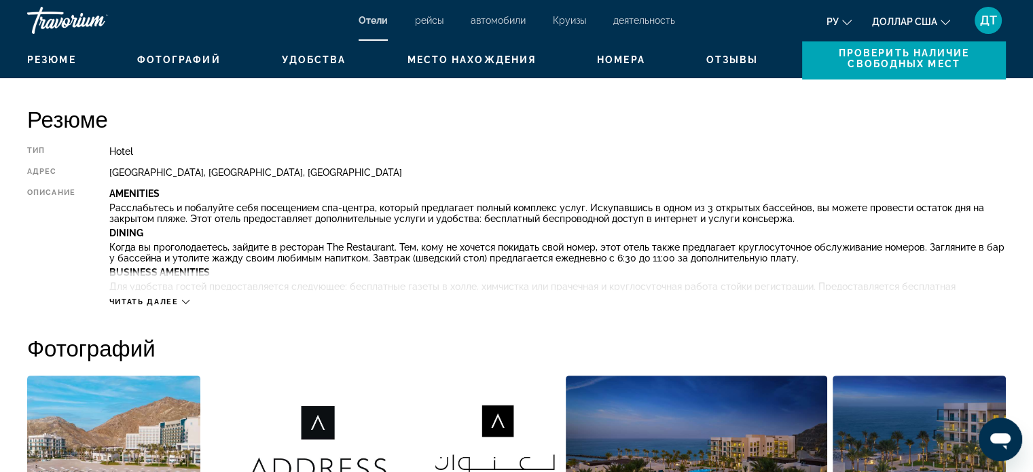
click at [173, 301] on span "Читать далее" at bounding box center [143, 302] width 69 height 9
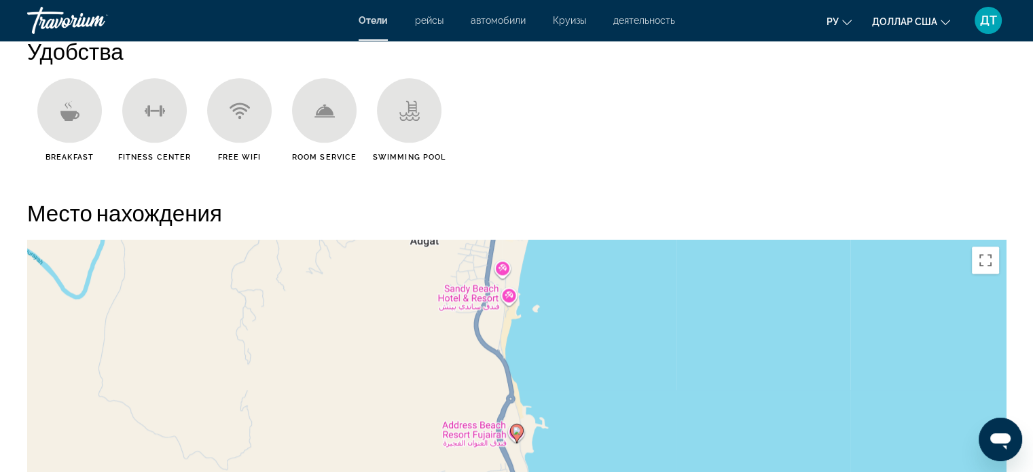
scroll to position [1498, 0]
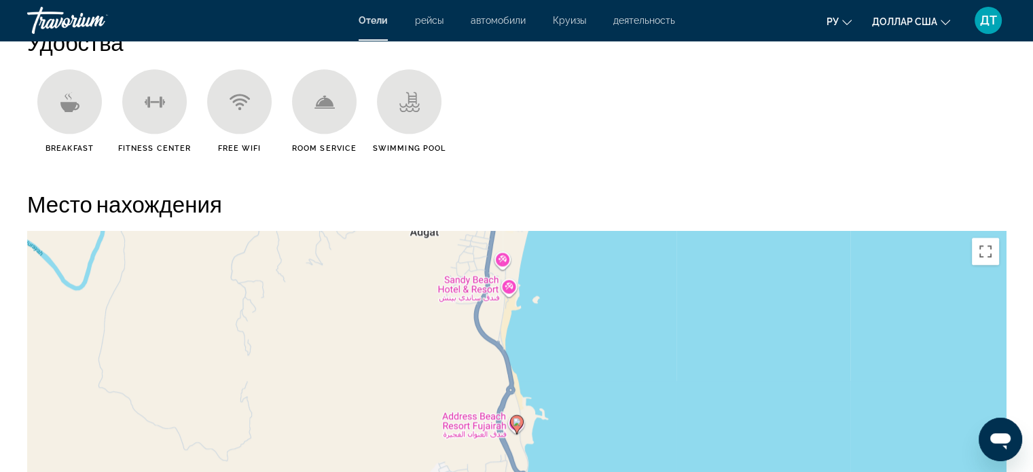
click at [67, 107] on icon "Основное содержание" at bounding box center [69, 106] width 19 height 10
click at [72, 146] on span "Breakfast" at bounding box center [70, 148] width 48 height 9
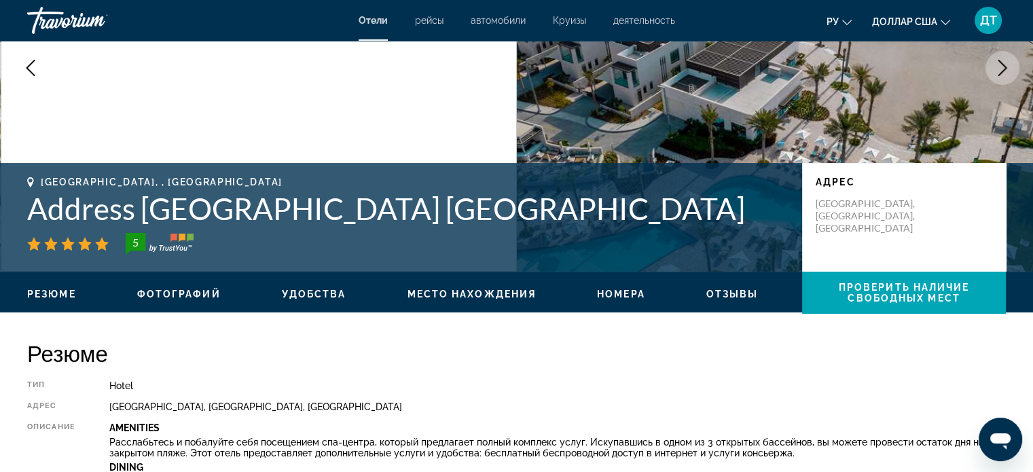
scroll to position [0, 0]
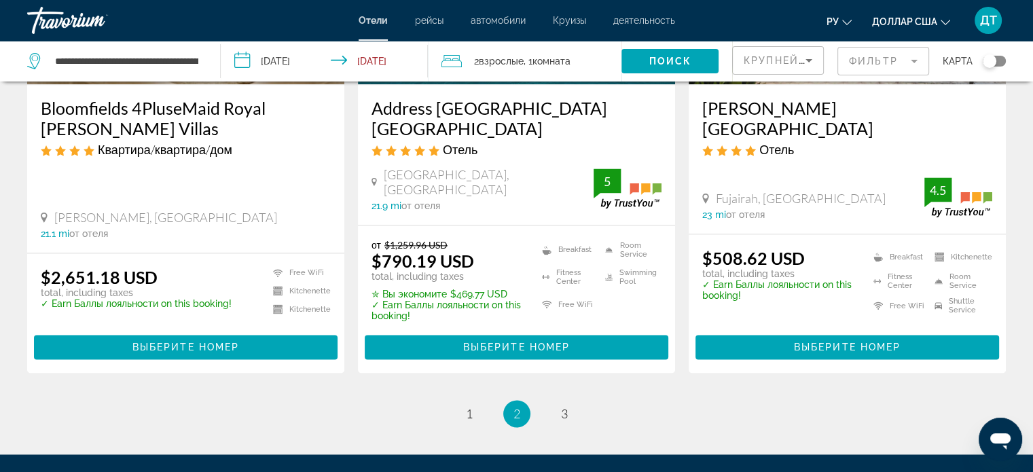
scroll to position [1936, 0]
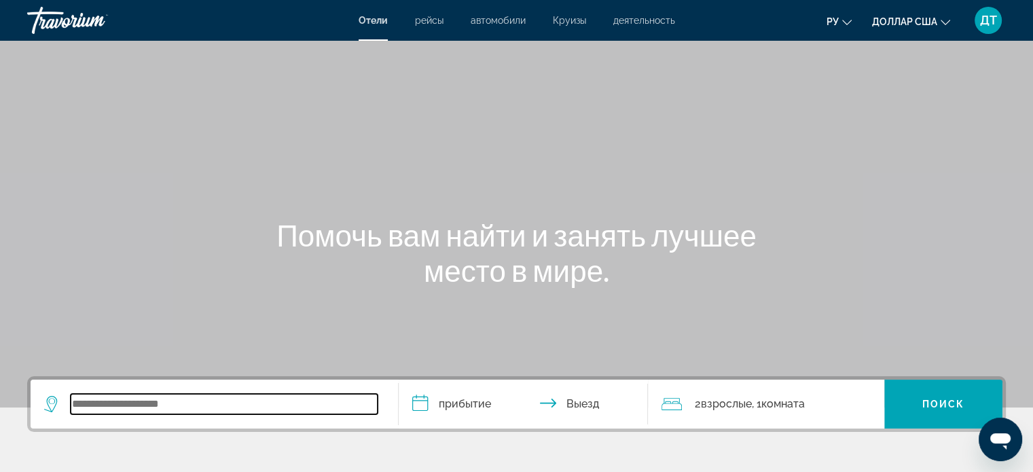
click at [128, 404] on input "Виджет поиска" at bounding box center [224, 404] width 307 height 20
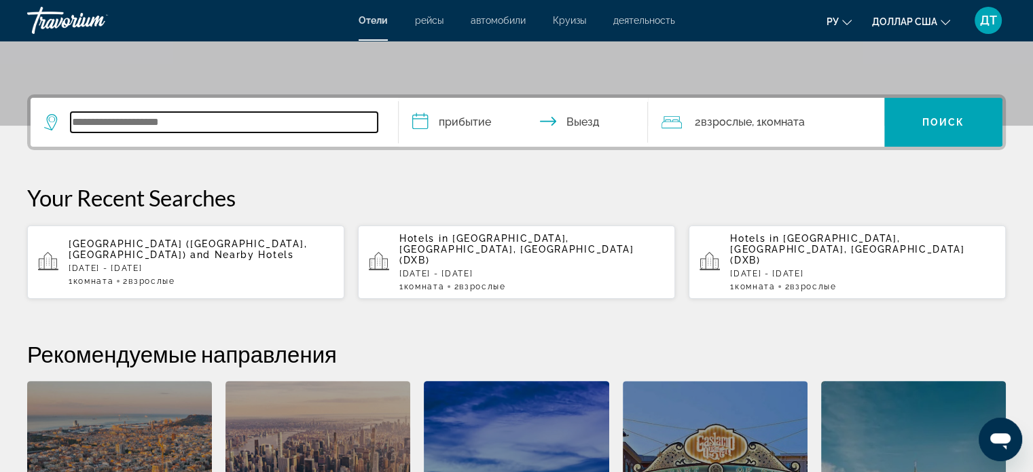
scroll to position [332, 0]
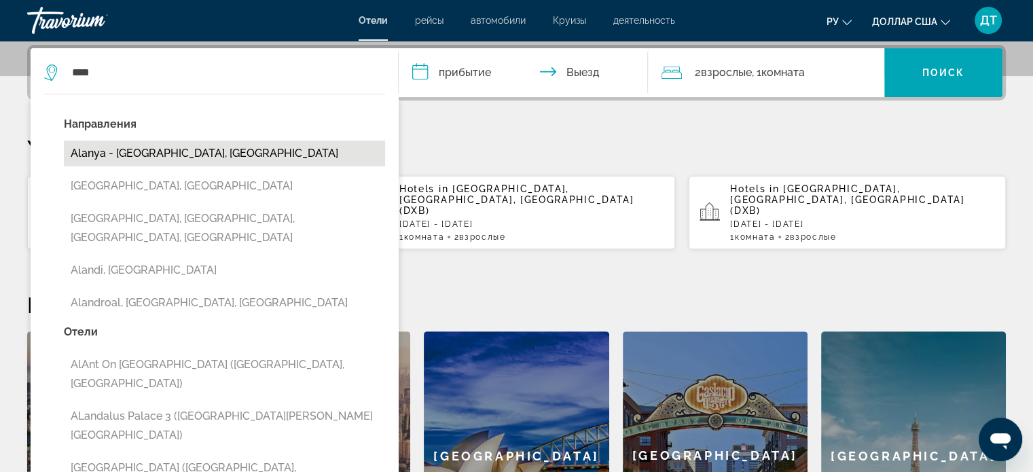
click at [130, 147] on button "Alanya - [GEOGRAPHIC_DATA], [GEOGRAPHIC_DATA]" at bounding box center [224, 154] width 321 height 26
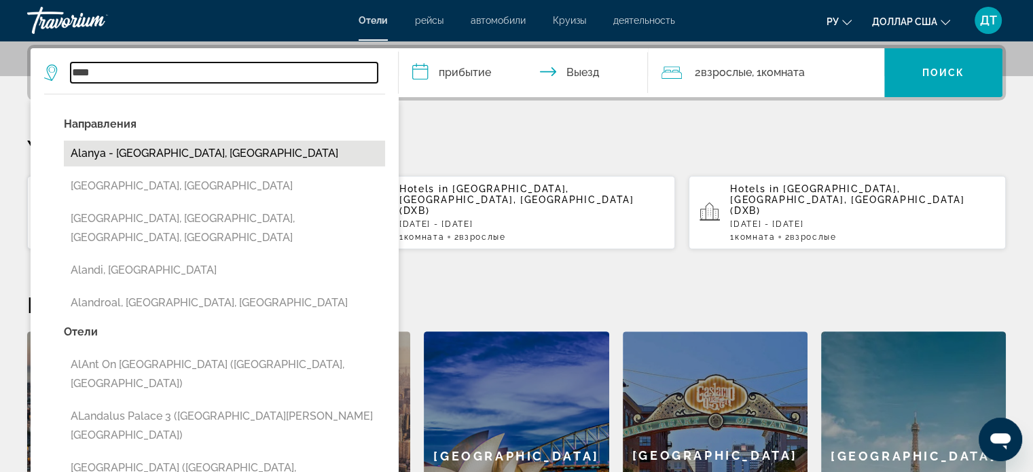
type input "**********"
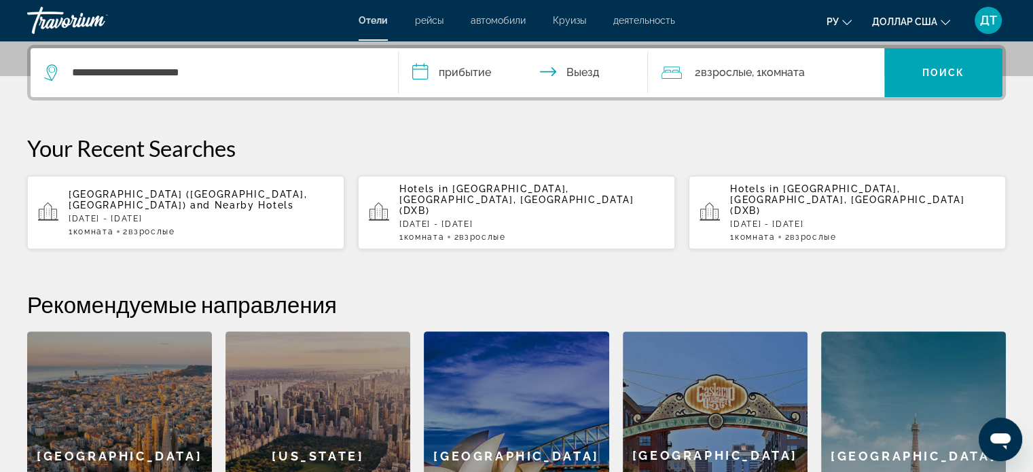
click at [425, 69] on input "**********" at bounding box center [526, 74] width 255 height 53
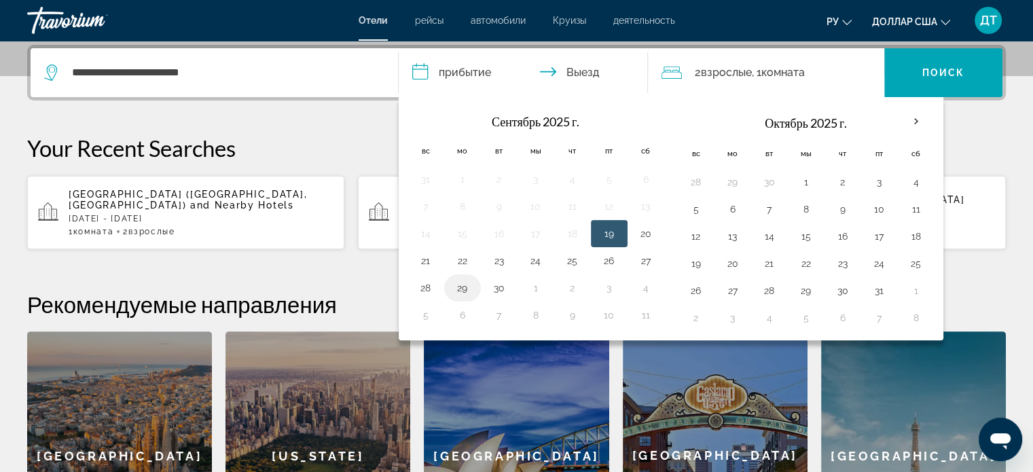
click at [464, 290] on button "29" at bounding box center [463, 288] width 22 height 19
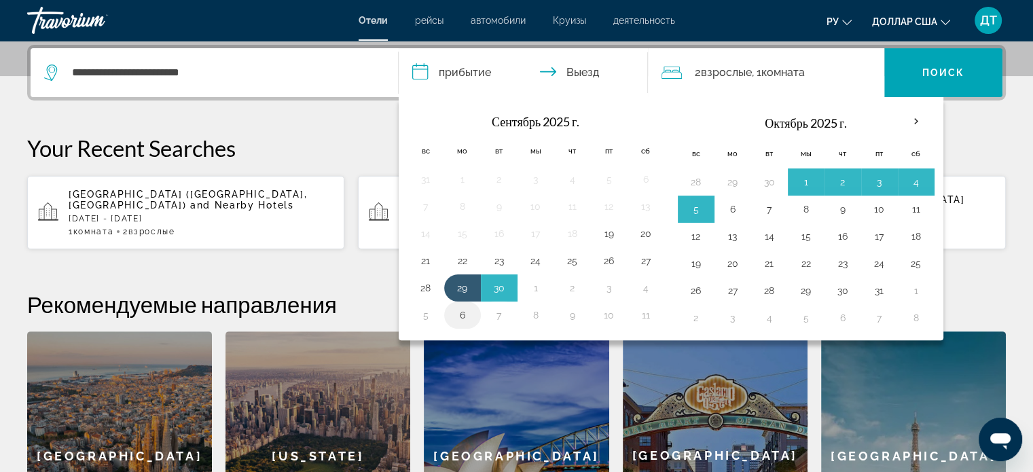
click at [462, 313] on button "6" at bounding box center [463, 315] width 22 height 19
type input "**********"
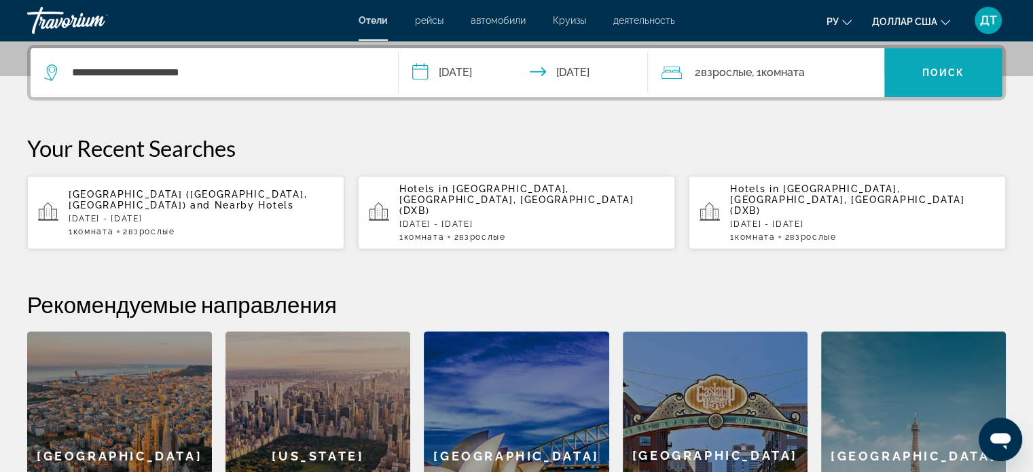
click at [946, 62] on span "Виджет поиска" at bounding box center [944, 72] width 118 height 33
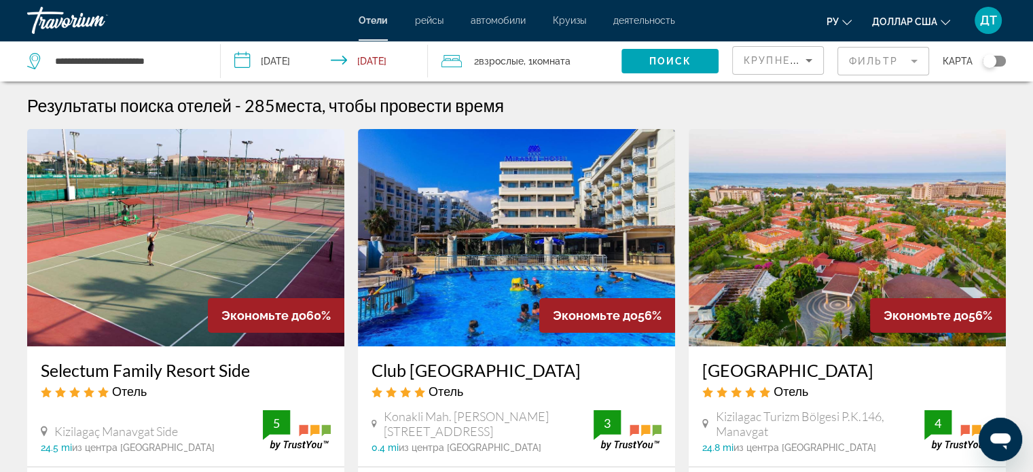
click at [526, 54] on span ", 1 Комната номера" at bounding box center [547, 61] width 47 height 19
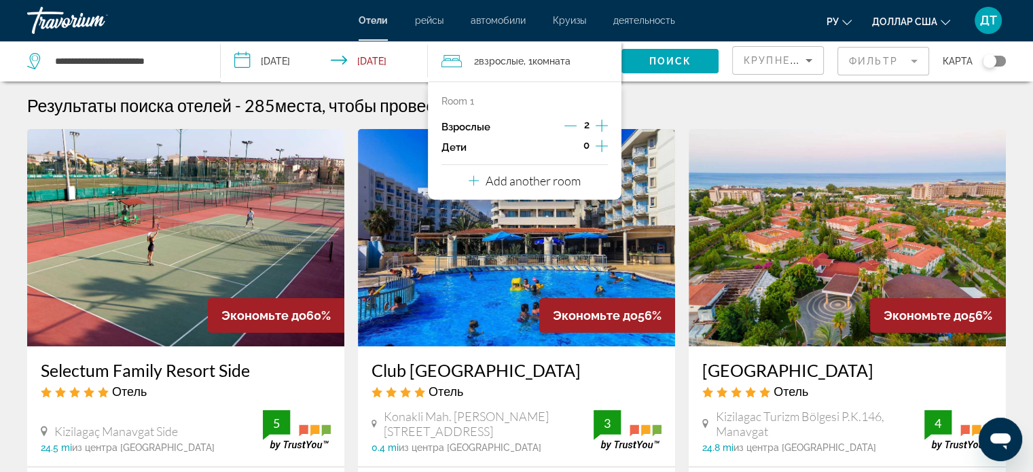
click at [601, 149] on icon "Increment children" at bounding box center [602, 146] width 12 height 16
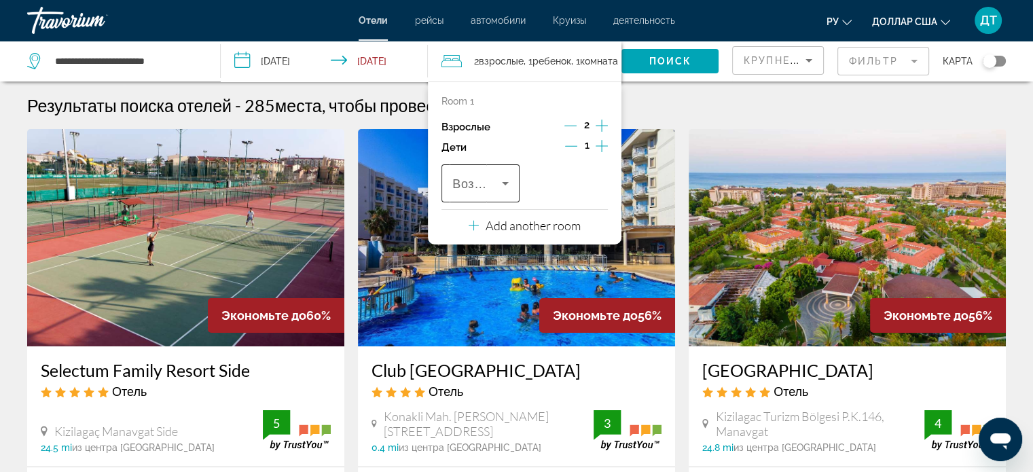
click at [511, 190] on icon "Travelers: 2 adults, 1 child" at bounding box center [505, 183] width 16 height 16
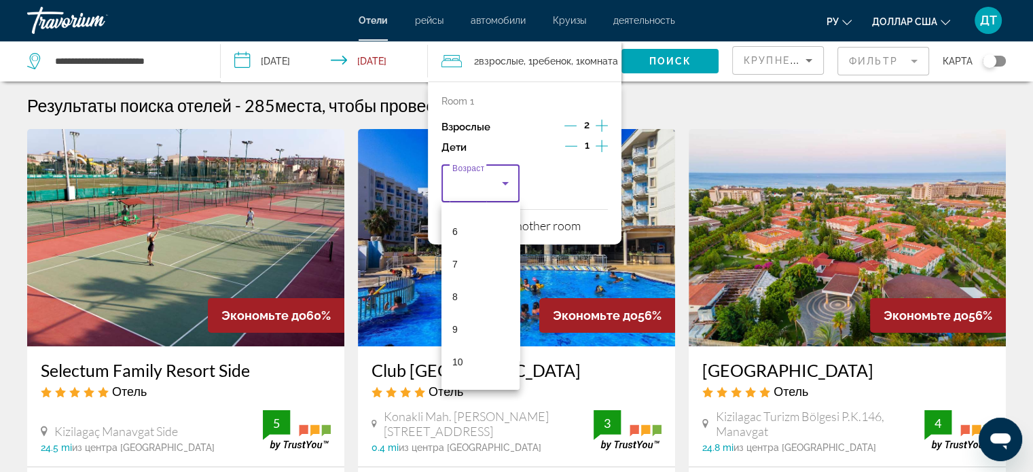
scroll to position [193, 0]
click at [457, 334] on mat-option "9" at bounding box center [481, 325] width 78 height 33
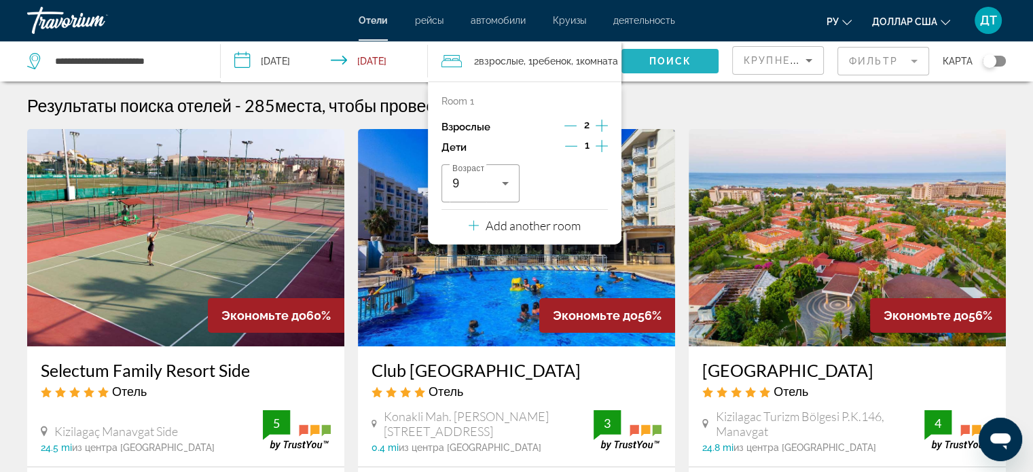
click at [687, 54] on span "Search widget" at bounding box center [670, 61] width 97 height 33
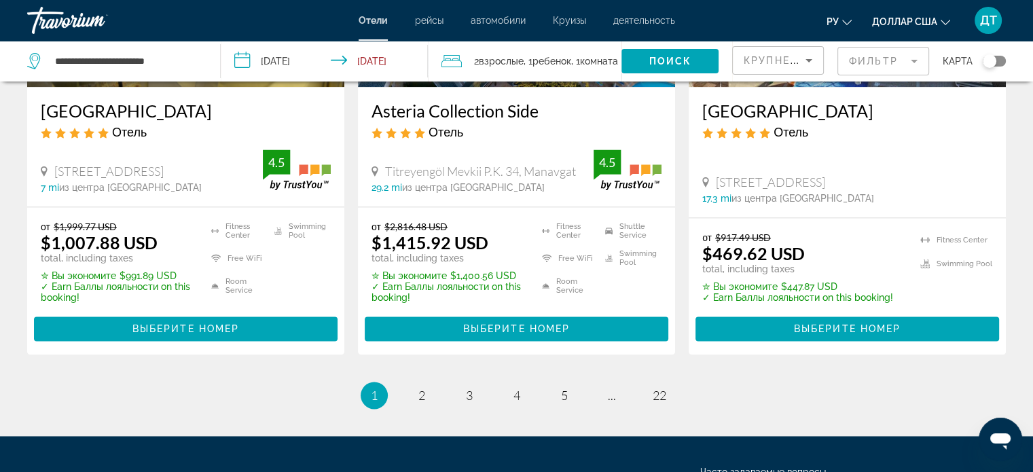
scroll to position [1835, 0]
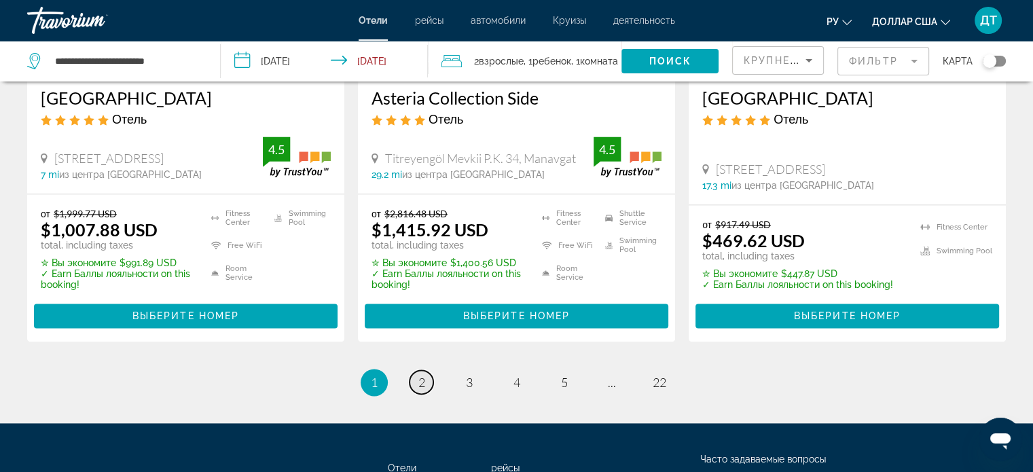
click at [424, 375] on span "2" at bounding box center [422, 382] width 7 height 15
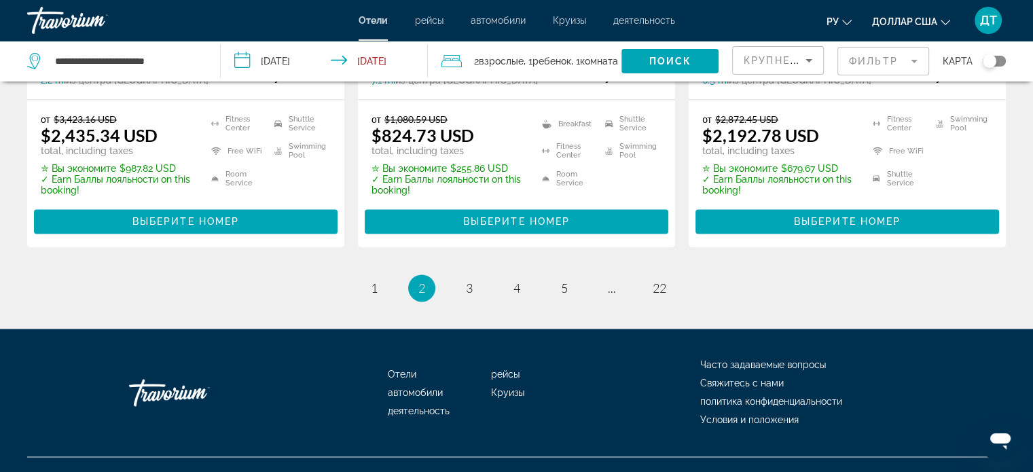
scroll to position [1947, 0]
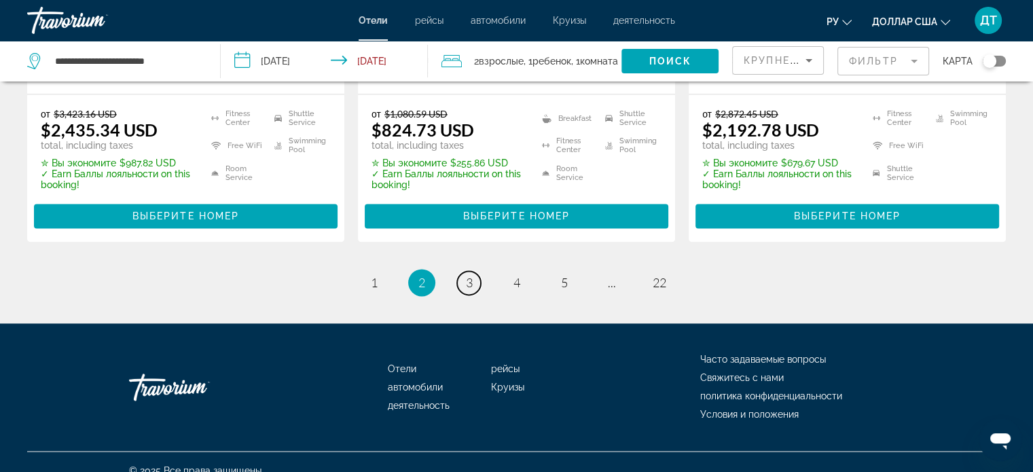
click at [474, 271] on link "page 3" at bounding box center [469, 283] width 24 height 24
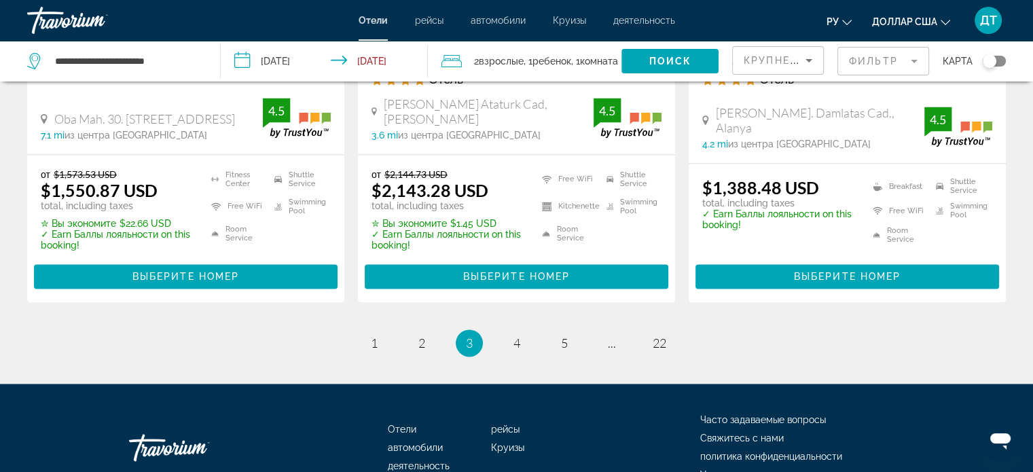
scroll to position [1956, 0]
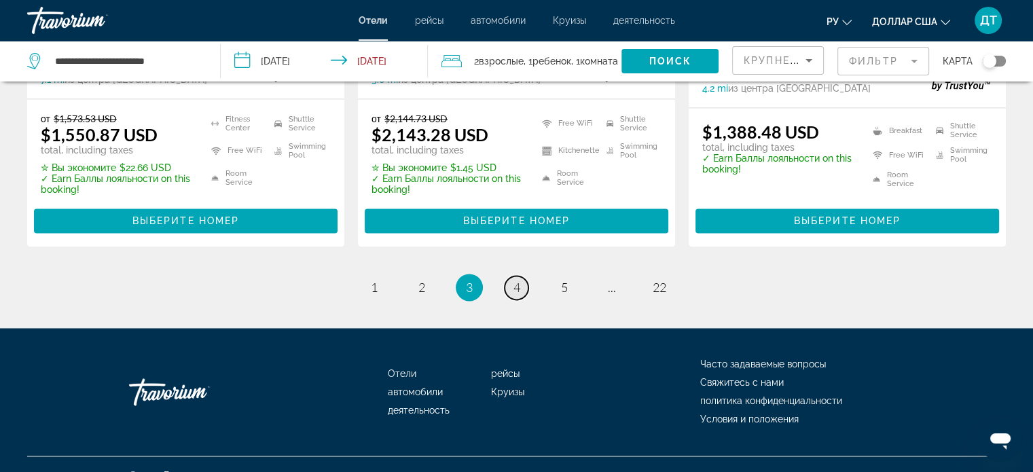
click at [516, 280] on span "4" at bounding box center [517, 287] width 7 height 15
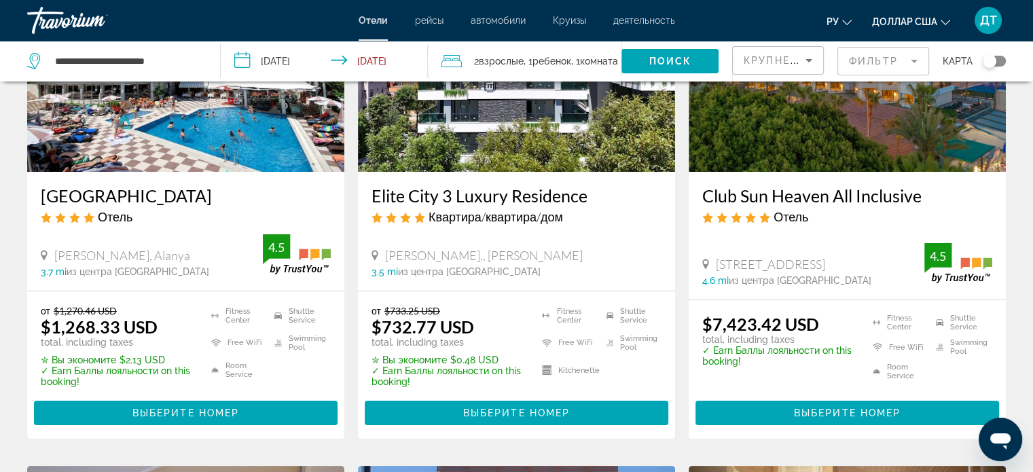
scroll to position [204, 0]
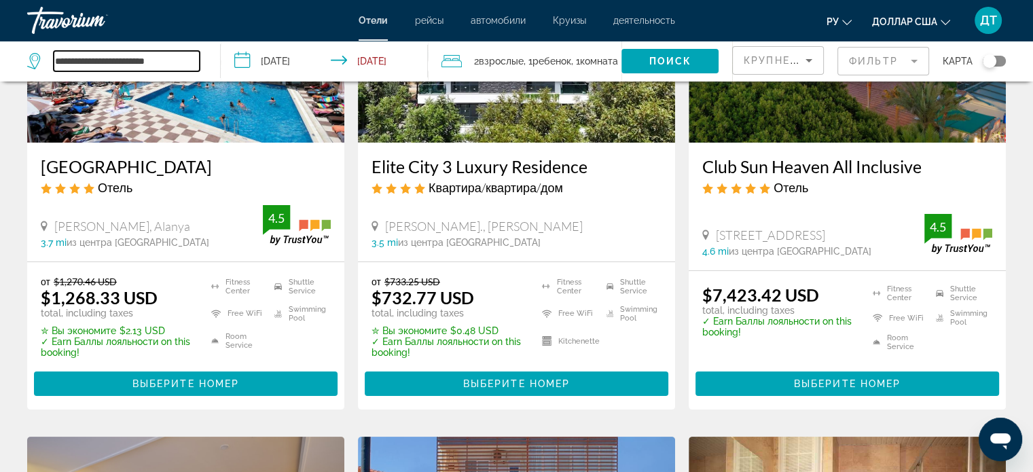
drag, startPoint x: 181, startPoint y: 57, endPoint x: 43, endPoint y: 79, distance: 139.1
click at [43, 79] on div "**********" at bounding box center [116, 61] width 179 height 41
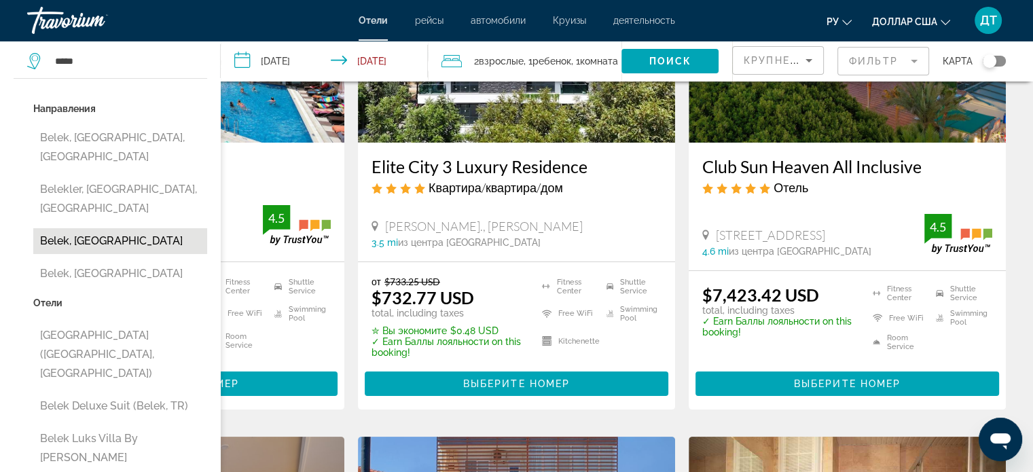
click at [68, 228] on button "Belek, [GEOGRAPHIC_DATA]" at bounding box center [120, 241] width 174 height 26
type input "**********"
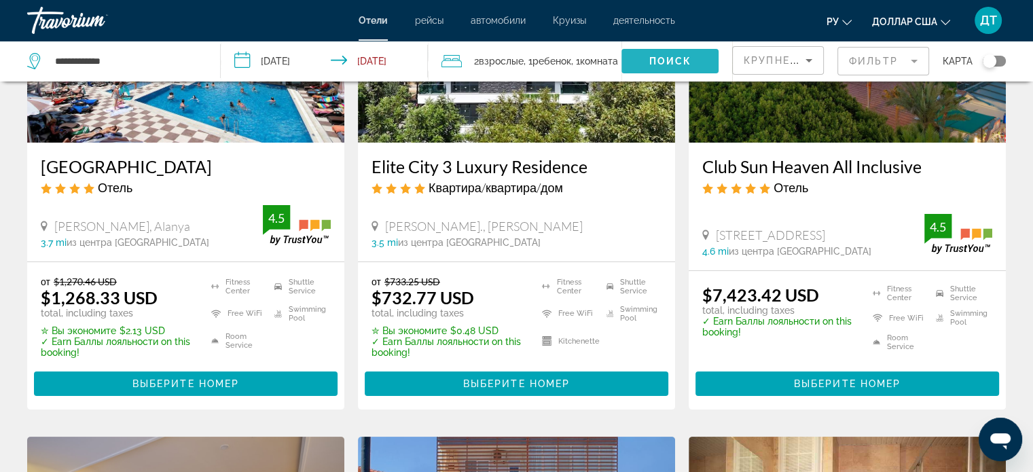
click at [655, 60] on span "Поиск" at bounding box center [670, 61] width 43 height 11
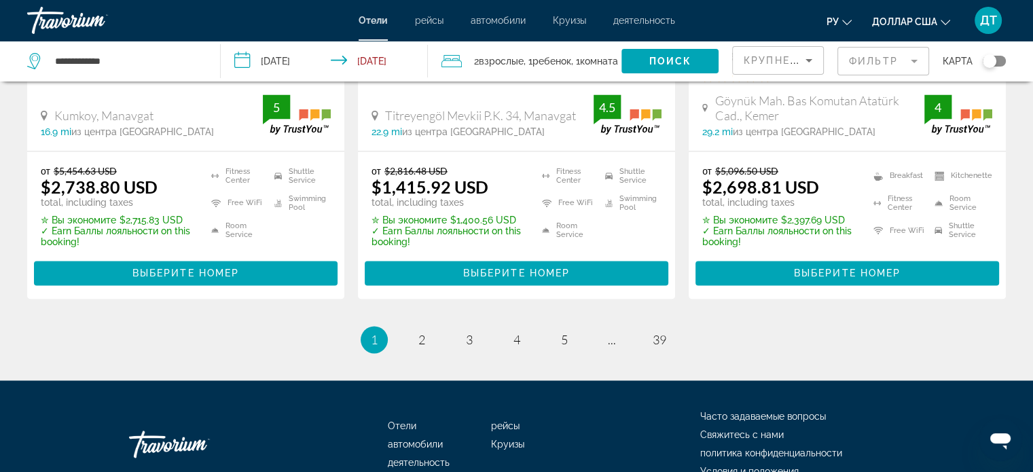
scroll to position [1970, 0]
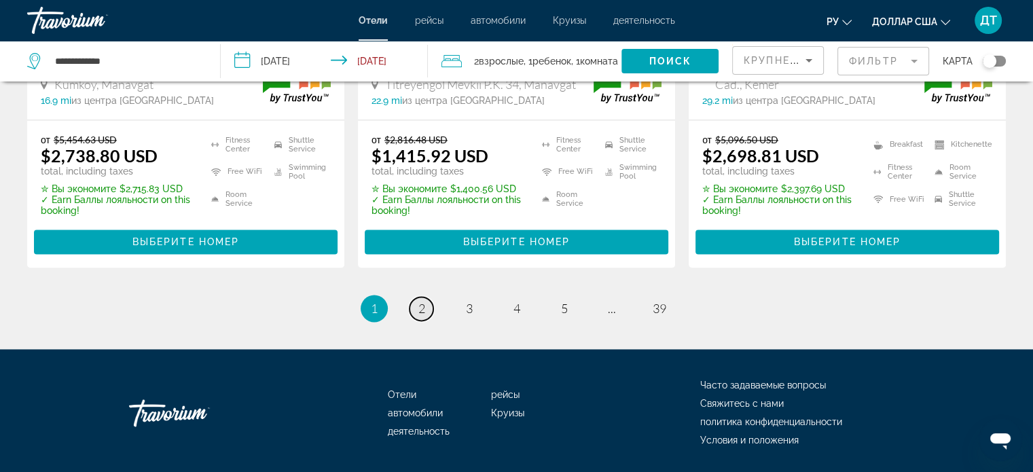
click at [419, 301] on span "2" at bounding box center [422, 308] width 7 height 15
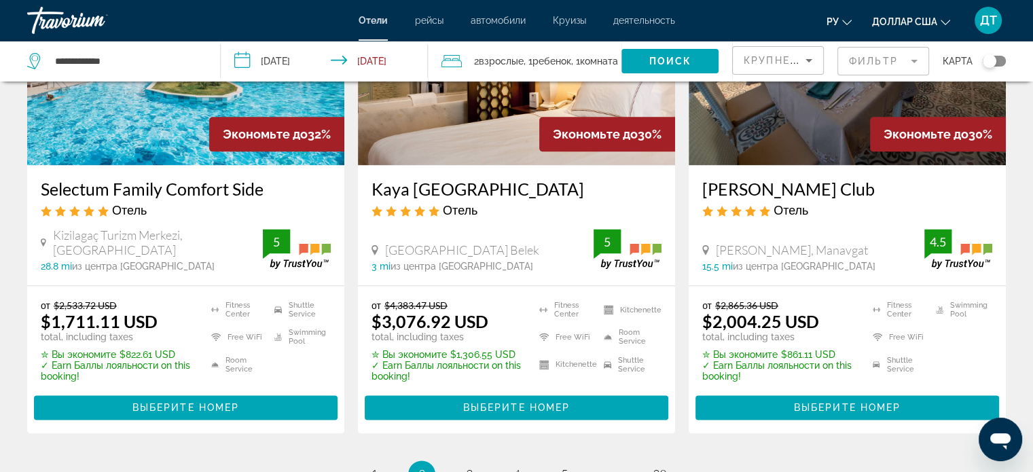
scroll to position [1947, 0]
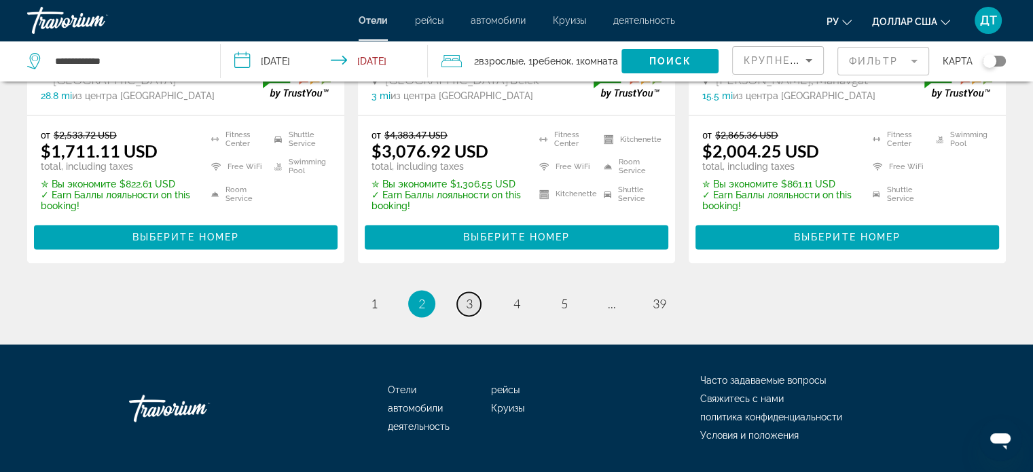
click at [466, 296] on span "3" at bounding box center [469, 303] width 7 height 15
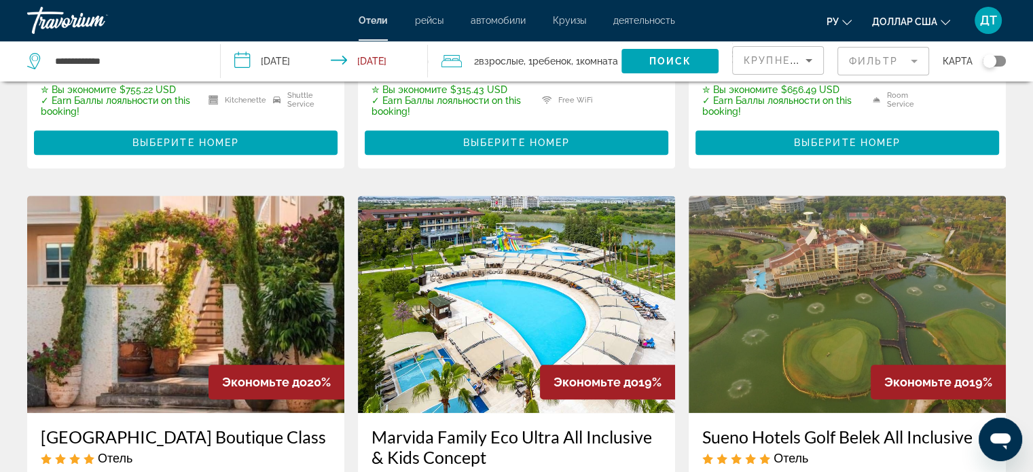
scroll to position [1019, 0]
